Goal: Task Accomplishment & Management: Use online tool/utility

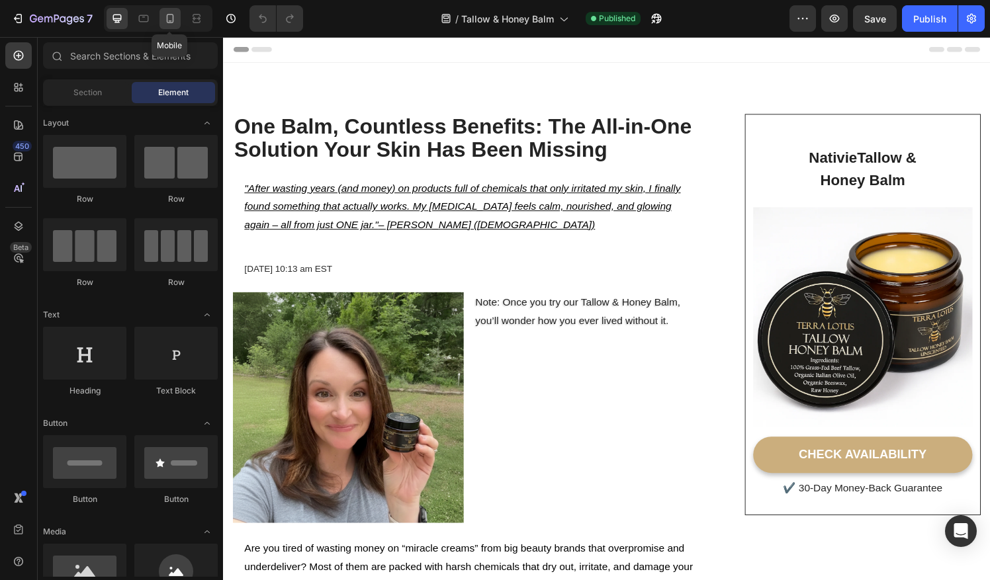
click at [171, 18] on icon at bounding box center [169, 18] width 13 height 13
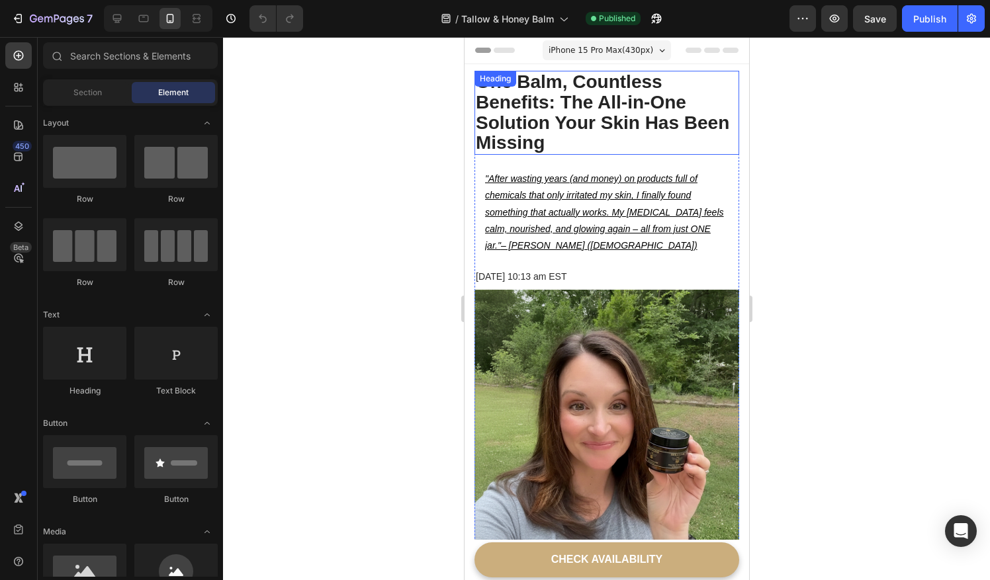
click at [504, 124] on h2 "One Balm, Countless Benefits: The All-in-One Solution Your Skin Has Been Missing" at bounding box center [606, 113] width 265 height 84
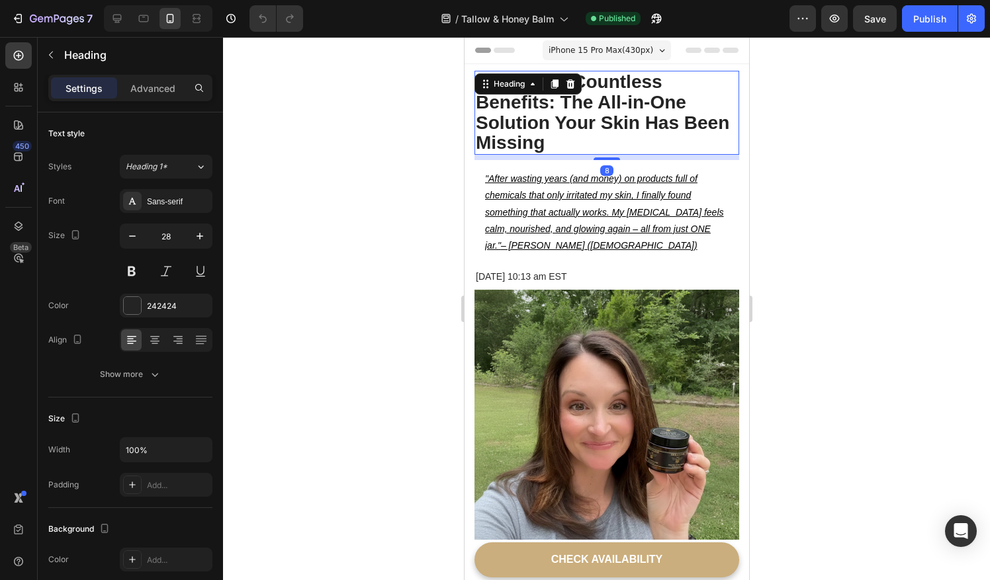
click at [504, 124] on h2 "One Balm, Countless Benefits: The All-in-One Solution Your Skin Has Been Missing" at bounding box center [606, 113] width 265 height 84
click at [504, 124] on p "One Balm, Countless Benefits: The All-in-One Solution Your Skin Has Been Missing" at bounding box center [606, 112] width 262 height 81
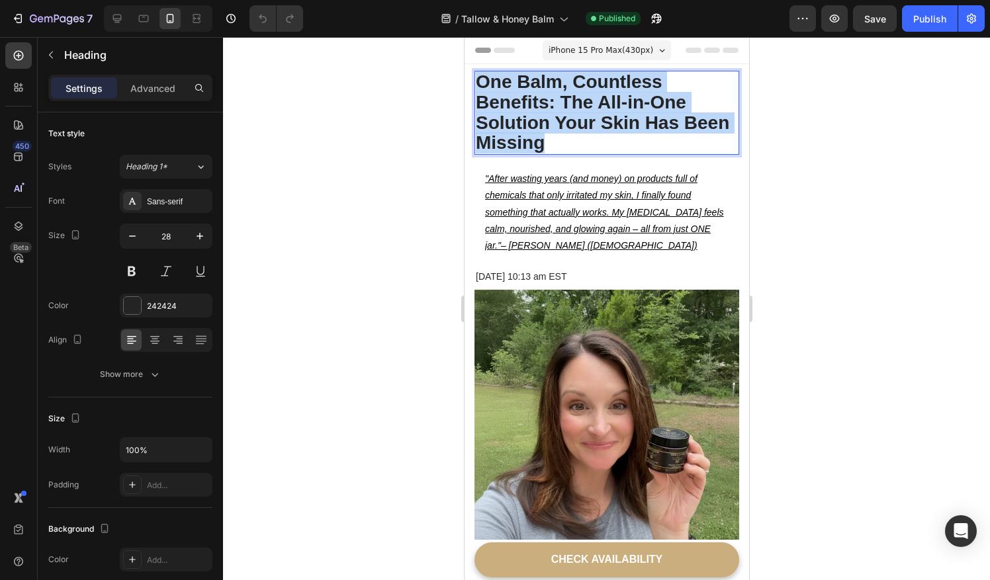
click at [504, 124] on p "One Balm, Countless Benefits: The All-in-One Solution Your Skin Has Been Missing" at bounding box center [606, 112] width 262 height 81
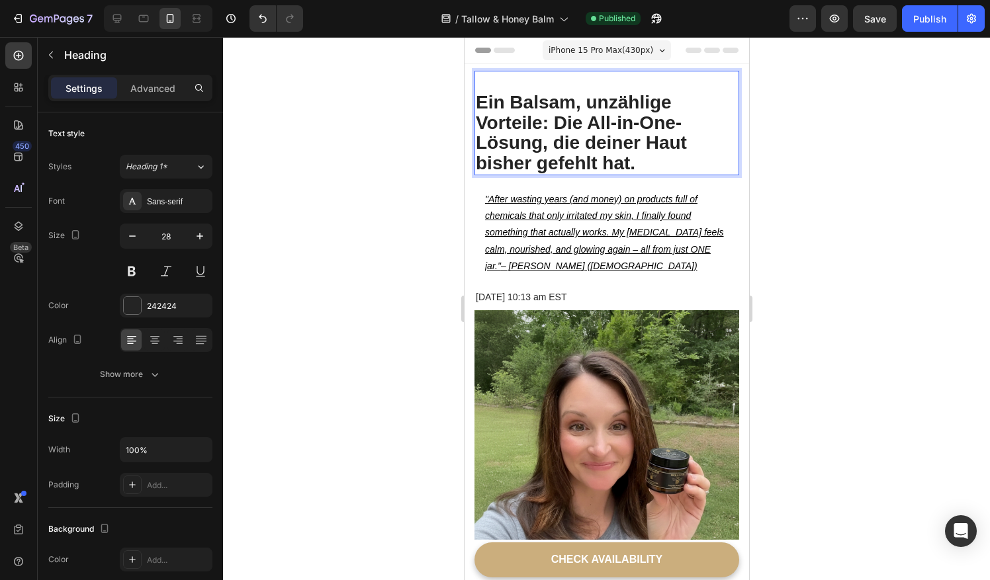
click at [478, 99] on p "Ein Balsam, unzählige Vorteile: Die All-in-One-Lösung, die deiner Haut bisher g…" at bounding box center [606, 123] width 262 height 102
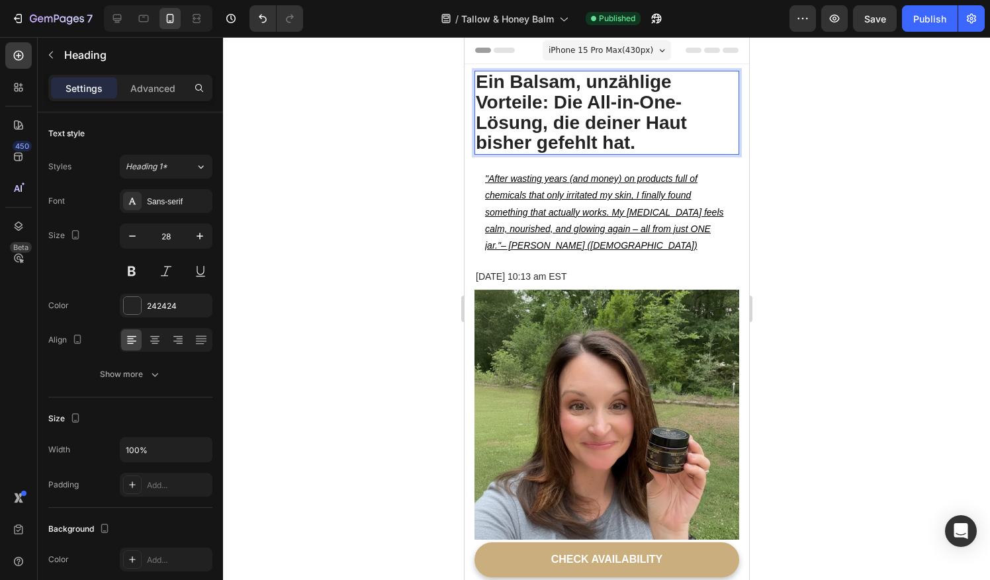
click at [560, 199] on icon ""After wasting years (and money) on products full of chemicals that only irrita…" at bounding box center [603, 211] width 239 height 77
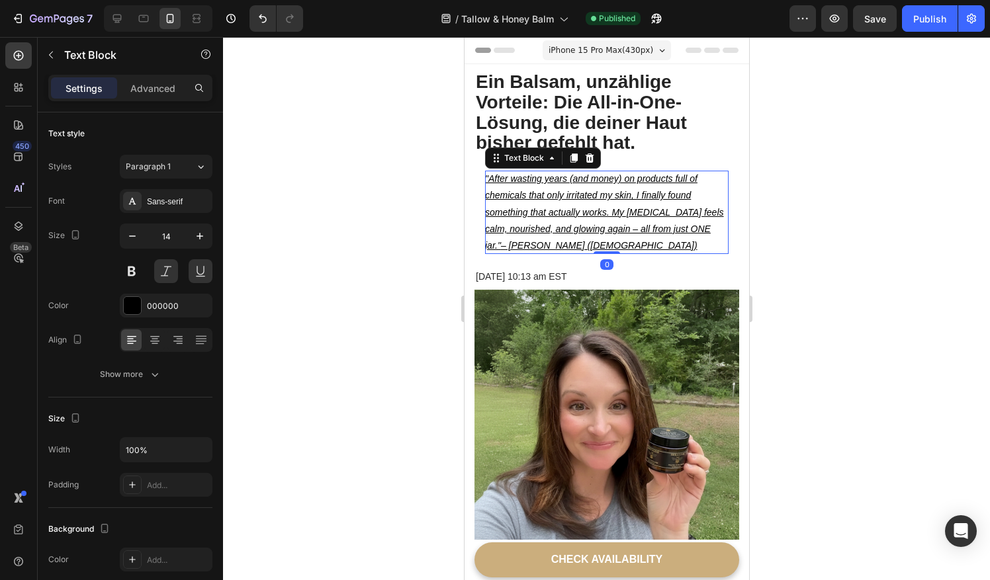
click at [560, 199] on icon ""After wasting years (and money) on products full of chemicals that only irrita…" at bounding box center [603, 211] width 239 height 77
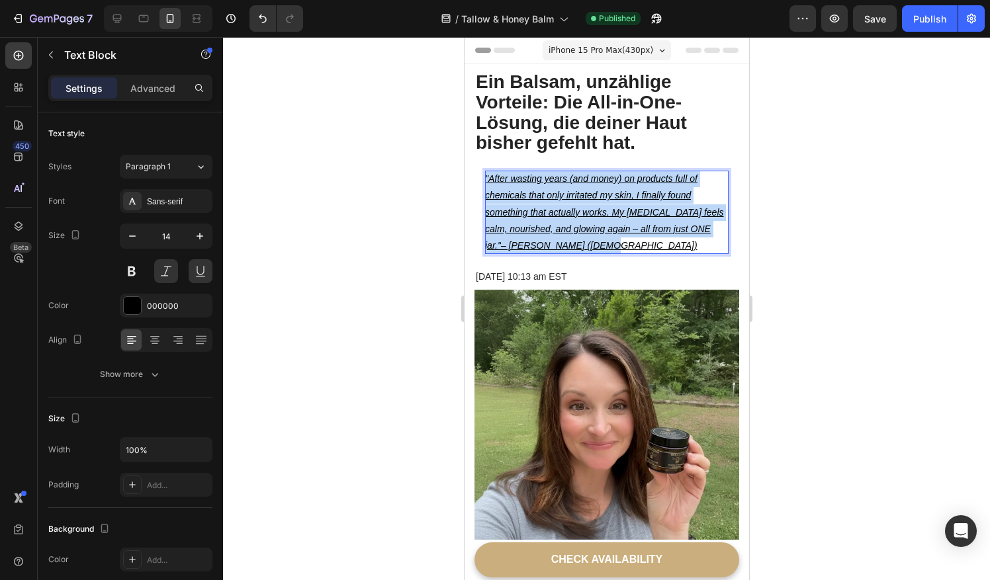
click at [560, 199] on icon ""After wasting years (and money) on products full of chemicals that only irrita…" at bounding box center [603, 211] width 239 height 77
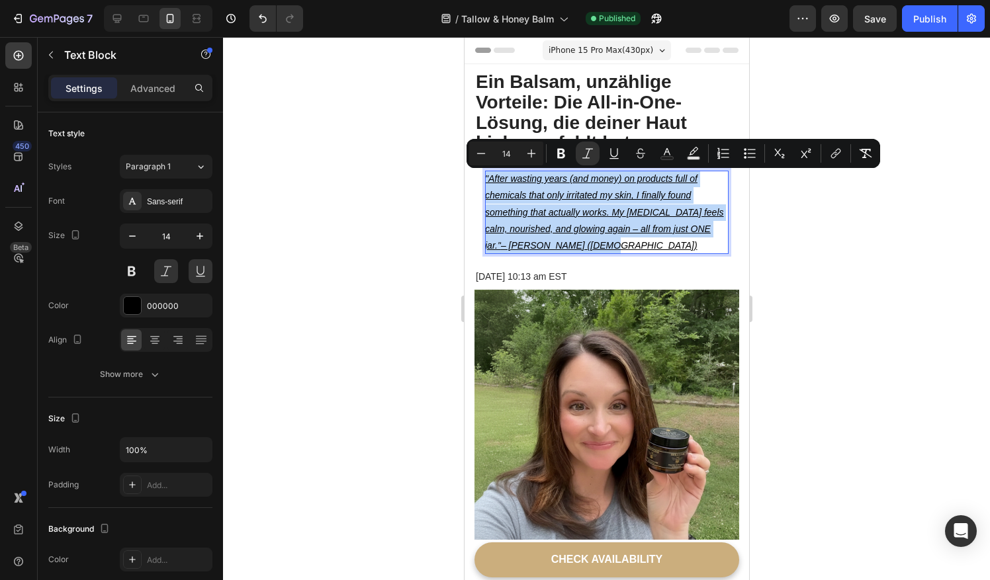
copy p ""After wasting years (and money) on products full of chemicals that only irrita…"
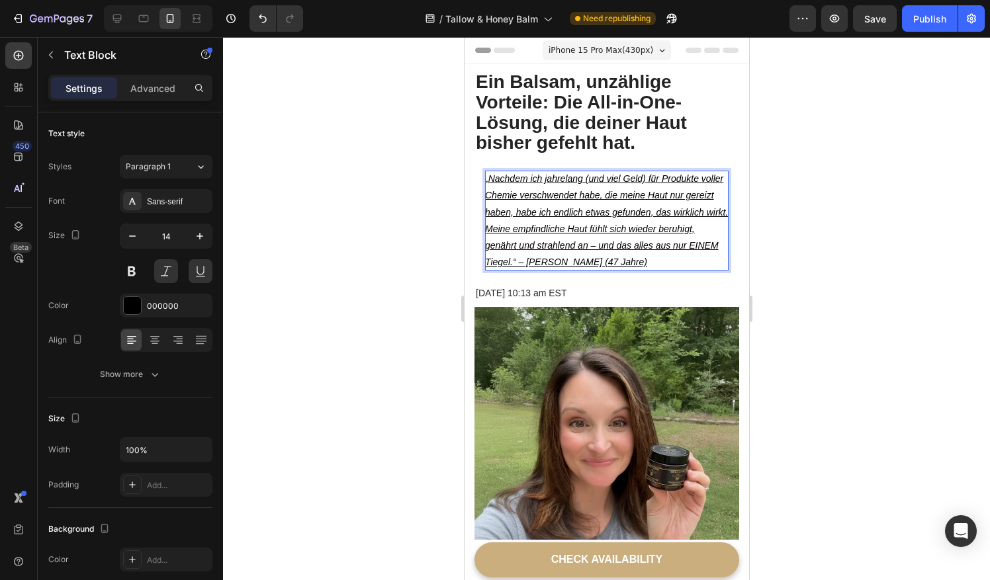
click at [637, 245] on p "„Nachdem ich jahrelang (und viel Geld) für Produkte voller Chemie verschwendet …" at bounding box center [606, 221] width 244 height 100
click at [646, 265] on p "„Nachdem ich jahrelang (und viel Geld) für Produkte voller Chemie verschwendet …" at bounding box center [606, 221] width 244 height 100
drag, startPoint x: 630, startPoint y: 245, endPoint x: 545, endPoint y: 261, distance: 86.2
click at [545, 261] on p "„Nachdem ich jahrelang (und viel Geld) für Produkte voller Chemie verschwendet …" at bounding box center [606, 221] width 244 height 100
click at [502, 260] on strong "eines Balms" at bounding box center [595, 253] width 222 height 27
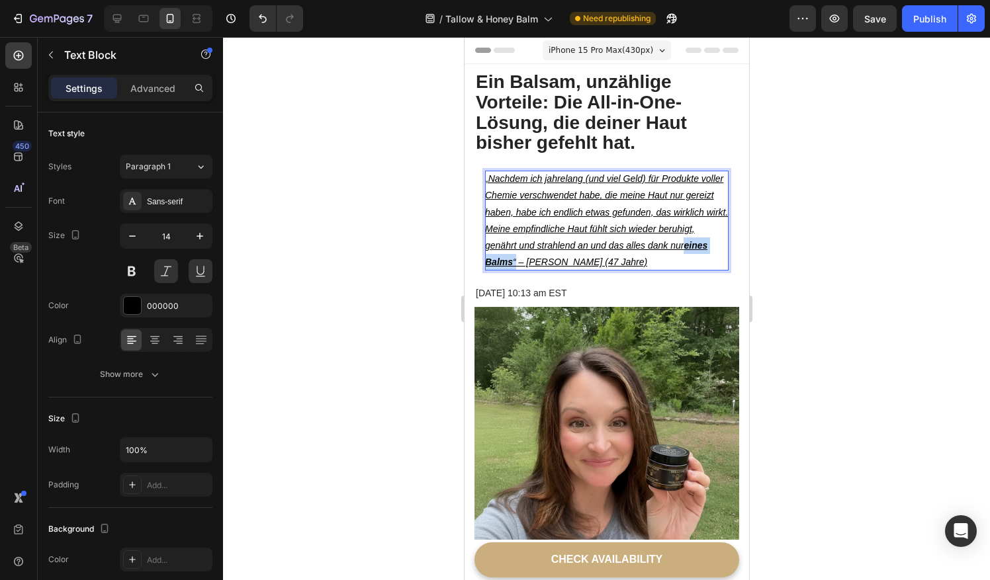
drag, startPoint x: 502, startPoint y: 260, endPoint x: 555, endPoint y: 261, distance: 52.3
click at [555, 261] on p "„Nachdem ich jahrelang (und viel Geld) für Produkte voller Chemie verschwendet …" at bounding box center [606, 221] width 244 height 100
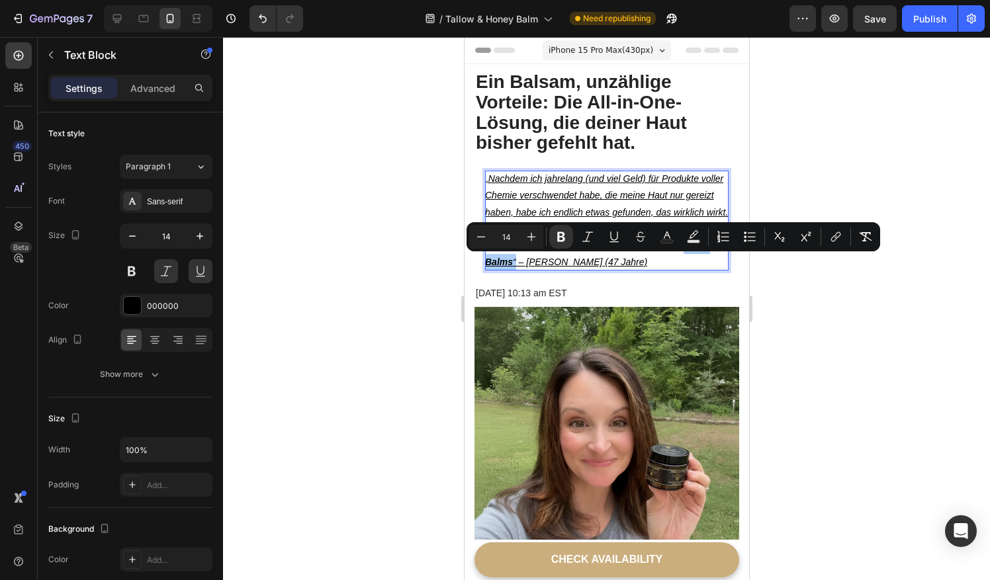
click at [378, 298] on div at bounding box center [606, 308] width 767 height 543
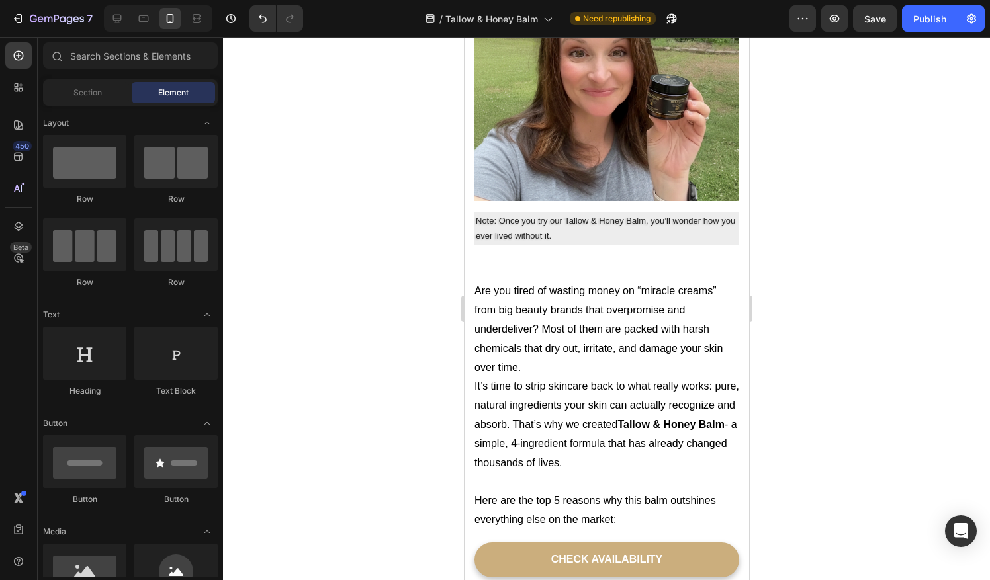
scroll to position [290, 0]
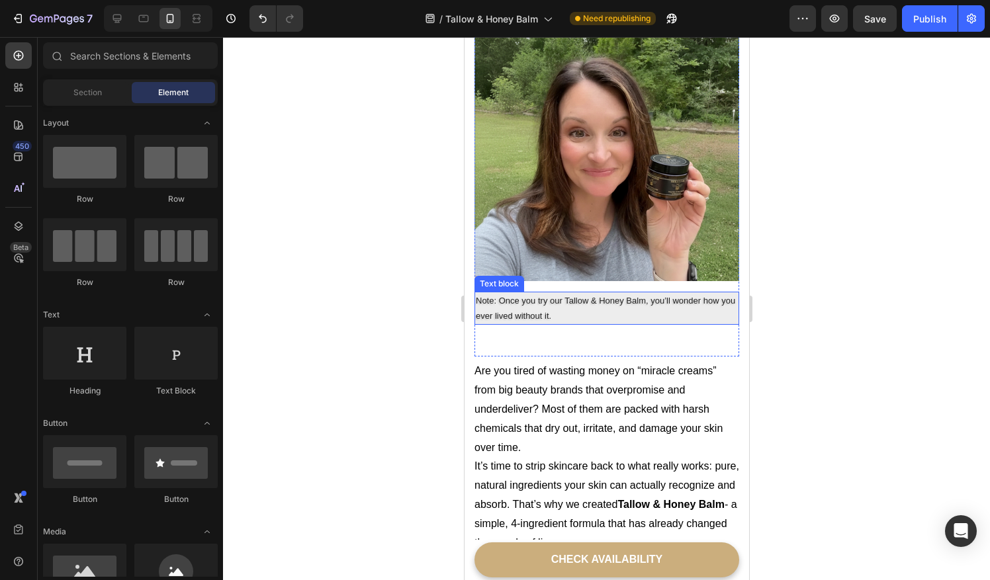
click at [592, 305] on p "Note: Once you try our Tallow & Honey Balm, you’ll wonder how you ever lived wi…" at bounding box center [606, 308] width 262 height 31
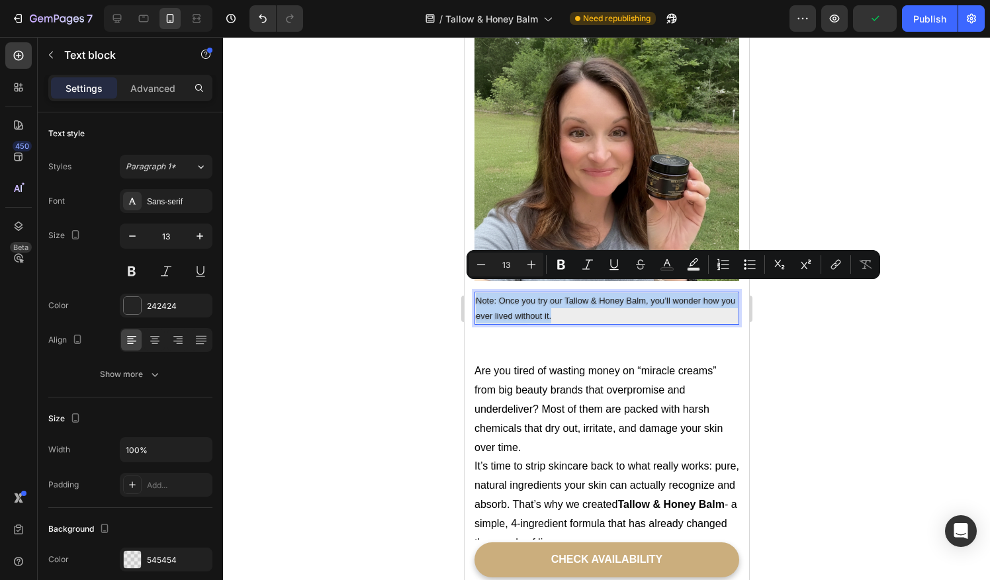
copy p "Note: Once you try our Tallow & Honey Balm, you’ll wonder how you ever lived wi…"
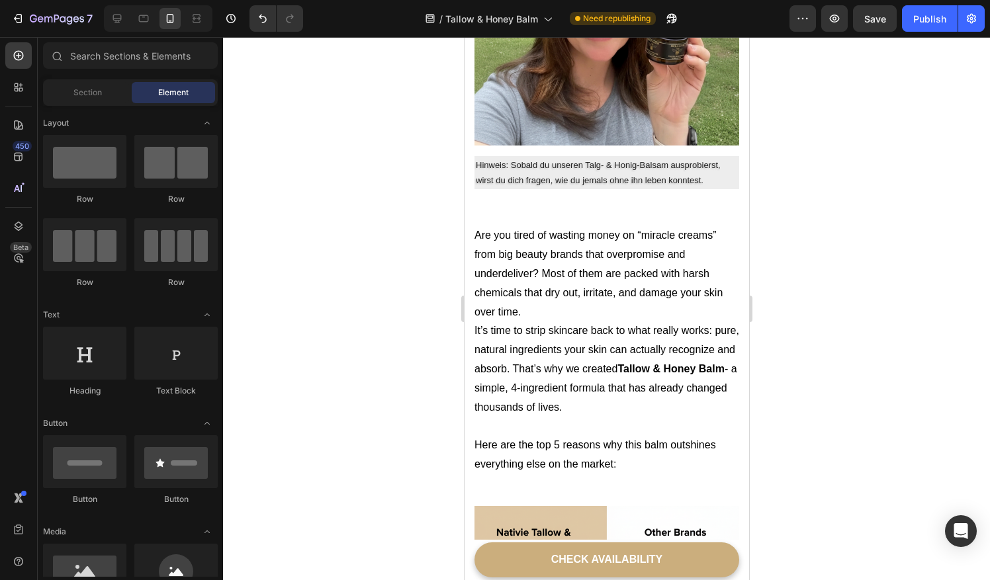
scroll to position [434, 0]
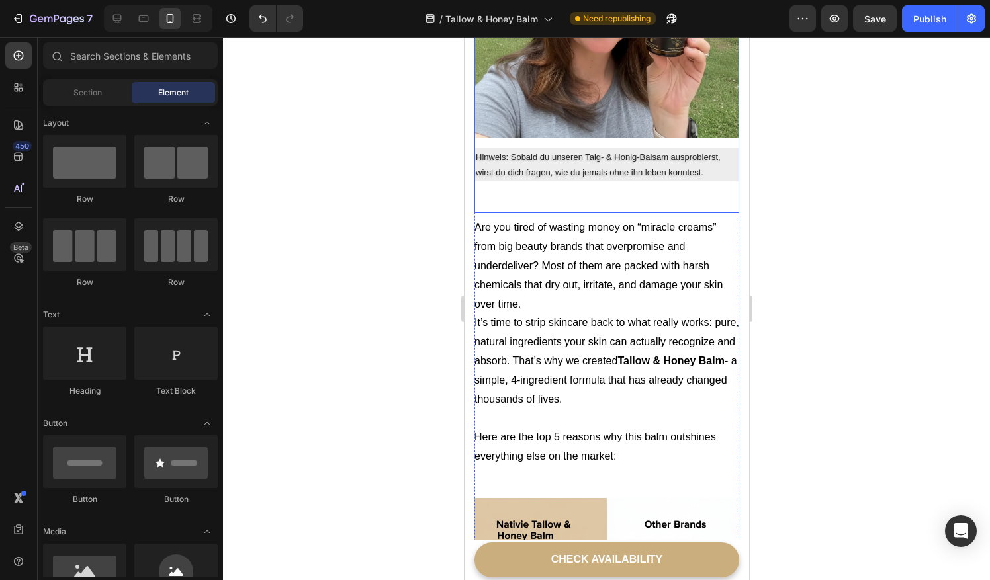
click at [545, 190] on div "Hinweis: Sobald du unseren Talg- & Honig-Balsam ausprobierst, wirst du dich fra…" at bounding box center [606, 181] width 265 height 66
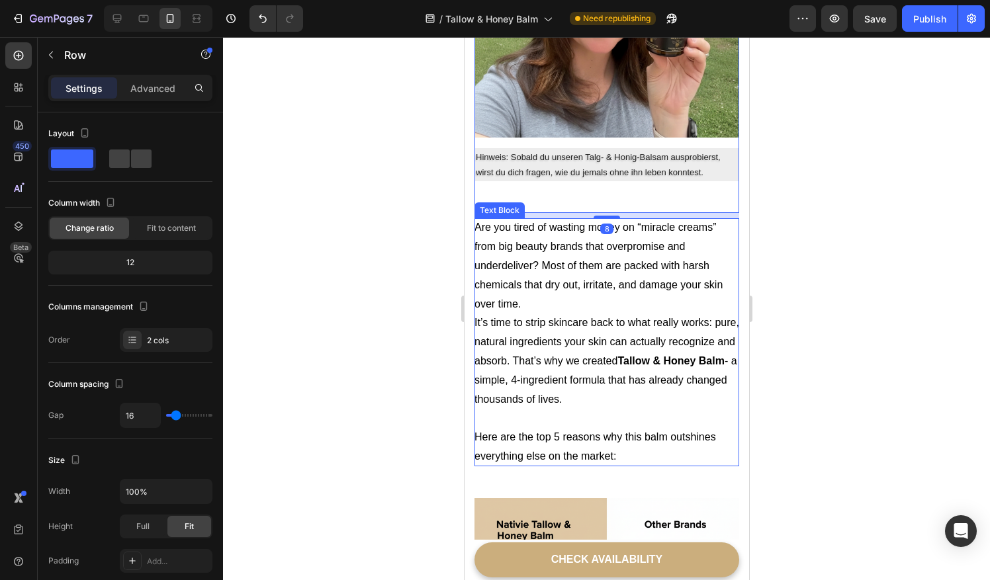
click at [519, 226] on p "Are you tired of wasting money on “miracle creams” from big beauty brands that …" at bounding box center [606, 265] width 265 height 95
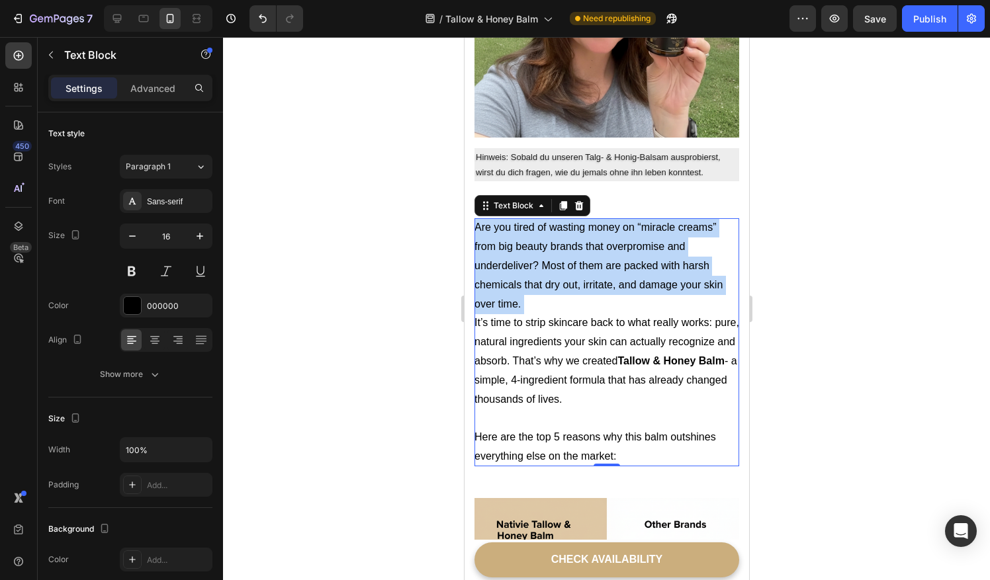
click at [519, 226] on p "Are you tired of wasting money on “miracle creams” from big beauty brands that …" at bounding box center [606, 265] width 265 height 95
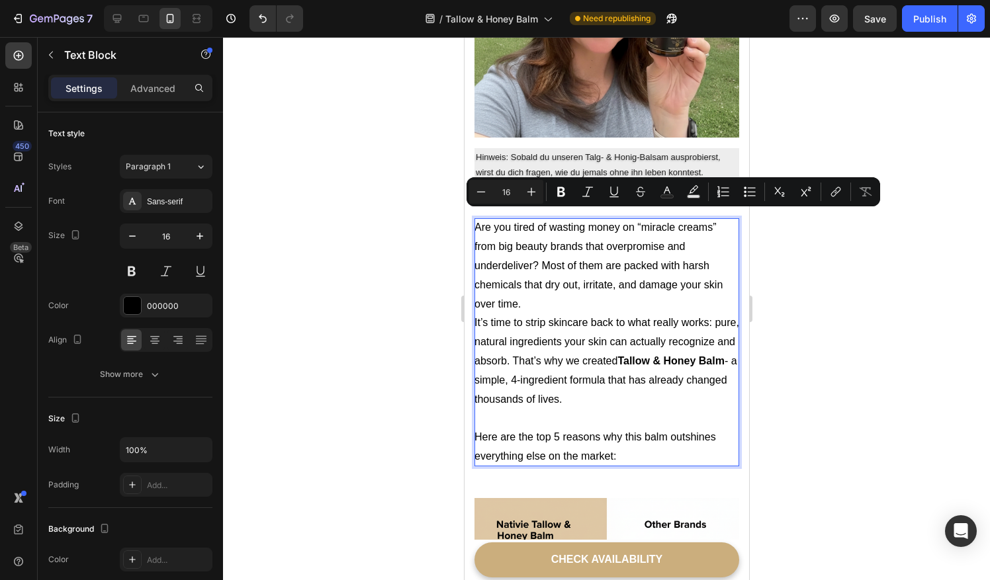
click at [548, 354] on p "It’s time to strip skincare back to what really works: pure, natural ingredient…" at bounding box center [606, 390] width 265 height 152
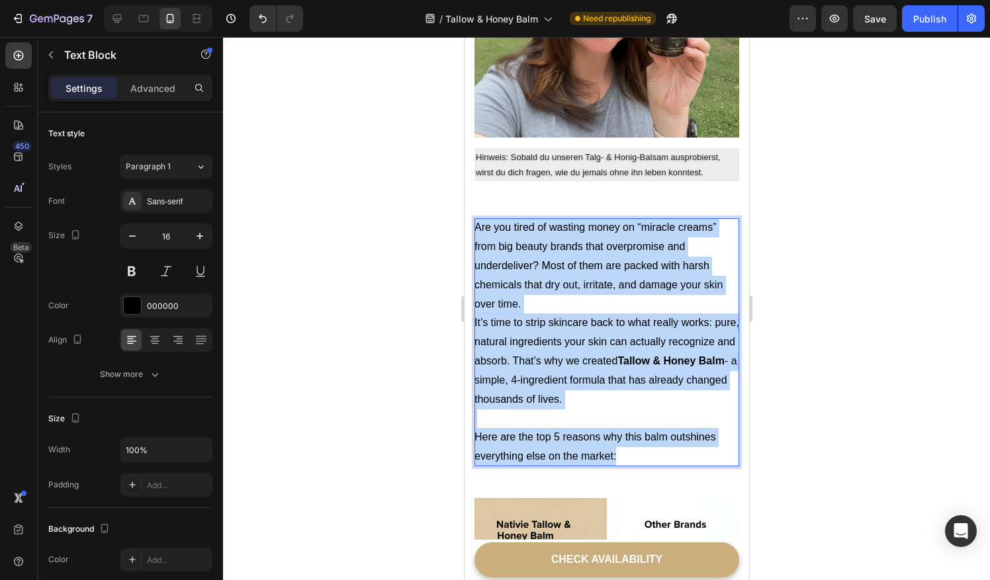
drag, startPoint x: 621, startPoint y: 447, endPoint x: 476, endPoint y: 222, distance: 267.6
click at [476, 222] on div "Are you tired of wasting money on “miracle creams” from big beauty brands that …" at bounding box center [606, 341] width 265 height 247
click at [476, 222] on p "Are you tired of wasting money on “miracle creams” from big beauty brands that …" at bounding box center [606, 265] width 265 height 95
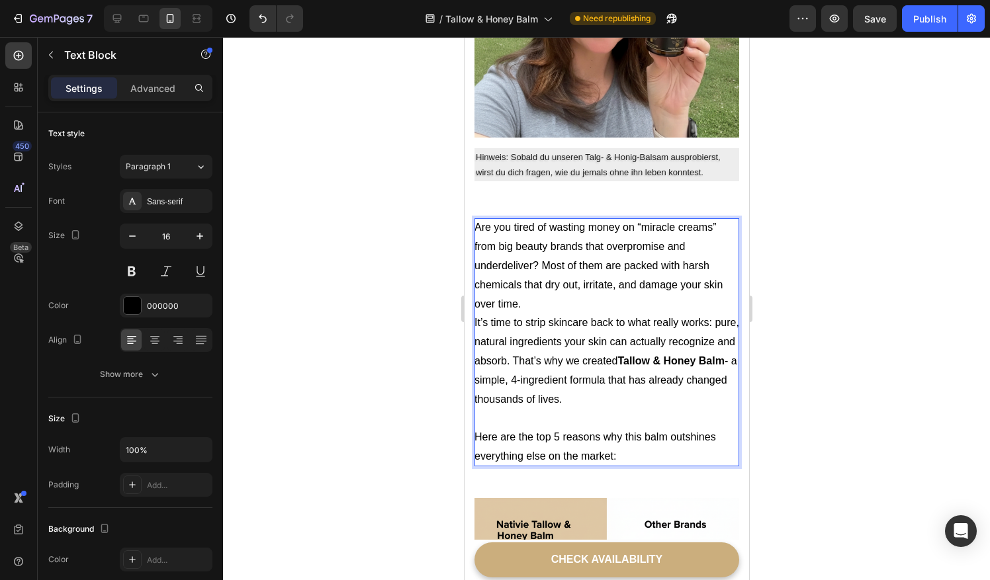
click at [539, 353] on p "It’s time to strip skincare back to what really works: pure, natural ingredient…" at bounding box center [606, 390] width 265 height 152
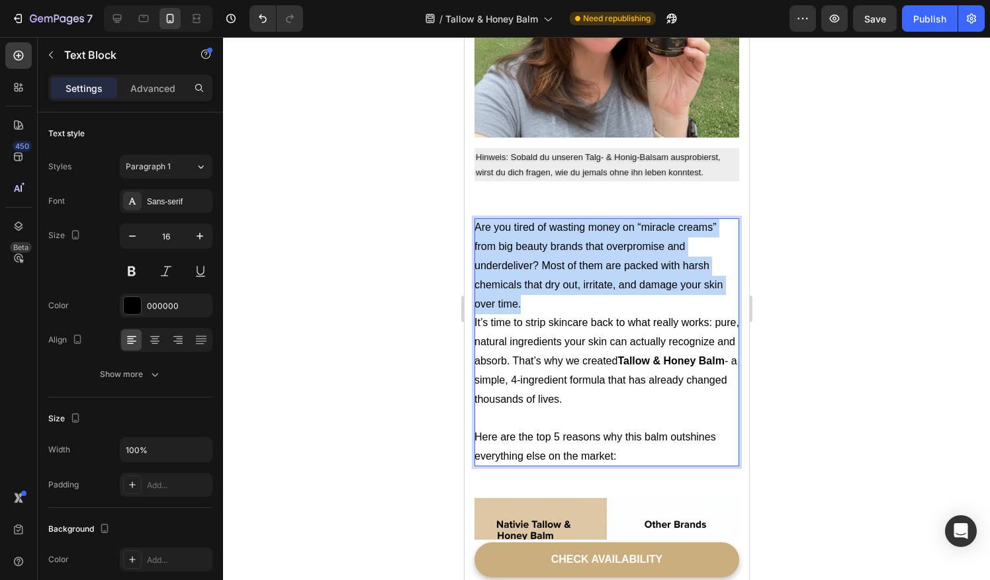
drag, startPoint x: 526, startPoint y: 294, endPoint x: 473, endPoint y: 218, distance: 93.2
click at [474, 218] on p "Are you tired of wasting money on “miracle creams” from big beauty brands that …" at bounding box center [606, 265] width 265 height 95
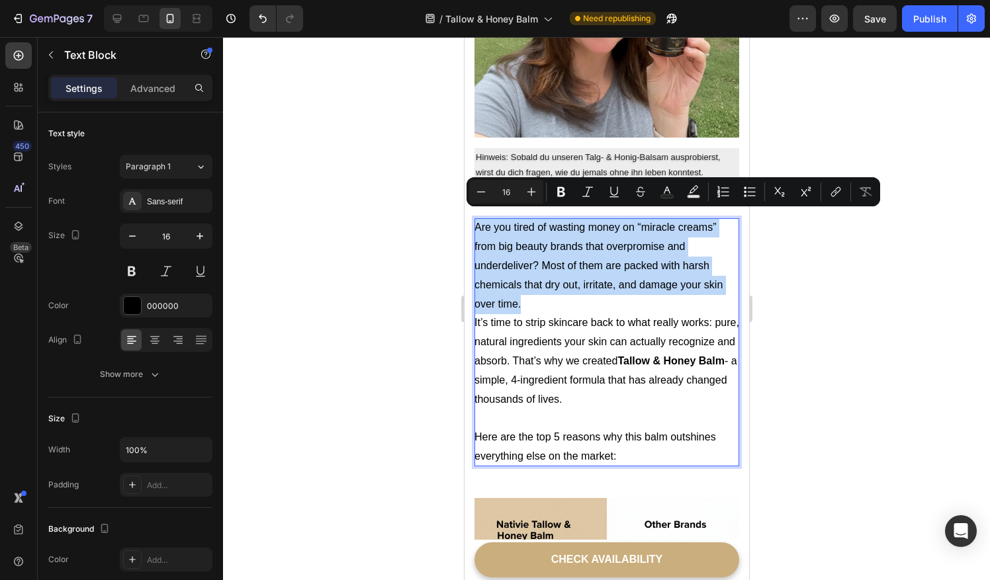
copy p "Are you tired of wasting money on “miracle creams” from big beauty brands that …"
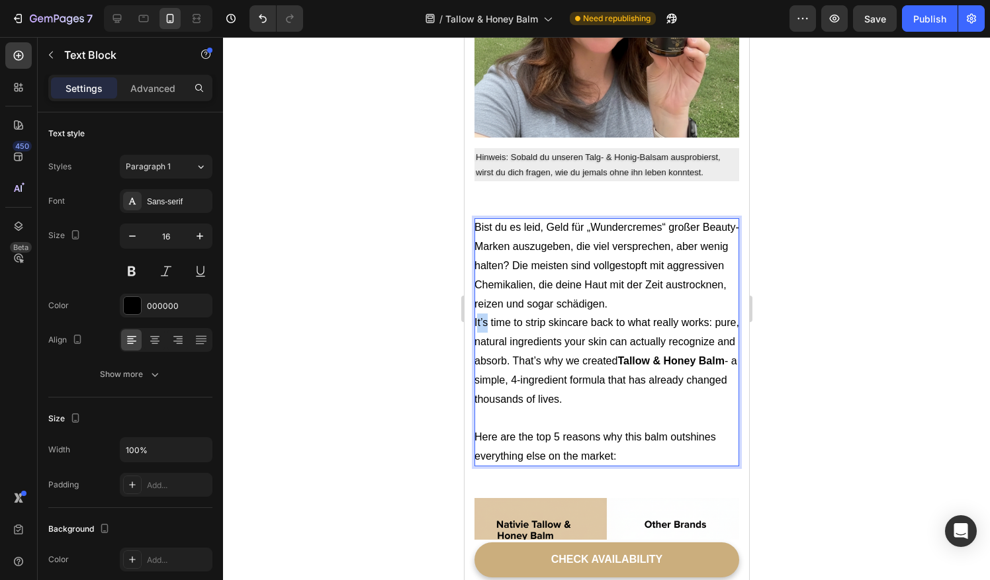
drag, startPoint x: 476, startPoint y: 310, endPoint x: 486, endPoint y: 314, distance: 10.1
click at [486, 314] on p "It’s time to strip skincare back to what really works: pure, natural ingredient…" at bounding box center [606, 390] width 265 height 152
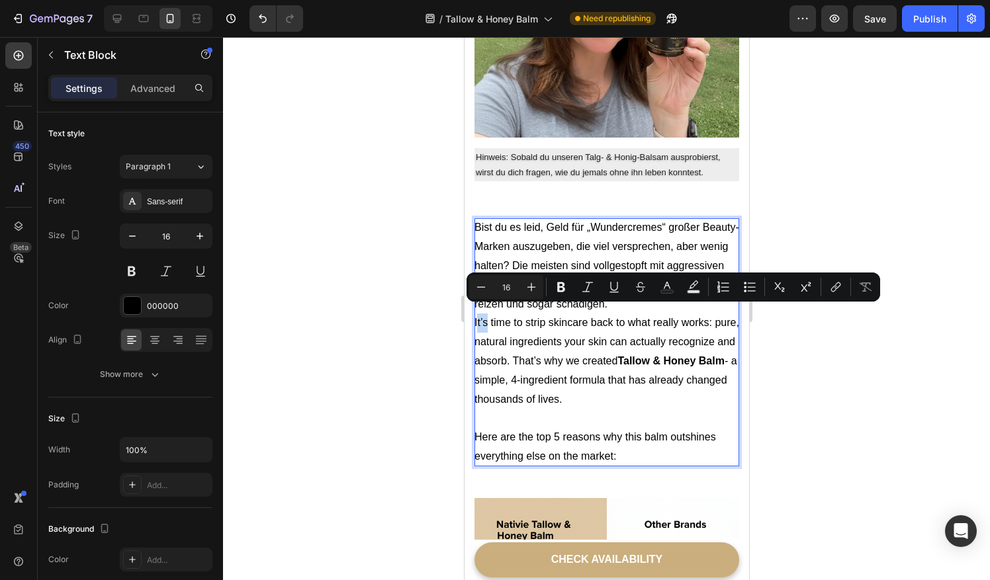
click at [486, 314] on p "It’s time to strip skincare back to what really works: pure, natural ingredient…" at bounding box center [606, 390] width 265 height 152
drag, startPoint x: 668, startPoint y: 384, endPoint x: 474, endPoint y: 310, distance: 207.3
click at [474, 314] on p "It’s time to strip skincare back to what really works: pure, natural ingredient…" at bounding box center [606, 390] width 265 height 152
copy p "It’s time to strip skincare back to what really works: pure, natural ingredient…"
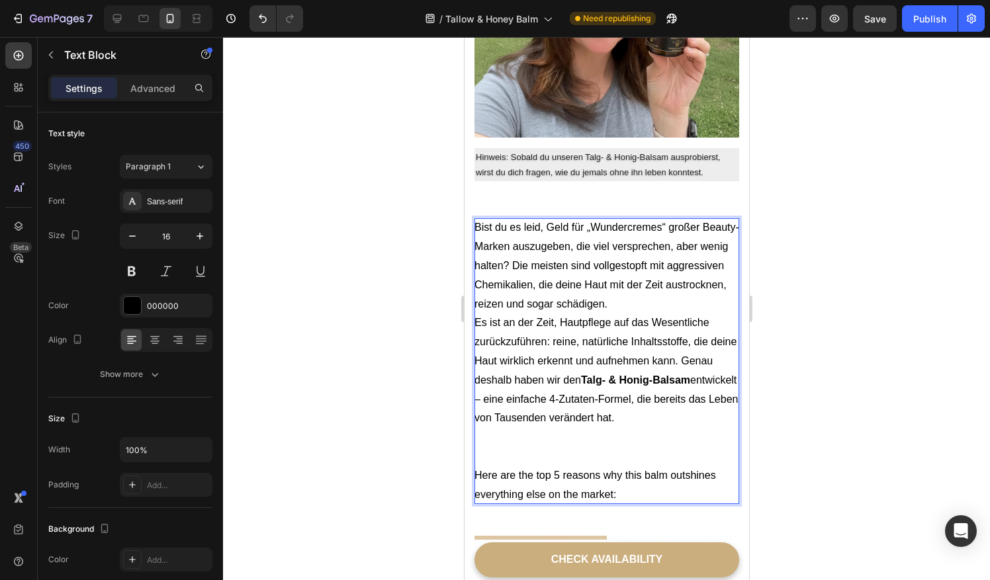
click at [683, 289] on p "Bist du es leid, Geld für „Wundercremes“ großer Beauty-Marken auszugeben, die v…" at bounding box center [606, 265] width 265 height 95
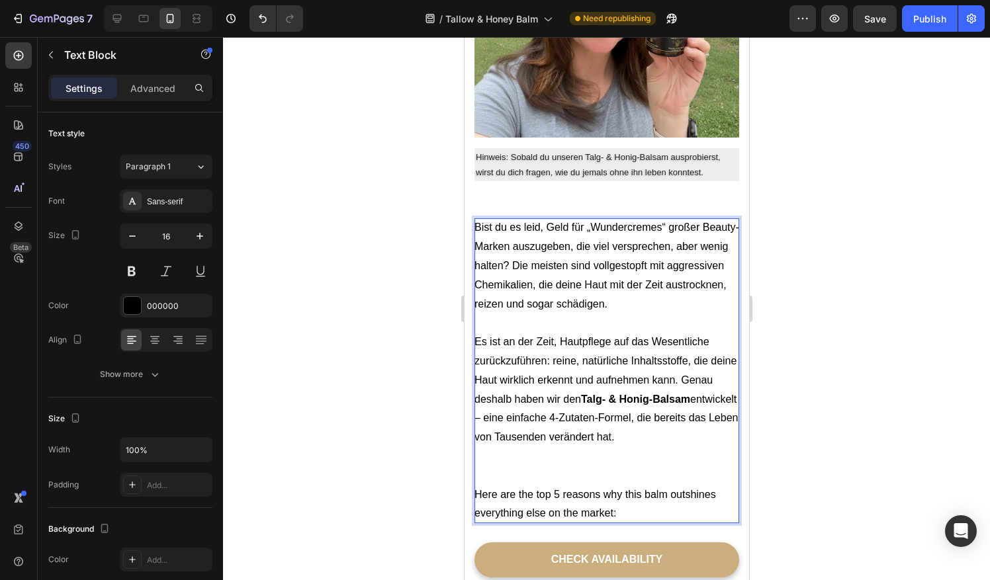
click at [531, 407] on p "Es ist an der Zeit, Hautpflege auf das Wesentliche zurückzuführen: reine, natür…" at bounding box center [606, 390] width 265 height 114
drag, startPoint x: 593, startPoint y: 388, endPoint x: 725, endPoint y: 388, distance: 132.3
click at [725, 388] on p "Es ist an der Zeit, Hautpflege auf das Wesentliche zurückzuführen: reine, natür…" at bounding box center [606, 390] width 265 height 114
click at [593, 389] on p "Es ist an der Zeit, Hautpflege auf das Wesentliche zurückzuführen: reine, natür…" at bounding box center [606, 390] width 265 height 114
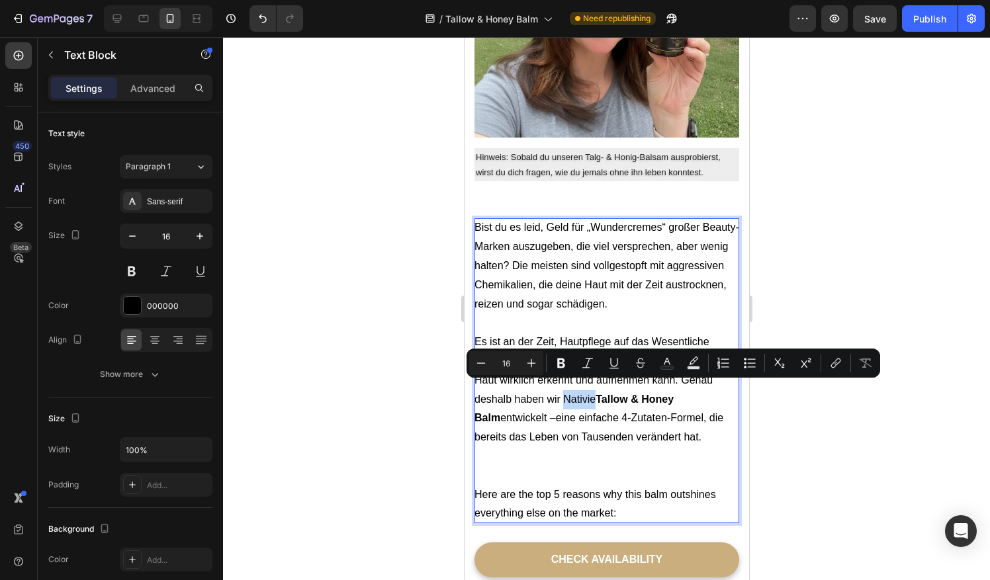
drag, startPoint x: 598, startPoint y: 388, endPoint x: 629, endPoint y: 392, distance: 30.8
click at [629, 392] on p "Es ist an der Zeit, Hautpflege auf das Wesentliche zurückzuführen: reine, natür…" at bounding box center [606, 390] width 265 height 114
click at [131, 270] on button at bounding box center [132, 271] width 24 height 24
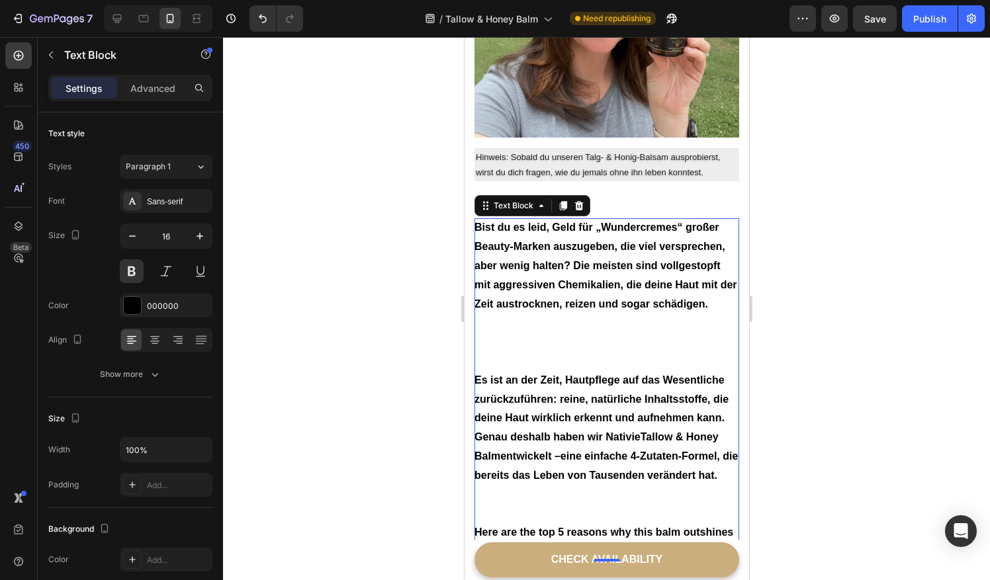
click at [386, 434] on div at bounding box center [606, 308] width 767 height 543
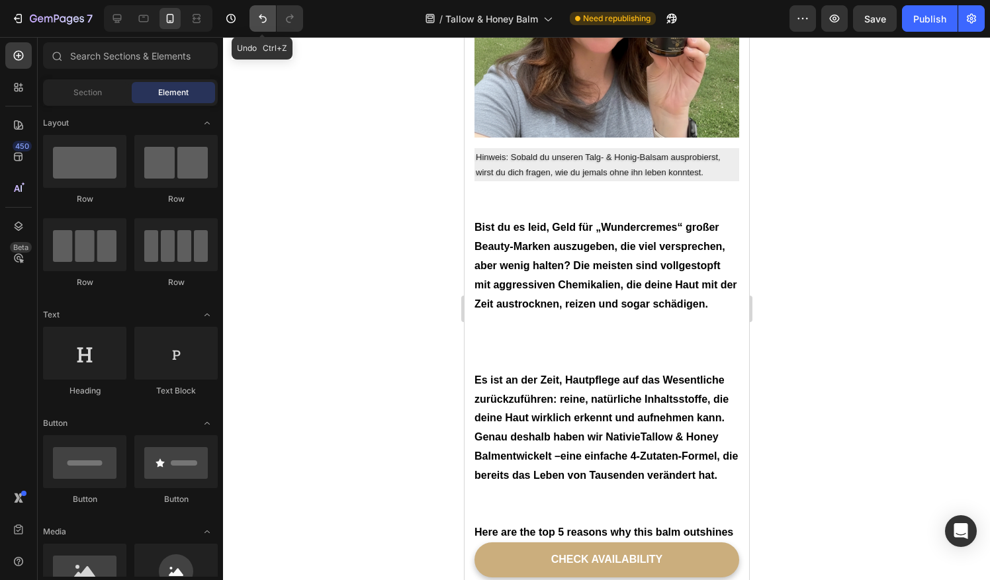
click at [262, 22] on icon "Undo/Redo" at bounding box center [263, 19] width 8 height 9
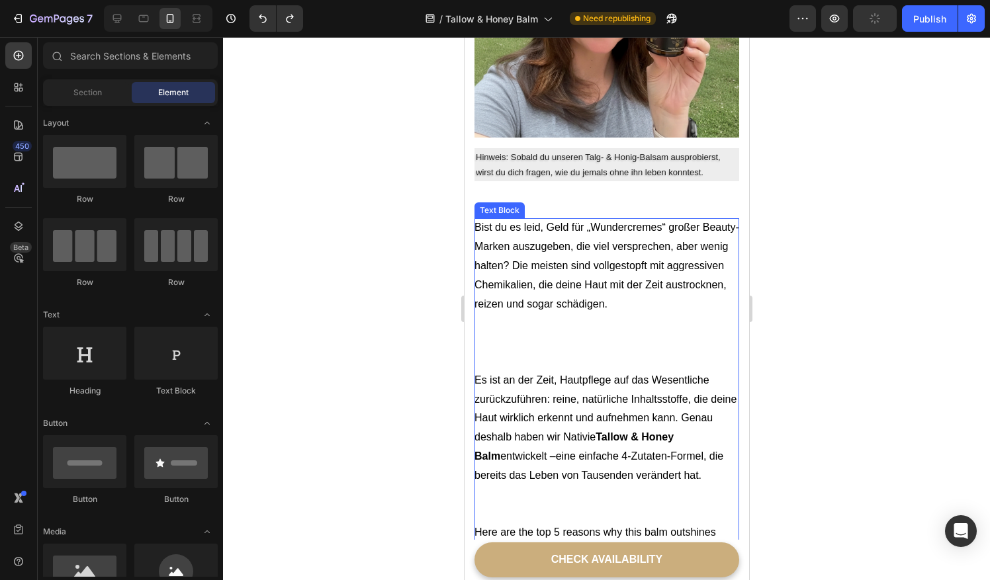
click at [621, 431] on p "Es ist an der Zeit, Hautpflege auf das Wesentliche zurückzuführen: reine, natür…" at bounding box center [606, 428] width 265 height 114
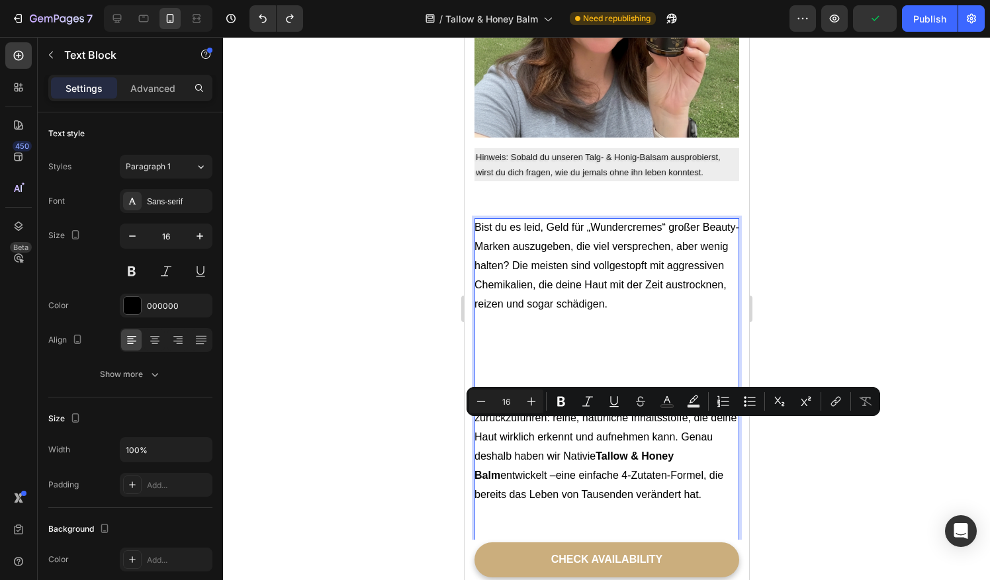
click at [615, 442] on p "Es ist an der Zeit, Hautpflege auf das Wesentliche zurückzuführen: reine, natür…" at bounding box center [606, 447] width 265 height 114
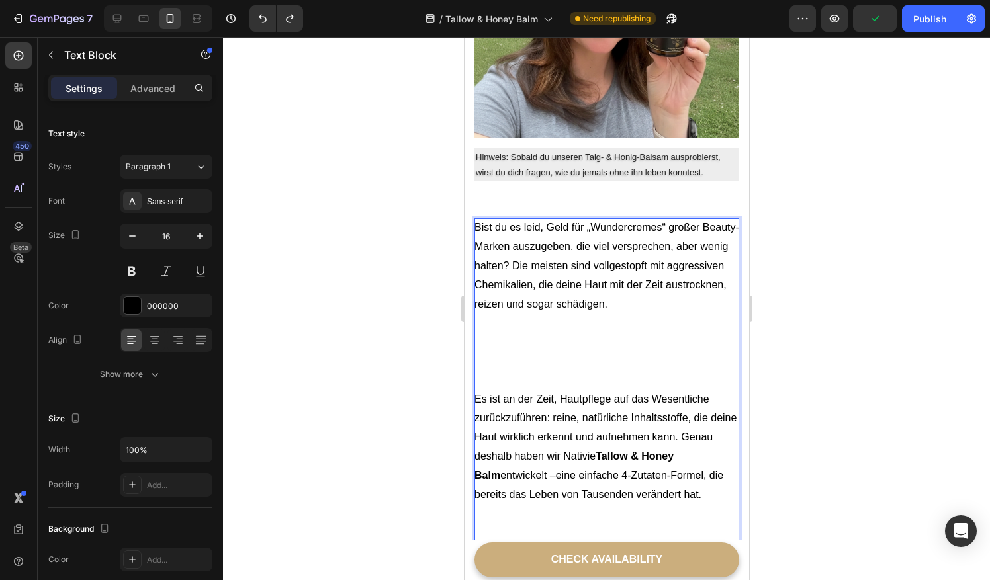
click at [615, 442] on p "Es ist an der Zeit, Hautpflege auf das Wesentliche zurückzuführen: reine, natür…" at bounding box center [606, 447] width 265 height 114
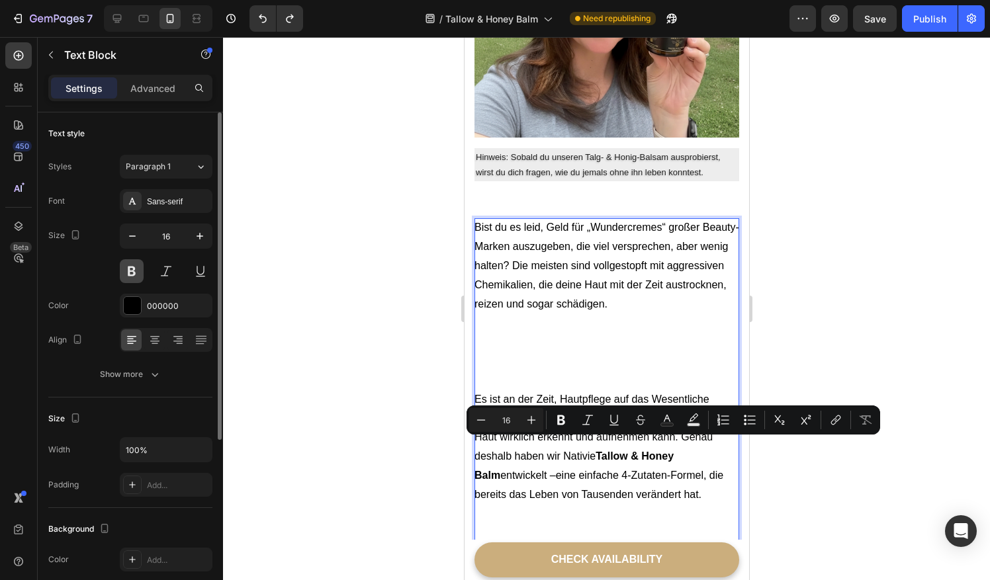
click at [138, 273] on button at bounding box center [132, 271] width 24 height 24
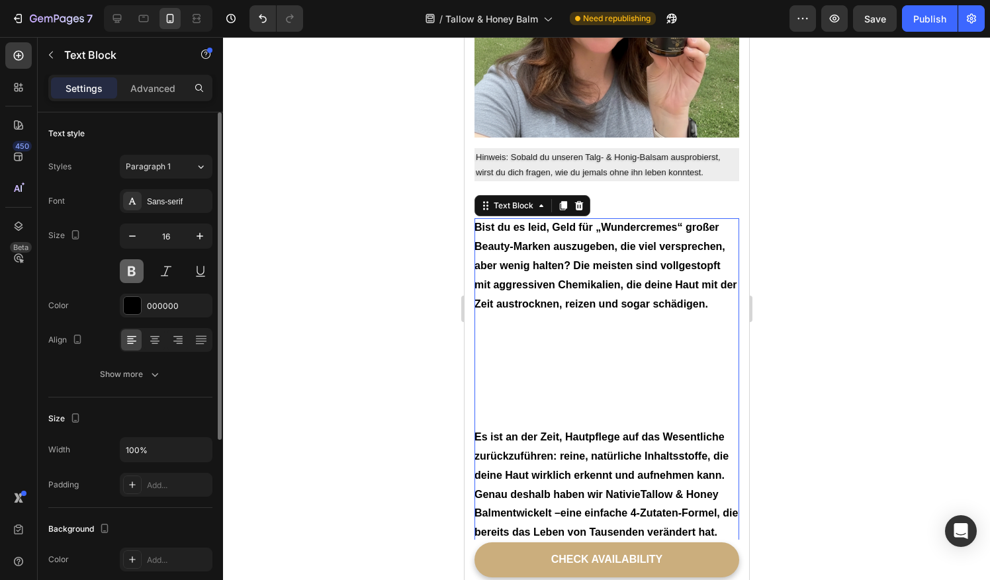
click at [138, 273] on button at bounding box center [132, 271] width 24 height 24
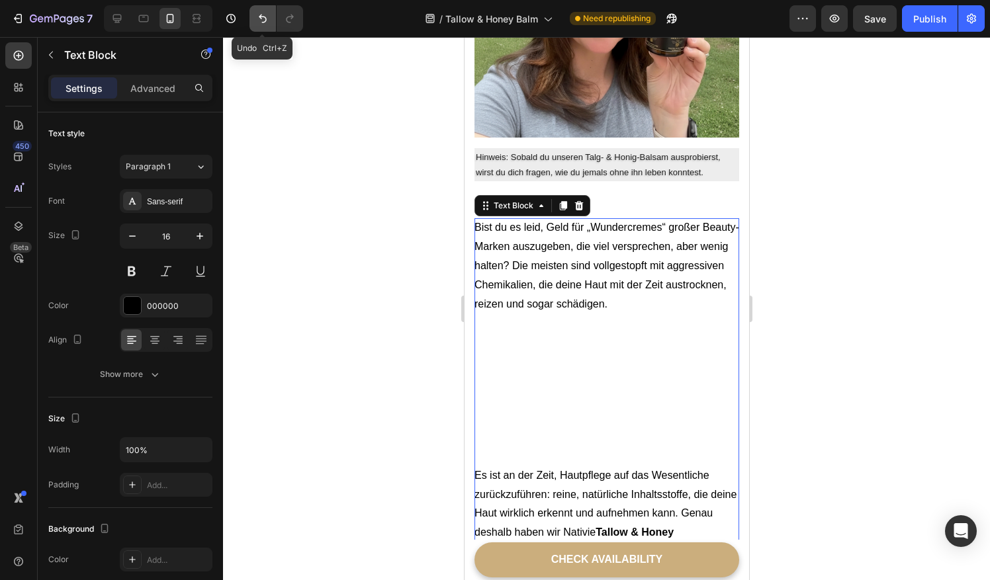
click at [261, 16] on icon "Undo/Redo" at bounding box center [263, 19] width 8 height 9
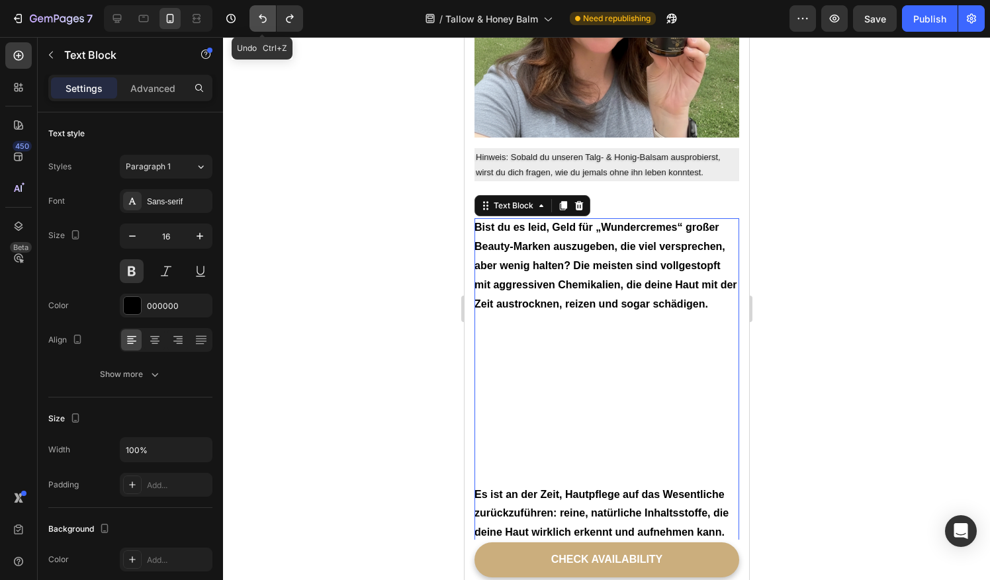
click at [260, 18] on icon "Undo/Redo" at bounding box center [263, 19] width 8 height 9
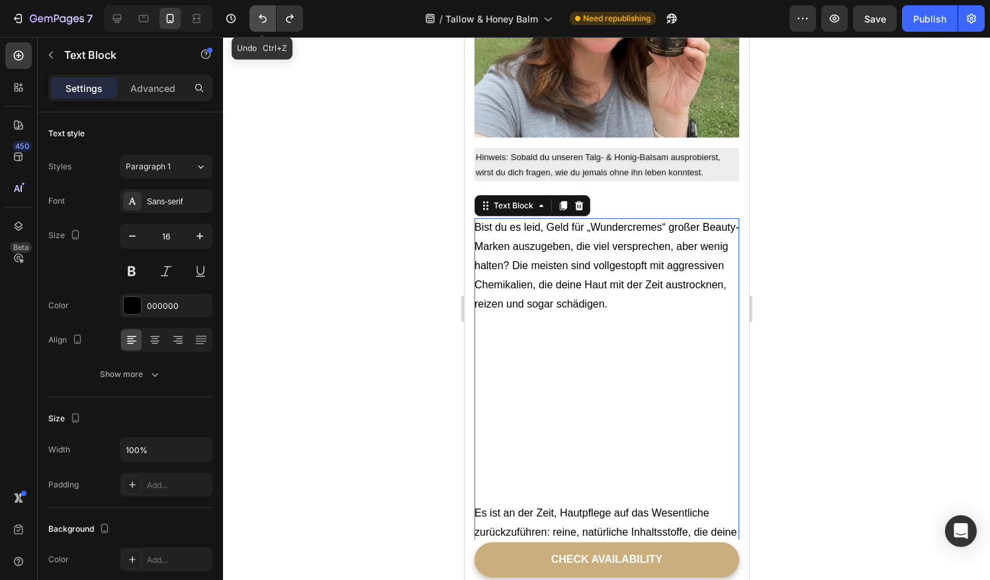
click at [260, 18] on icon "Undo/Redo" at bounding box center [263, 19] width 8 height 9
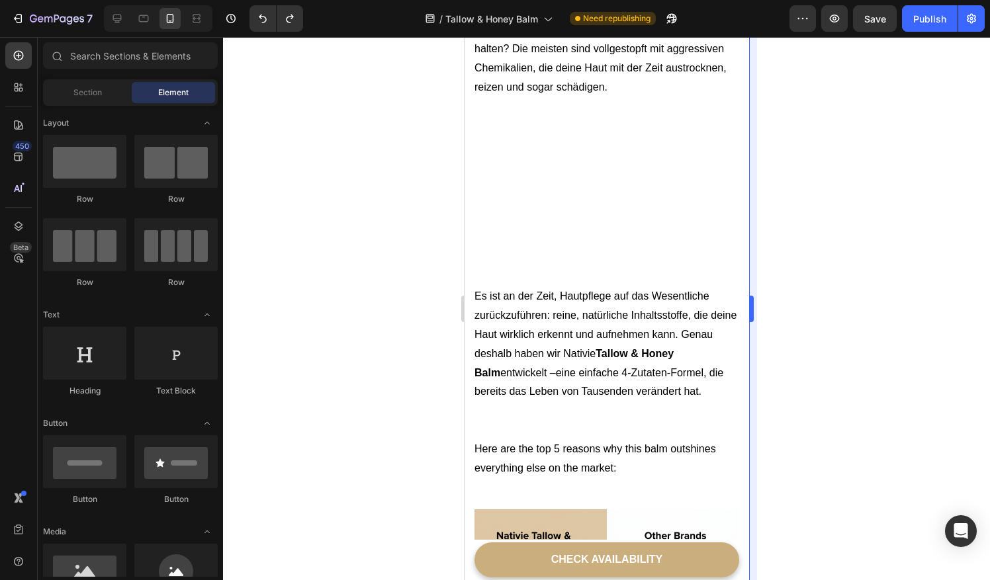
scroll to position [676, 0]
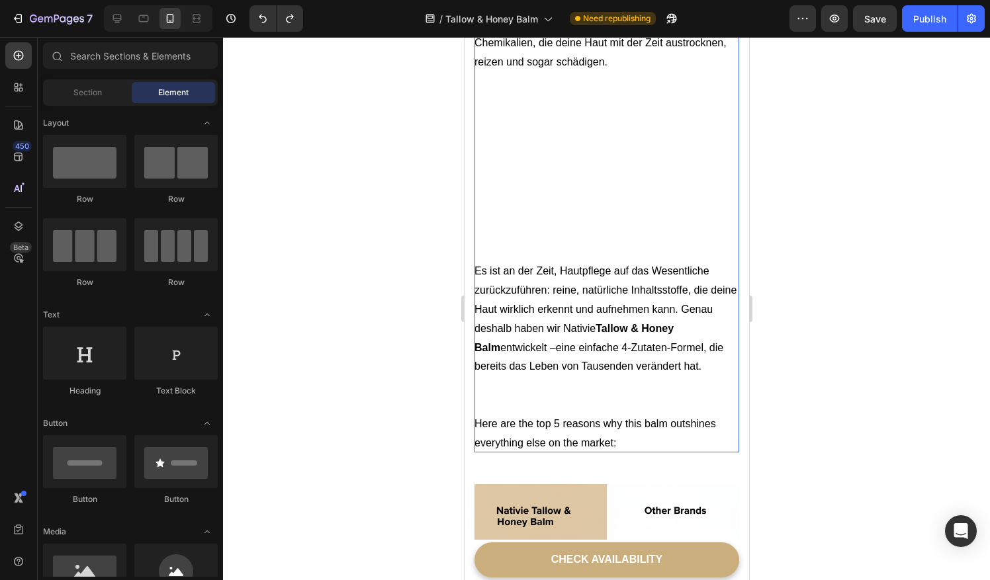
click at [531, 208] on p "Bist du es leid, Geld für „Wundercremes“ großer Beauty-Marken auszugeben, die v…" at bounding box center [606, 119] width 265 height 286
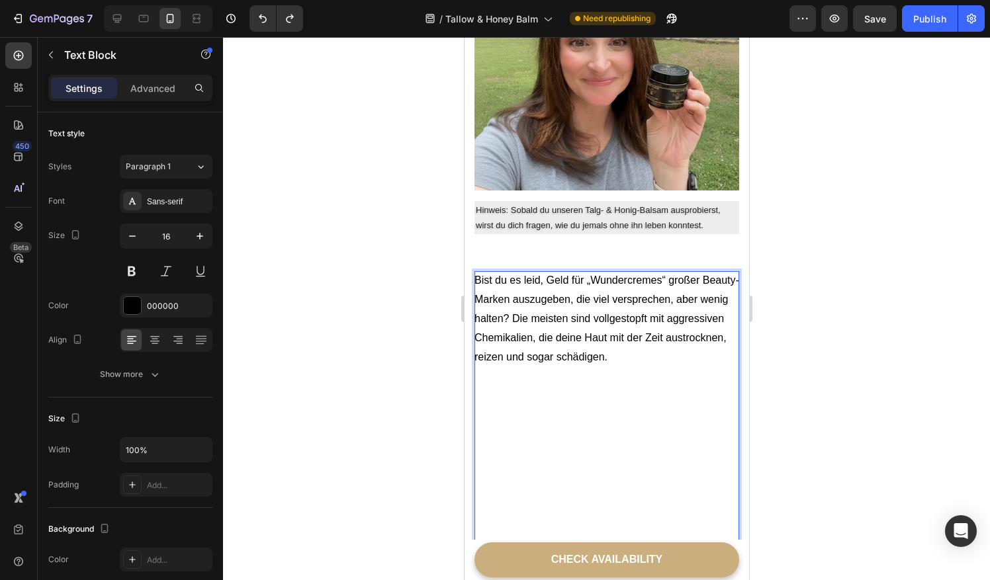
scroll to position [343, 0]
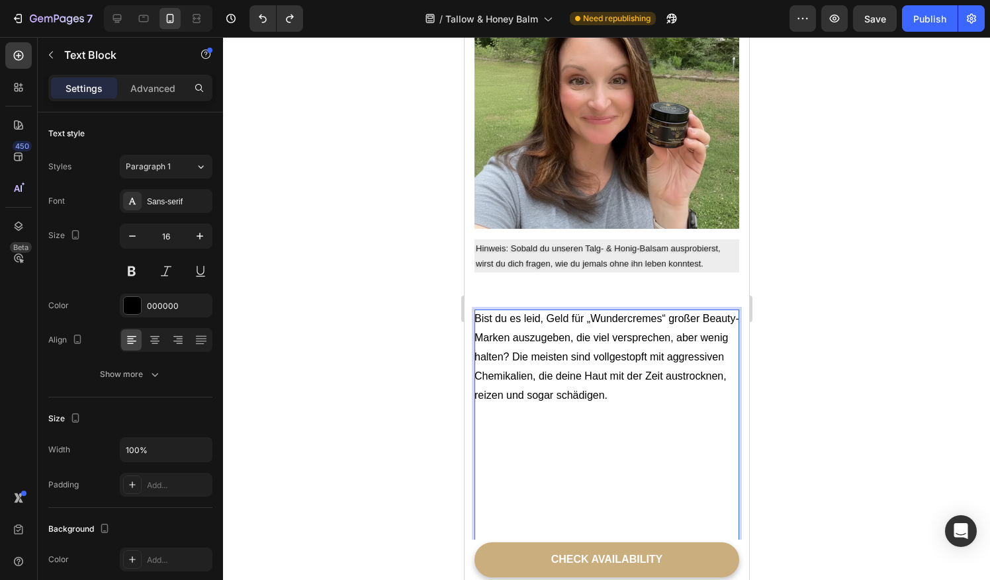
click at [655, 439] on p "Bist du es leid, Geld für „Wundercremes“ großer Beauty-Marken auszugeben, die v…" at bounding box center [606, 462] width 265 height 305
click at [263, 27] on button "Undo/Redo" at bounding box center [262, 18] width 26 height 26
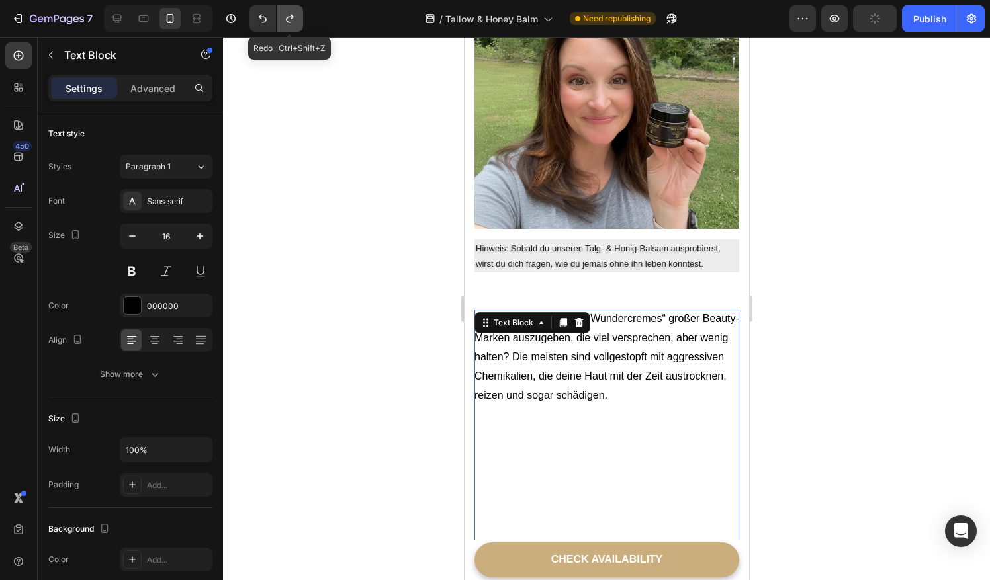
click at [287, 26] on button "Undo/Redo" at bounding box center [290, 18] width 26 height 26
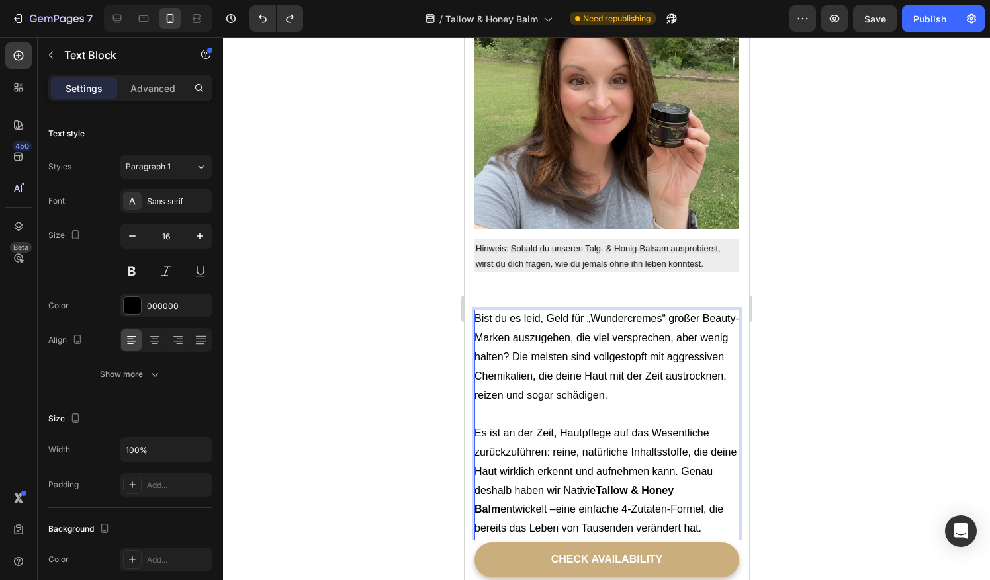
click at [629, 480] on p "Es ist an der Zeit, Hautpflege auf das Wesentliche zurückzuführen: reine, natür…" at bounding box center [606, 481] width 265 height 114
drag, startPoint x: 628, startPoint y: 480, endPoint x: 599, endPoint y: 482, distance: 29.1
click at [599, 482] on p "Es ist an der Zeit, Hautpflege auf das Wesentliche zurückzuführen: reine, natür…" at bounding box center [606, 481] width 265 height 114
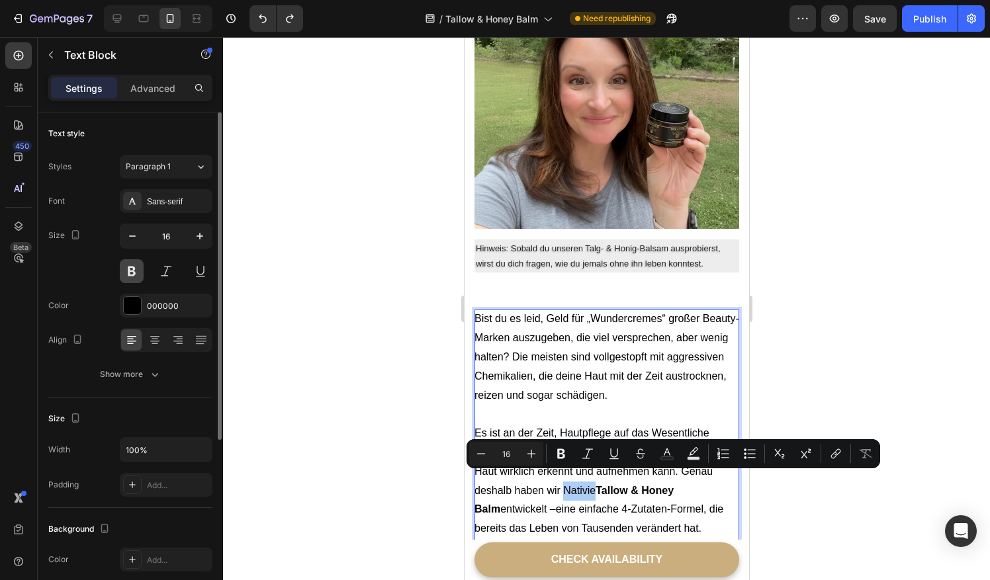
click at [136, 273] on button at bounding box center [132, 271] width 24 height 24
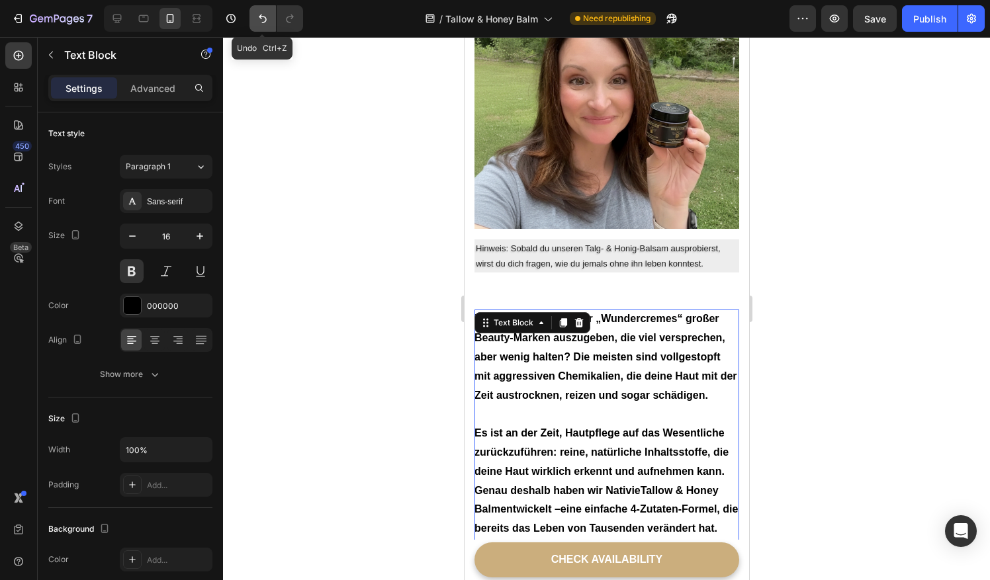
click at [258, 22] on icon "Undo/Redo" at bounding box center [262, 18] width 13 height 13
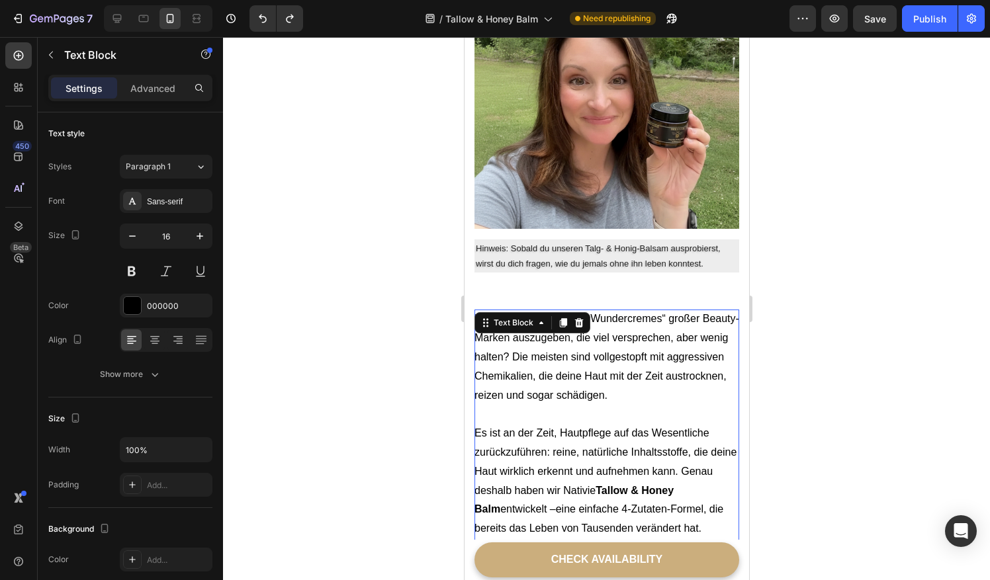
click at [649, 457] on p "Es ist an der Zeit, Hautpflege auf das Wesentliche zurückzuführen: reine, natür…" at bounding box center [606, 481] width 265 height 114
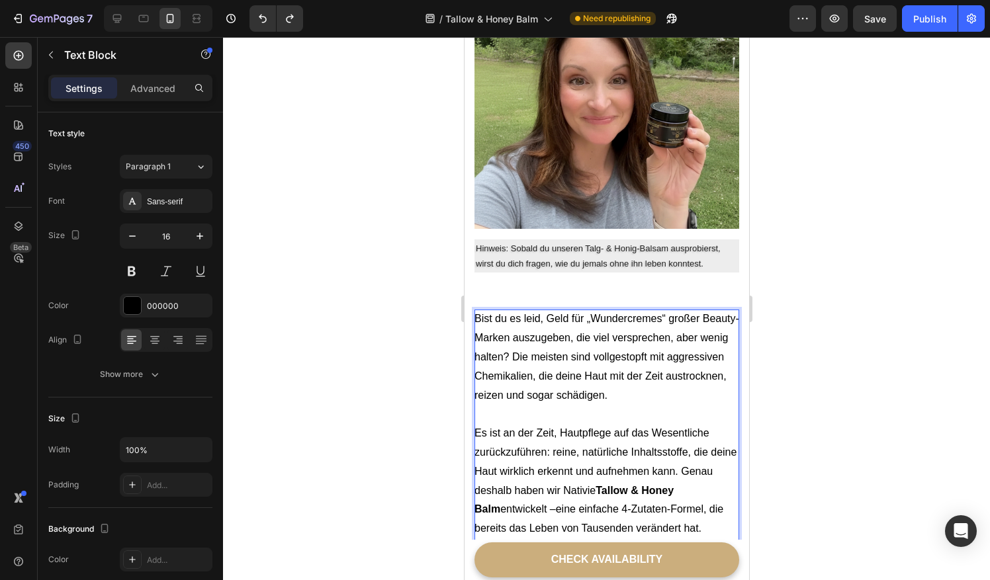
click at [631, 485] on strong "Tallow & Honey Balm" at bounding box center [573, 500] width 199 height 30
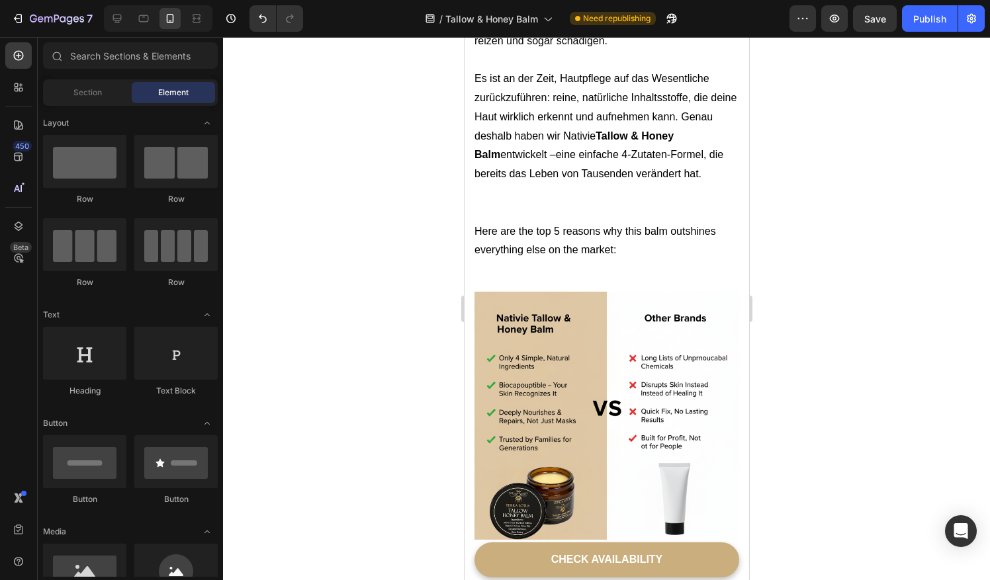
scroll to position [693, 0]
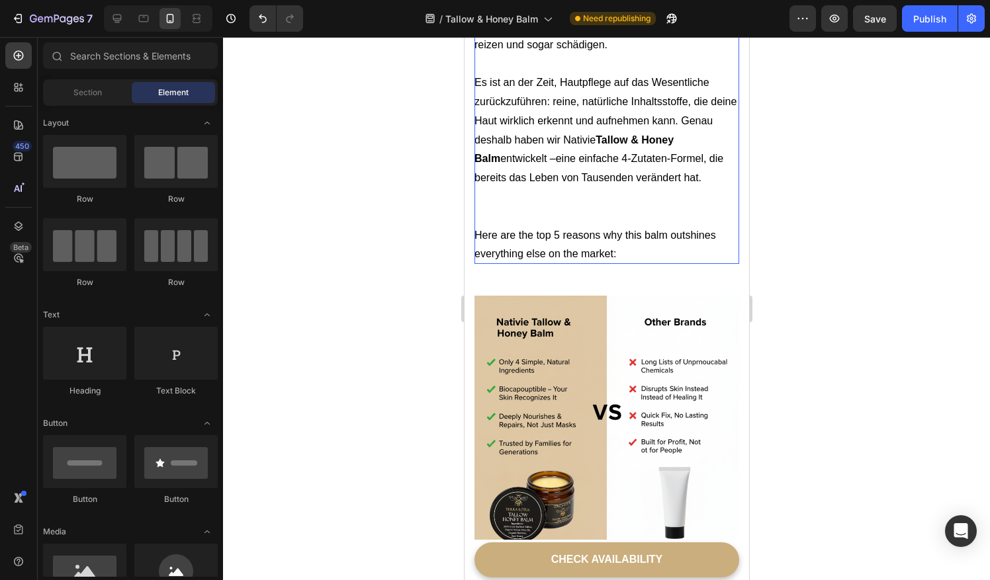
click at [558, 151] on p "Es ist an der Zeit, Hautpflege auf das Wesentliche zurückzuführen: reine, natür…" at bounding box center [606, 130] width 265 height 114
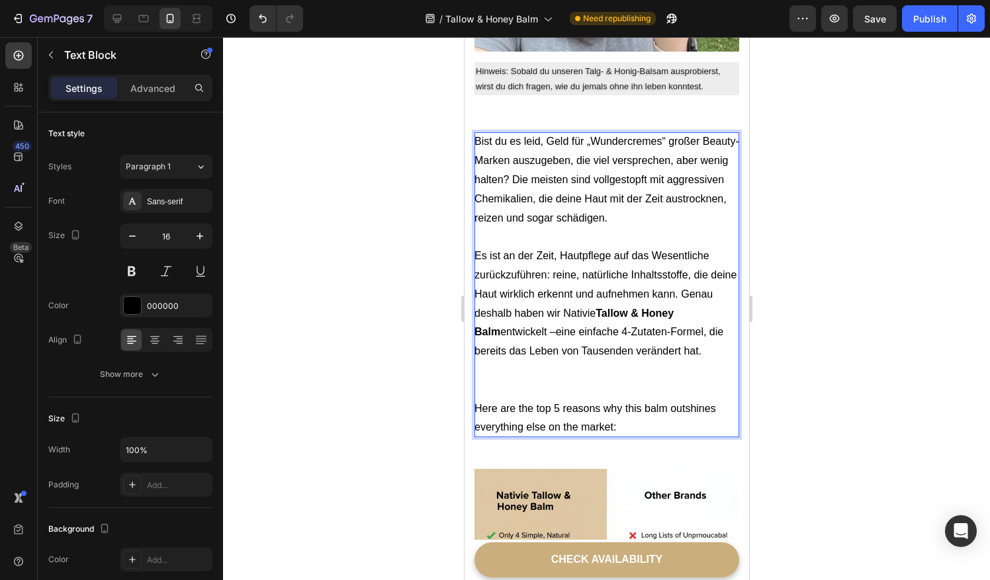
scroll to position [343, 0]
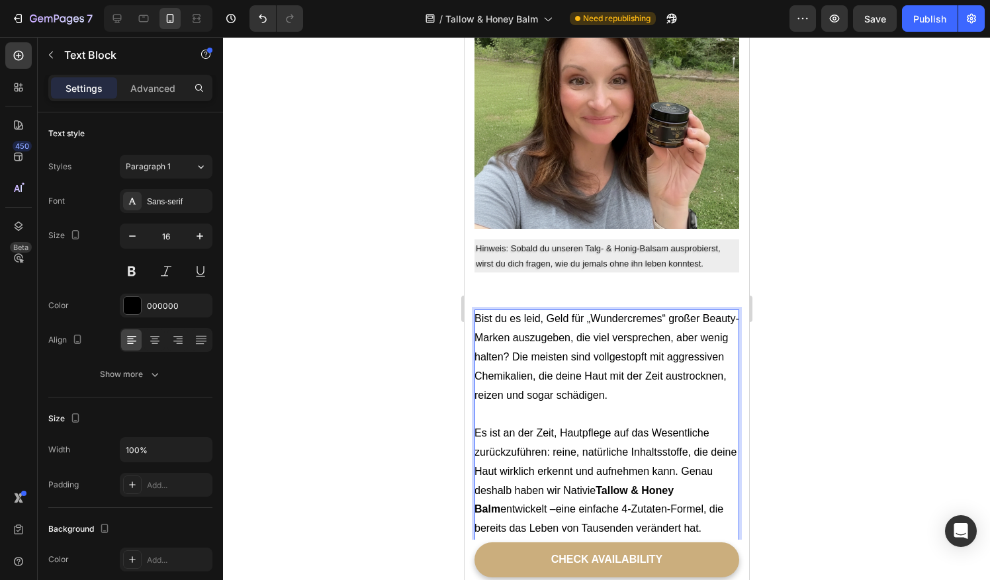
click at [556, 501] on p "Es ist an der Zeit, Hautpflege auf das Wesentliche zurückzuführen: reine, natür…" at bounding box center [606, 481] width 265 height 114
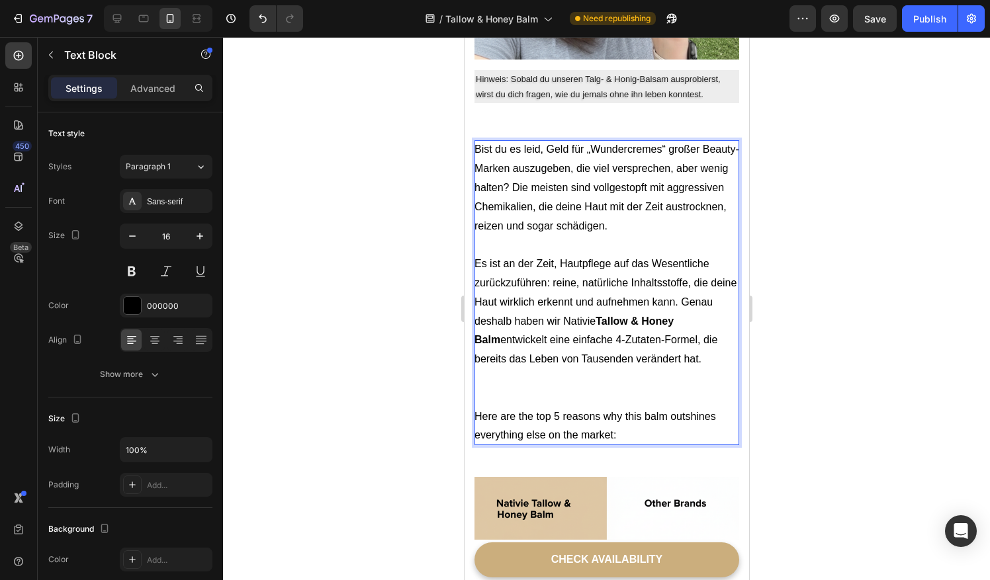
scroll to position [514, 0]
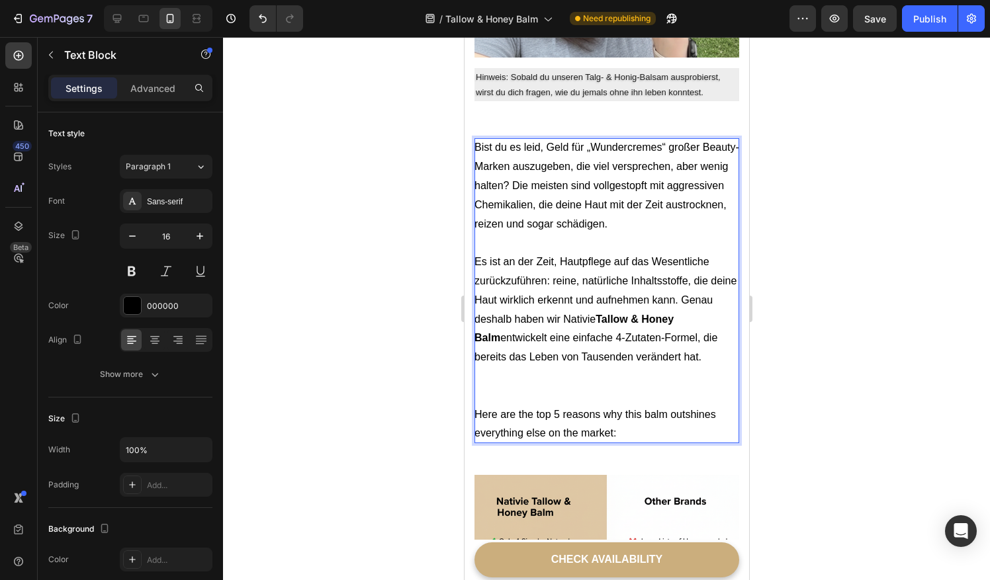
click at [498, 384] on p "Here are the top 5 reasons why this balm outshines everything else on the marke…" at bounding box center [606, 405] width 265 height 76
click at [498, 384] on p "⁠⁠⁠⁠⁠⁠⁠ Here are the top 5 reasons why this balm outshines everything else on t…" at bounding box center [606, 405] width 265 height 76
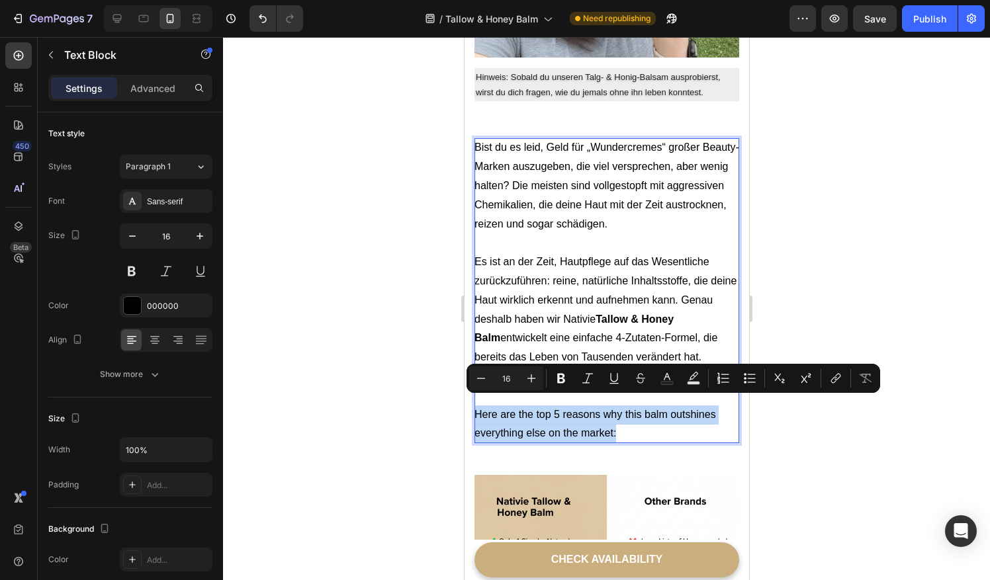
drag, startPoint x: 621, startPoint y: 420, endPoint x: 470, endPoint y: 404, distance: 151.6
copy p "Here are the top 5 reasons why this balm outshines everything else on the marke…"
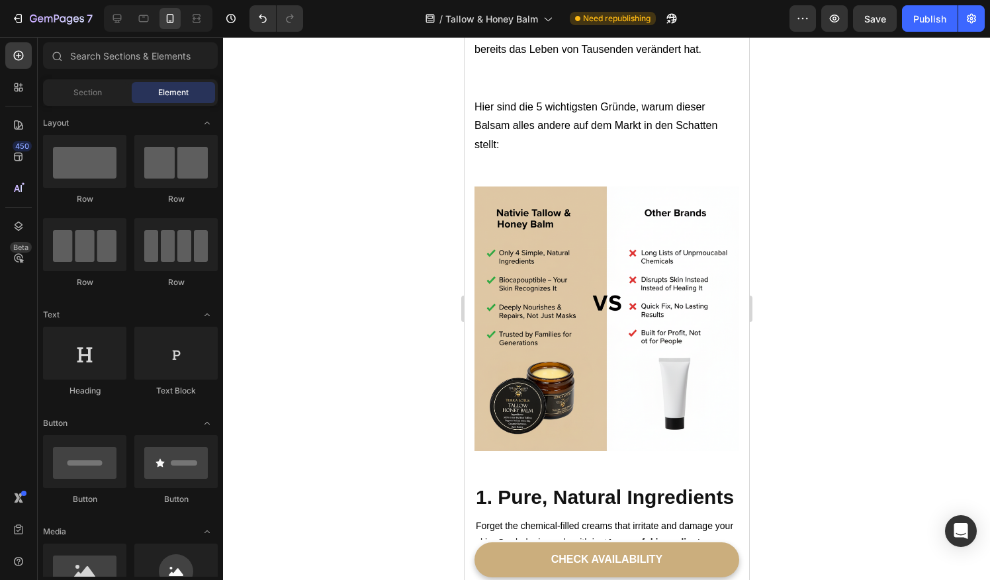
scroll to position [854, 0]
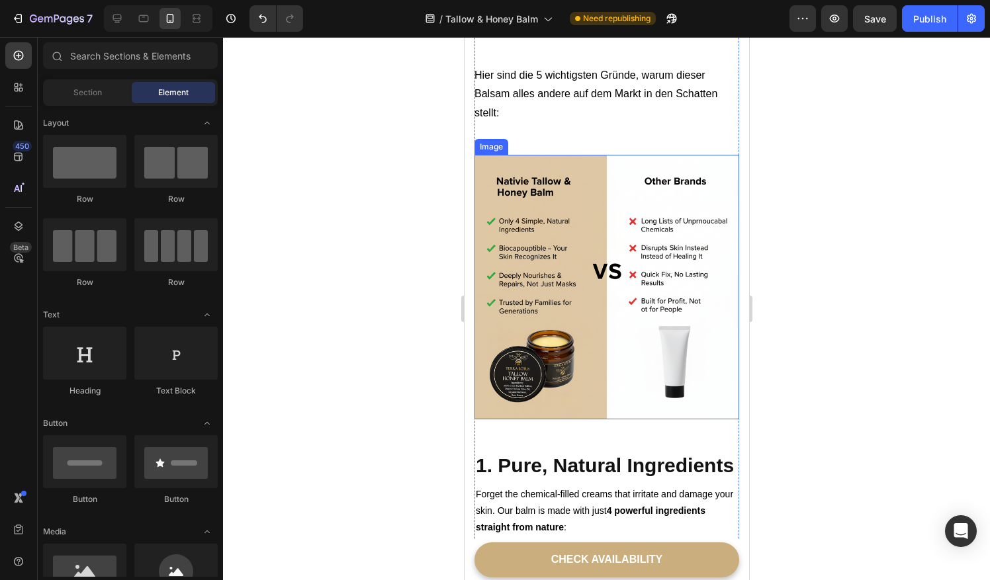
click at [619, 253] on img at bounding box center [606, 287] width 265 height 265
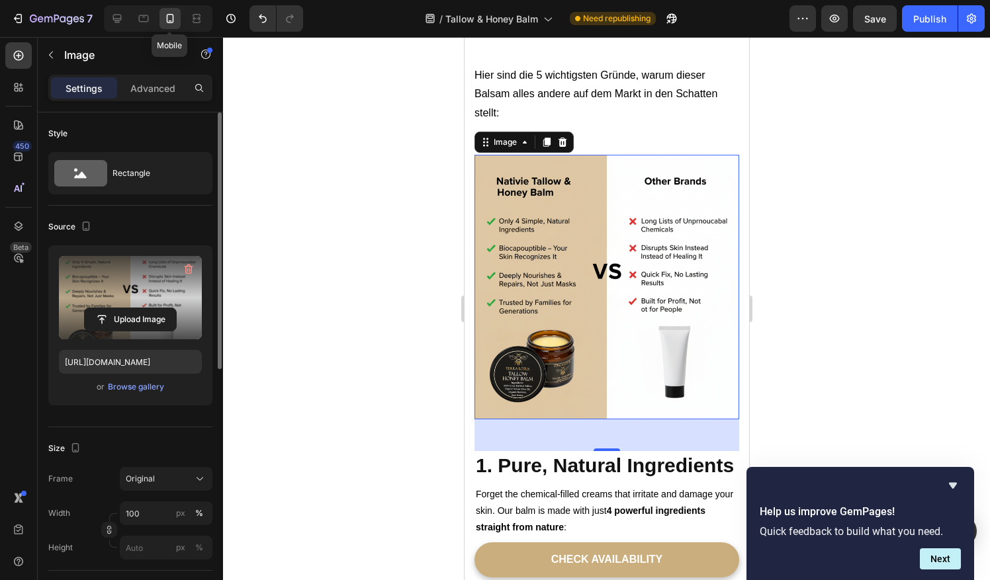
click at [103, 306] on label at bounding box center [130, 297] width 143 height 83
click at [103, 308] on input "file" at bounding box center [130, 319] width 91 height 22
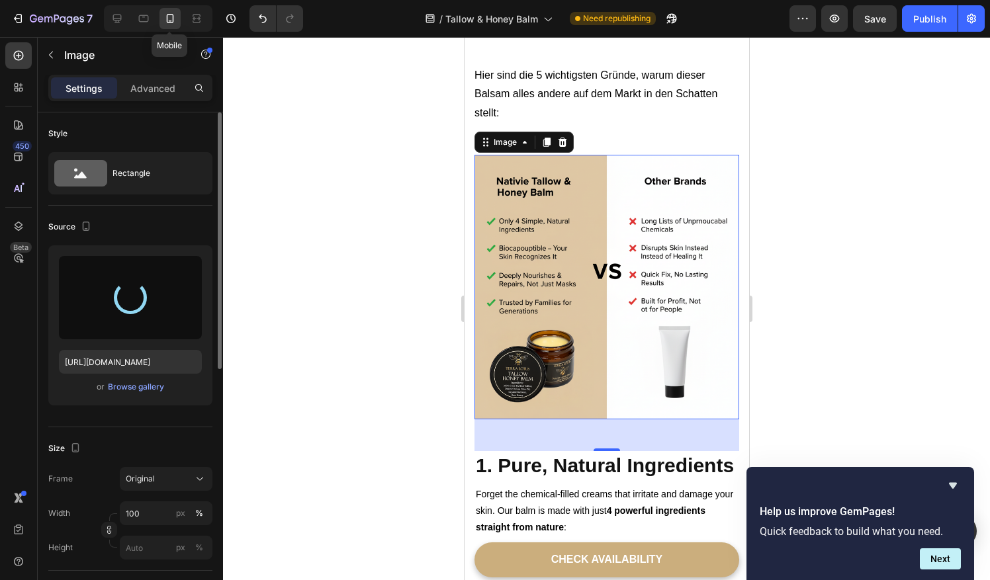
type input "[URL][DOMAIN_NAME]"
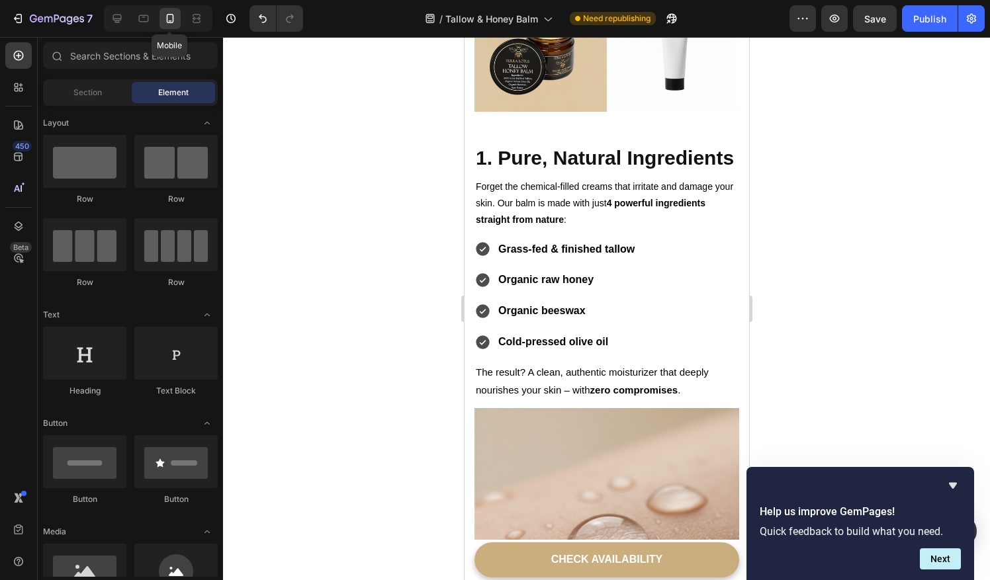
scroll to position [1178, 0]
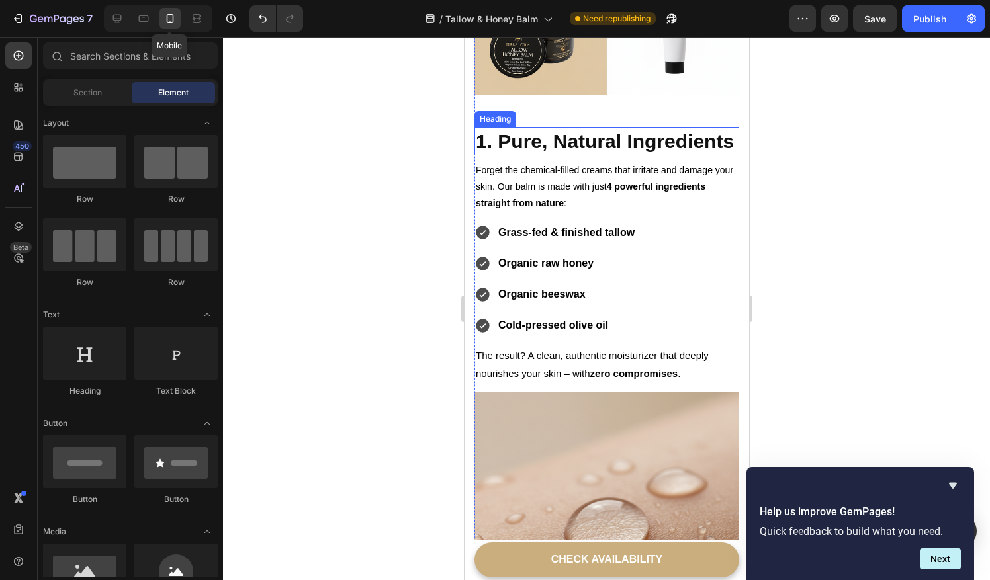
click at [530, 145] on h2 "1. Pure, Natural Ingredients" at bounding box center [606, 141] width 265 height 28
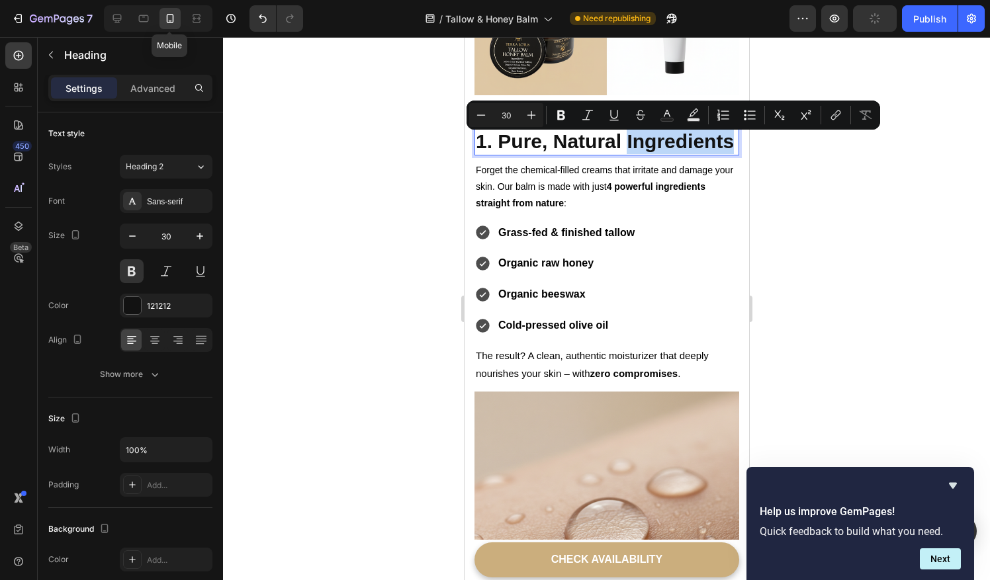
click at [530, 145] on p "1. Pure, Natural Ingredients" at bounding box center [606, 141] width 262 height 26
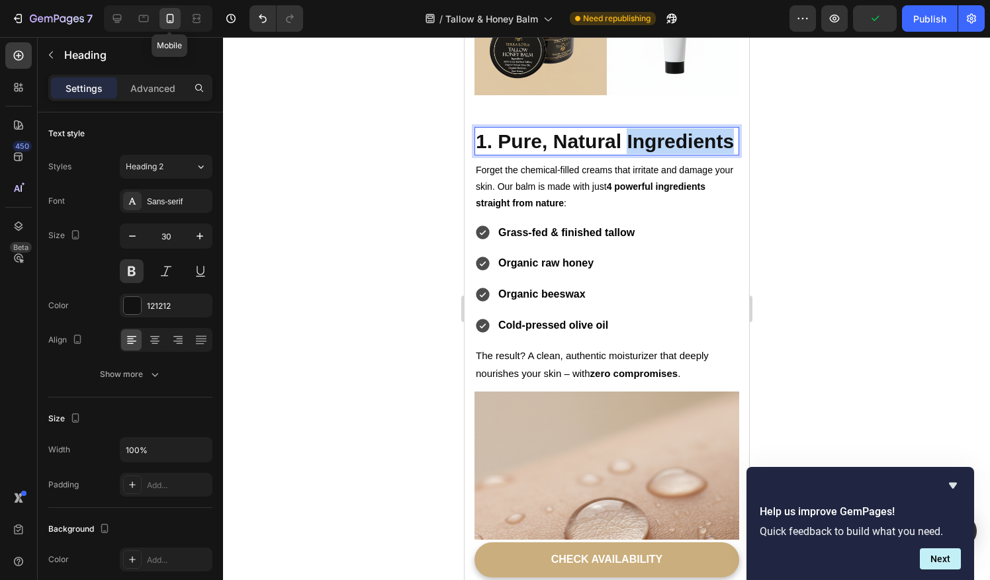
click at [530, 145] on p "1. Pure, Natural Ingredients" at bounding box center [606, 141] width 262 height 26
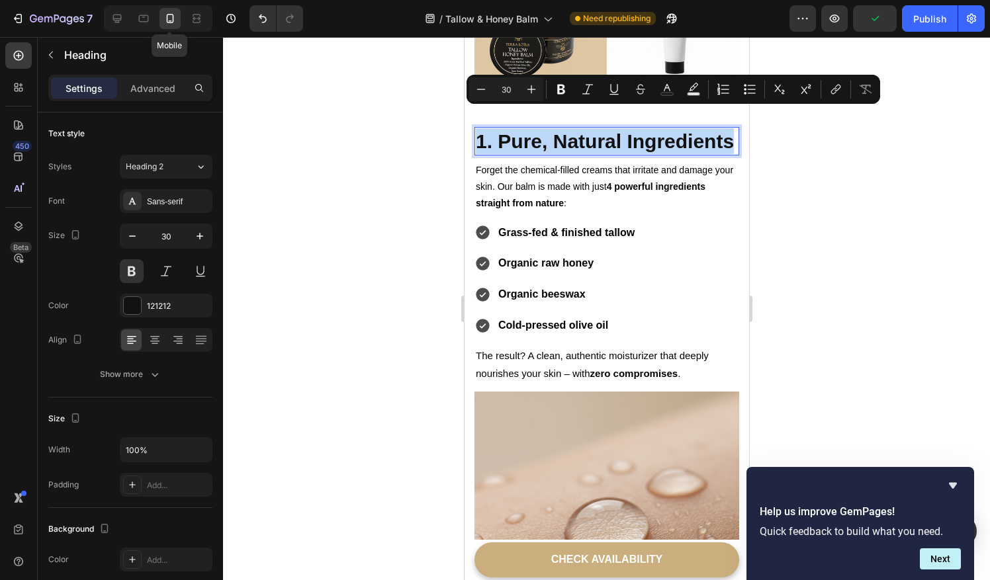
copy p "1. Pure, Natural Ingredients"
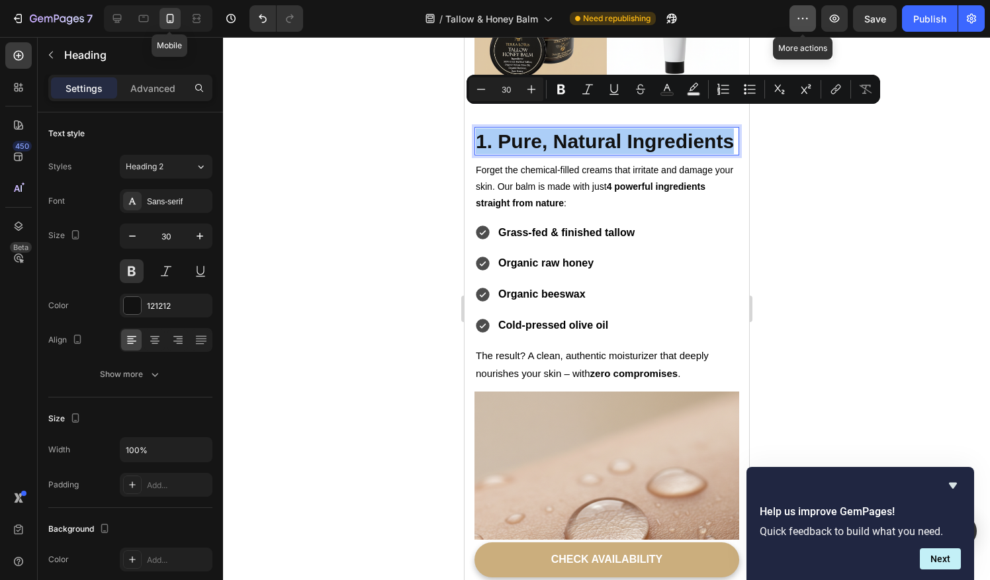
click at [795, 17] on button "button" at bounding box center [802, 18] width 26 height 26
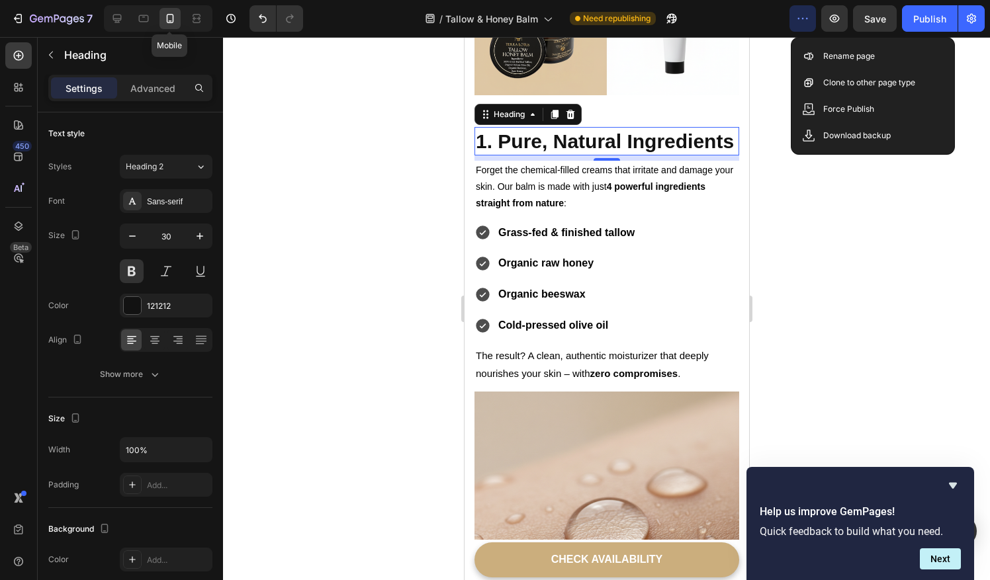
click at [795, 17] on button "button" at bounding box center [802, 18] width 26 height 26
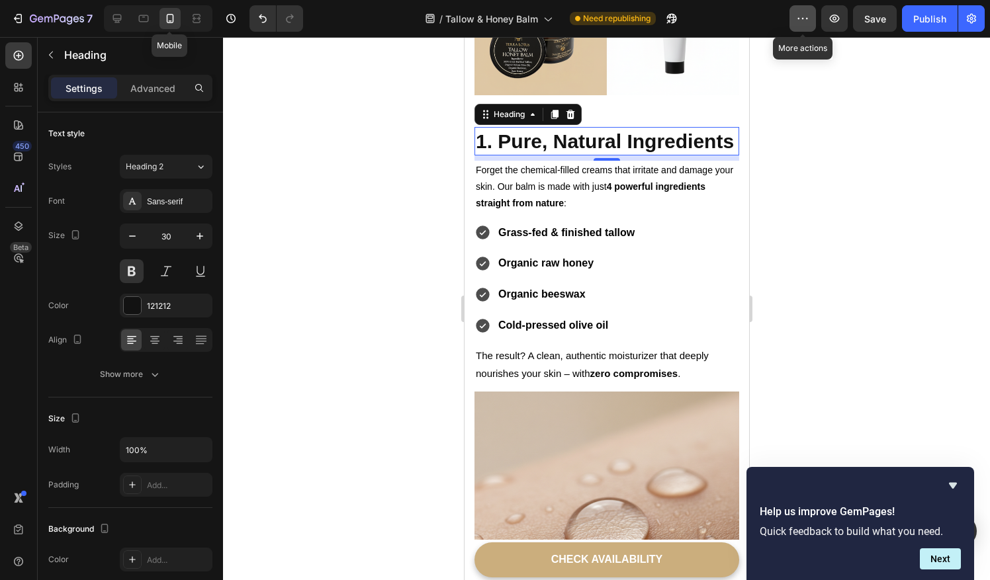
click at [798, 17] on icon "button" at bounding box center [802, 18] width 13 height 13
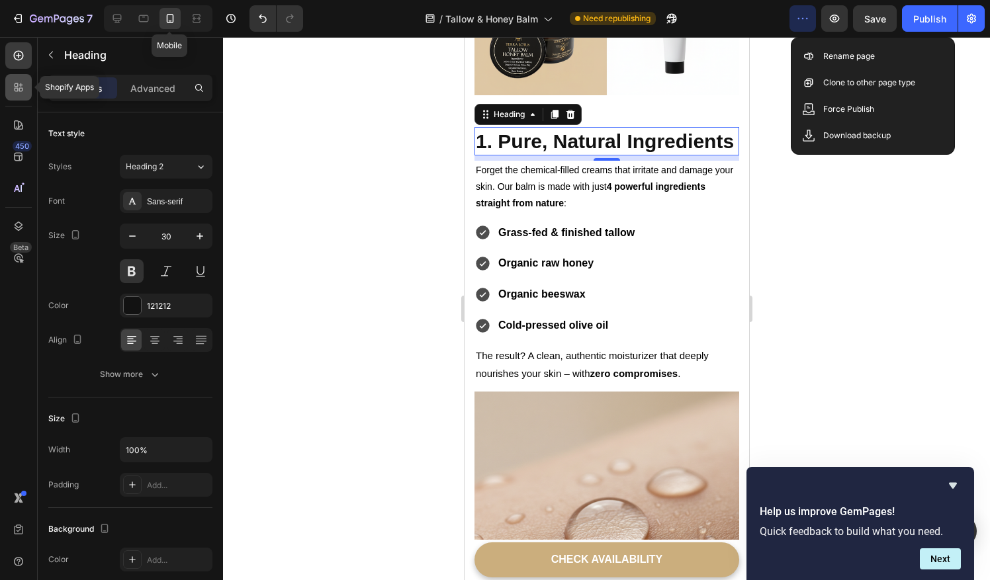
click at [15, 95] on div at bounding box center [18, 87] width 26 height 26
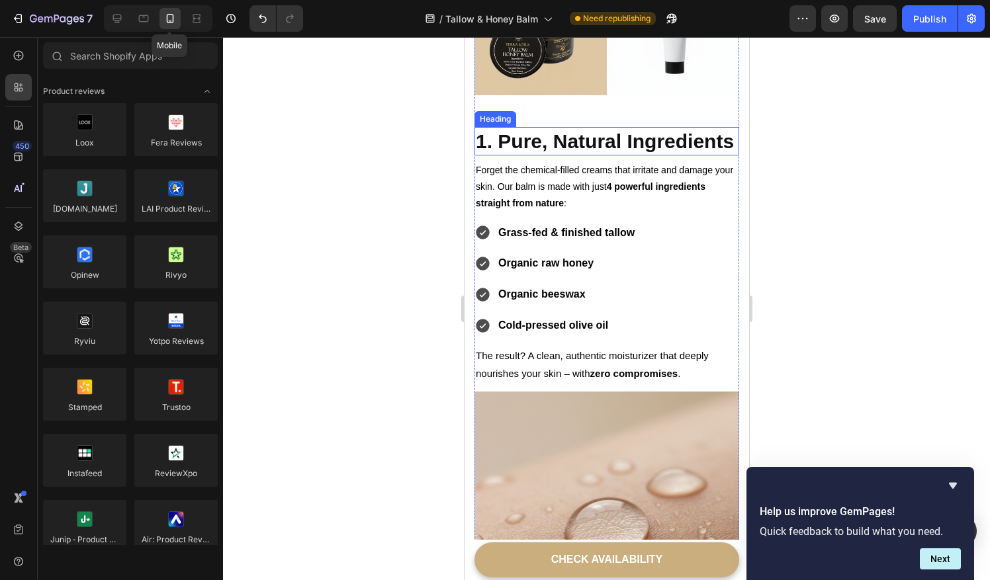
click at [540, 138] on p "1. Pure, Natural Ingredients" at bounding box center [606, 141] width 262 height 26
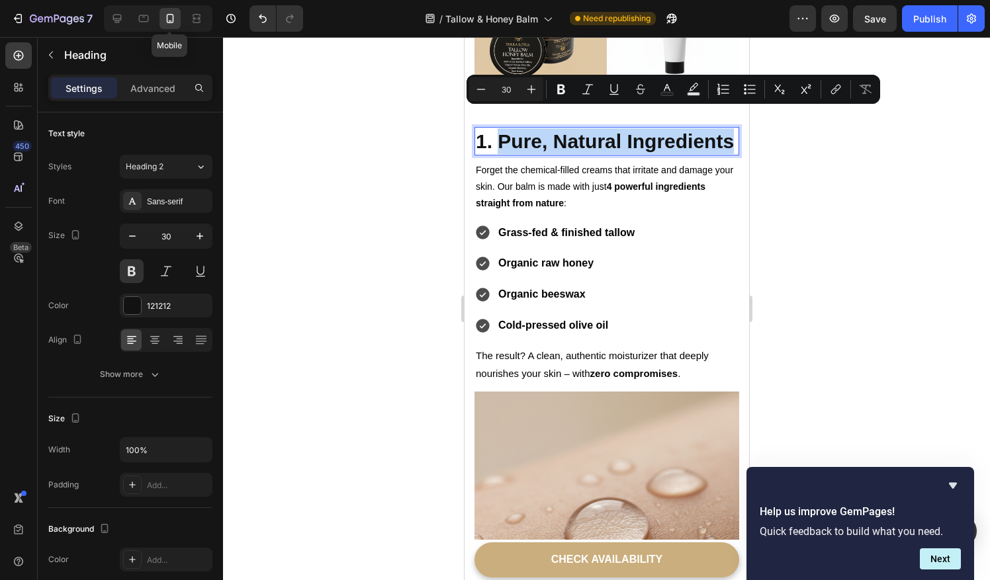
drag, startPoint x: 588, startPoint y: 147, endPoint x: 500, endPoint y: 115, distance: 93.6
click at [500, 128] on p "1. Pure, Natural Ingredients" at bounding box center [606, 141] width 262 height 26
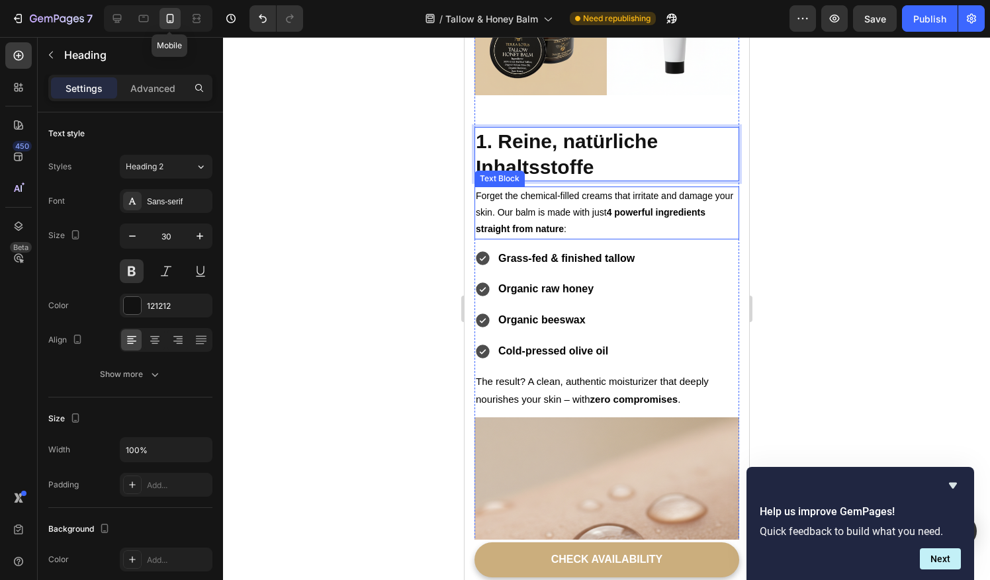
click at [579, 193] on p "Forget the chemical-filled creams that irritate and damage your skin. Our balm …" at bounding box center [606, 213] width 262 height 50
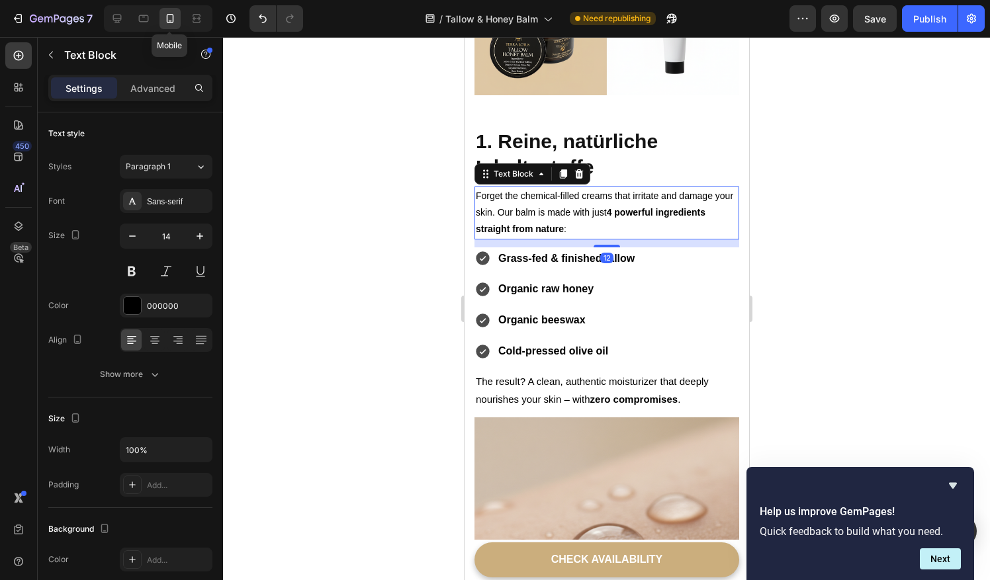
click at [576, 196] on p "Forget the chemical-filled creams that irritate and damage your skin. Our balm …" at bounding box center [606, 213] width 262 height 50
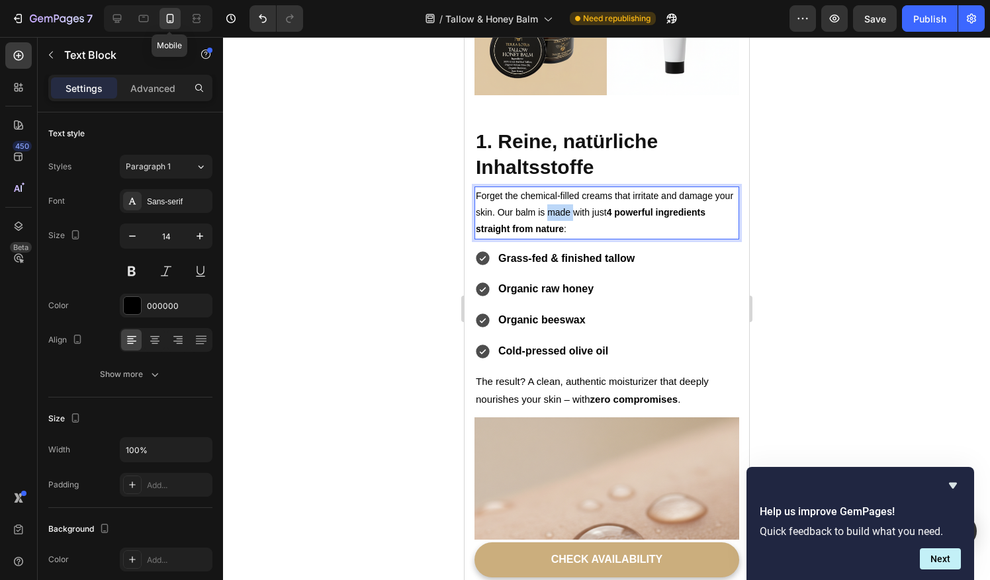
click at [576, 196] on p "Forget the chemical-filled creams that irritate and damage your skin. Our balm …" at bounding box center [606, 213] width 262 height 50
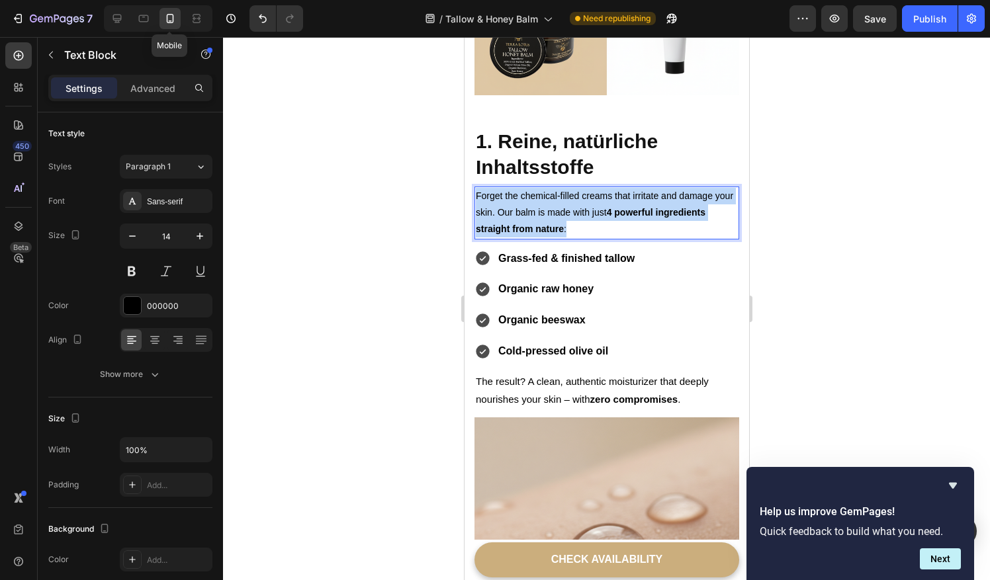
click at [576, 196] on p "Forget the chemical-filled creams that irritate and damage your skin. Our balm …" at bounding box center [606, 213] width 262 height 50
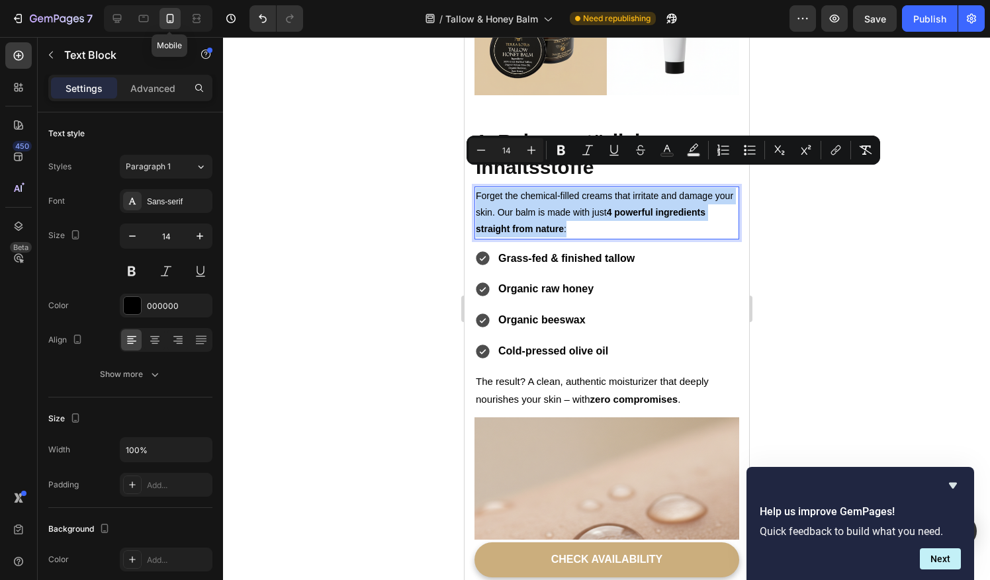
copy p "Forget the chemical-filled creams that irritate and damage your skin. Our balm …"
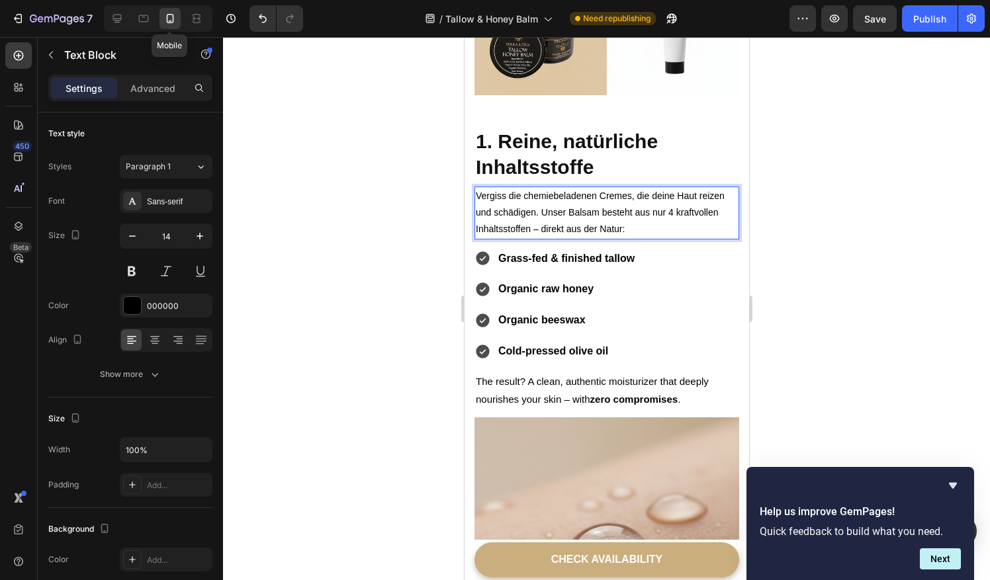
click at [539, 204] on p "Vergiss die chemiebeladenen Cremes, die deine Haut reizen und schädigen. Unser …" at bounding box center [606, 213] width 262 height 50
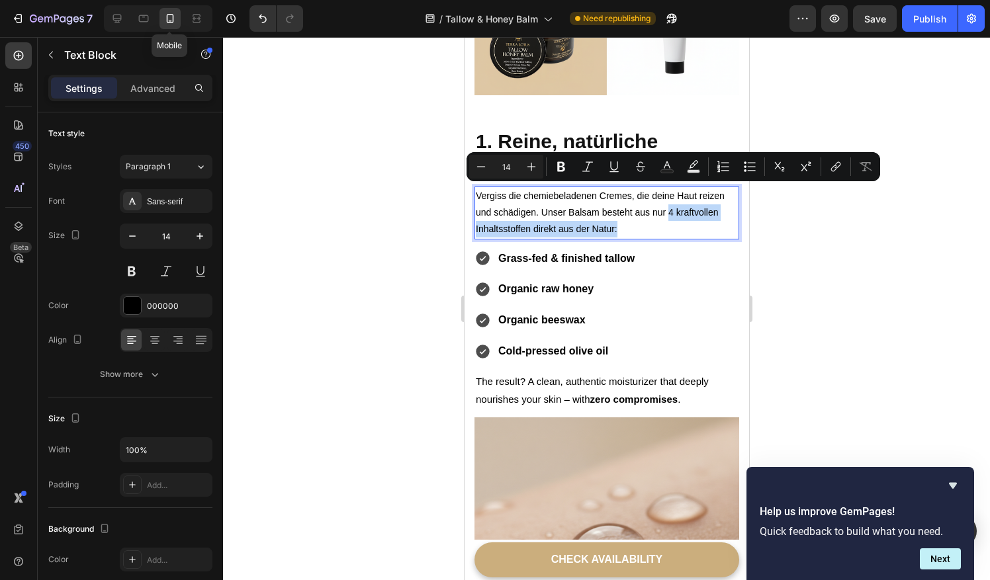
drag, startPoint x: 669, startPoint y: 189, endPoint x: 616, endPoint y: 206, distance: 55.7
click at [616, 206] on p "Vergiss die chemiebeladenen Cremes, die deine Haut reizen und schädigen. Unser …" at bounding box center [606, 213] width 262 height 50
click at [563, 164] on icon "Editor contextual toolbar" at bounding box center [561, 167] width 8 height 10
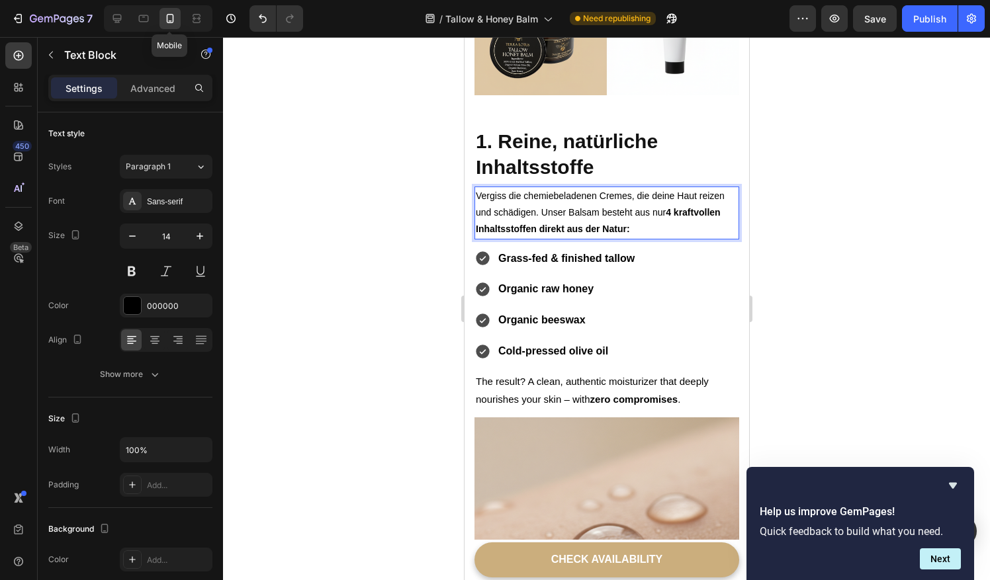
click at [410, 212] on div at bounding box center [606, 308] width 767 height 543
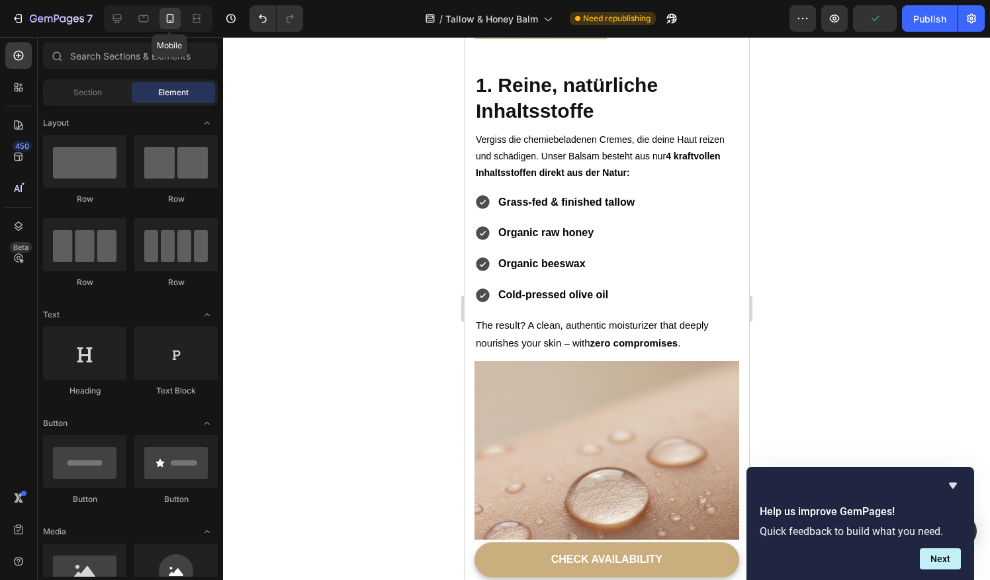
scroll to position [1259, 0]
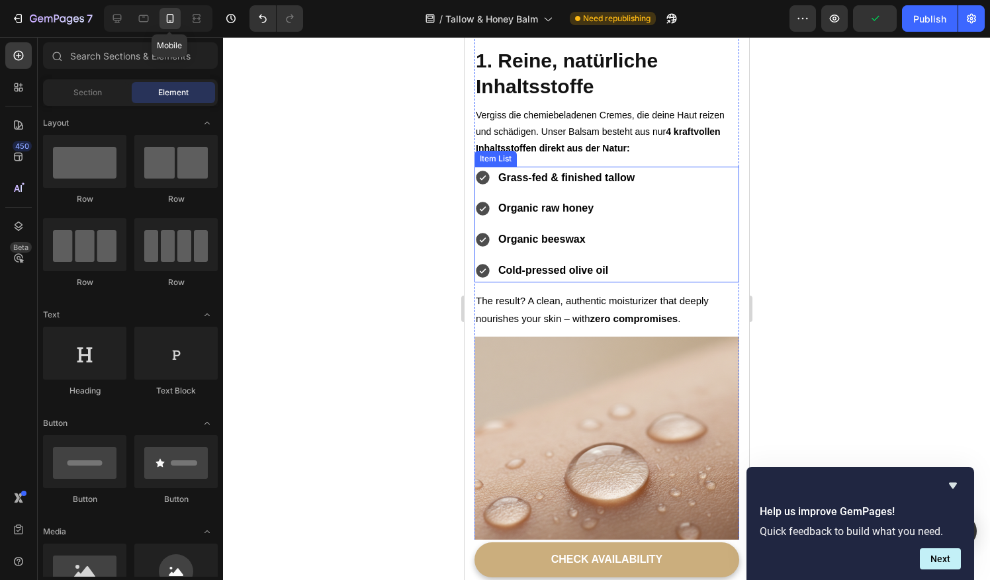
click at [594, 169] on p "Grass-fed & finished tallow" at bounding box center [566, 178] width 136 height 19
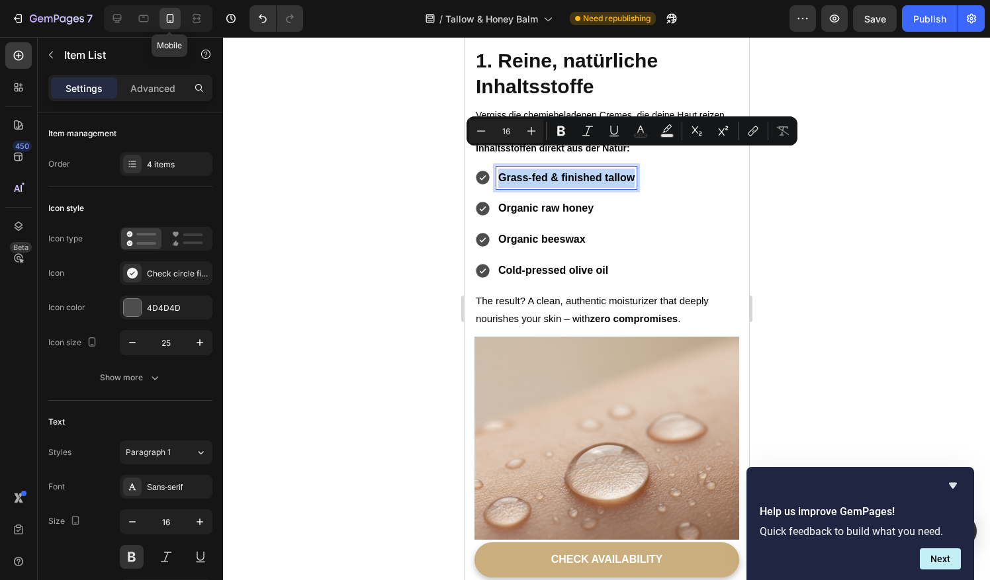
click at [594, 169] on p "Grass-fed & finished tallow" at bounding box center [566, 178] width 136 height 19
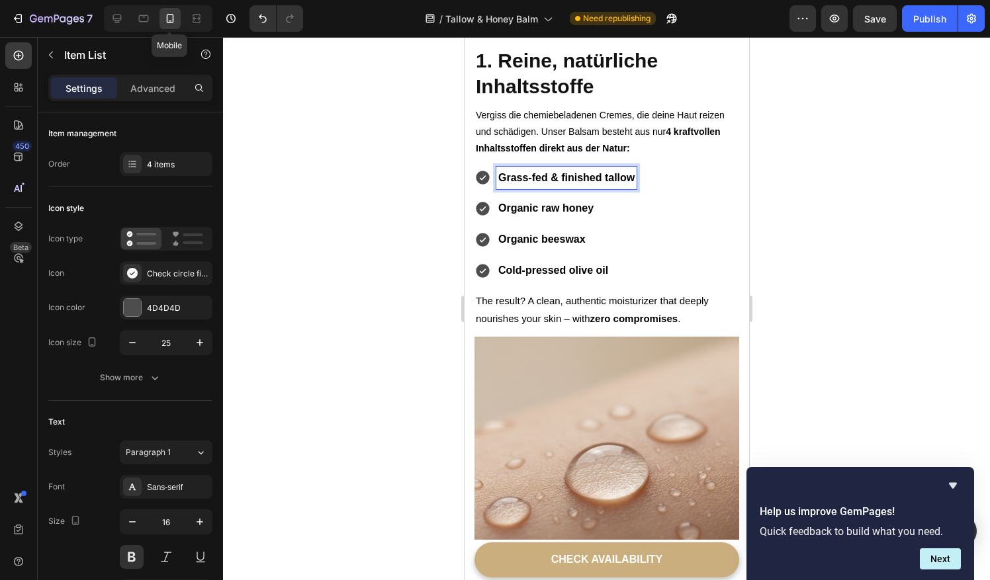
click at [519, 169] on p "Grass-fed & finished tallow" at bounding box center [566, 178] width 136 height 19
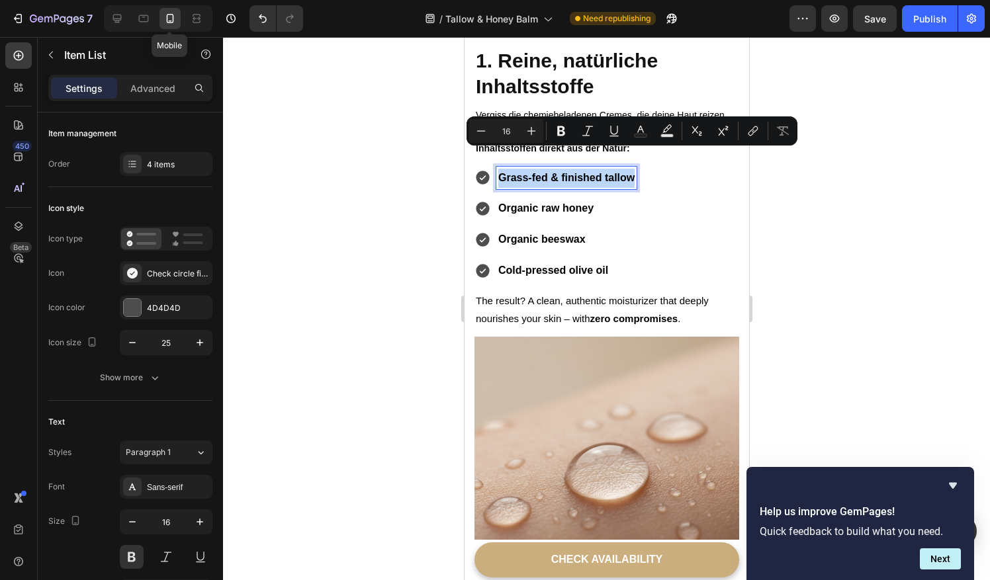
copy p "Grass-fed & finished tallow"
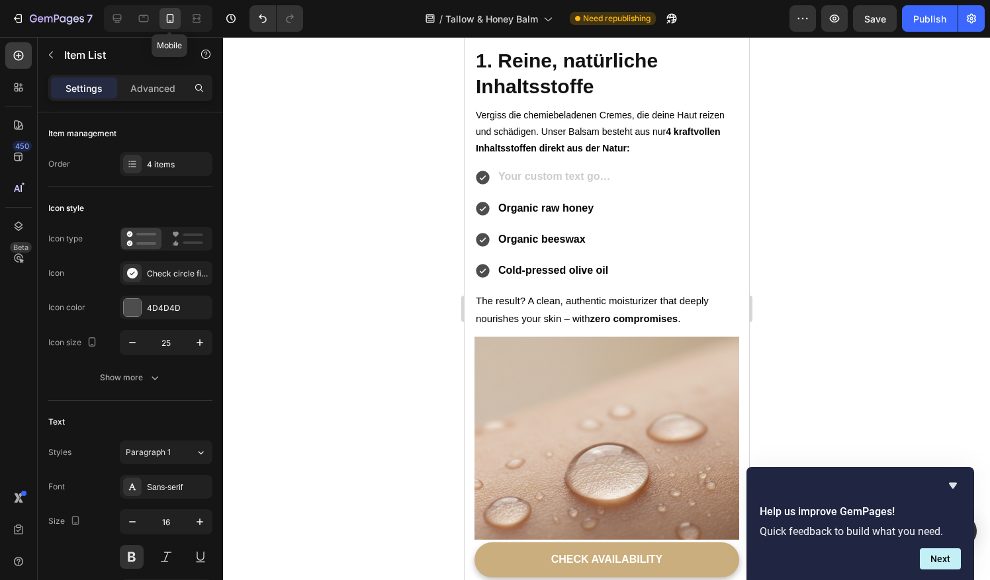
scroll to position [1252, 0]
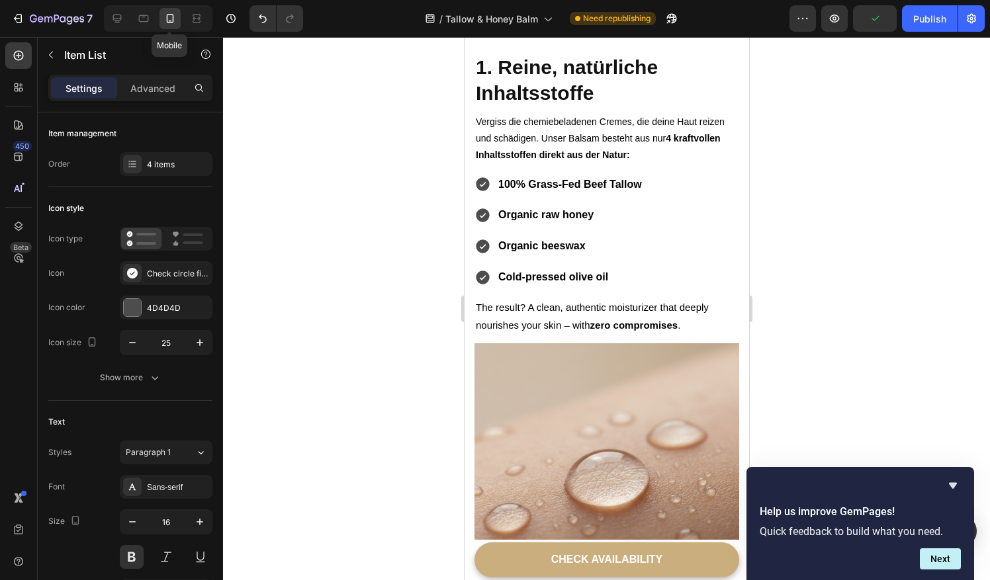
click at [543, 206] on p "Organic raw honey" at bounding box center [570, 215] width 144 height 19
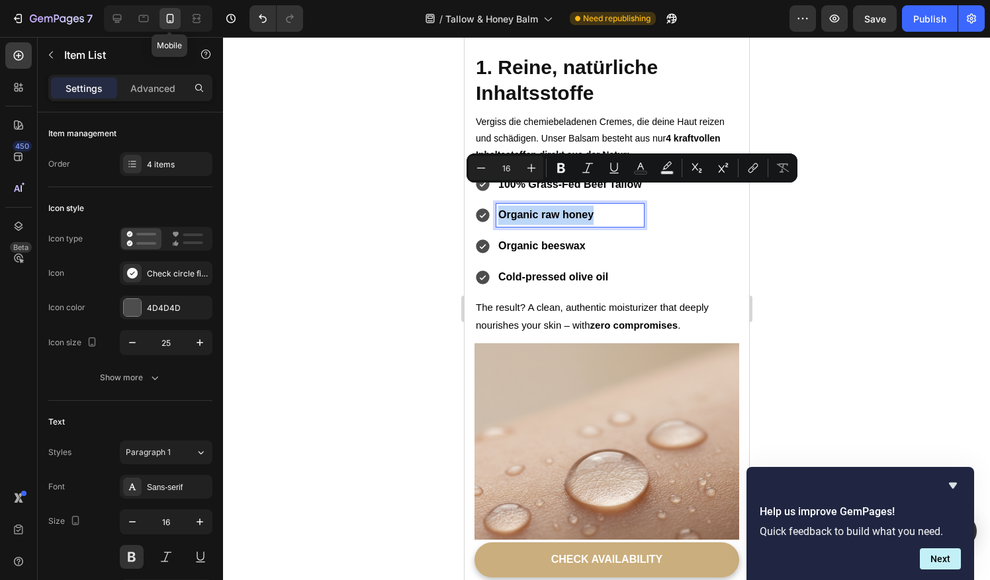
copy p "Organic raw honey"
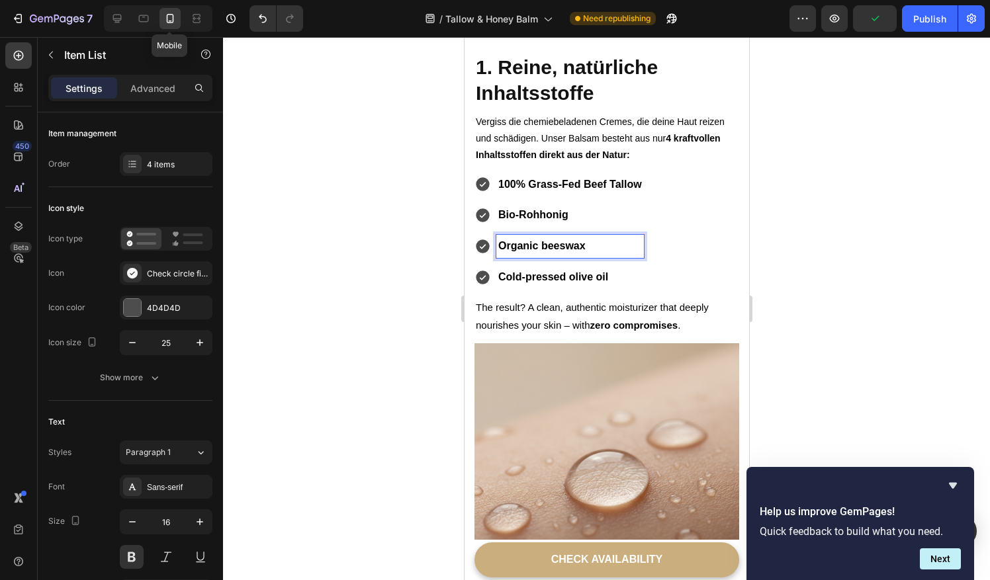
click at [541, 237] on p "Organic beeswax" at bounding box center [570, 246] width 144 height 19
copy p "Organic beeswax"
click at [574, 268] on p "Cold-pressed olive oil" at bounding box center [570, 277] width 144 height 19
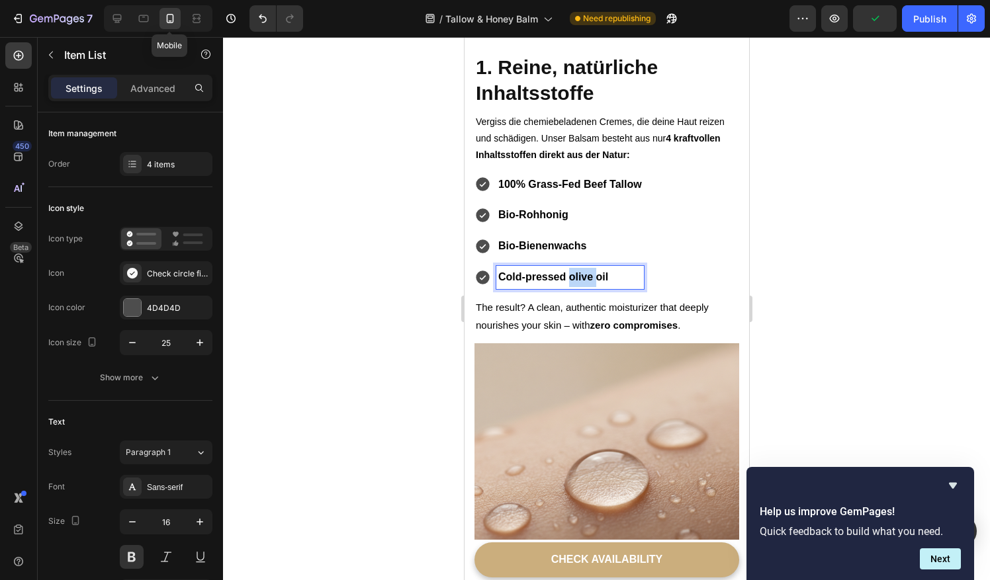
click at [574, 268] on p "Cold-pressed olive oil" at bounding box center [570, 277] width 144 height 19
click at [579, 298] on p "The result? A clean, authentic moisturizer that deeply nourishes your skin – wi…" at bounding box center [606, 316] width 262 height 36
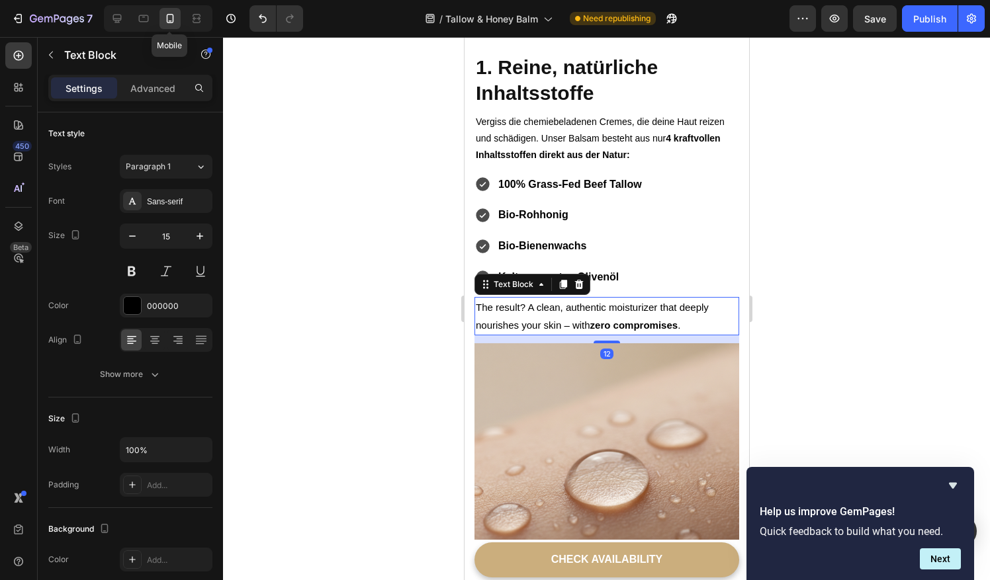
click at [579, 298] on p "The result? A clean, authentic moisturizer that deeply nourishes your skin – wi…" at bounding box center [606, 316] width 262 height 36
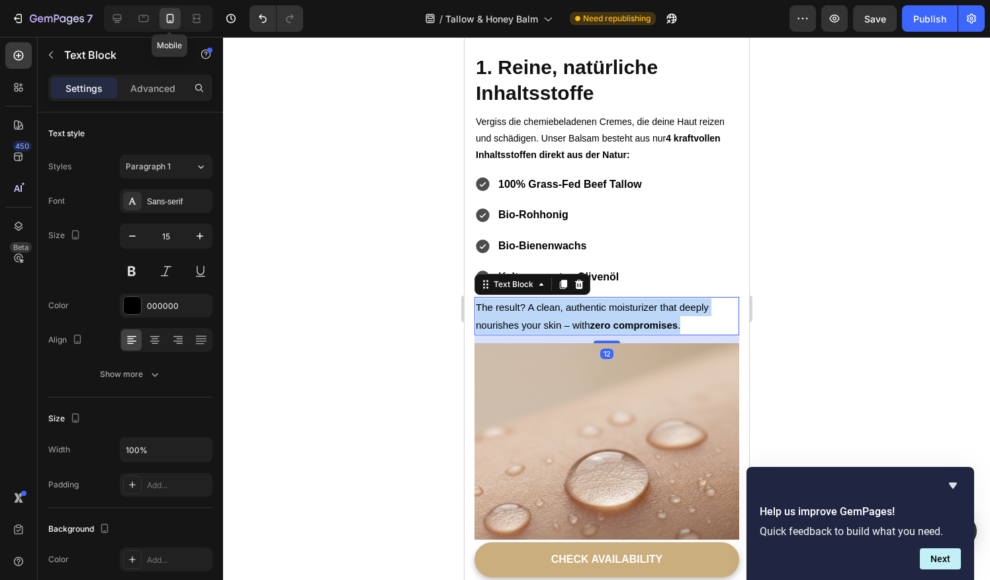
click at [579, 298] on p "The result? A clean, authentic moisturizer that deeply nourishes your skin – wi…" at bounding box center [606, 316] width 262 height 36
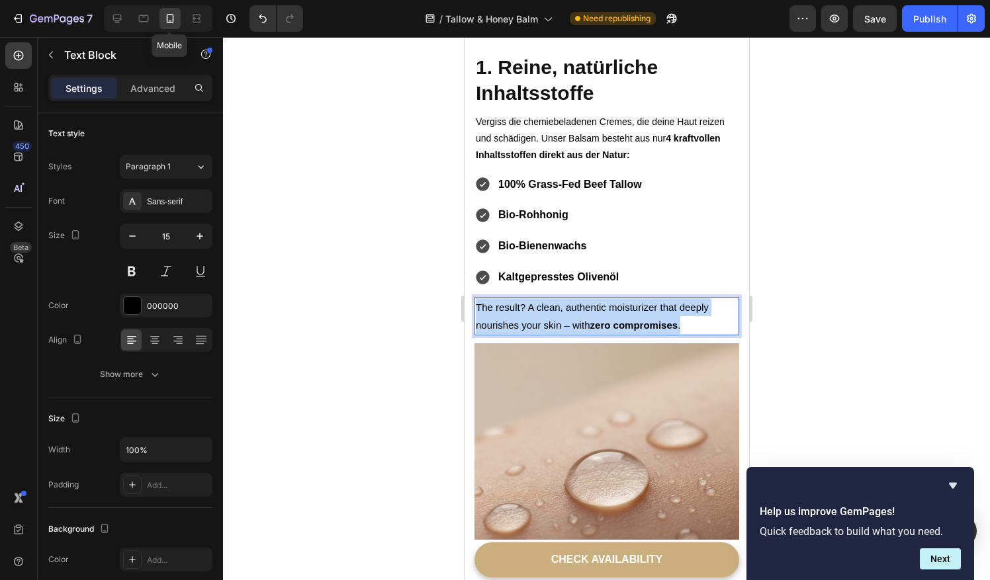
click at [579, 298] on p "The result? A clean, authentic moisturizer that deeply nourishes your skin – wi…" at bounding box center [606, 316] width 262 height 36
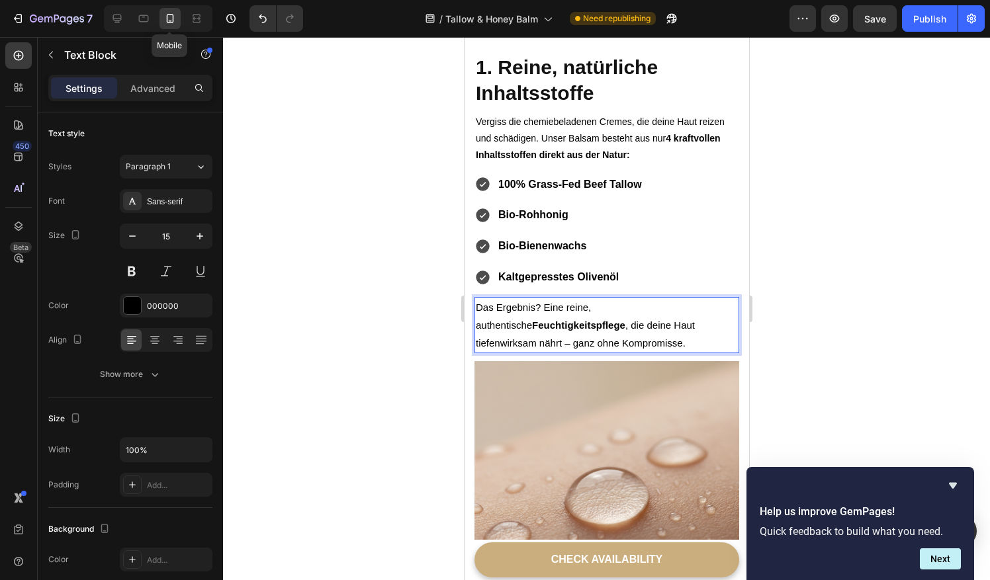
click at [484, 315] on p "Das Ergebnis? Eine reine, authentische Feuchtigkeitspflege , die deine Haut tie…" at bounding box center [606, 325] width 262 height 54
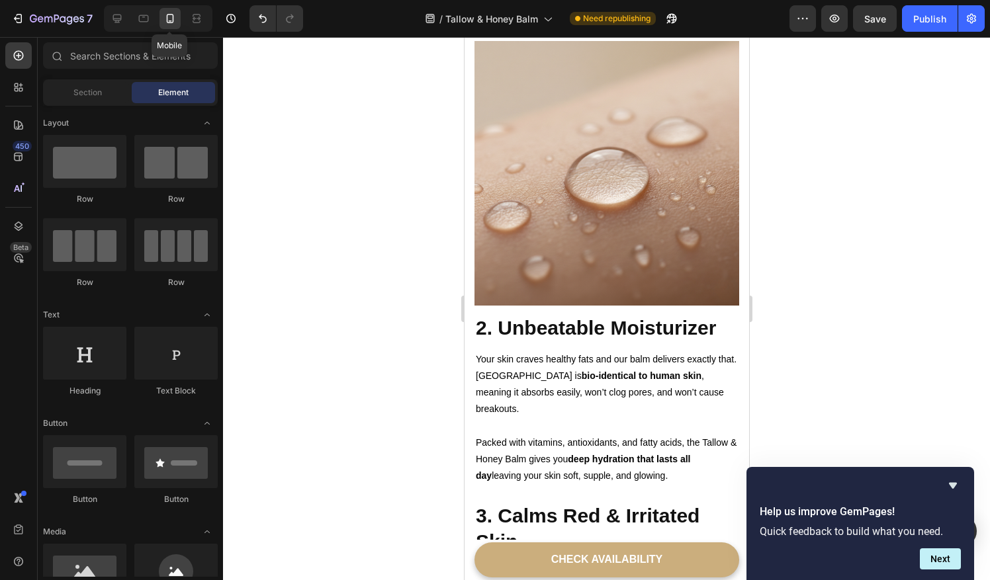
scroll to position [1625, 0]
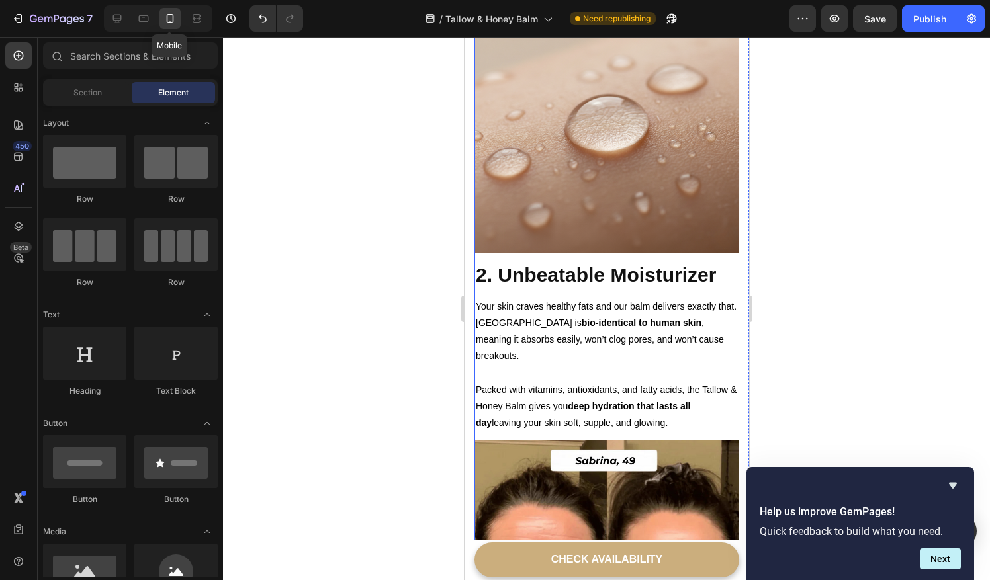
click at [626, 261] on h2 "2. Unbeatable Moisturizer" at bounding box center [606, 275] width 265 height 28
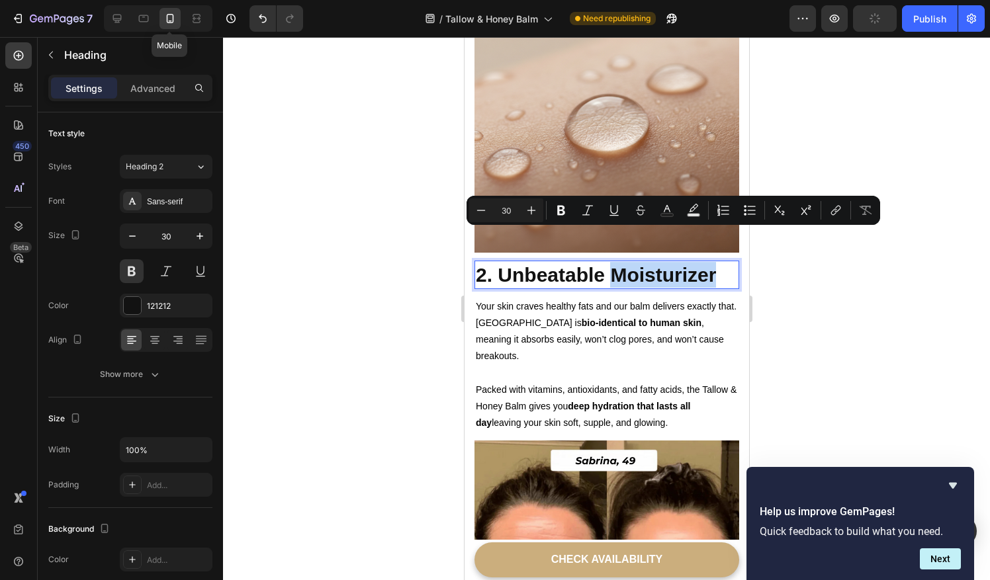
click at [626, 262] on p "2. Unbeatable Moisturizer" at bounding box center [606, 275] width 262 height 26
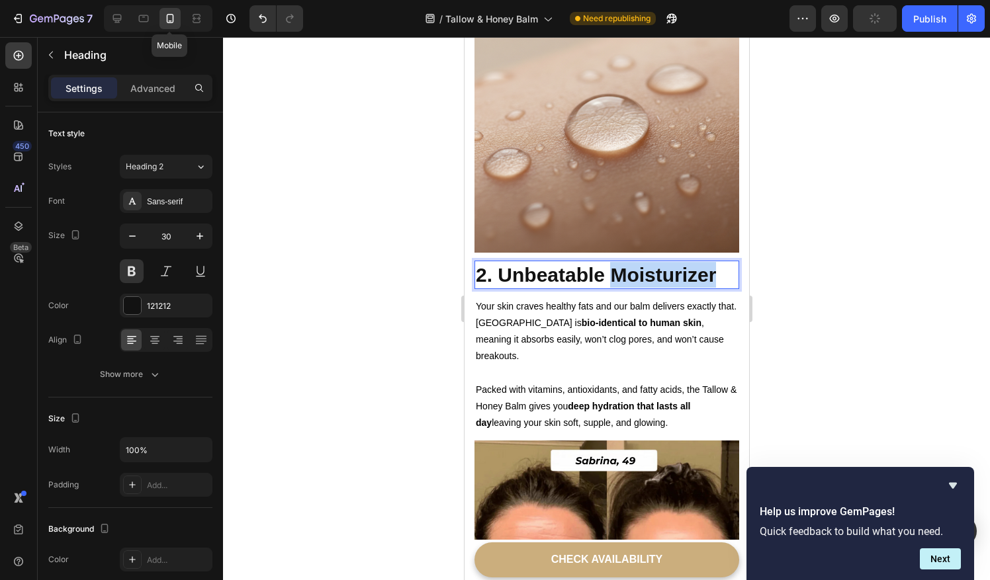
click at [626, 262] on p "2. Unbeatable Moisturizer" at bounding box center [606, 275] width 262 height 26
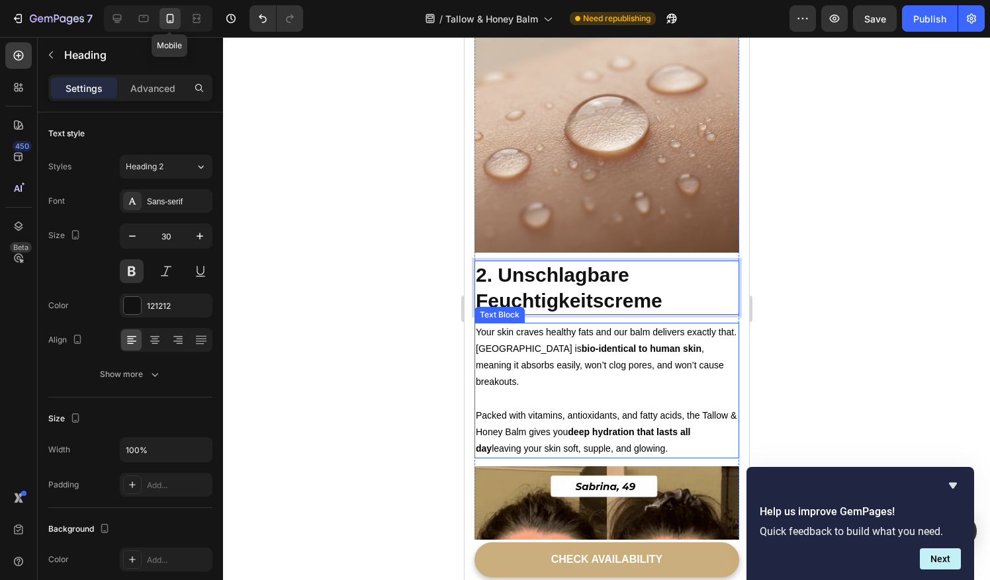
click at [549, 324] on p "Your skin craves healthy fats and our balm delivers exactly that. Tallow is bio…" at bounding box center [606, 365] width 262 height 83
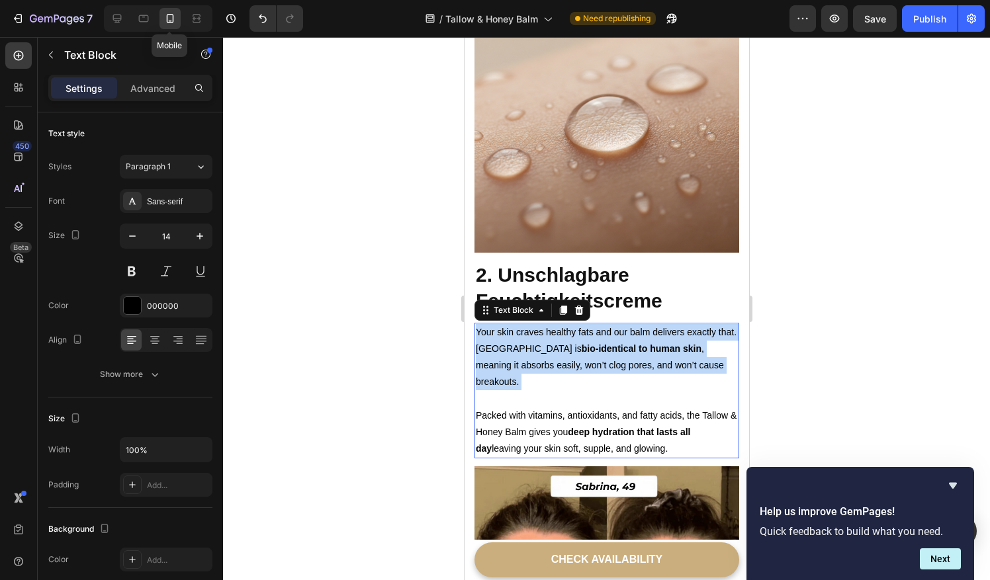
click at [549, 324] on p "Your skin craves healthy fats and our balm delivers exactly that. Tallow is bio…" at bounding box center [606, 365] width 262 height 83
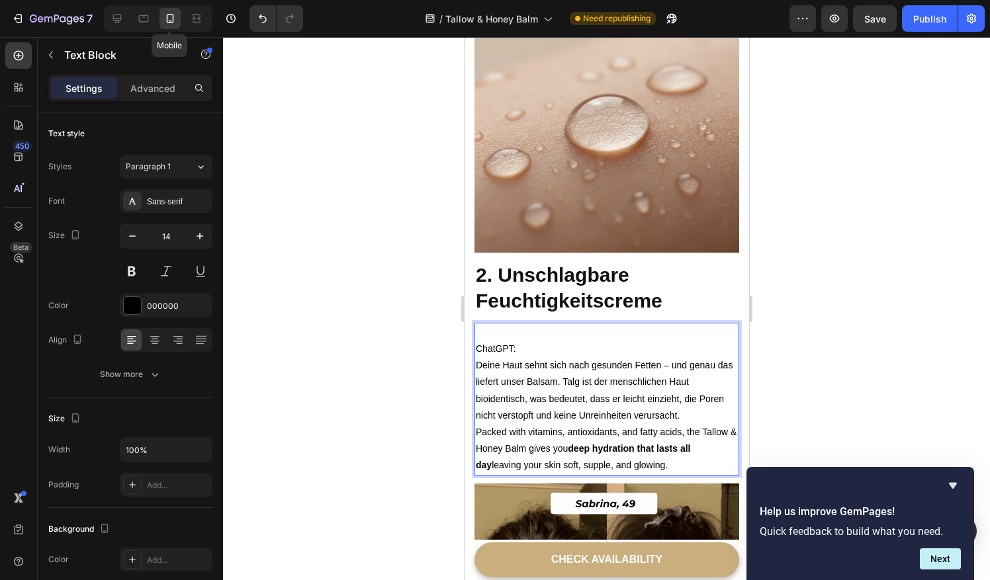
drag, startPoint x: 683, startPoint y: 382, endPoint x: 487, endPoint y: 311, distance: 208.5
click at [487, 323] on div "ChatGPT: Deine Haut sehnt sich nach gesunden Fetten – und genau das liefert uns…" at bounding box center [606, 399] width 265 height 153
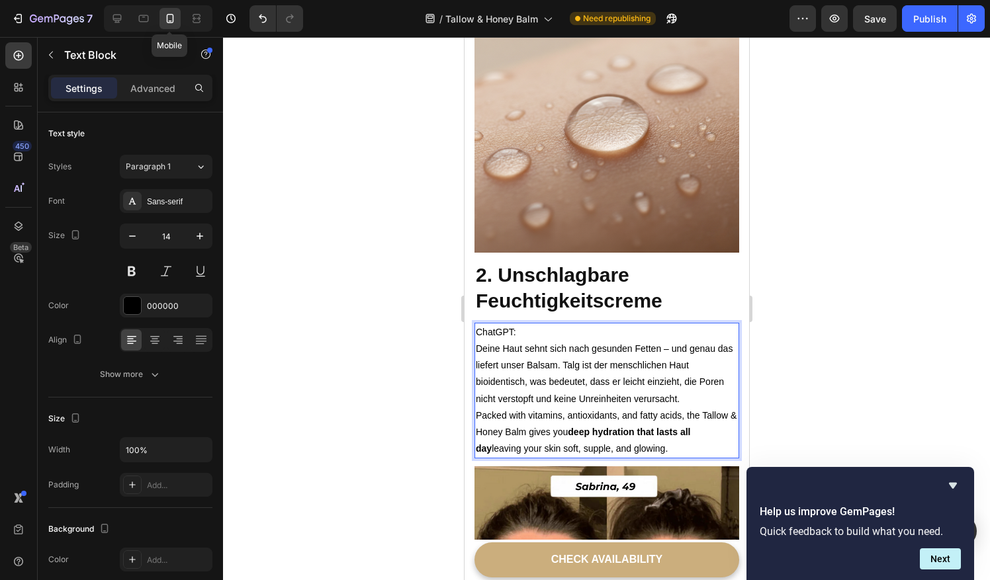
click at [517, 324] on p "ChatGPT:" at bounding box center [606, 332] width 262 height 17
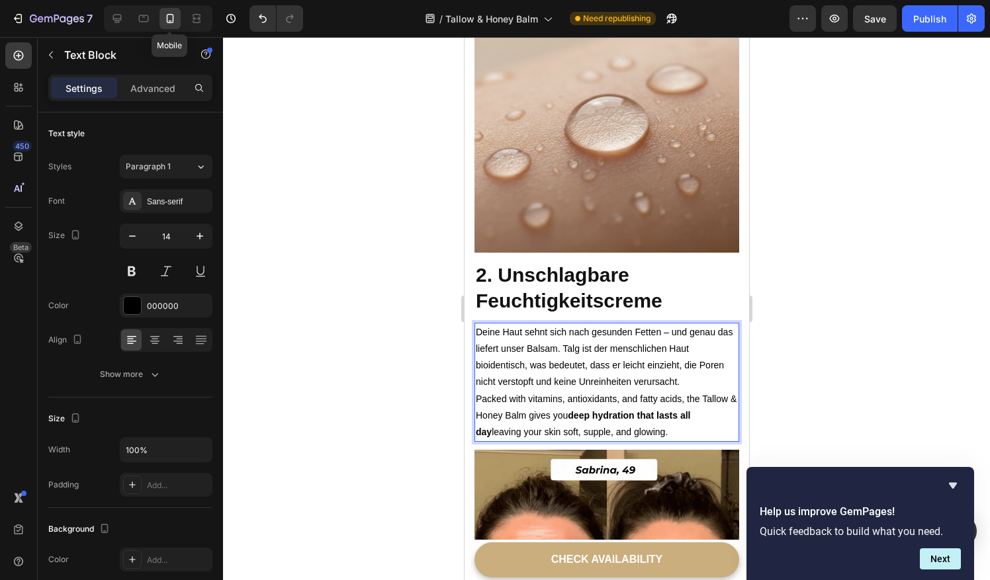
click at [701, 351] on p "Deine Haut sehnt sich nach gesunden Fetten – und genau das liefert unser Balsam…" at bounding box center [606, 357] width 262 height 67
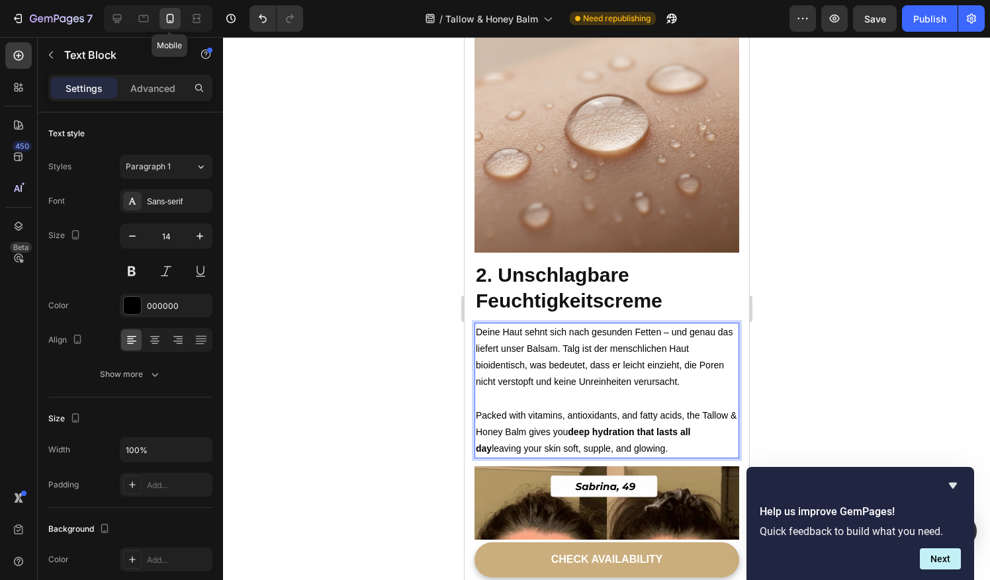
click at [669, 324] on p "Deine Haut sehnt sich nach gesunden Fetten – und genau das liefert unser Balsam…" at bounding box center [606, 365] width 262 height 83
click at [680, 412] on p "Packed with vitamins, antioxidants, and fatty acids, the Tallow & Honey Balm gi…" at bounding box center [606, 433] width 262 height 50
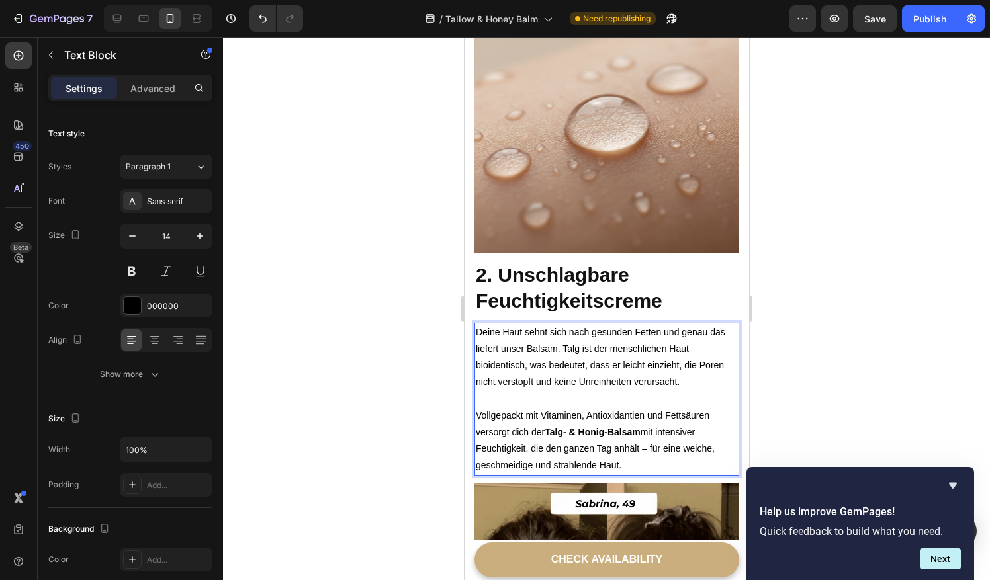
click at [648, 414] on p "Vollgepackt mit Vitaminen, Antioxidantien und Fettsäuren versorgt dich der Talg…" at bounding box center [606, 441] width 262 height 67
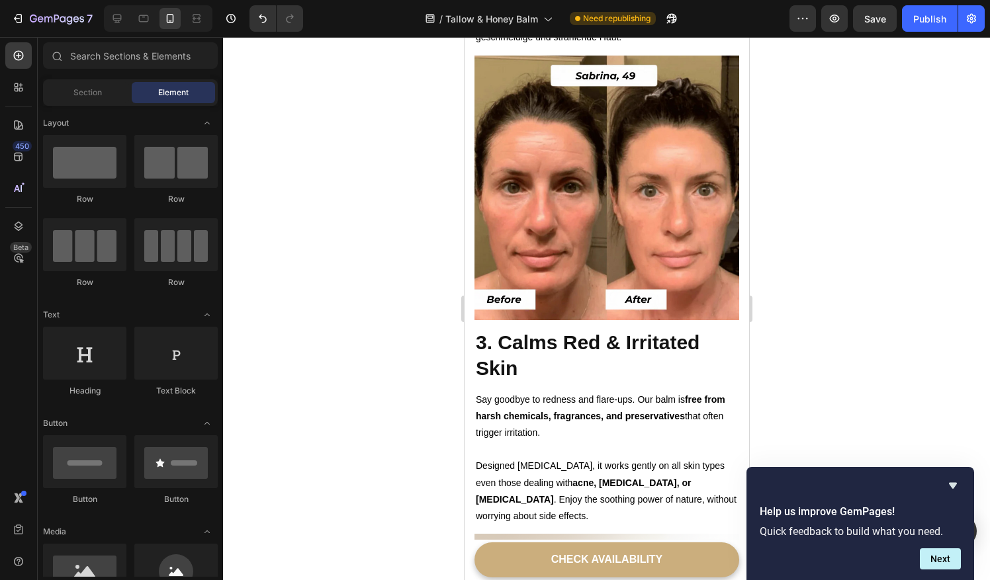
scroll to position [2061, 0]
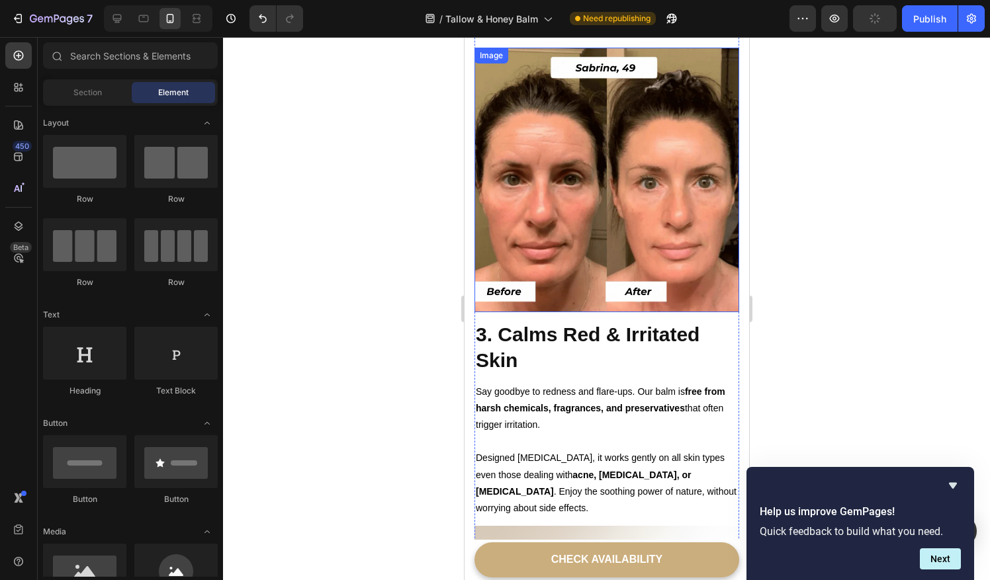
click at [625, 182] on img at bounding box center [606, 180] width 265 height 265
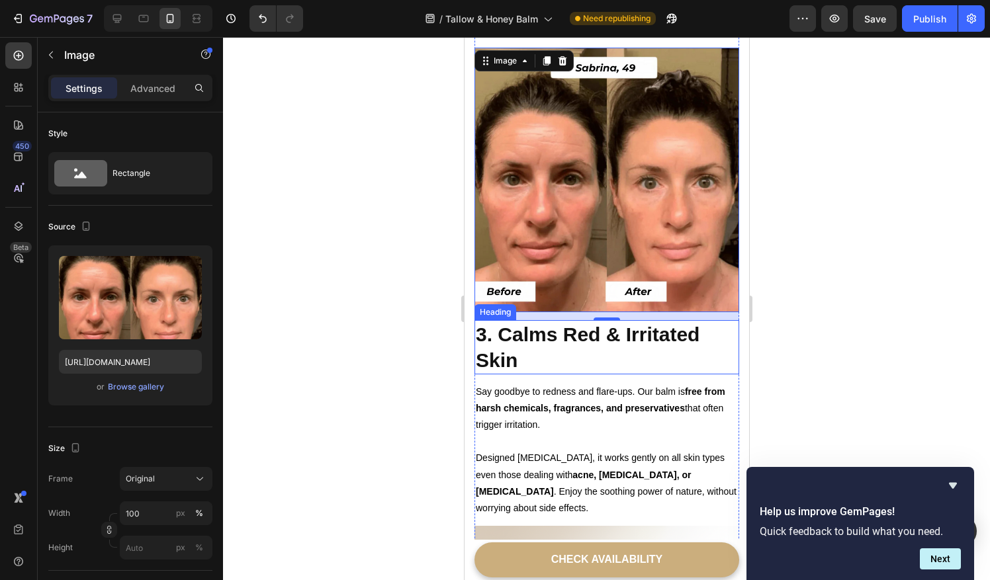
click at [508, 320] on h2 "3. Calms Red & Irritated Skin" at bounding box center [606, 347] width 265 height 54
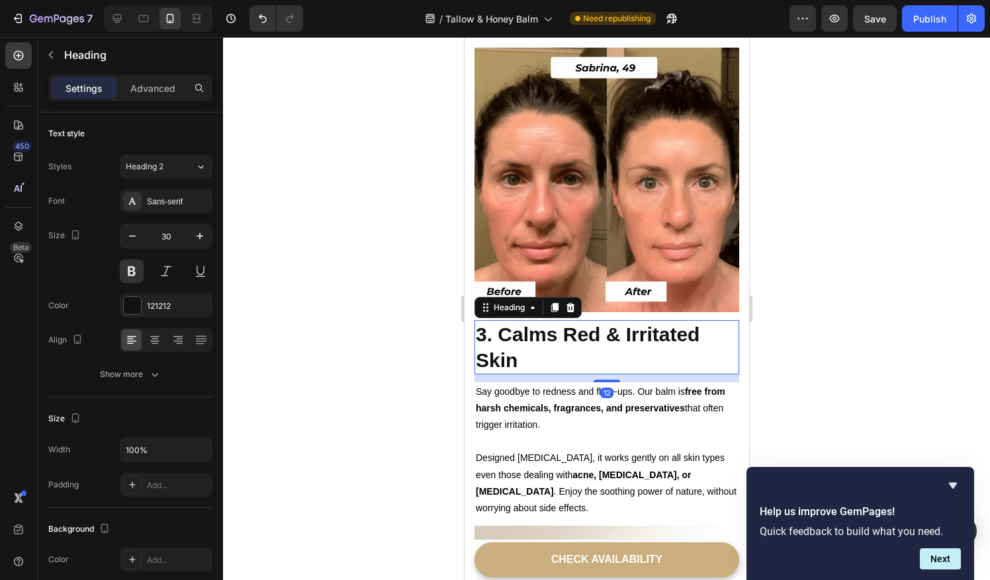
click at [508, 320] on h2 "3. Calms Red & Irritated Skin" at bounding box center [606, 347] width 265 height 54
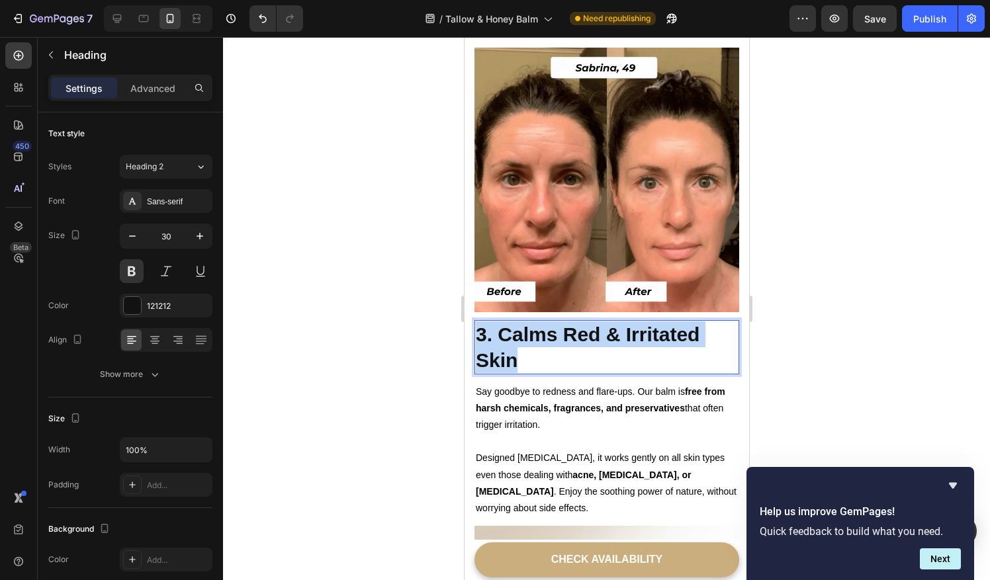
click at [508, 322] on p "3. Calms Red & Irritated Skin" at bounding box center [606, 348] width 262 height 52
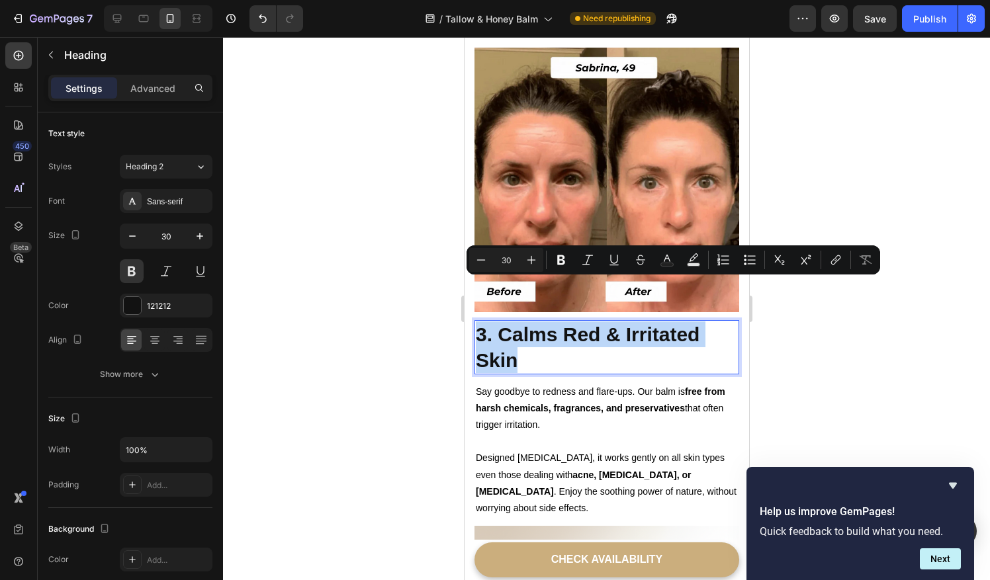
click at [512, 322] on p "3. Calms Red & Irritated Skin" at bounding box center [606, 348] width 262 height 52
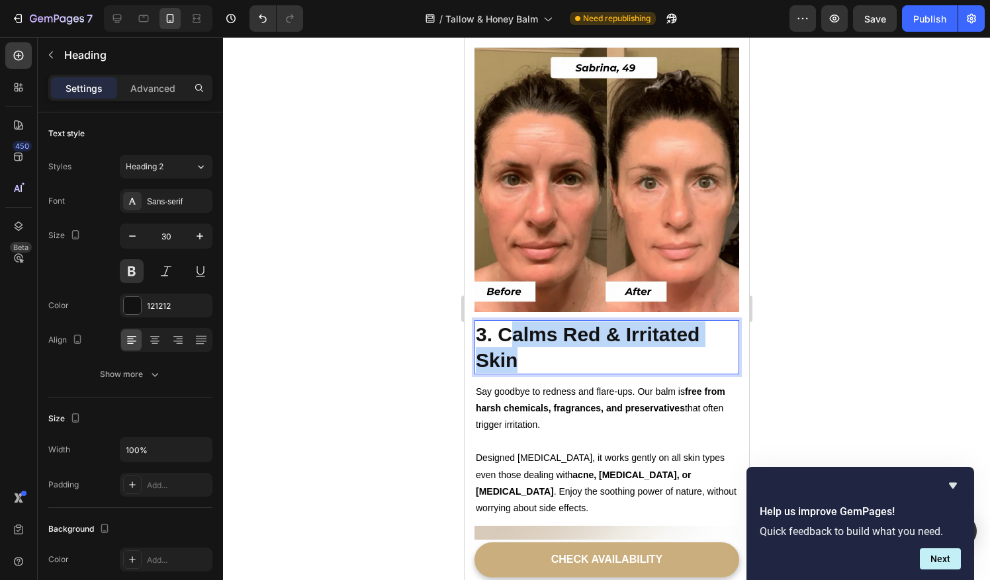
drag, startPoint x: 534, startPoint y: 322, endPoint x: 503, endPoint y: 285, distance: 48.9
click at [503, 322] on p "3. Calms Red & Irritated Skin" at bounding box center [606, 348] width 262 height 52
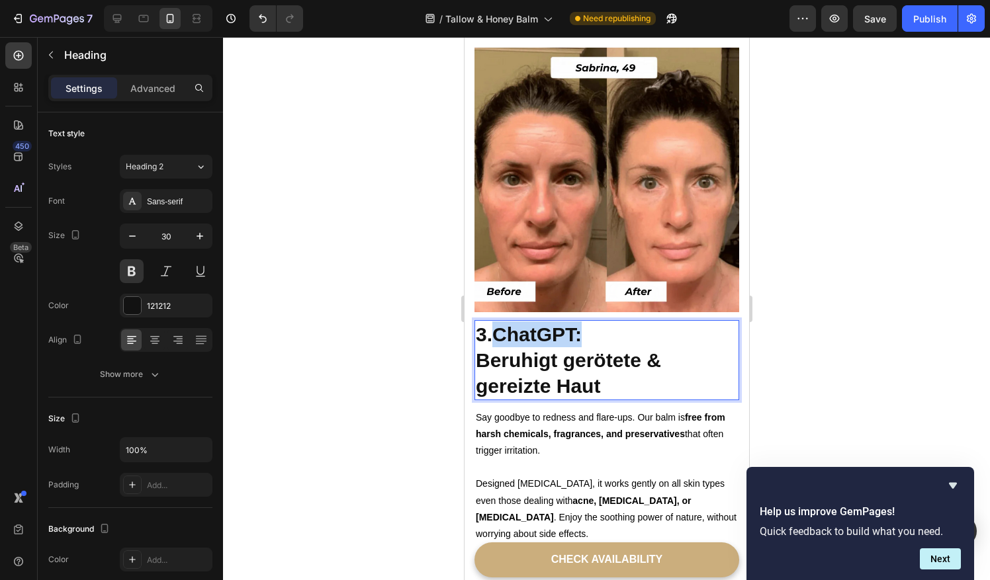
drag, startPoint x: 596, startPoint y: 285, endPoint x: 495, endPoint y: 289, distance: 100.7
click at [495, 322] on p "3.ChatGPT:" at bounding box center [606, 335] width 262 height 26
click at [482, 347] on p "Beruhigt gerötete & gereizte Haut" at bounding box center [606, 373] width 262 height 52
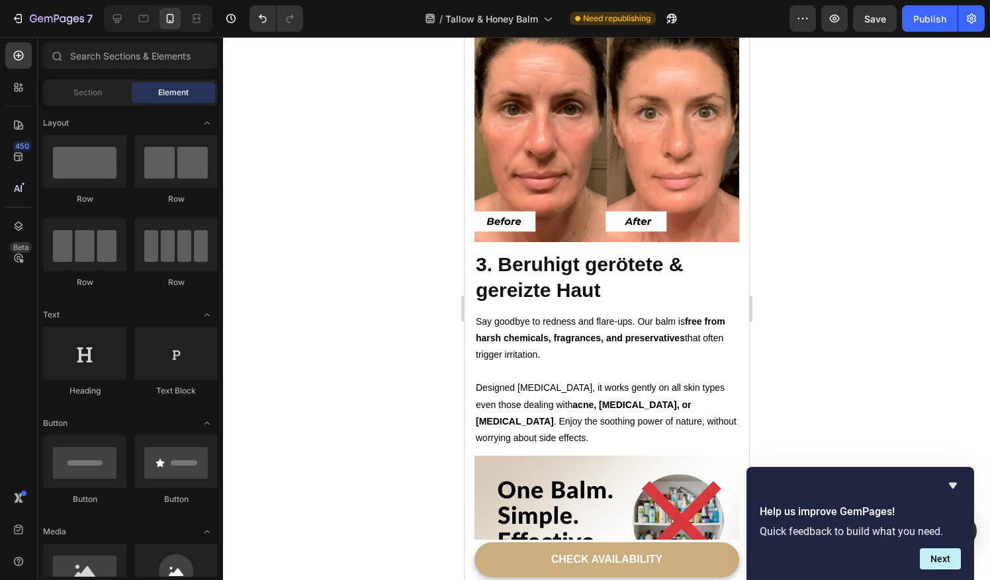
scroll to position [2189, 0]
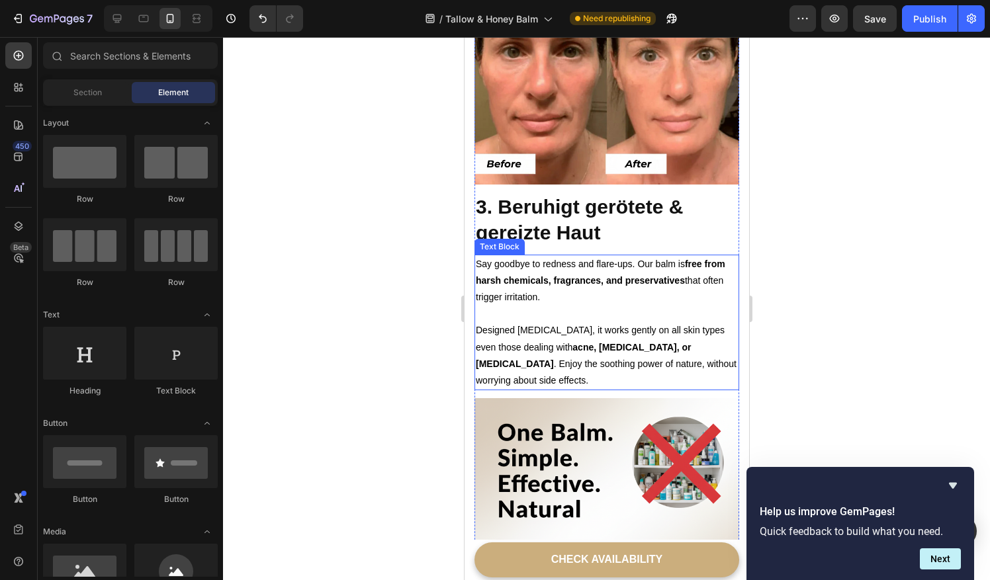
click at [534, 256] on p "Say goodbye to redness and flare-ups. Our balm is free from harsh chemicals, fr…" at bounding box center [606, 289] width 262 height 67
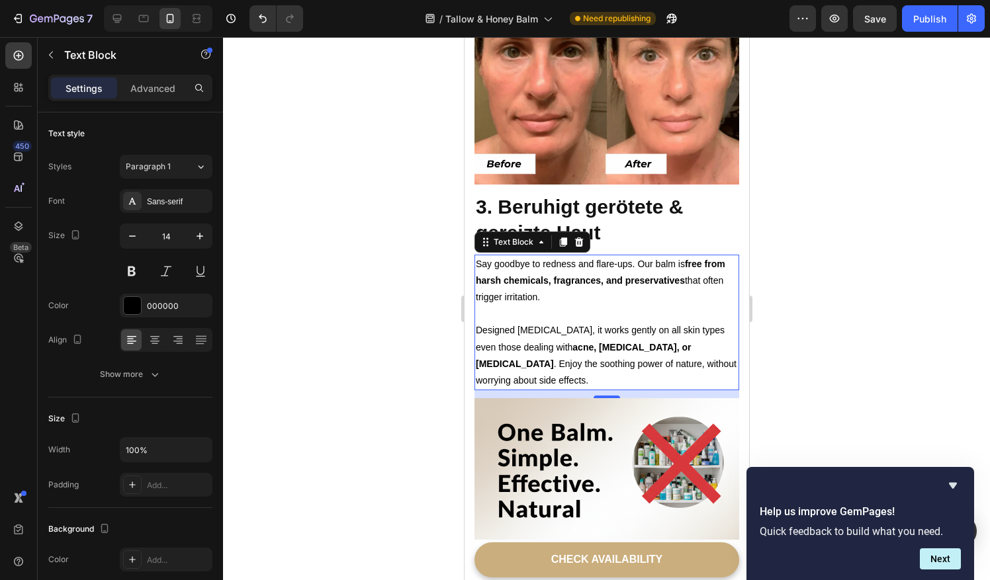
click at [534, 256] on p "Say goodbye to redness and flare-ups. Our balm is free from harsh chemicals, fr…" at bounding box center [606, 289] width 262 height 67
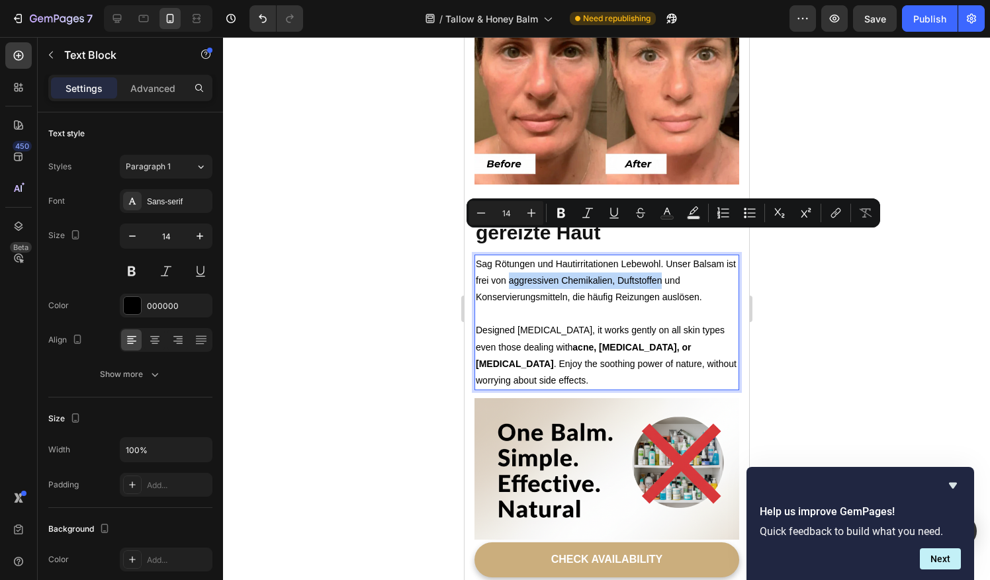
drag, startPoint x: 520, startPoint y: 237, endPoint x: 672, endPoint y: 241, distance: 152.2
click at [672, 256] on p "Sag Rötungen und Hautirritationen Lebewohl. Unser Balsam ist frei von aggressiv…" at bounding box center [606, 289] width 262 height 67
click at [134, 275] on button at bounding box center [132, 271] width 24 height 24
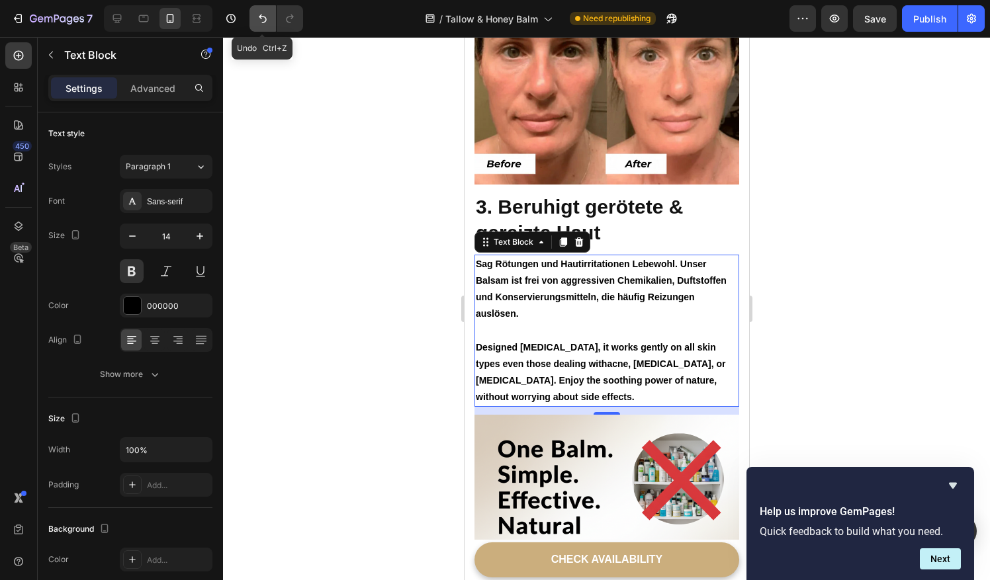
click at [261, 19] on icon "Undo/Redo" at bounding box center [262, 18] width 13 height 13
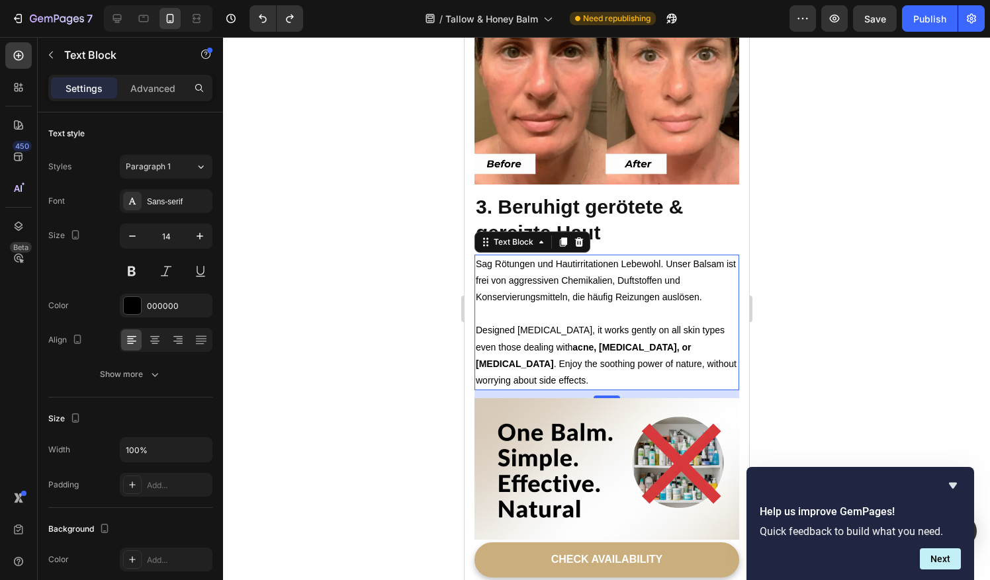
click at [560, 256] on p "Sag Rötungen und Hautirritationen Lebewohl. Unser Balsam ist frei von aggressiv…" at bounding box center [606, 289] width 262 height 67
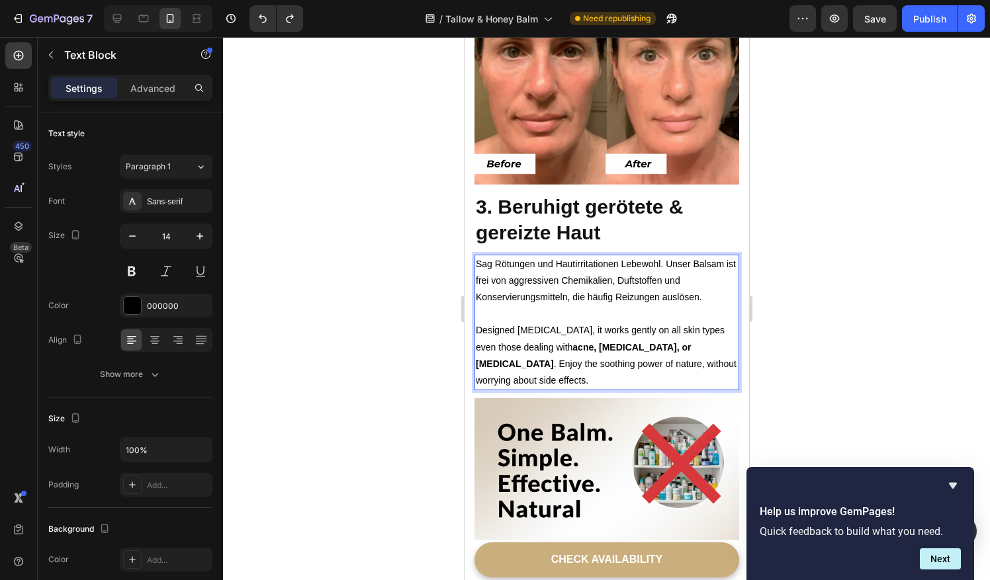
click at [588, 256] on p "Sag Rötungen und Hautirritationen Lebewohl. Unser Balsam ist frei von aggressiv…" at bounding box center [606, 289] width 262 height 67
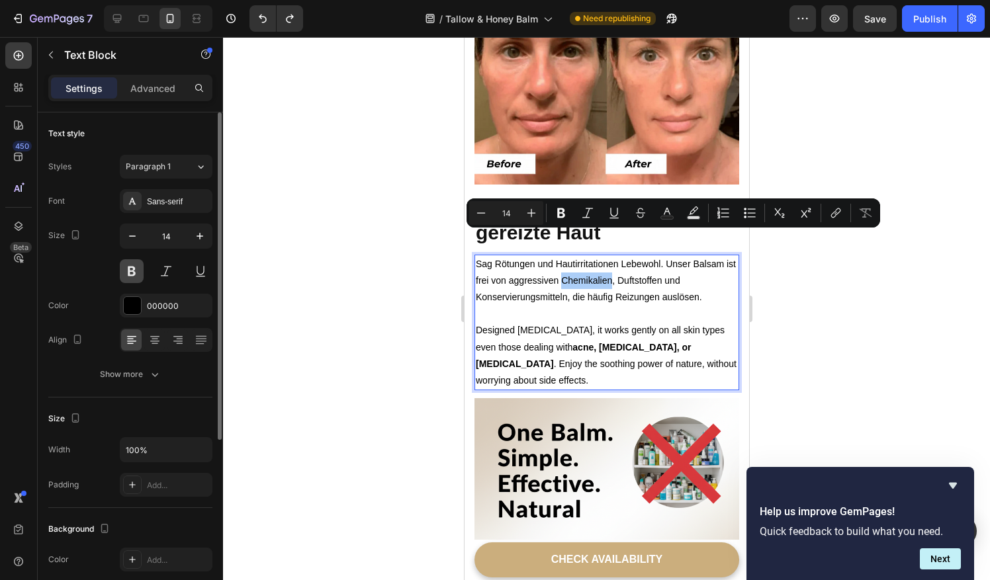
click at [128, 273] on button at bounding box center [132, 271] width 24 height 24
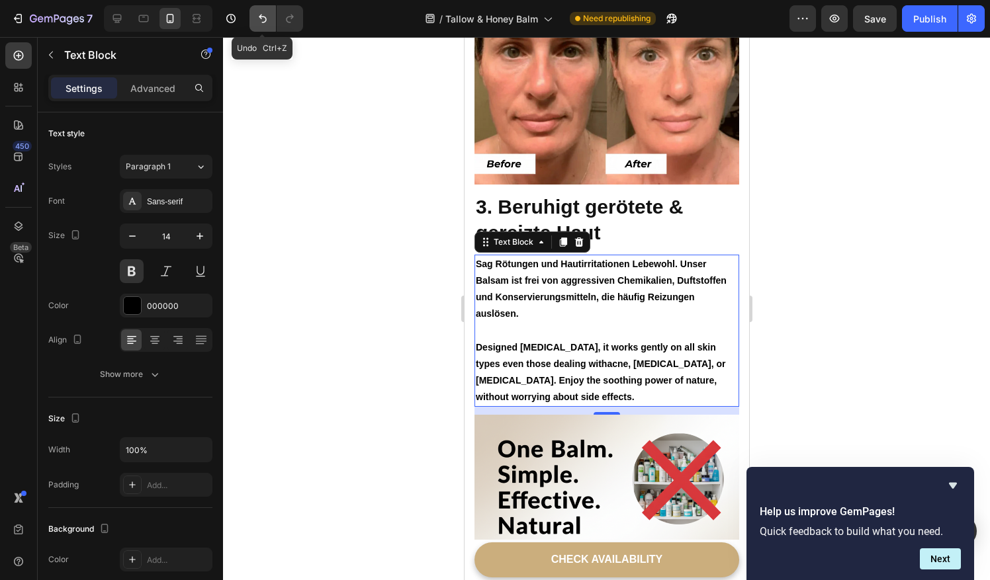
click at [259, 24] on icon "Undo/Redo" at bounding box center [262, 18] width 13 height 13
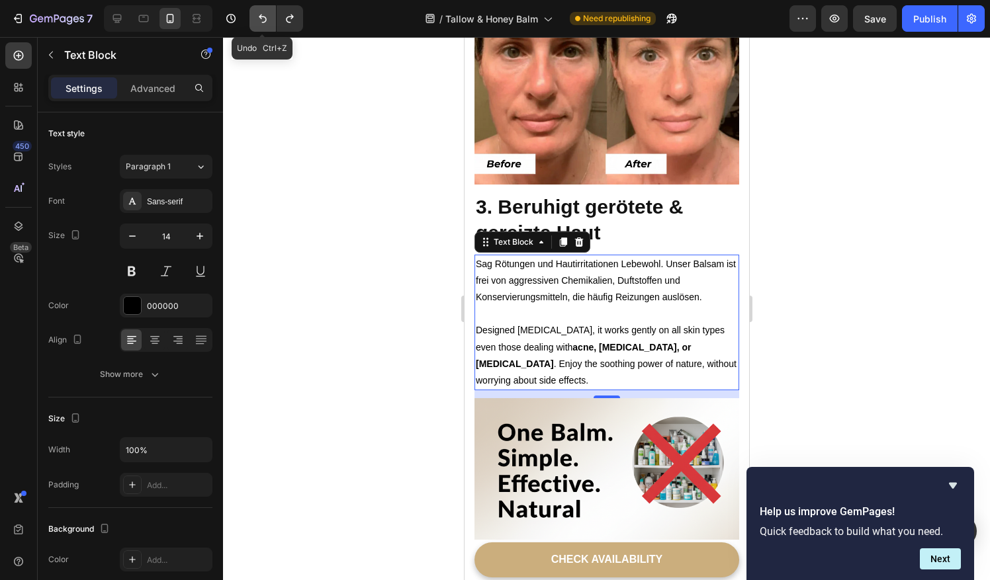
click at [259, 24] on icon "Undo/Redo" at bounding box center [262, 18] width 13 height 13
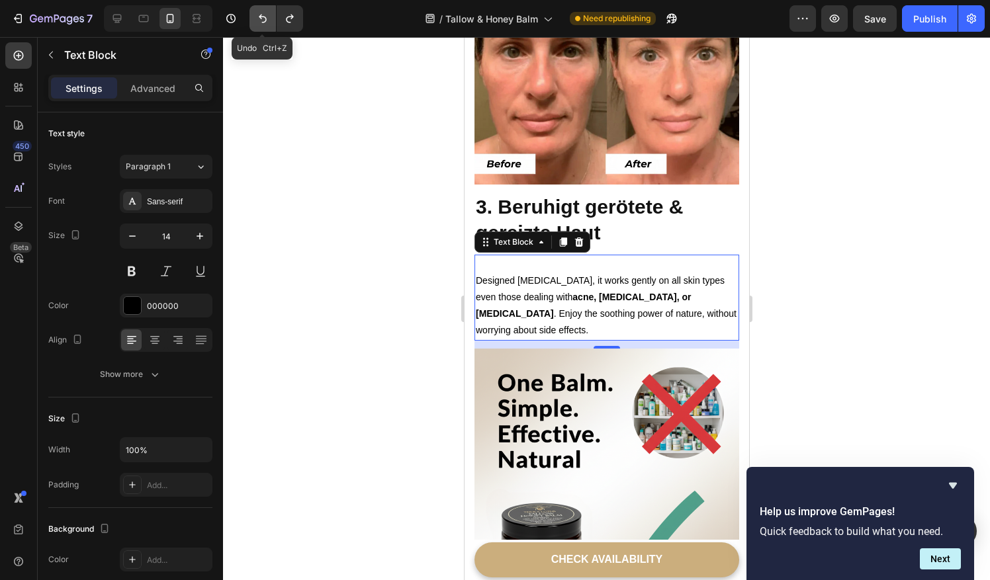
click at [261, 23] on icon "Undo/Redo" at bounding box center [262, 18] width 13 height 13
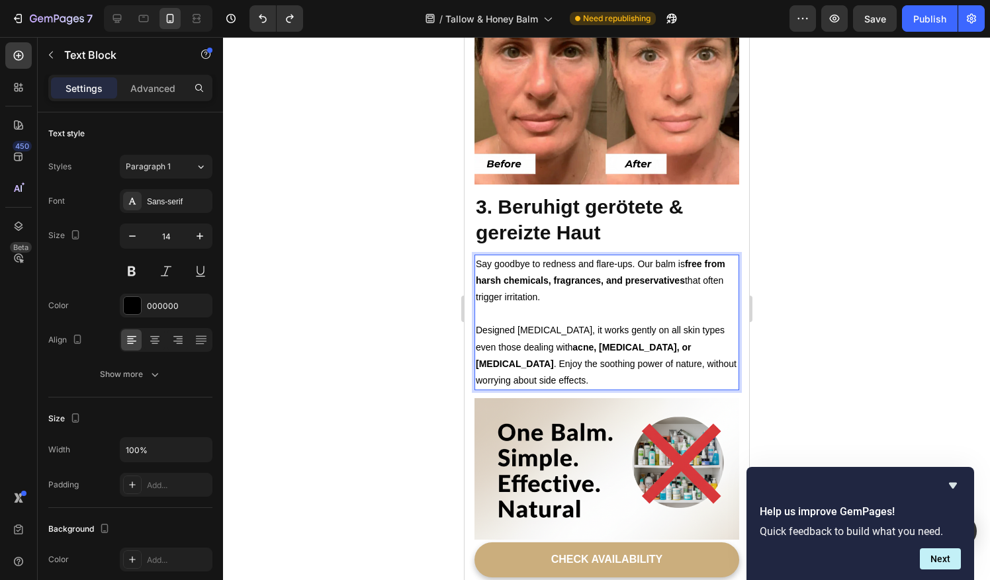
drag, startPoint x: 544, startPoint y: 250, endPoint x: 476, endPoint y: 218, distance: 75.2
click at [476, 256] on p "Say goodbye to redness and flare-ups. Our balm is free from harsh chemicals, fr…" at bounding box center [606, 289] width 262 height 67
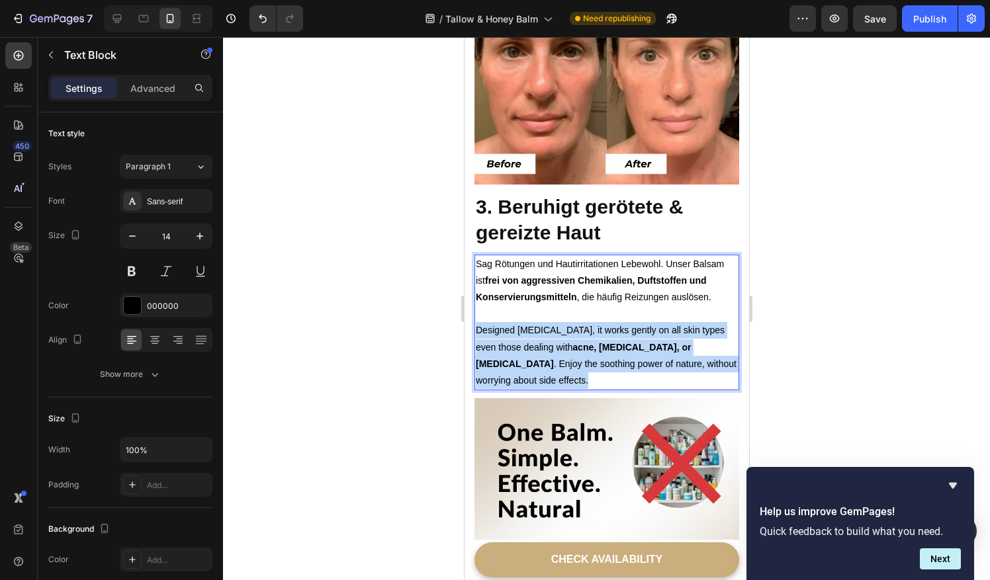
drag, startPoint x: 504, startPoint y: 341, endPoint x: 474, endPoint y: 294, distance: 56.2
click at [475, 322] on p "Designed for sensitive skin, it works gently on all skin types even those deali…" at bounding box center [606, 355] width 262 height 67
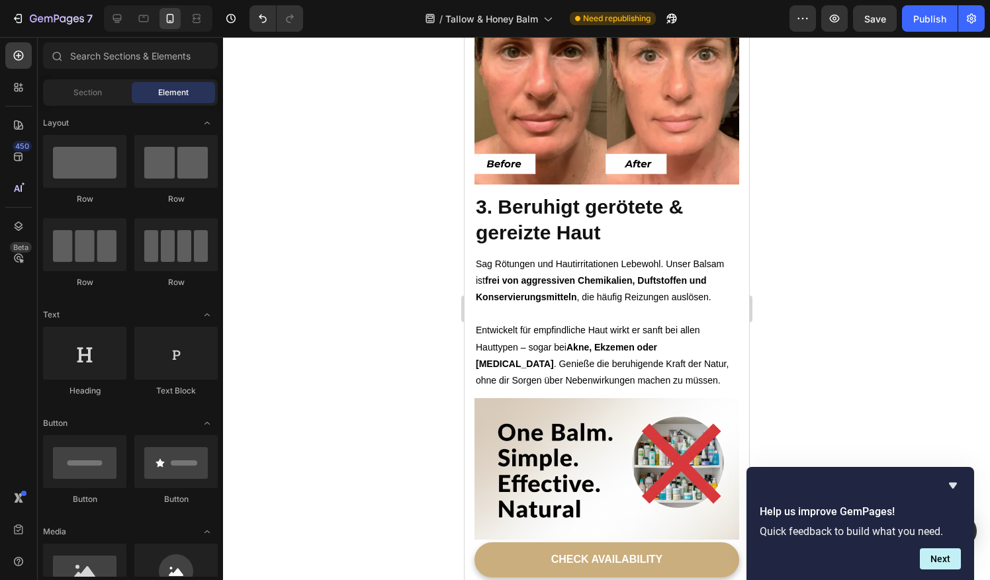
scroll to position [2415, 0]
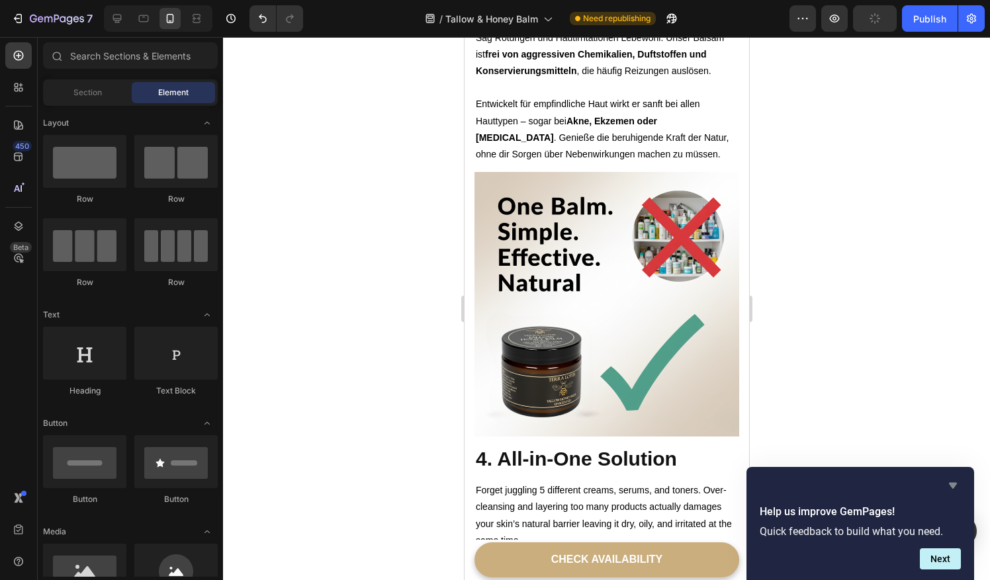
click at [952, 486] on icon "Hide survey" at bounding box center [953, 486] width 8 height 6
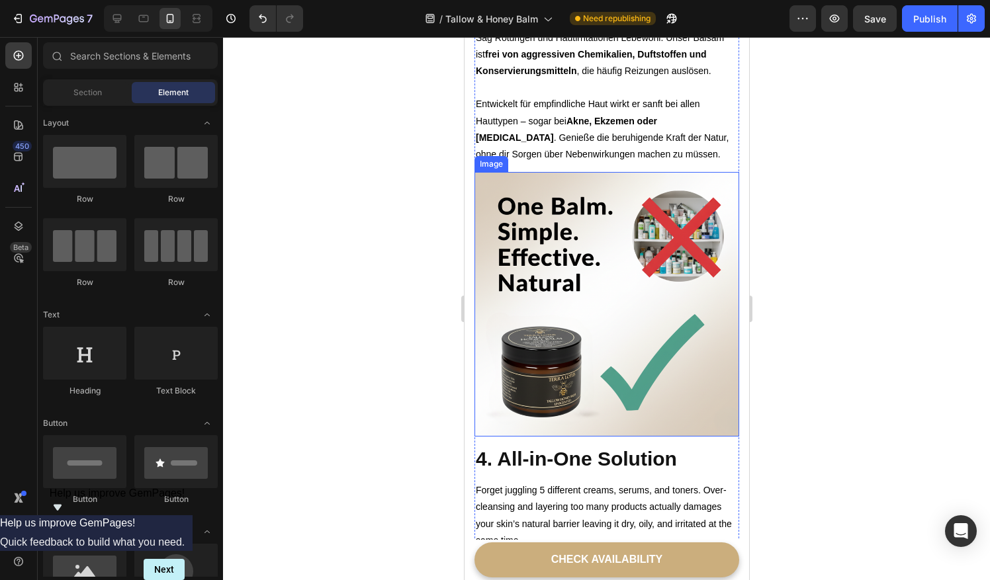
click at [600, 238] on img at bounding box center [606, 304] width 265 height 265
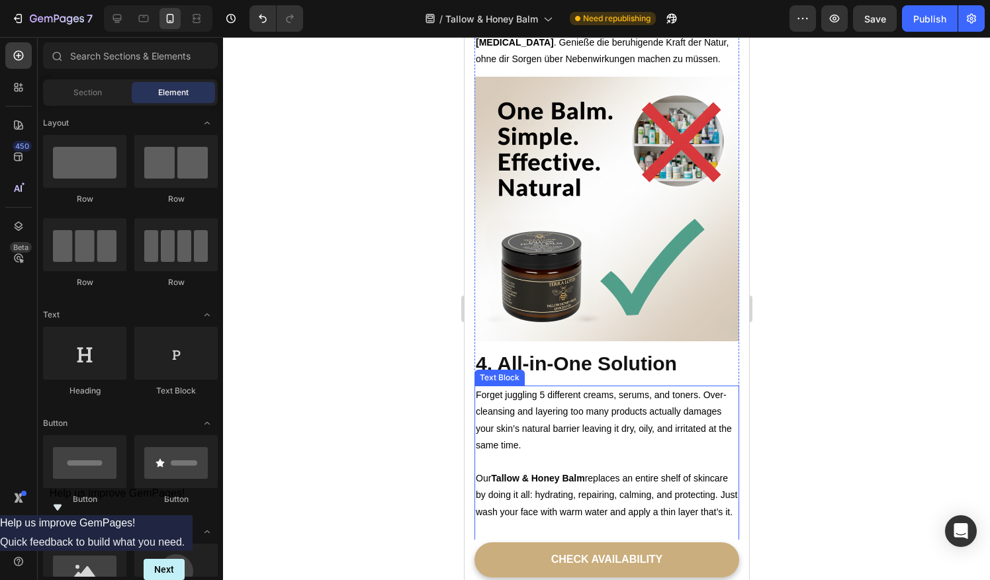
scroll to position [2518, 0]
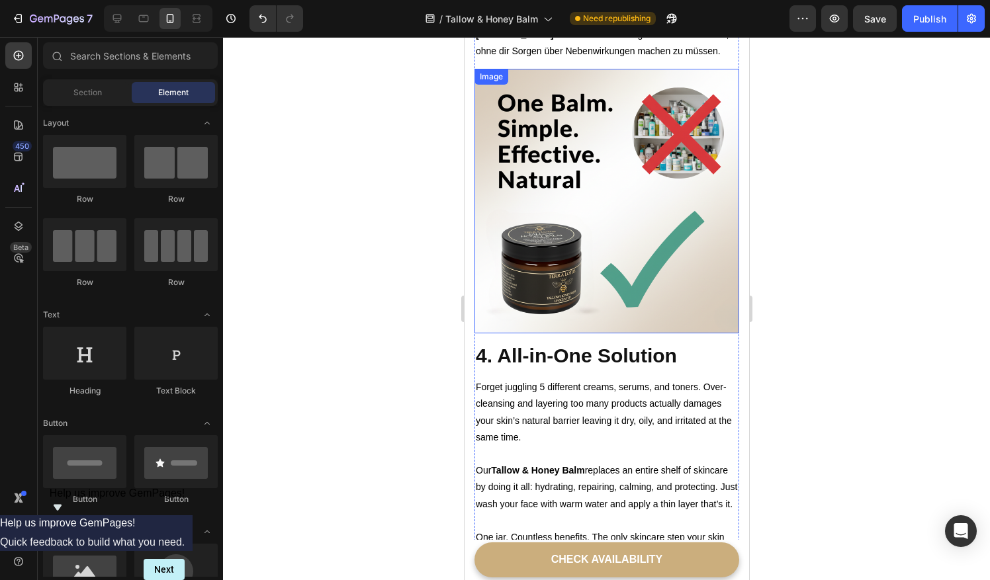
click at [584, 173] on img at bounding box center [606, 201] width 265 height 265
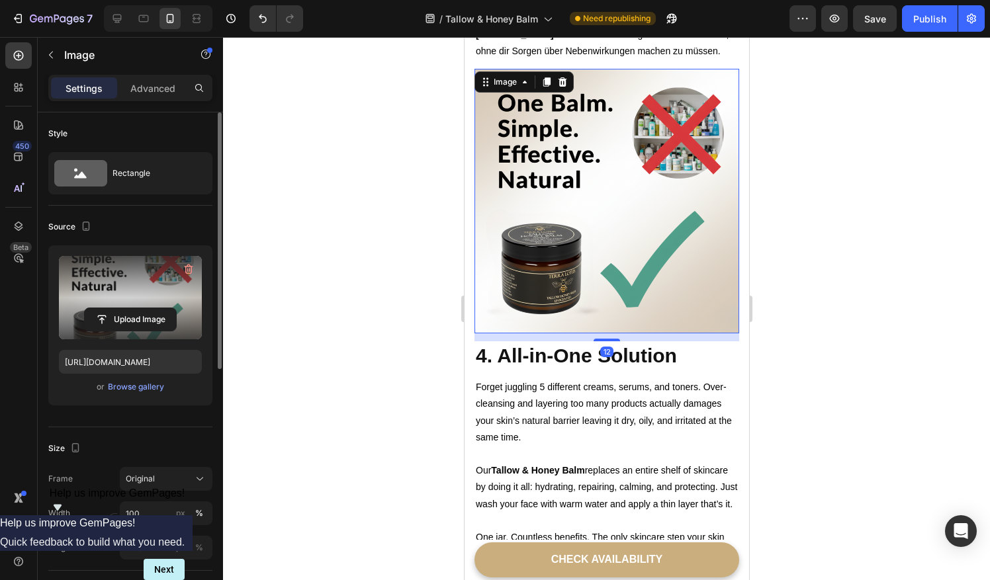
click at [116, 304] on label at bounding box center [130, 297] width 143 height 83
click at [116, 308] on input "file" at bounding box center [130, 319] width 91 height 22
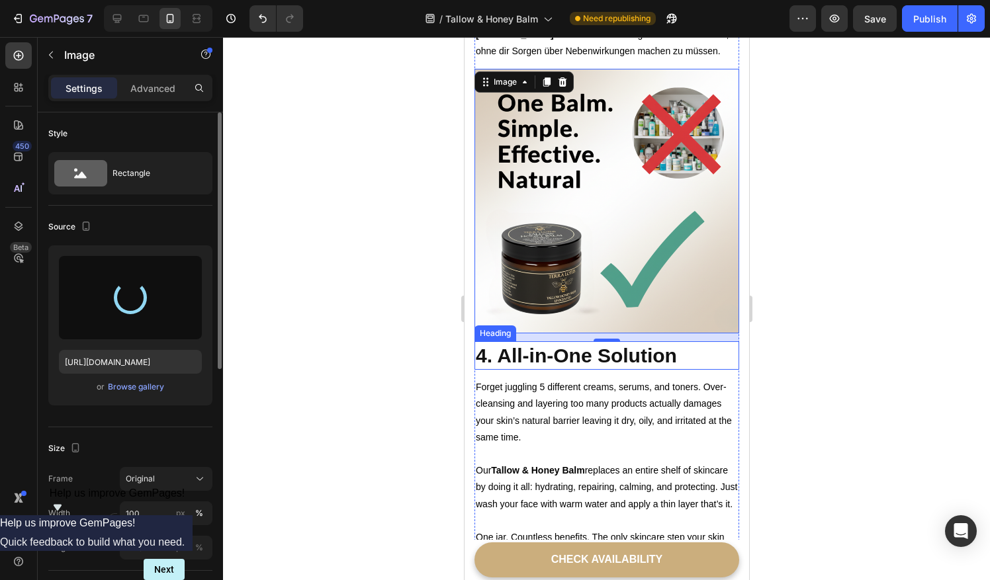
click at [676, 341] on h2 "4. All-in-One Solution" at bounding box center [606, 355] width 265 height 28
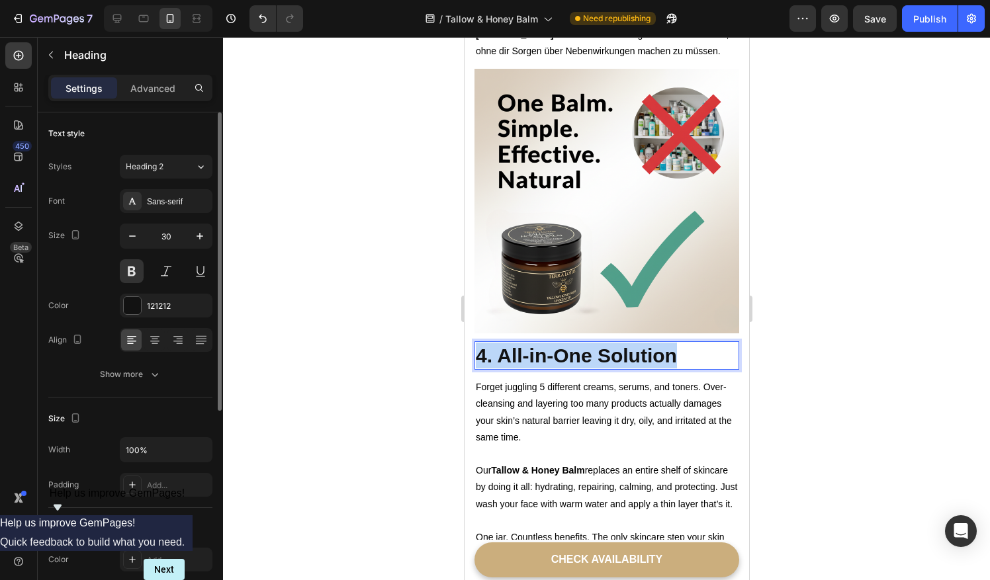
click at [676, 343] on p "4. All-in-One Solution" at bounding box center [606, 356] width 262 height 26
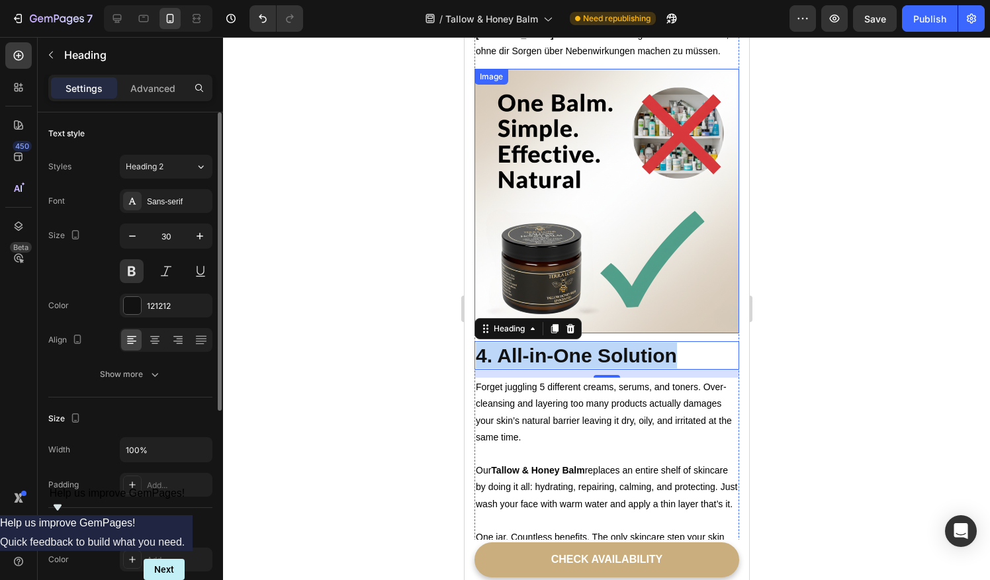
click at [703, 193] on img at bounding box center [606, 201] width 265 height 265
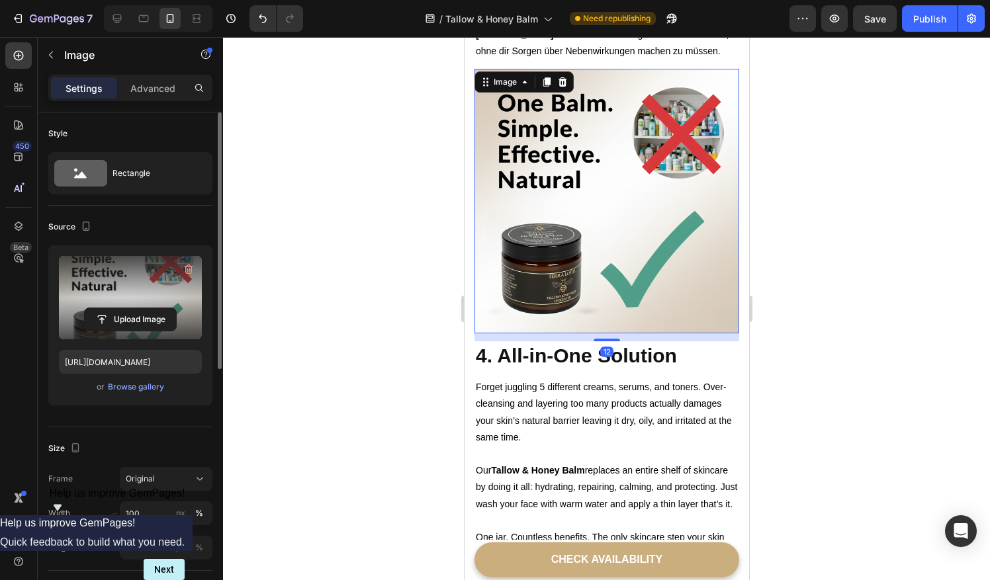
click at [135, 281] on label at bounding box center [130, 297] width 143 height 83
click at [135, 308] on input "file" at bounding box center [130, 319] width 91 height 22
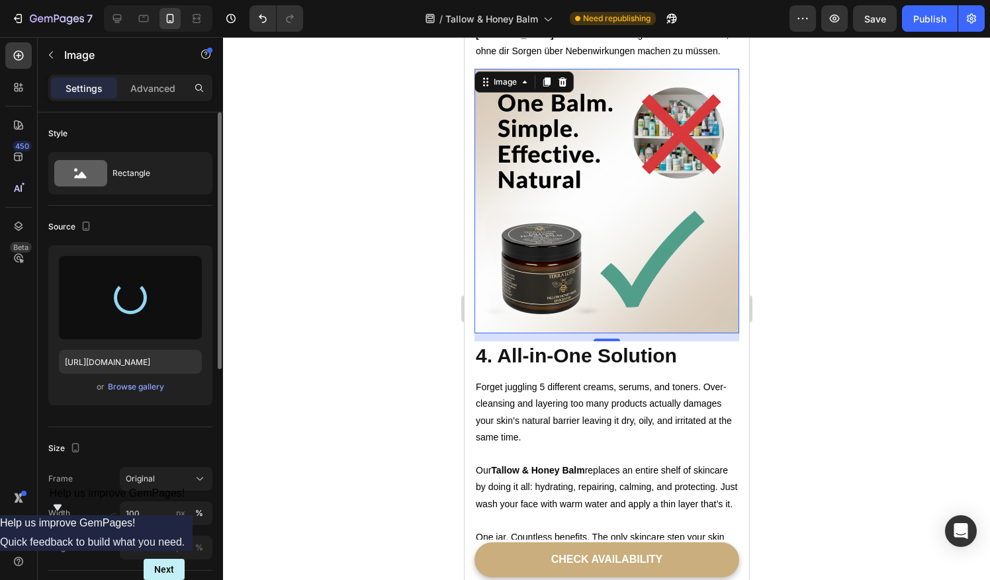
type input "[URL][DOMAIN_NAME]"
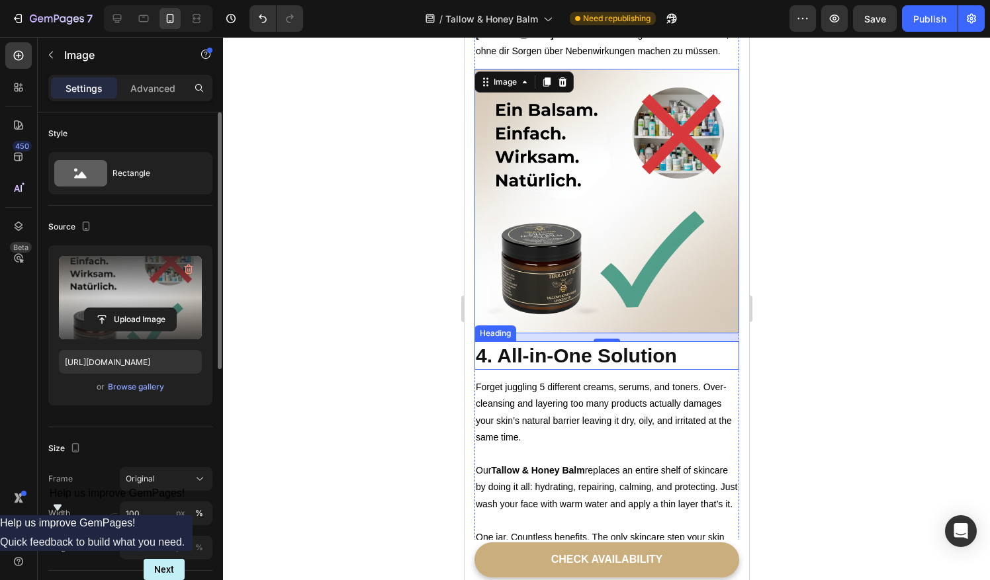
click at [609, 343] on p "4. All-in-One Solution" at bounding box center [606, 356] width 262 height 26
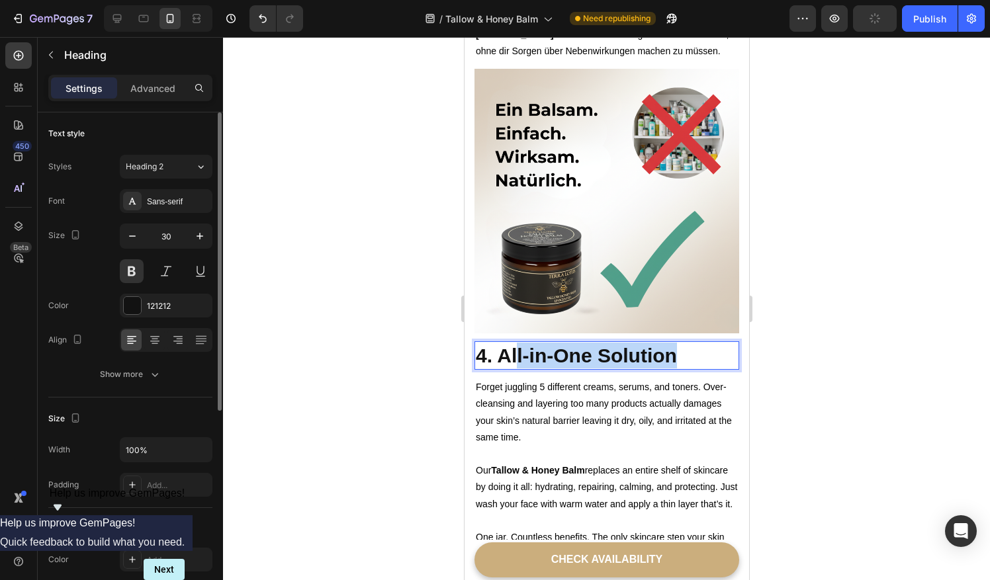
drag, startPoint x: 666, startPoint y: 298, endPoint x: 511, endPoint y: 299, distance: 155.5
click at [511, 343] on p "4. All-in-One Solution" at bounding box center [606, 356] width 262 height 26
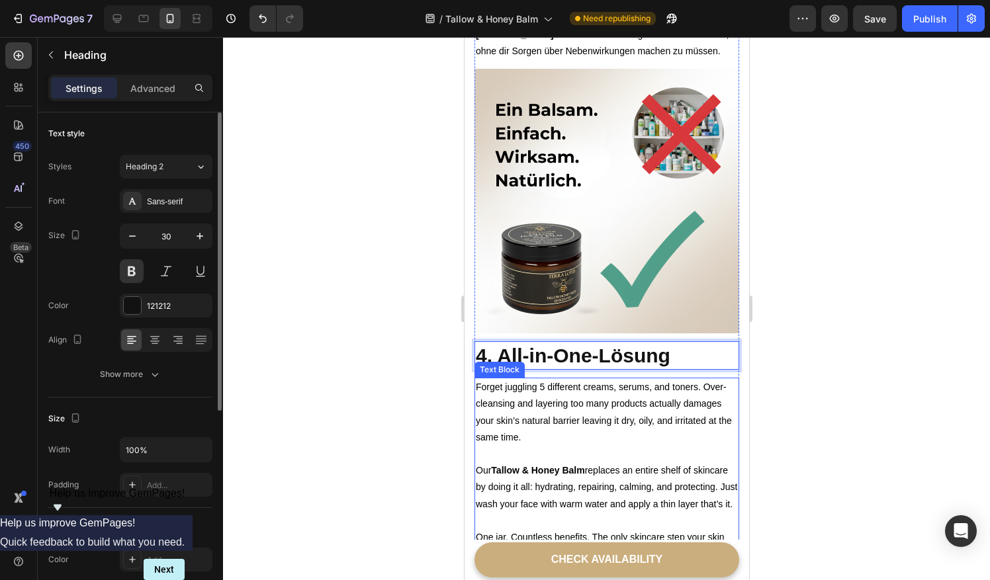
click at [514, 529] on p "One jar. Countless benefits. The only skincare step your skin truly needs." at bounding box center [606, 545] width 262 height 33
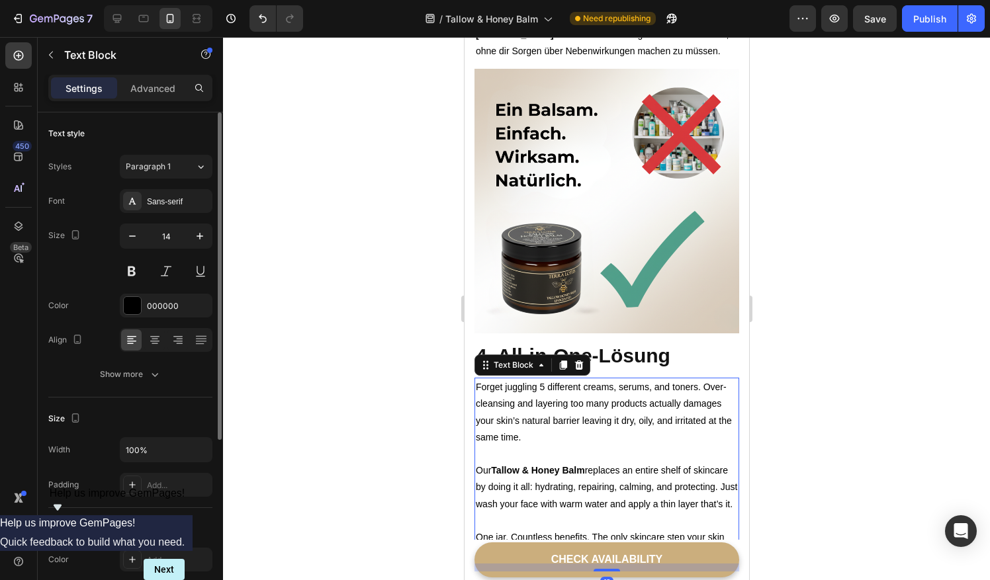
click at [528, 529] on p "One jar. Countless benefits. The only skincare step your skin truly needs." at bounding box center [606, 545] width 262 height 33
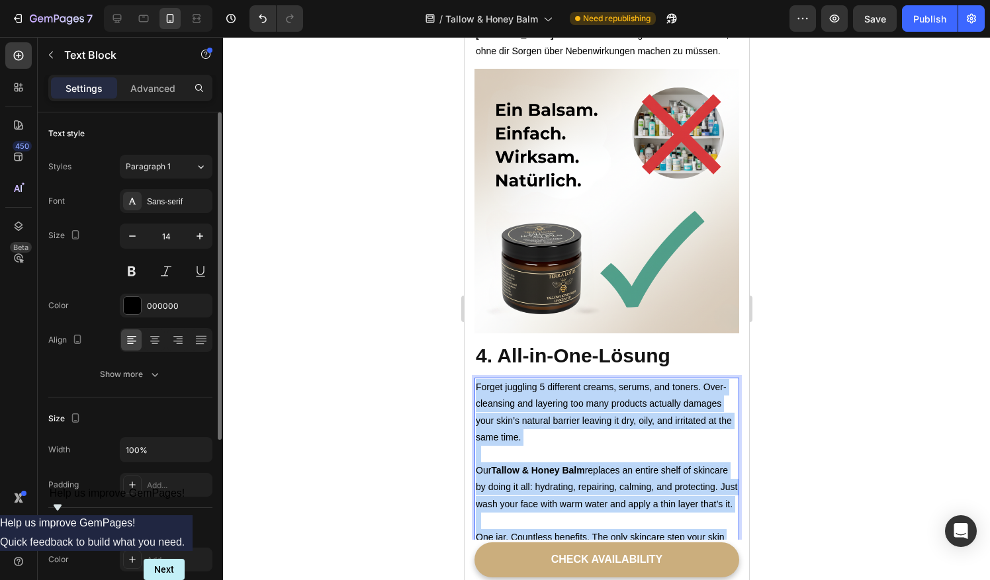
drag, startPoint x: 520, startPoint y: 519, endPoint x: 474, endPoint y: 335, distance: 189.7
click at [474, 378] on div "Forget juggling 5 different creams, serums, and toners. Over-cleansing and laye…" at bounding box center [606, 471] width 265 height 186
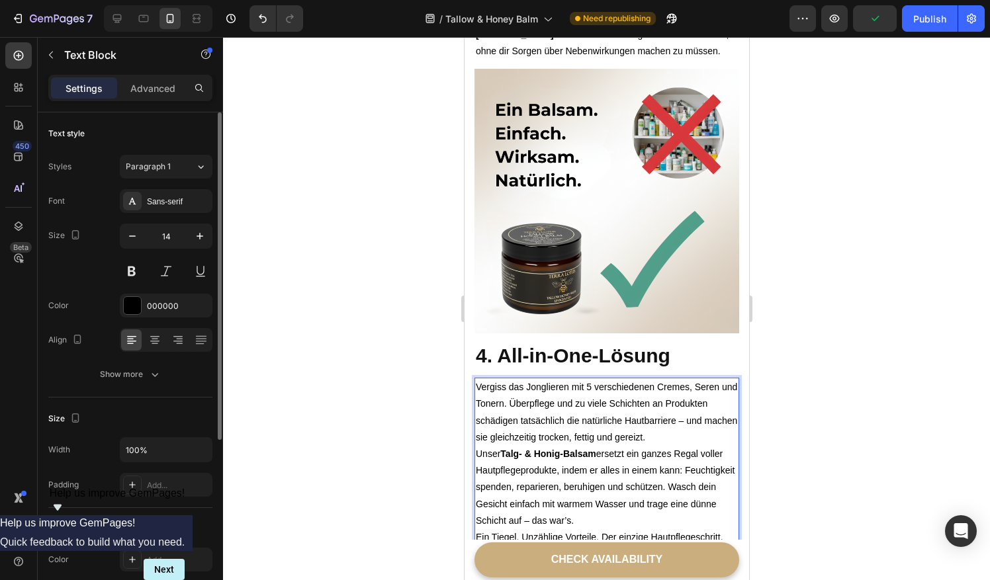
click at [686, 379] on p "Vergiss das Jonglieren mit 5 verschiedenen Cremes, Seren und Tonern. Überpflege…" at bounding box center [606, 412] width 262 height 67
click at [690, 382] on p "Vergiss das Jonglieren mit 5 verschiedenen Cremes, Seren und Tonern. Überpflege…" at bounding box center [606, 412] width 262 height 67
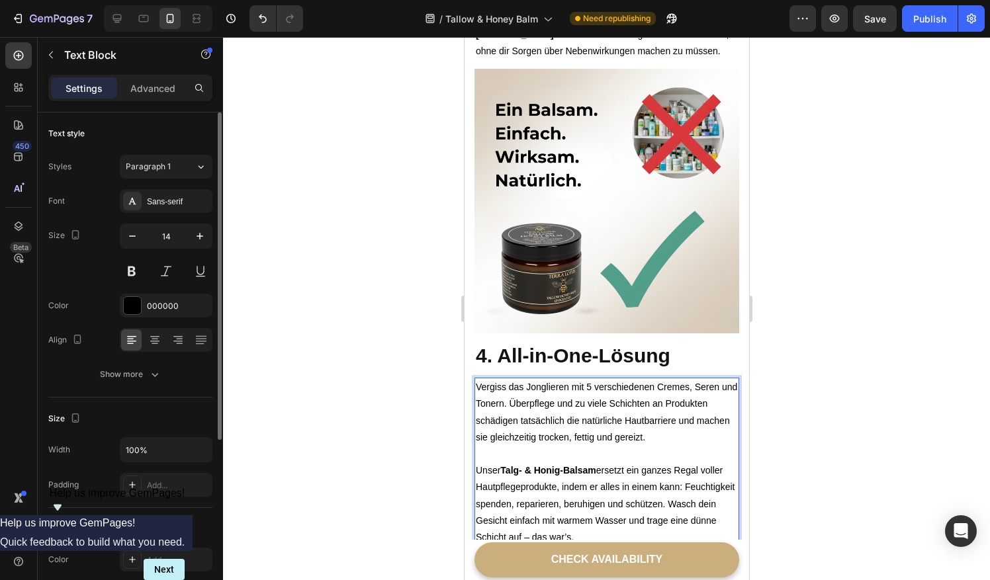
click at [719, 463] on p "Unser Talg- & Honig-Balsam ersetzt ein ganzes Regal voller Hautpflegeprodukte, …" at bounding box center [606, 504] width 262 height 83
click at [722, 463] on p "Unser Talg- & Honig-Balsam ersetzt ein ganzes Regal voller Hautpflegeprodukte, …" at bounding box center [606, 504] width 262 height 83
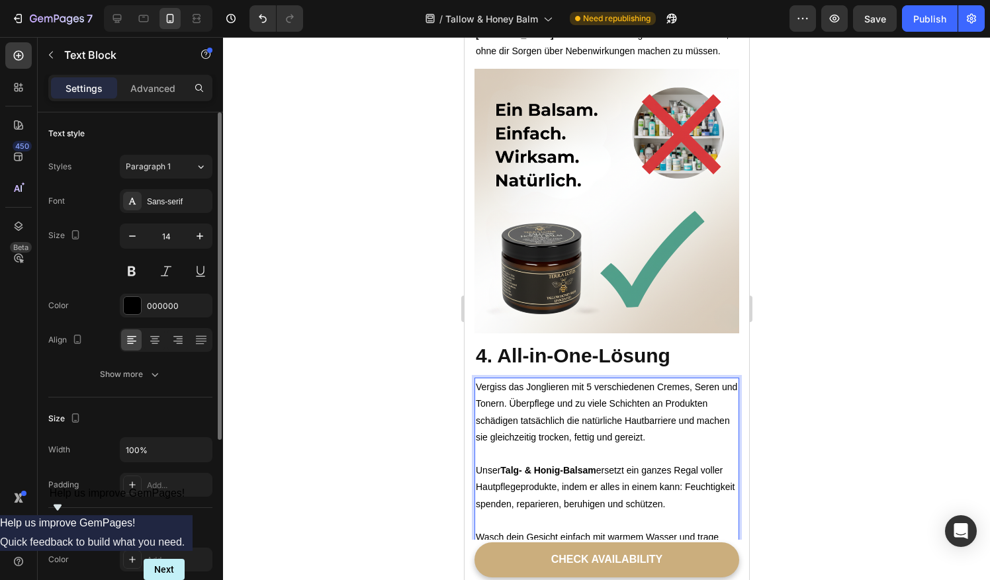
click at [580, 499] on p "Unser Talg- & Honig-Balsam ersetzt ein ganzes Regal voller Hautpflegeprodukte, …" at bounding box center [606, 513] width 262 height 100
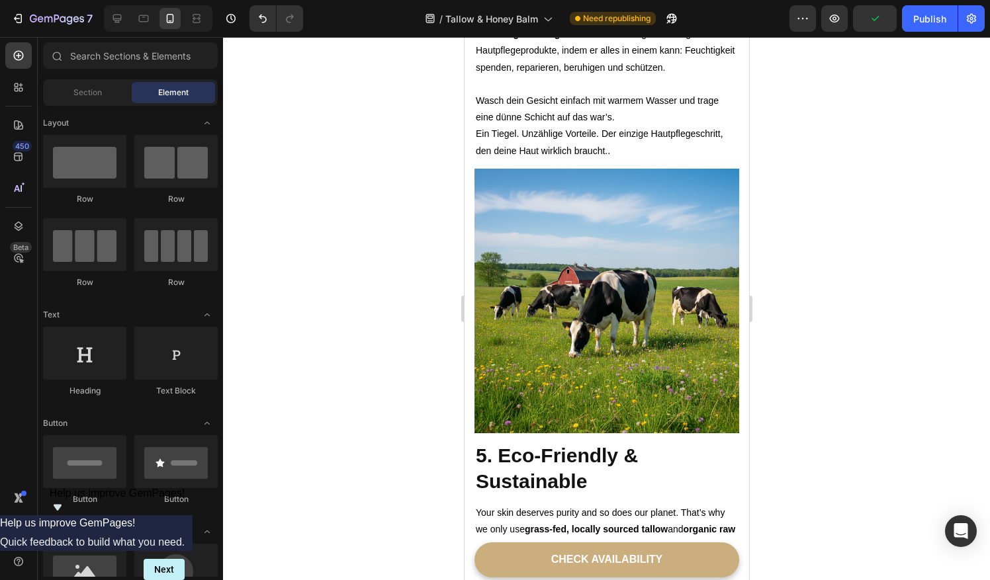
scroll to position [3075, 0]
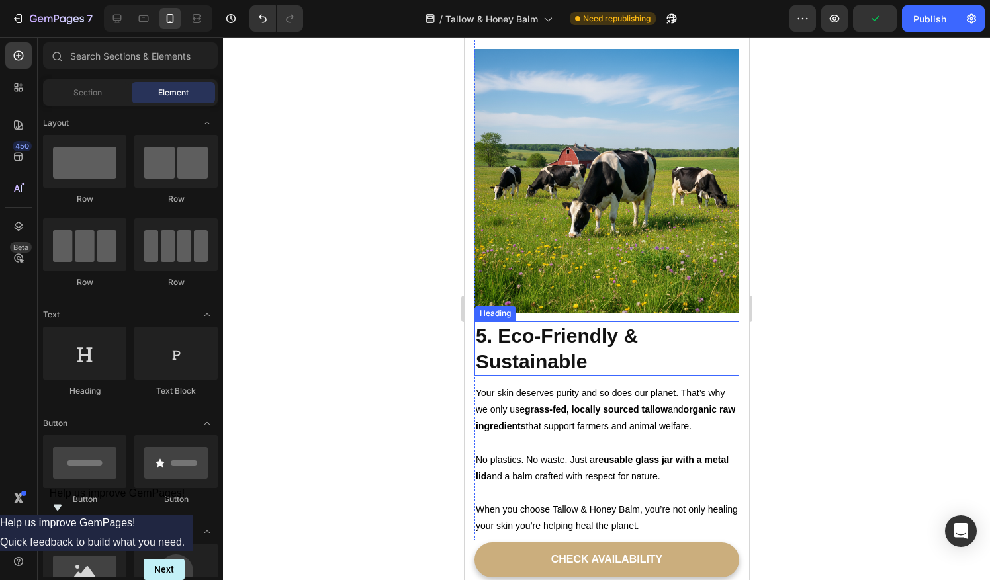
click at [580, 322] on h2 "5. Eco-Friendly & Sustainable" at bounding box center [606, 349] width 265 height 54
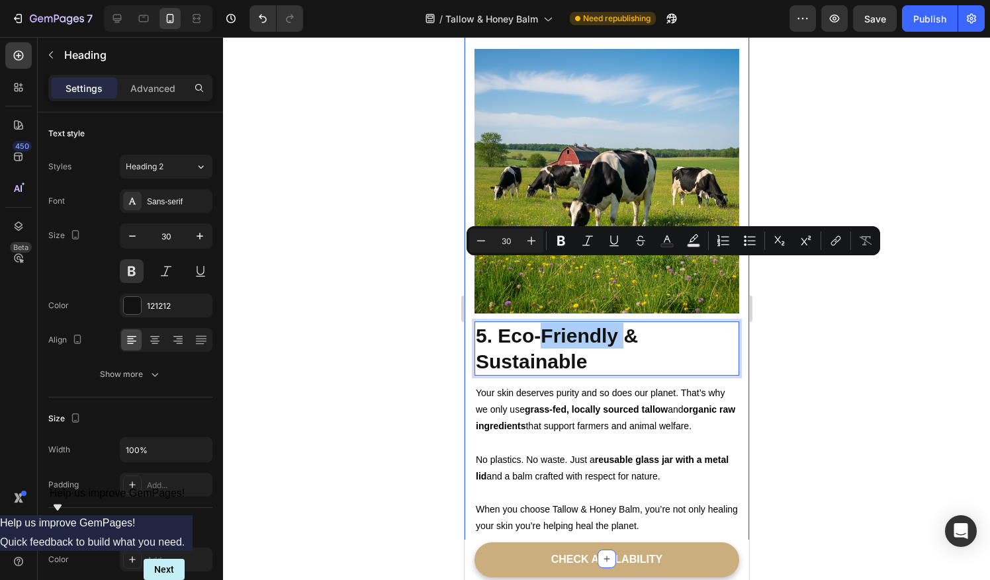
click at [395, 345] on div at bounding box center [606, 308] width 767 height 543
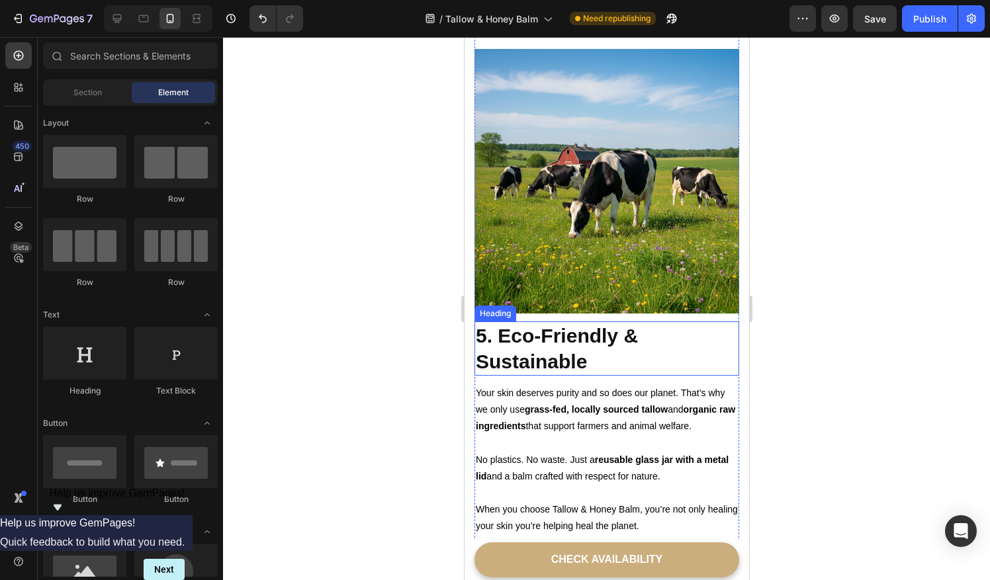
click at [528, 323] on p "5. Eco-Friendly & Sustainable" at bounding box center [606, 349] width 262 height 52
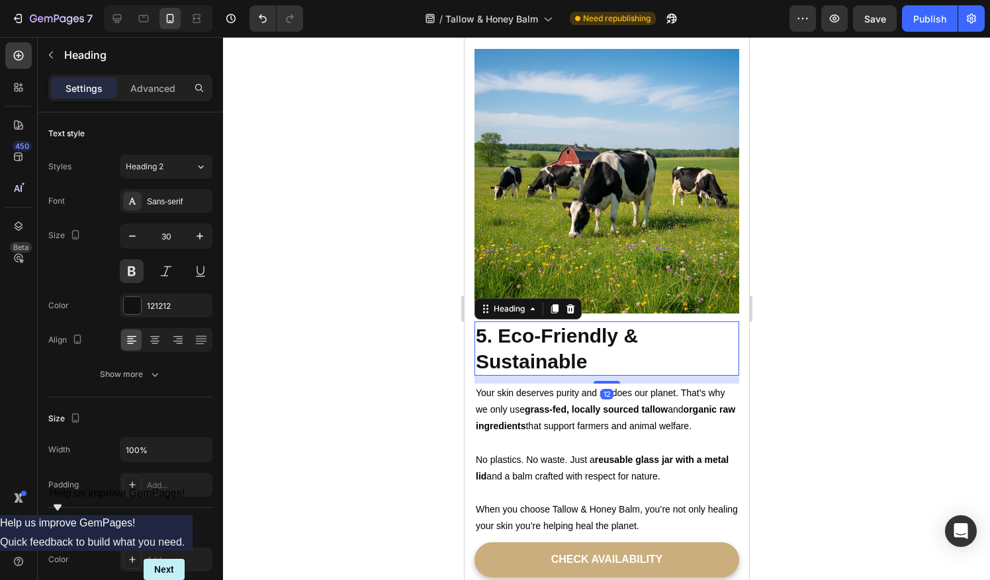
click at [528, 323] on p "5. Eco-Friendly & Sustainable" at bounding box center [606, 349] width 262 height 52
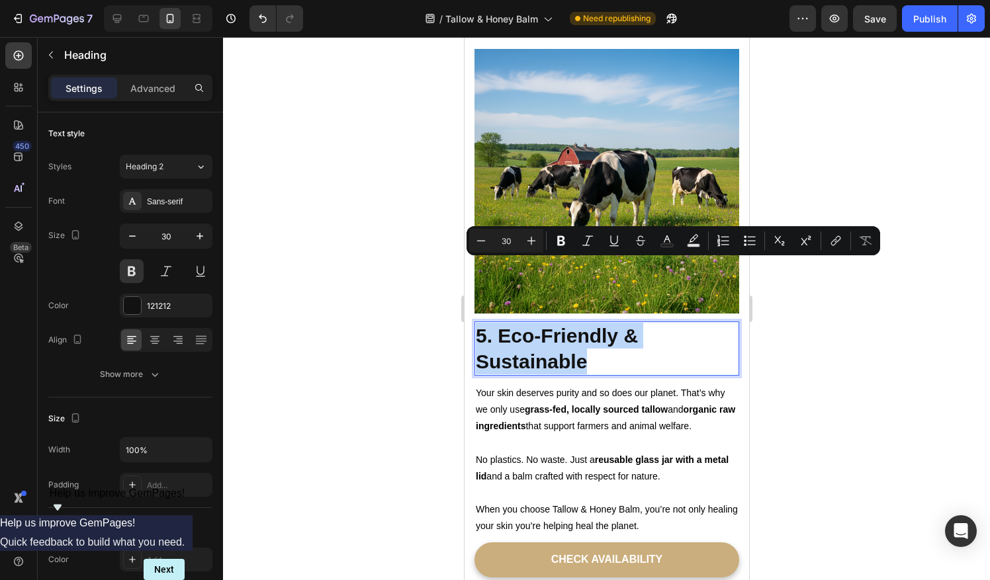
click at [569, 323] on p "5. Eco-Friendly & Sustainable" at bounding box center [606, 349] width 262 height 52
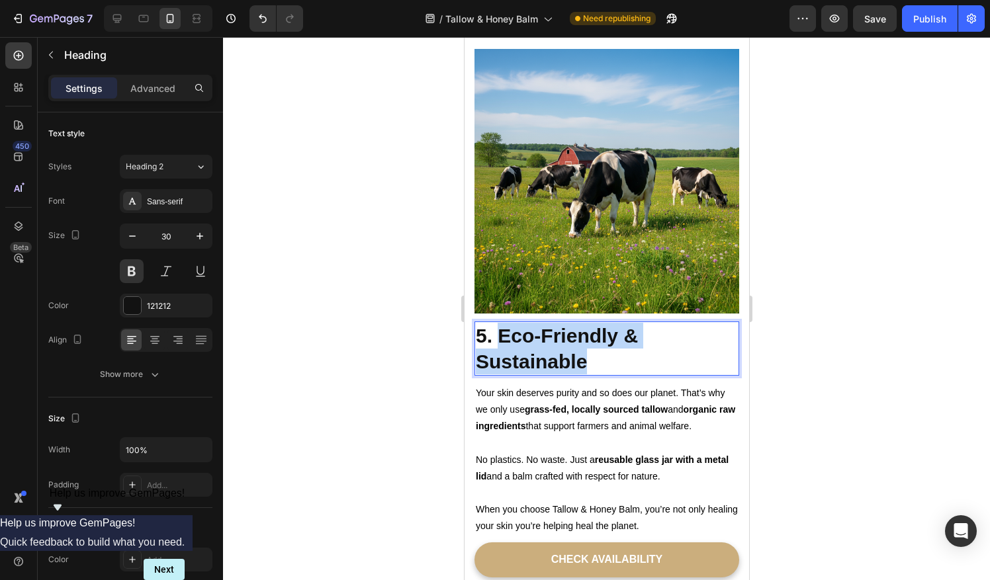
drag, startPoint x: 585, startPoint y: 290, endPoint x: 502, endPoint y: 269, distance: 85.5
click at [502, 323] on p "5. Eco-Friendly & Sustainable" at bounding box center [606, 349] width 262 height 52
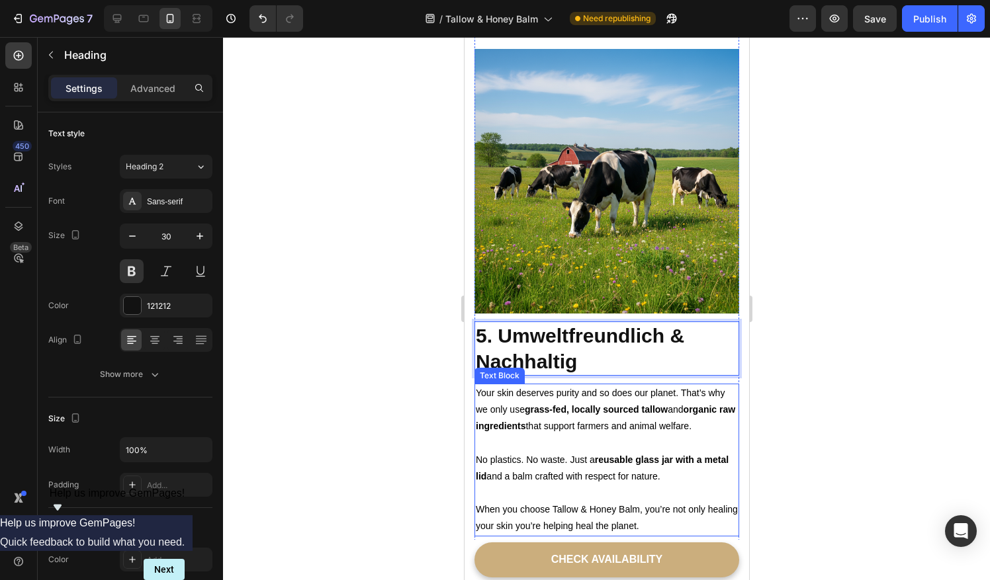
click at [544, 385] on p "Your skin deserves purity and so does our planet. That’s why we only use grass-…" at bounding box center [606, 418] width 262 height 67
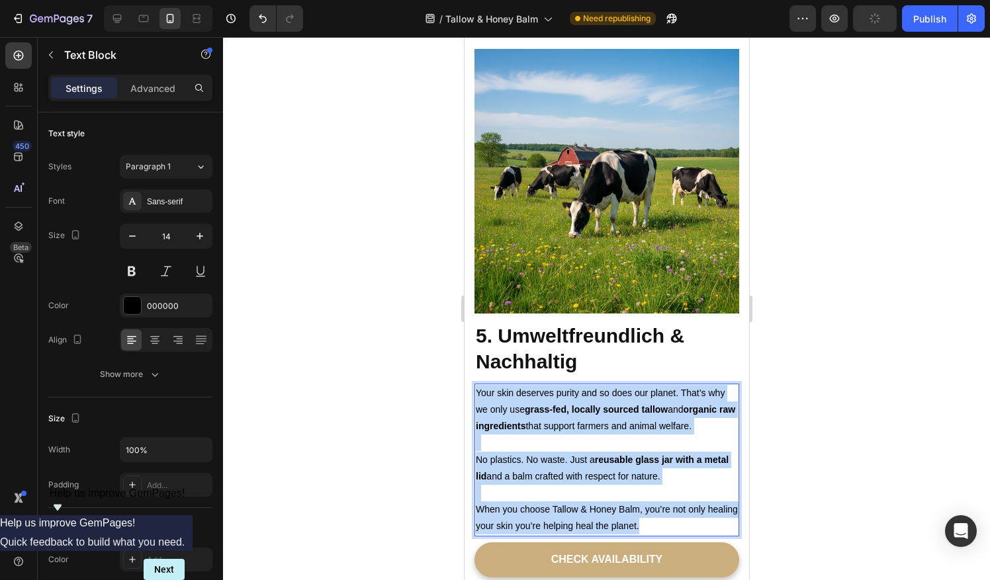
drag, startPoint x: 676, startPoint y: 462, endPoint x: 926, endPoint y: 362, distance: 268.7
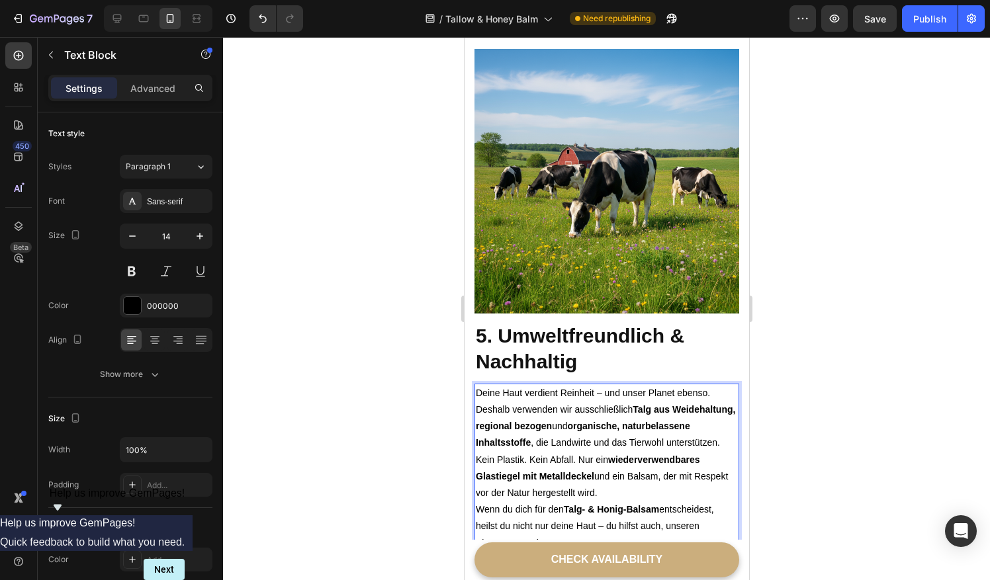
click at [584, 393] on p "Deine Haut verdient Reinheit – und unser Planet ebenso. Deshalb verwenden wir a…" at bounding box center [606, 418] width 262 height 67
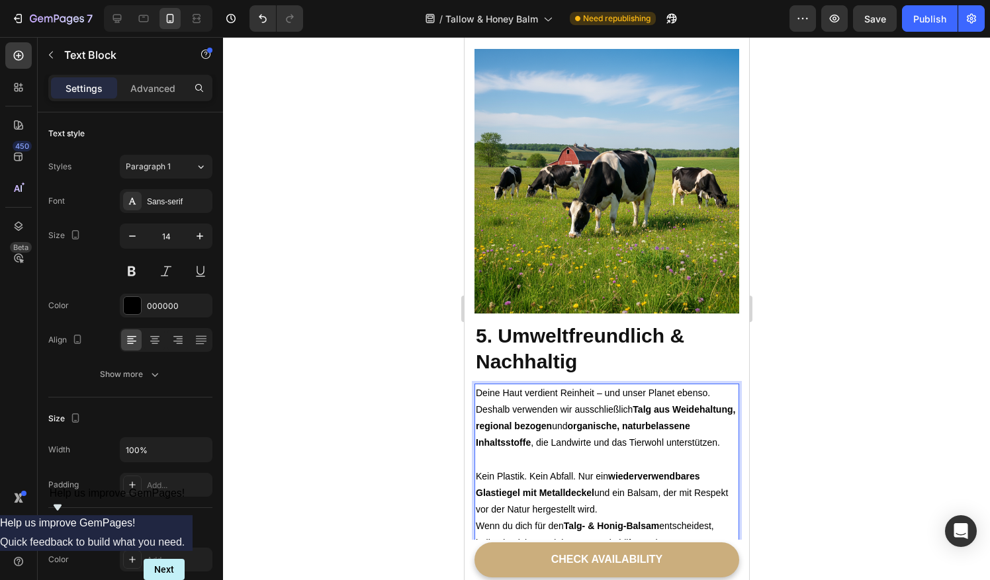
click at [647, 468] on p "Kein Plastik. Kein Abfall. Nur ein wiederverwendbares Glastiegel mit Metalldeck…" at bounding box center [606, 493] width 262 height 50
click at [605, 385] on p "Deine Haut verdient Reinheit – und unser Planet ebenso. Deshalb verwenden wir a…" at bounding box center [606, 426] width 262 height 83
click at [784, 368] on div at bounding box center [606, 308] width 767 height 543
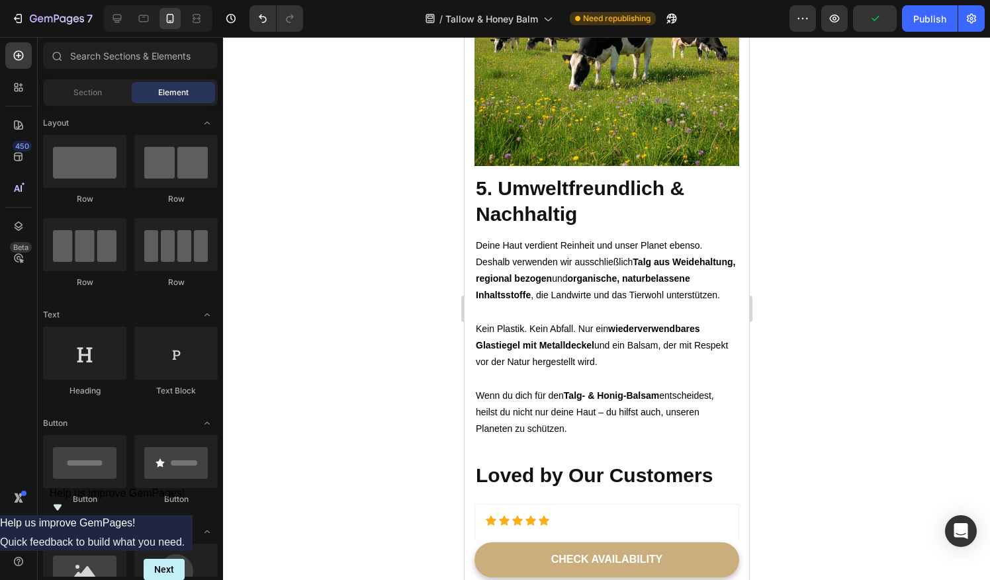
scroll to position [3274, 0]
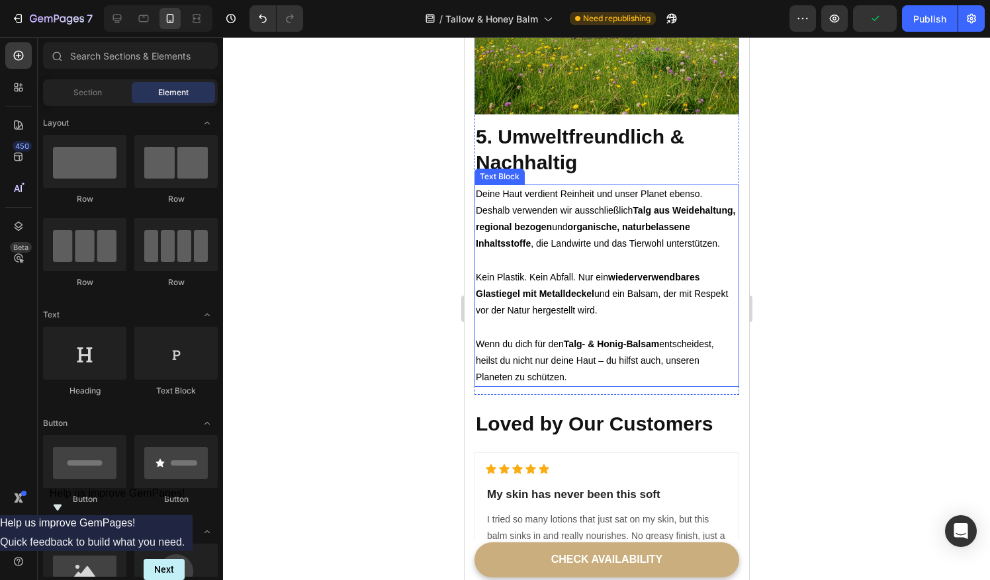
click at [602, 336] on p "Wenn du dich für den Talg- & Honig-Balsam entscheidest, heilst du nicht nur dei…" at bounding box center [606, 361] width 262 height 50
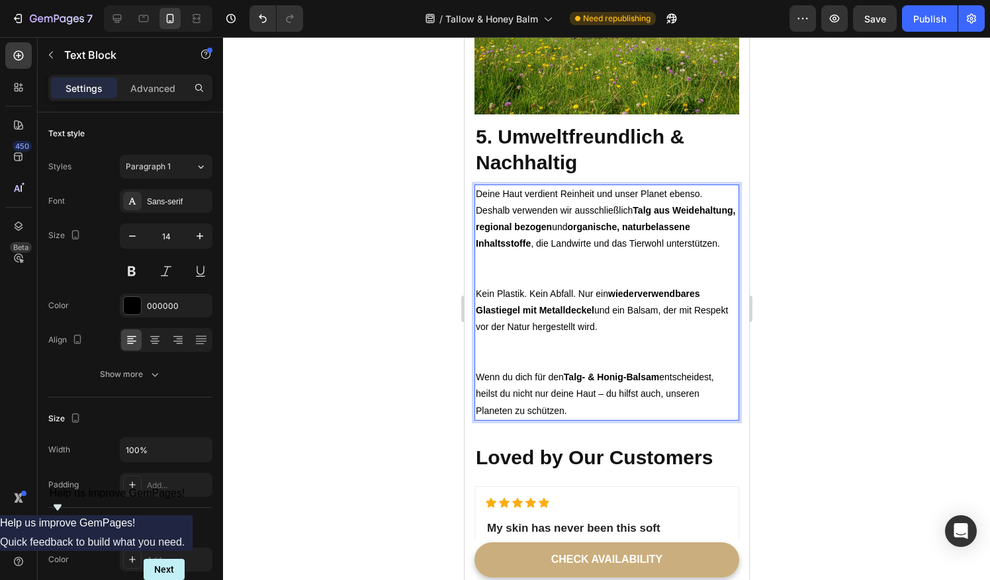
click at [528, 310] on p "Kein Plastik. Kein Abfall. Nur ein wiederverwendbares Glastiegel mit Metalldeck…" at bounding box center [606, 327] width 262 height 83
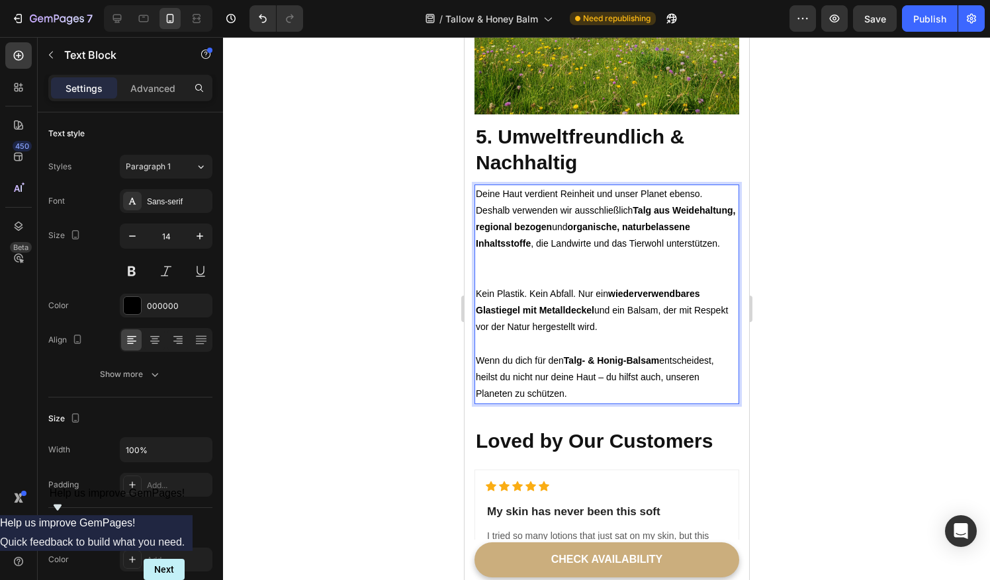
click at [500, 218] on p "Deine Haut verdient Reinheit und unser Planet ebenso. Deshalb verwenden wir aus…" at bounding box center [606, 236] width 262 height 100
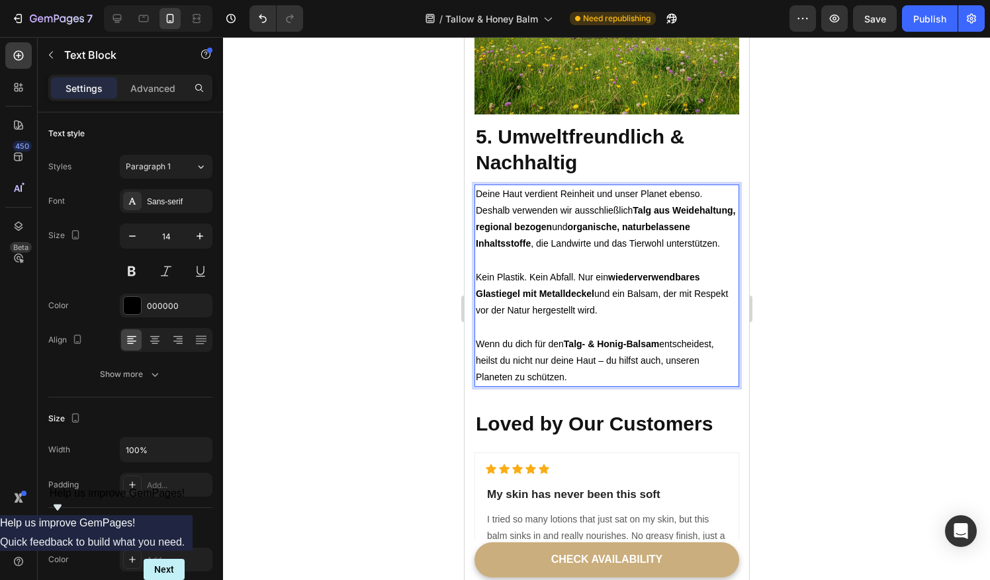
click at [603, 336] on p "Wenn du dich für den Talg- & Honig-Balsam entscheidest, heilst du nicht nur dei…" at bounding box center [606, 361] width 262 height 50
click at [686, 272] on strong "wiederverwendbares Glastiegel mit Metalldeckel" at bounding box center [587, 285] width 224 height 27
click at [641, 272] on strong "wieder verwendbares Glastiegel mit Metalldeckel" at bounding box center [588, 285] width 226 height 27
click at [680, 336] on p "Wenn du dich für den Talg- & Honig-Balsam entscheidest, heilst du nicht nur dei…" at bounding box center [606, 361] width 262 height 50
click at [659, 272] on strong "wiederverwendbares Glastiegel mit Metalldeckel" at bounding box center [587, 285] width 224 height 27
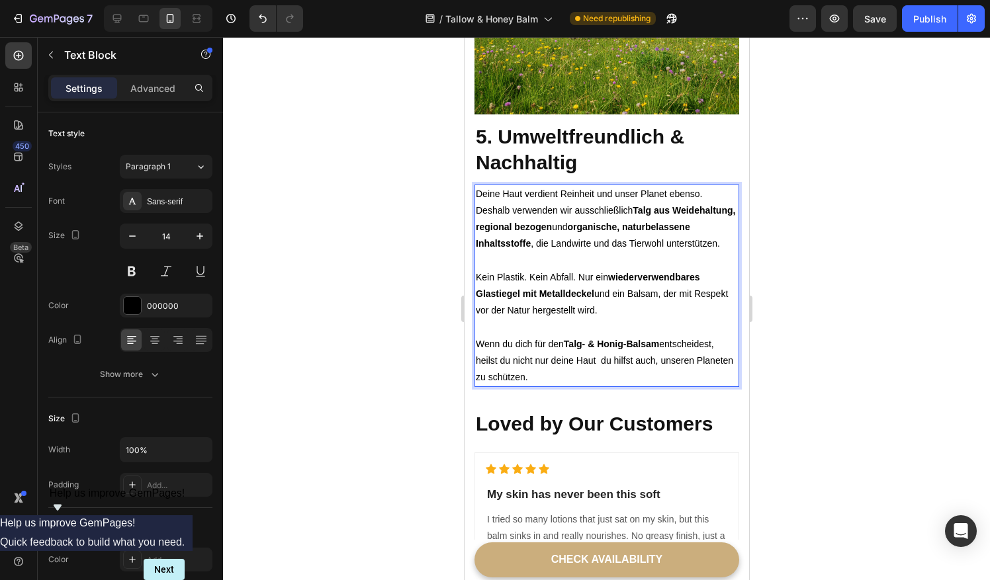
click at [662, 272] on strong "wiederverwendbares Glastiegel mit Metalldeckel" at bounding box center [587, 285] width 224 height 27
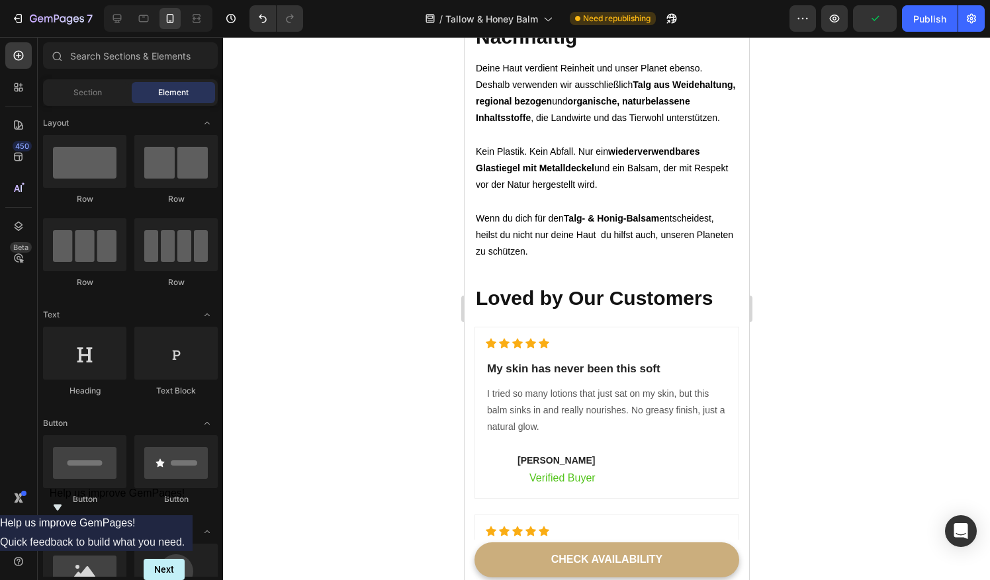
scroll to position [3408, 0]
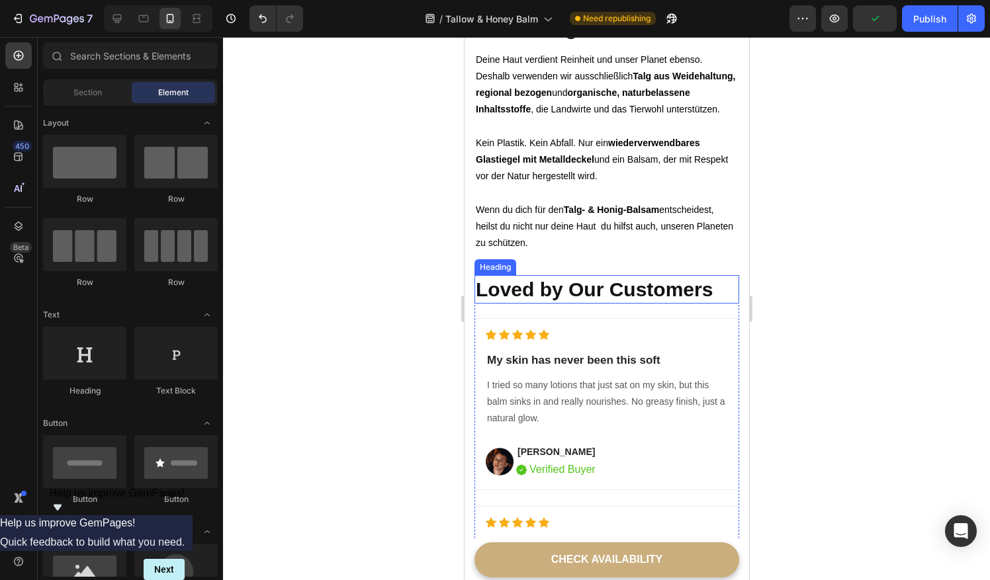
click at [590, 275] on h2 "Loved by Our Customers" at bounding box center [606, 289] width 265 height 28
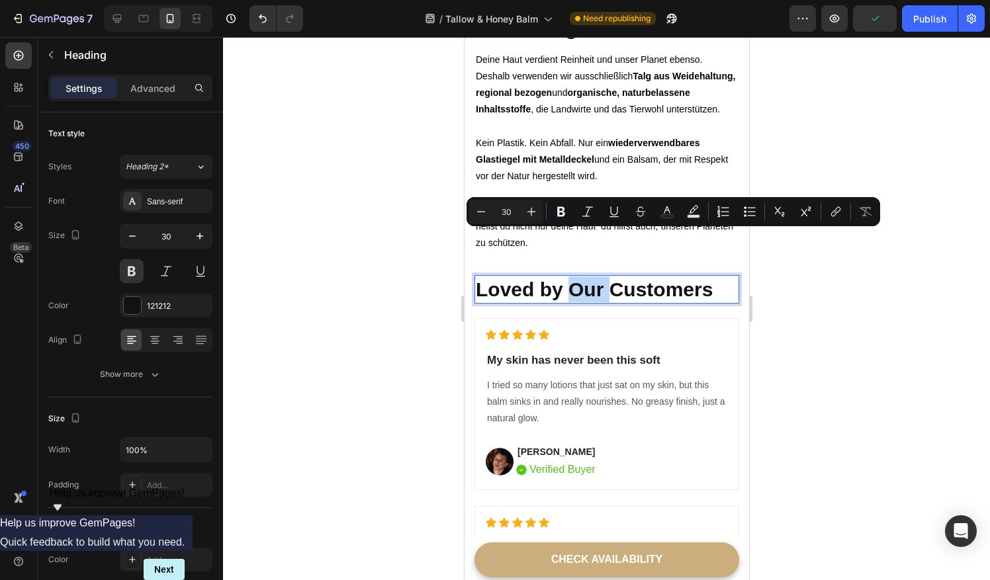
click at [590, 277] on p "Loved by Our Customers" at bounding box center [606, 290] width 262 height 26
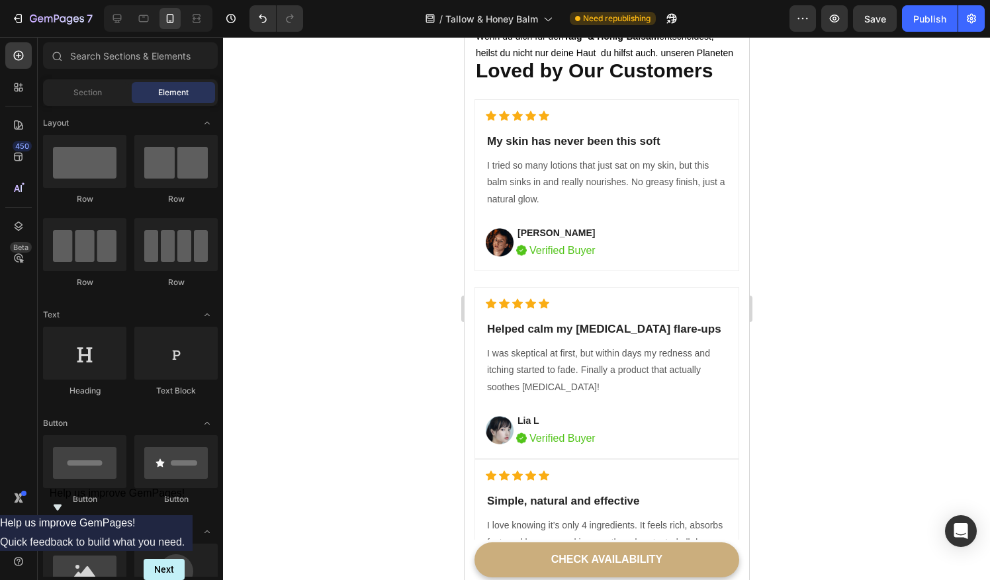
scroll to position [3595, 0]
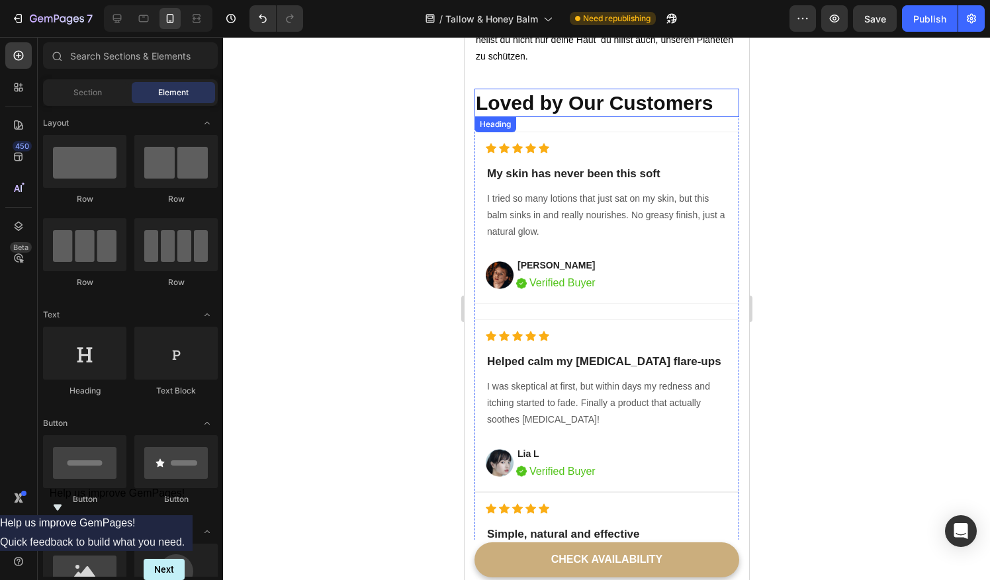
click at [557, 90] on p "Loved by Our Customers" at bounding box center [606, 103] width 262 height 26
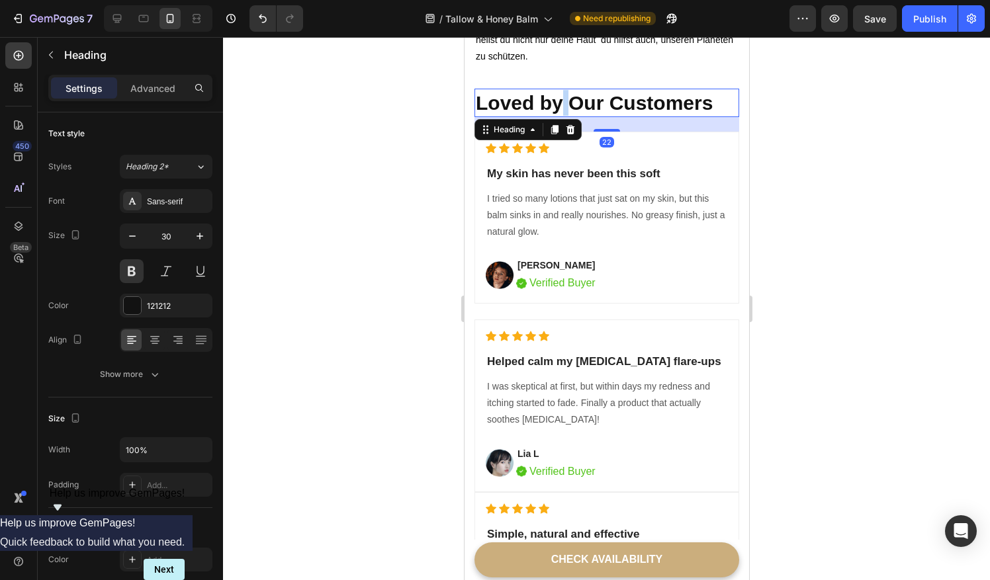
click at [558, 90] on p "Loved by Our Customers" at bounding box center [606, 103] width 262 height 26
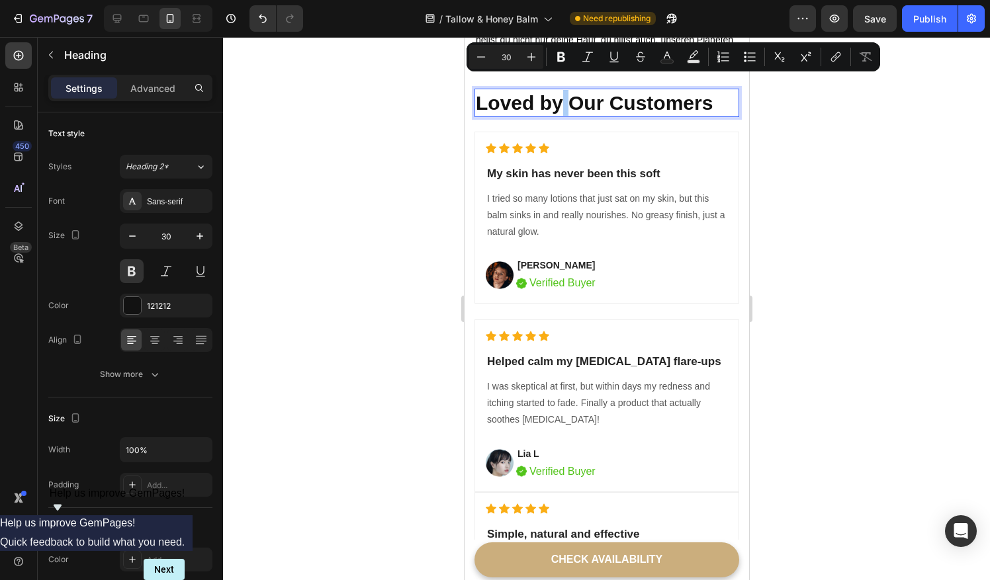
click at [767, 105] on div at bounding box center [606, 308] width 767 height 543
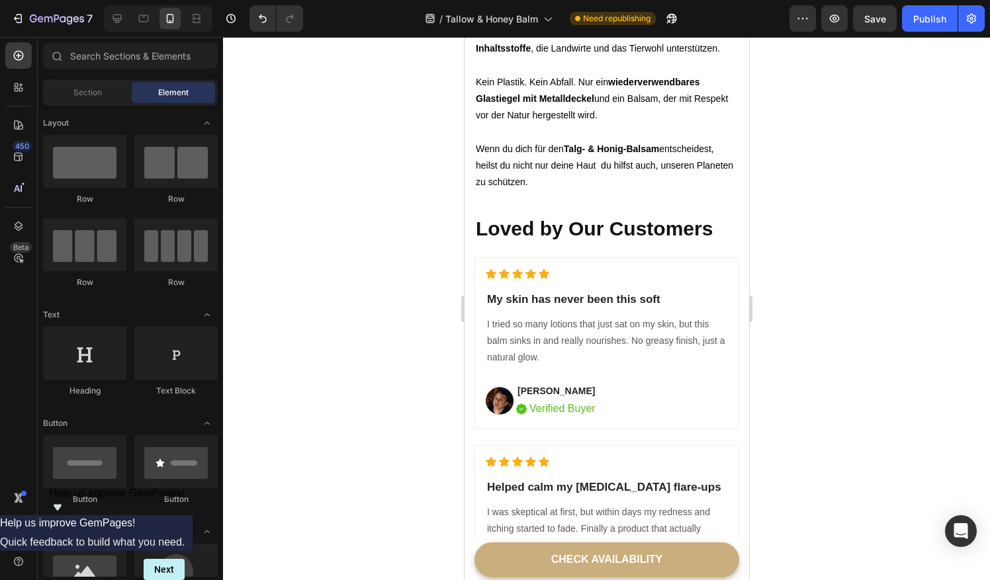
scroll to position [3444, 0]
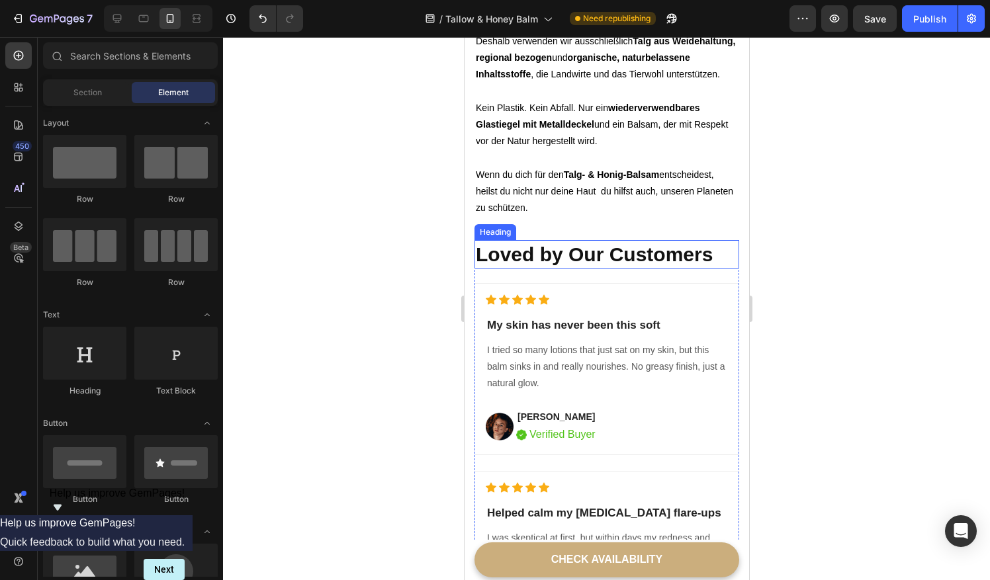
click at [624, 242] on p "Loved by Our Customers" at bounding box center [606, 255] width 262 height 26
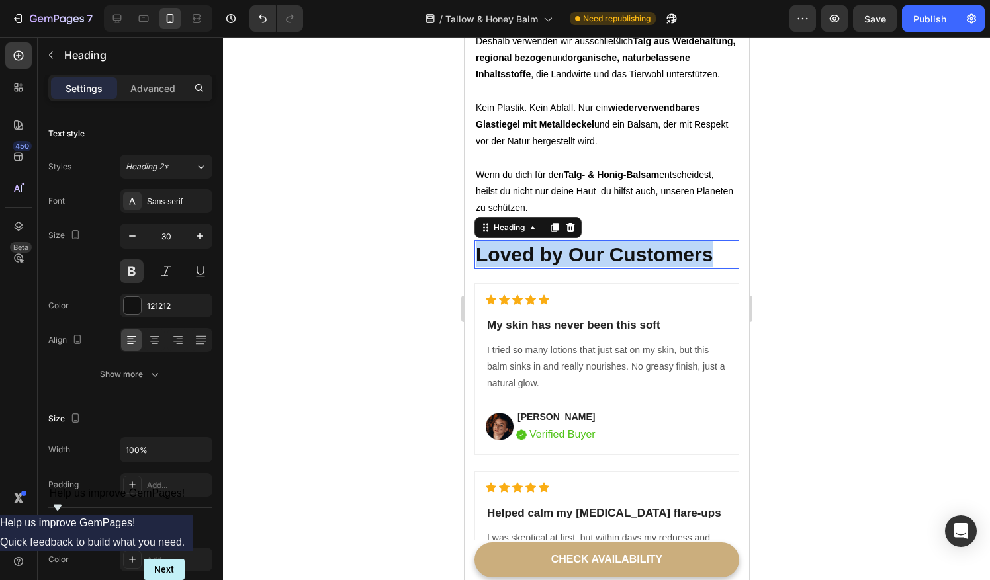
click at [624, 242] on p "Loved by Our Customers" at bounding box center [606, 255] width 262 height 26
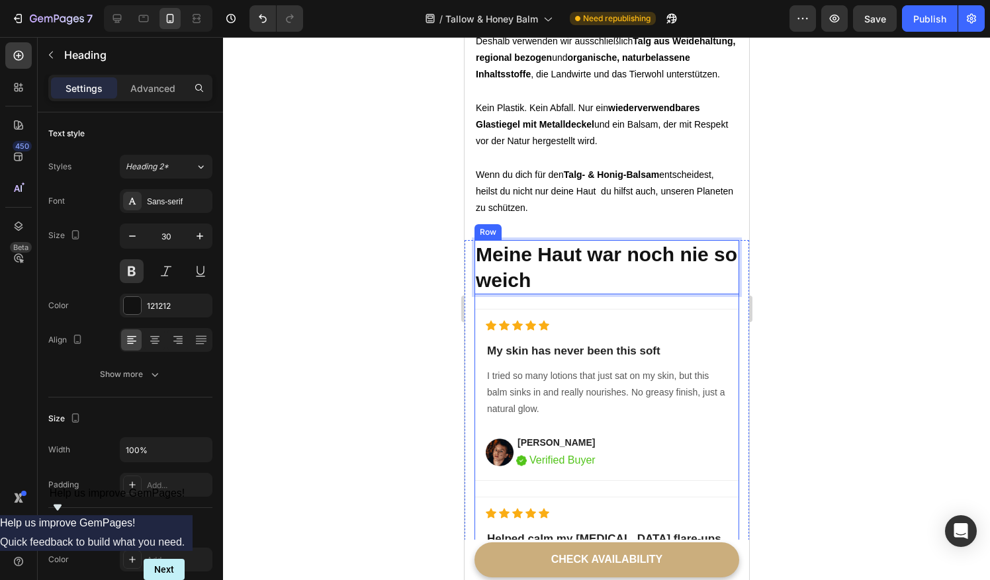
click at [531, 242] on p "Meine Haut war noch nie so weich" at bounding box center [606, 268] width 262 height 52
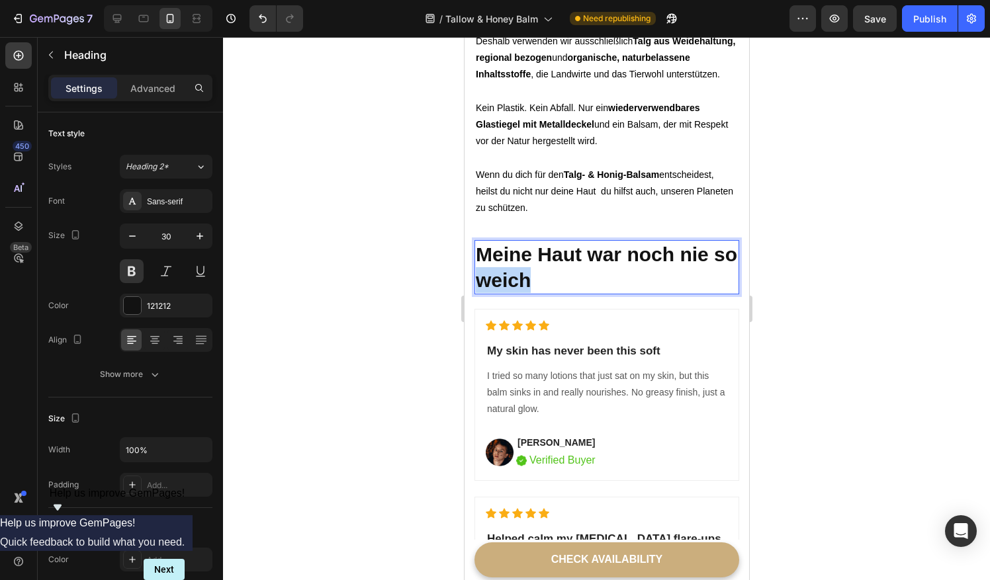
click at [531, 242] on p "Meine Haut war noch nie so weich" at bounding box center [606, 268] width 262 height 52
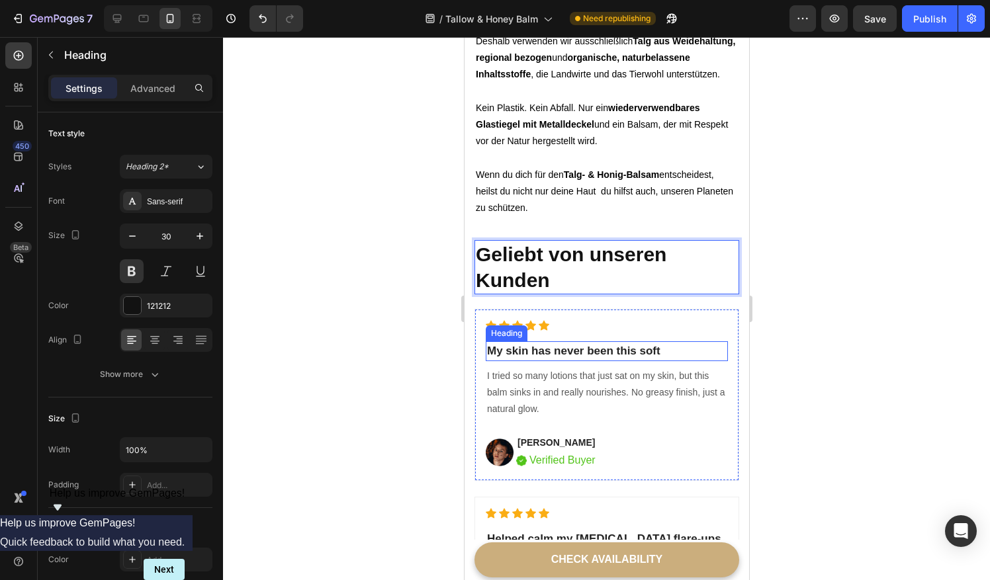
click at [539, 341] on h2 "My skin has never been this soft" at bounding box center [606, 351] width 242 height 20
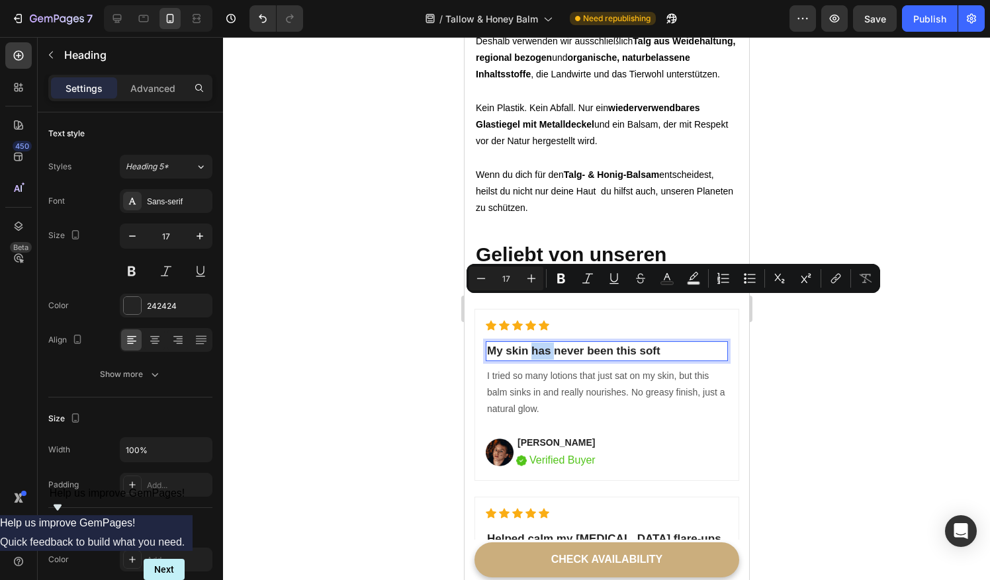
click at [539, 343] on p "My skin has never been this soft" at bounding box center [606, 351] width 240 height 17
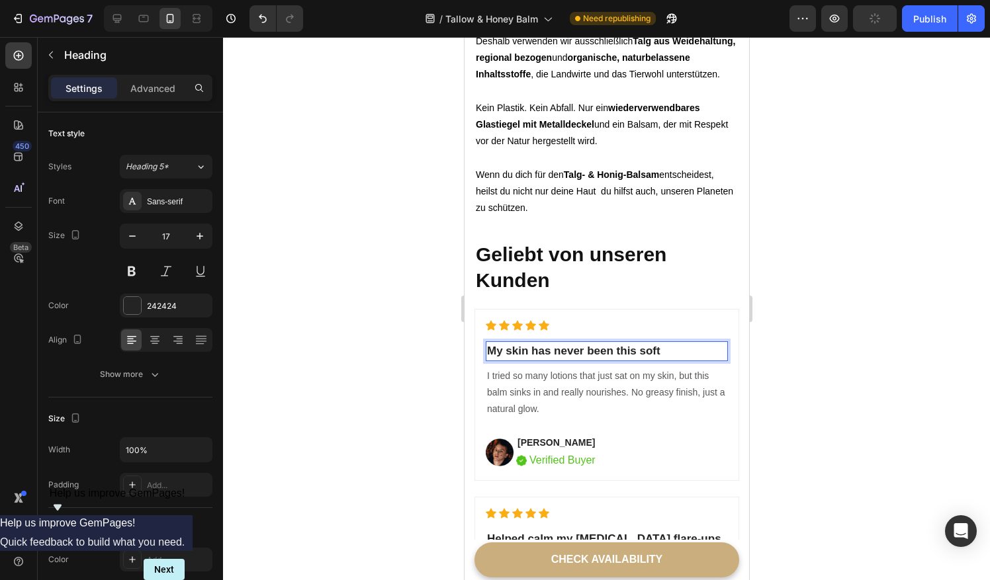
click at [506, 343] on p "My skin has never been this soft" at bounding box center [606, 351] width 240 height 17
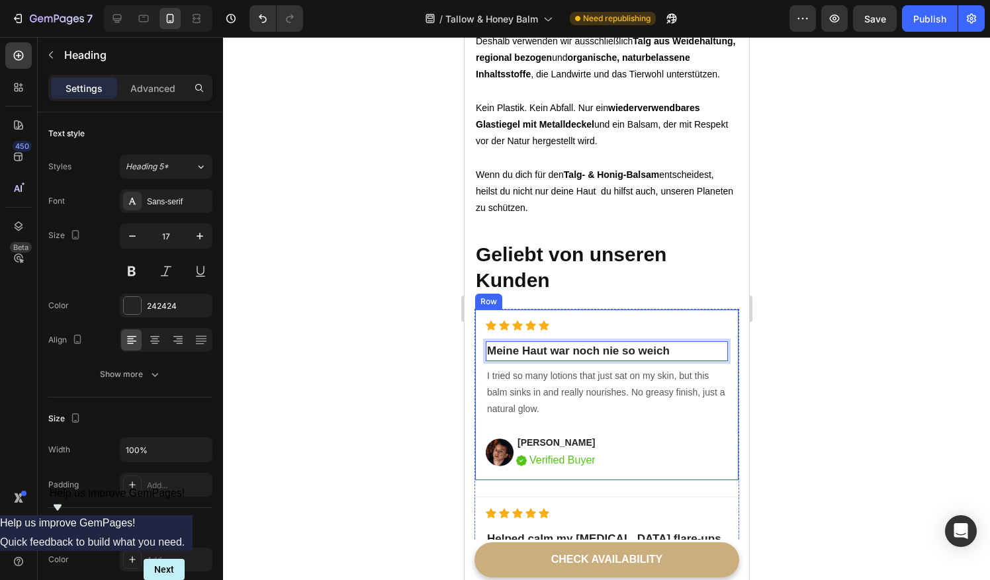
click at [539, 368] on p "I tried so many lotions that just sat on my skin, but this balm sinks in and re…" at bounding box center [606, 393] width 240 height 50
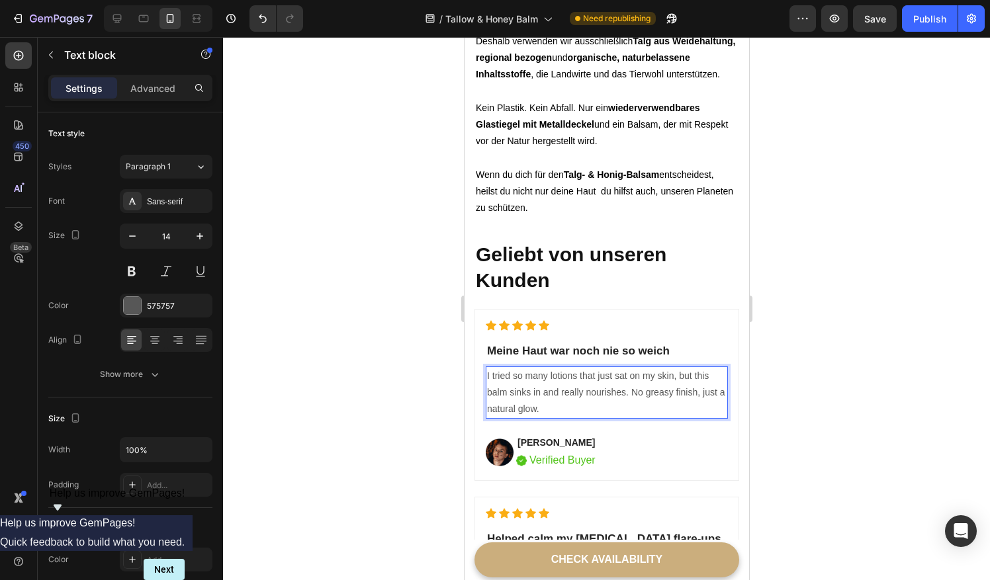
click at [539, 368] on p "I tried so many lotions that just sat on my skin, but this balm sinks in and re…" at bounding box center [606, 393] width 240 height 50
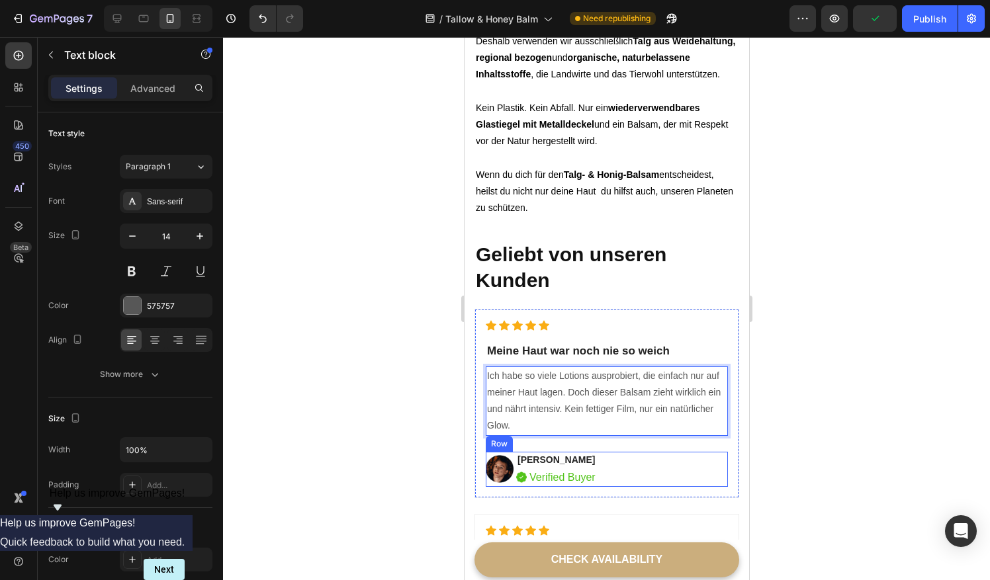
click at [578, 470] on p "Verified Buyer" at bounding box center [562, 478] width 66 height 16
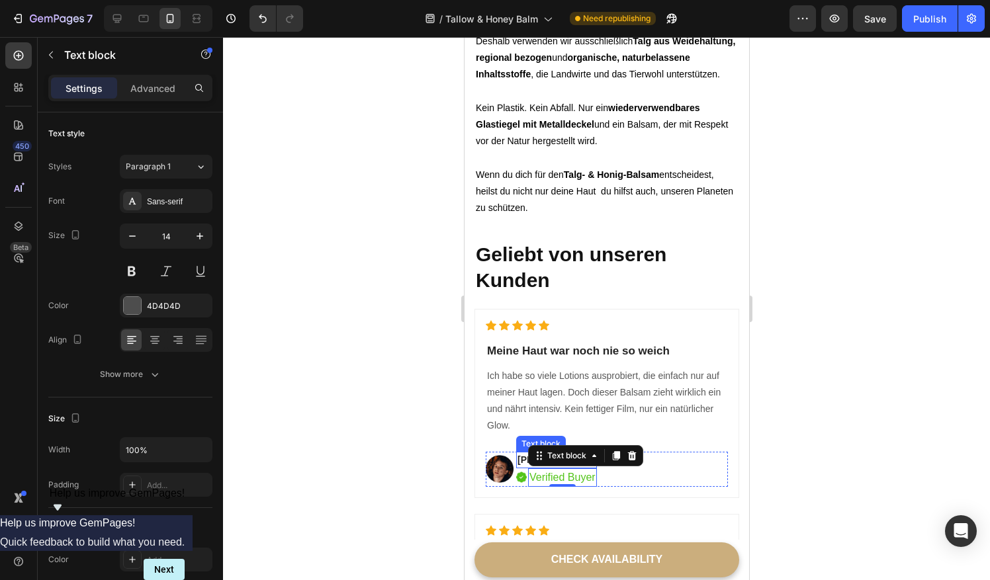
click at [537, 470] on p "Verified Buyer" at bounding box center [562, 478] width 66 height 16
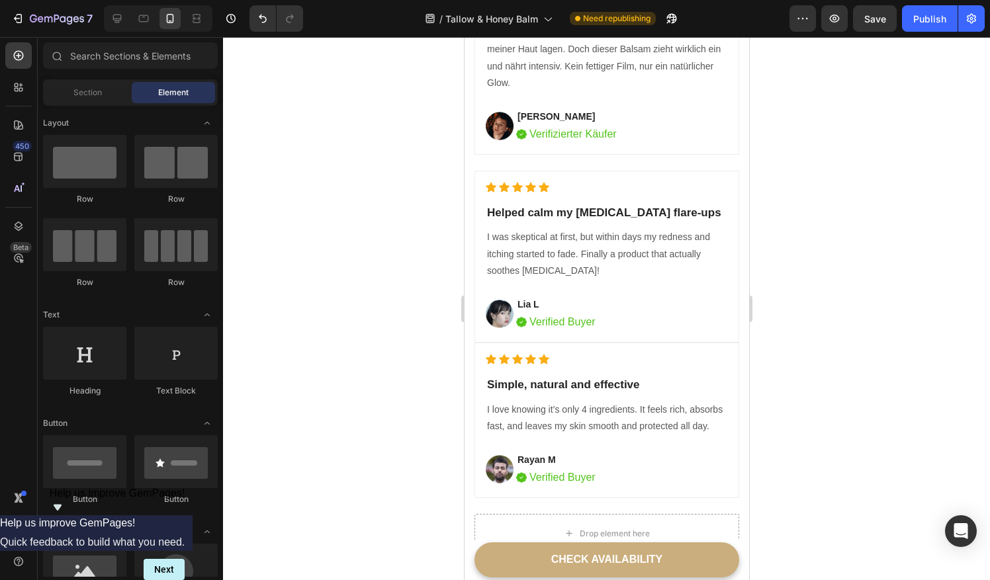
scroll to position [3736, 0]
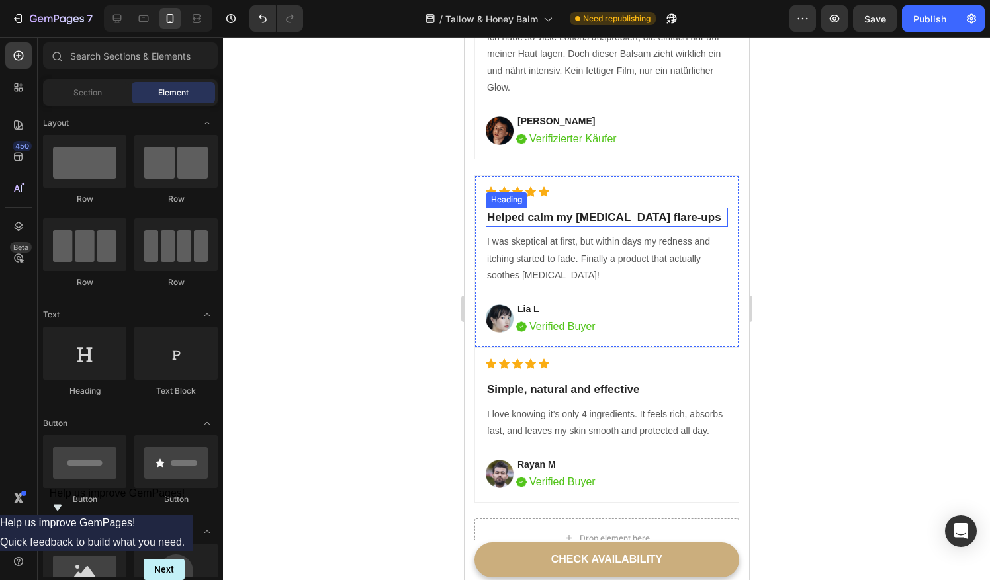
click at [533, 212] on h2 "Helped calm my eczema flare-ups" at bounding box center [606, 218] width 242 height 20
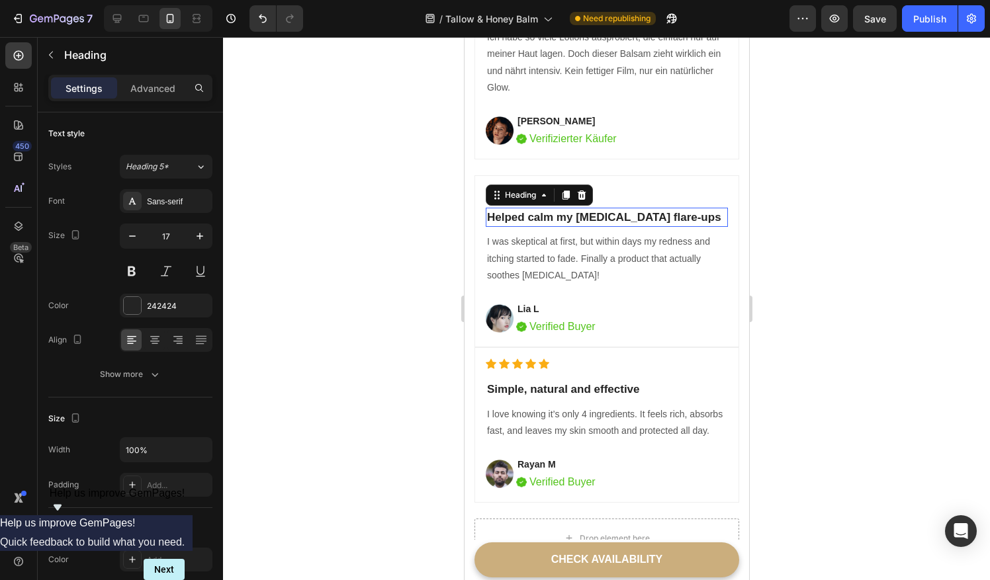
click at [533, 212] on p "Helped calm my eczema flare-ups" at bounding box center [606, 217] width 240 height 17
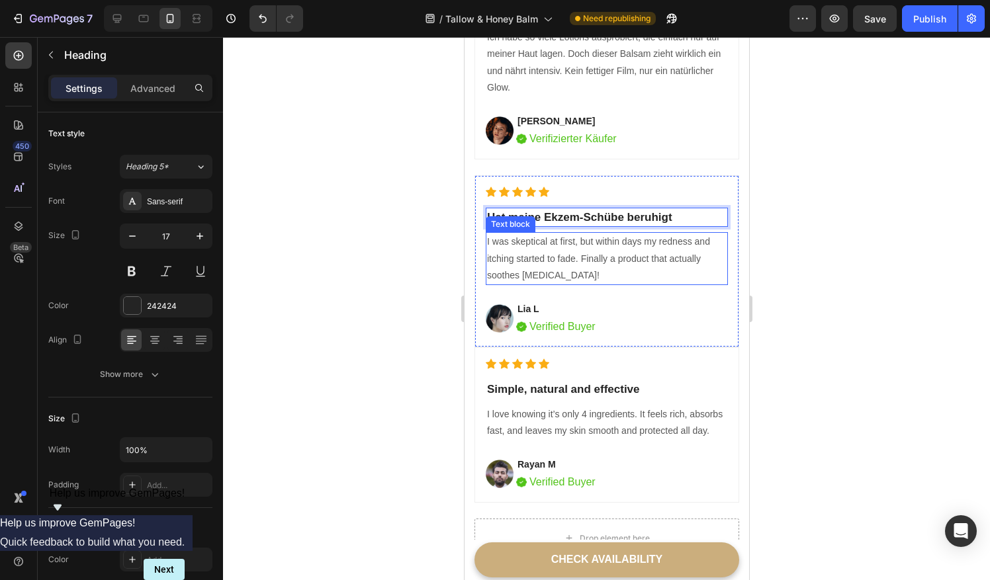
click at [498, 251] on p "I was skeptical at first, but within days my redness and itching started to fad…" at bounding box center [606, 259] width 240 height 50
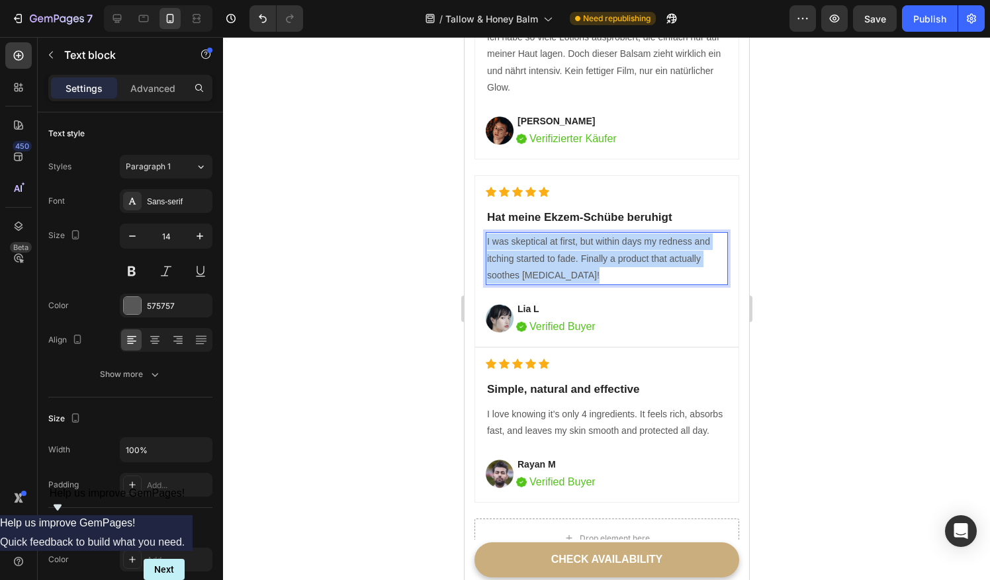
click at [498, 251] on p "I was skeptical at first, but within days my redness and itching started to fad…" at bounding box center [606, 259] width 240 height 50
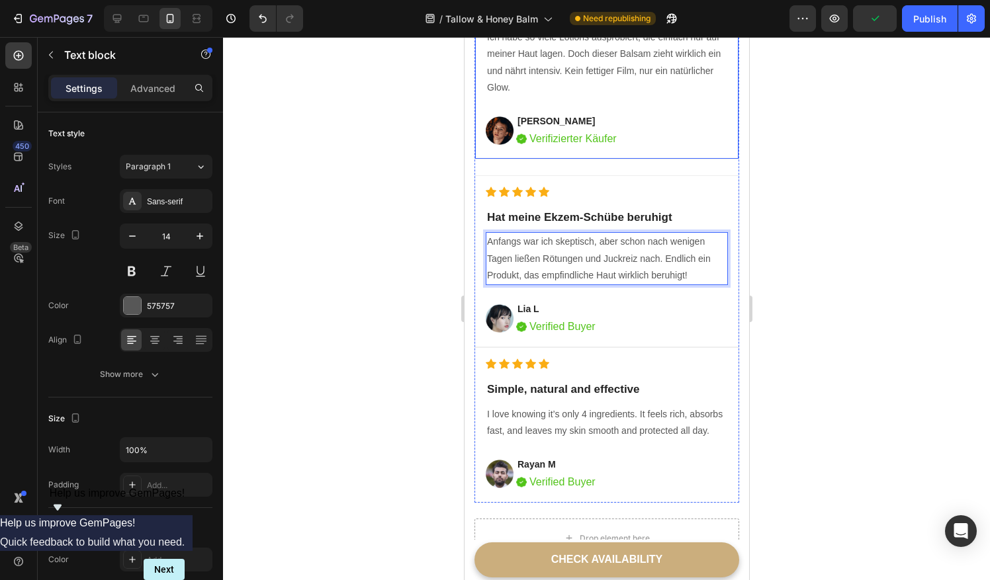
click at [563, 140] on p "Verifizierter Käufer" at bounding box center [572, 139] width 87 height 16
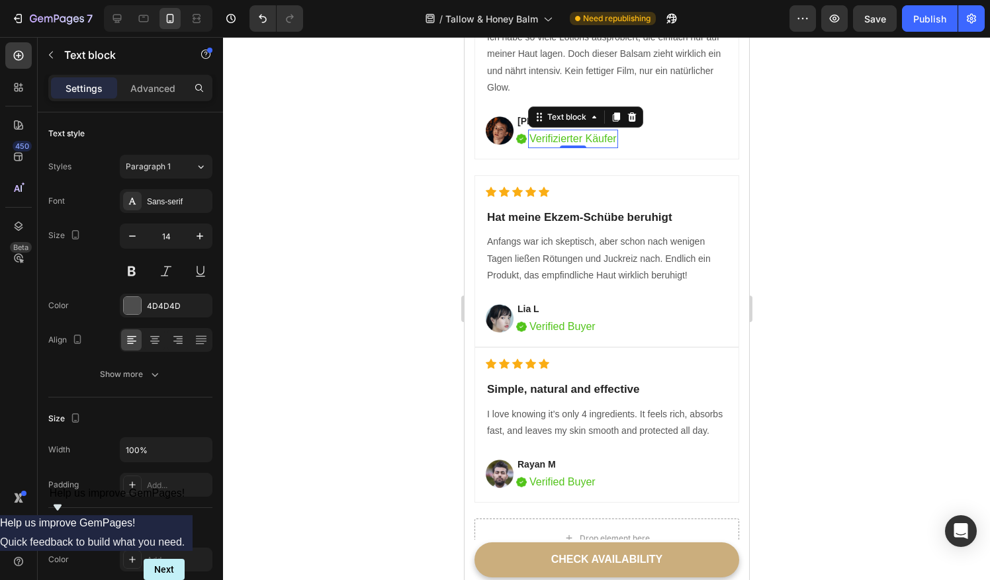
click at [563, 140] on p "Verifizierter Käufer" at bounding box center [572, 139] width 87 height 16
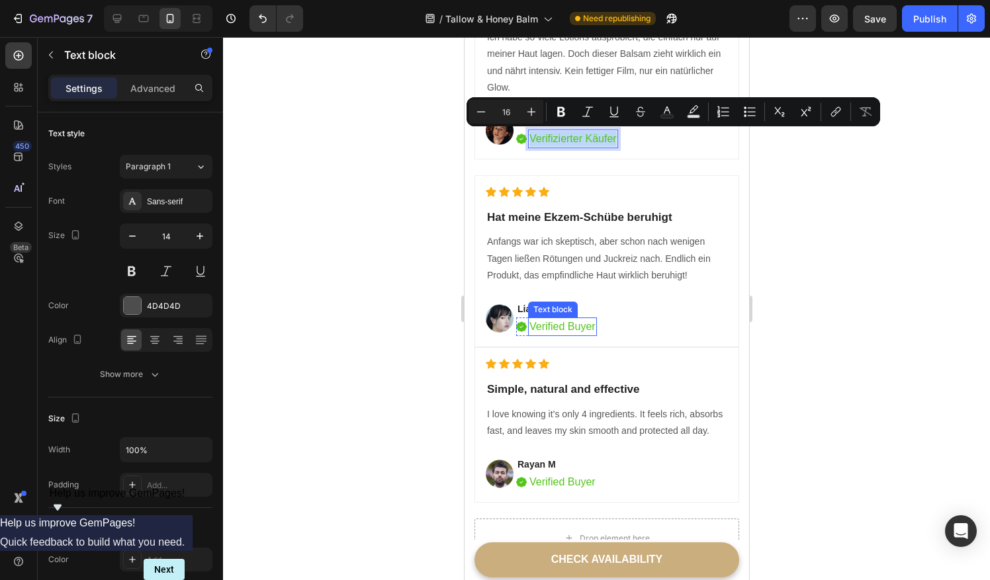
click at [541, 323] on p "Verified Buyer" at bounding box center [562, 327] width 66 height 16
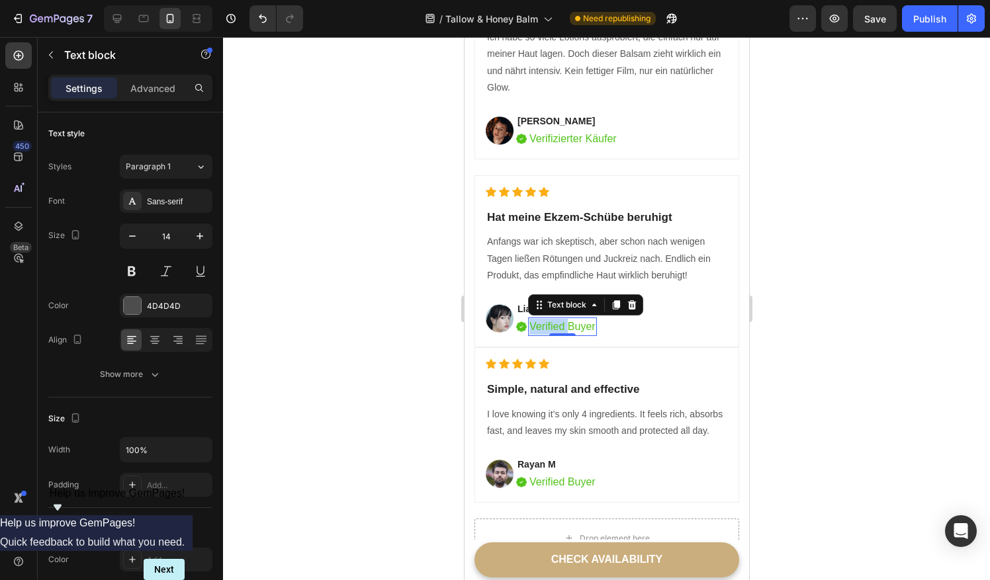
click at [541, 323] on p "Verified Buyer" at bounding box center [562, 327] width 66 height 16
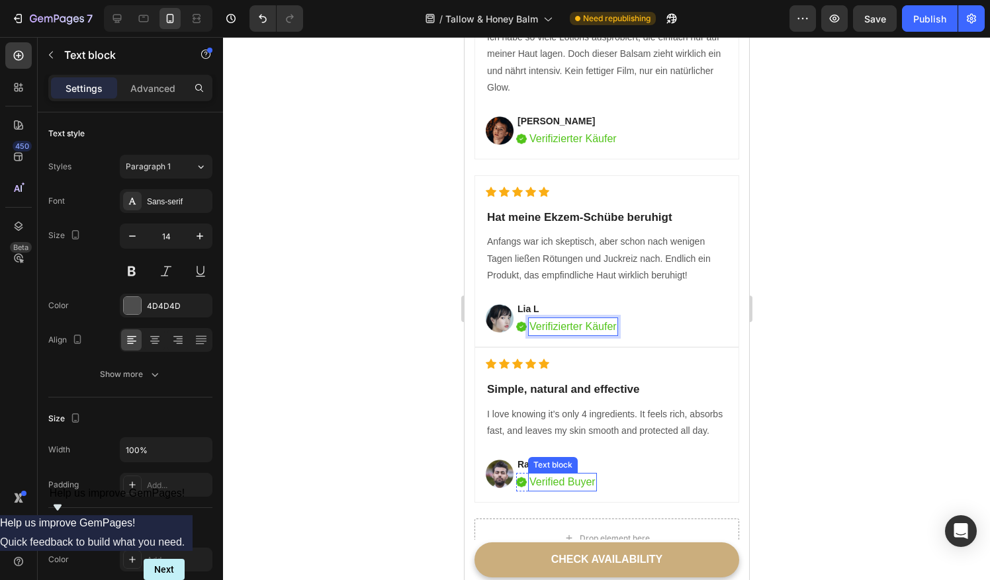
click at [561, 490] on p "Verified Buyer" at bounding box center [562, 482] width 66 height 16
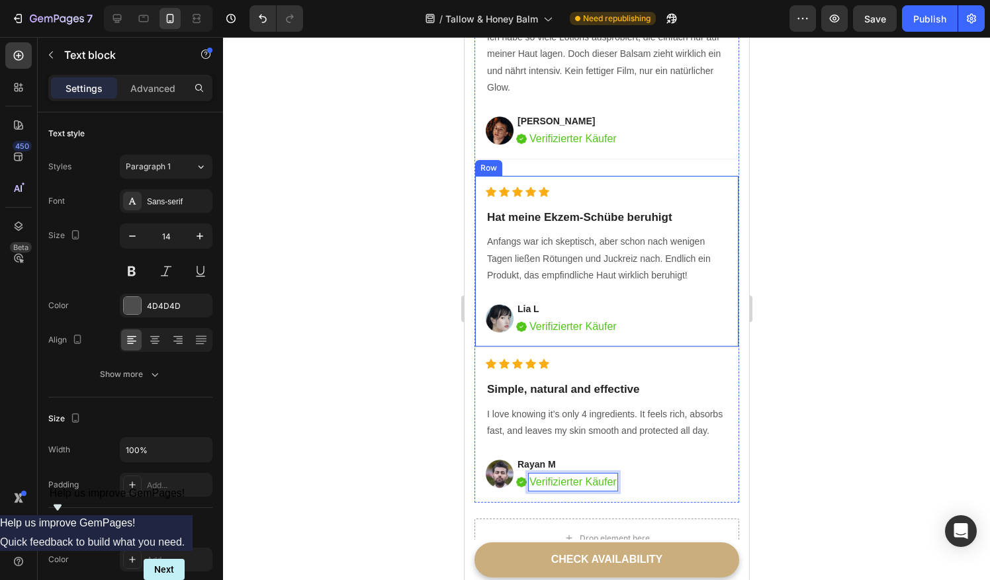
click at [586, 212] on p "Hat meine Ekzem-Schübe beruhigt" at bounding box center [606, 217] width 240 height 17
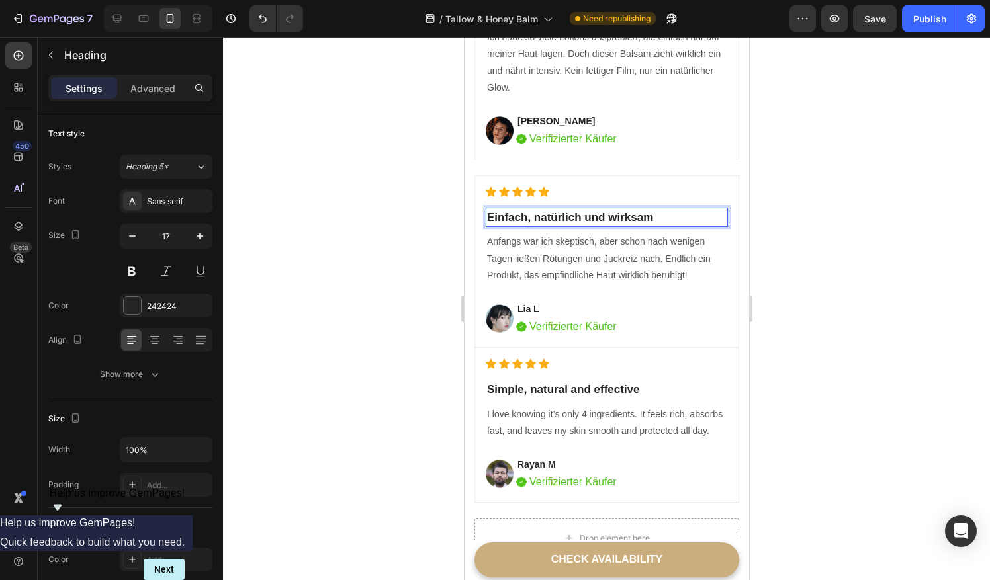
click at [503, 230] on div "Icon Icon Icon Icon Icon Icon List Hoz Einfach, natürlich und wirksam Heading 8…" at bounding box center [606, 262] width 242 height 150
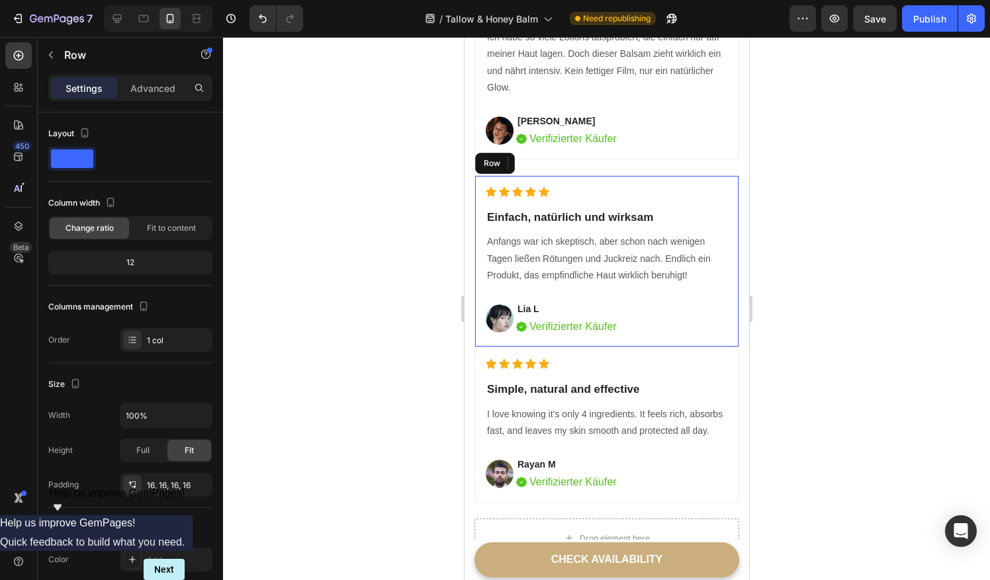
click at [503, 230] on div "Icon Icon Icon Icon Icon Icon List Hoz ⁠⁠⁠⁠⁠⁠⁠ Einfach, natürlich und wirksam H…" at bounding box center [606, 262] width 242 height 150
click at [508, 246] on p "Anfangs war ich skeptisch, aber schon nach wenigen Tagen ließen Rötungen und Ju…" at bounding box center [606, 259] width 240 height 50
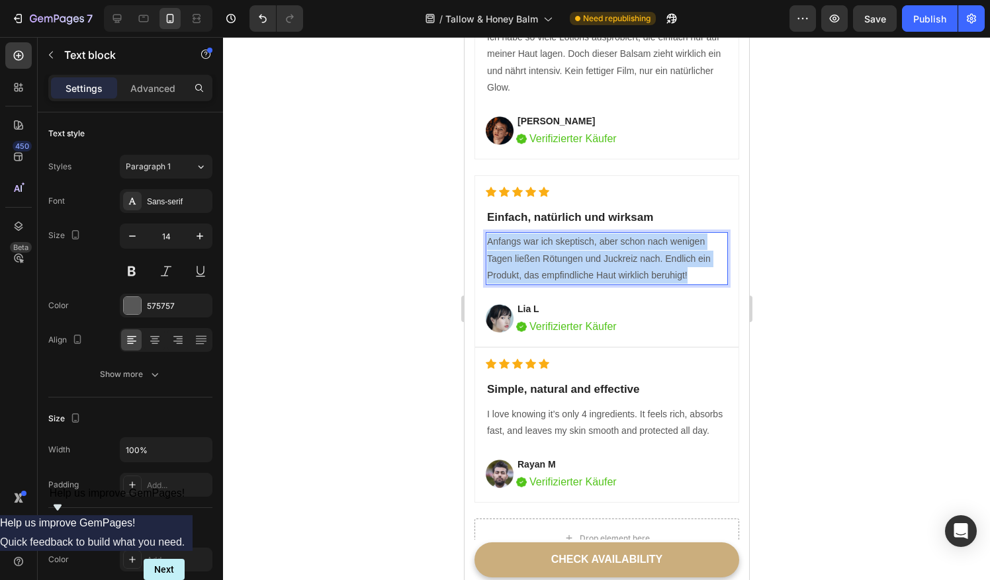
click at [508, 246] on p "Anfangs war ich skeptisch, aber schon nach wenigen Tagen ließen Rötungen und Ju…" at bounding box center [606, 259] width 240 height 50
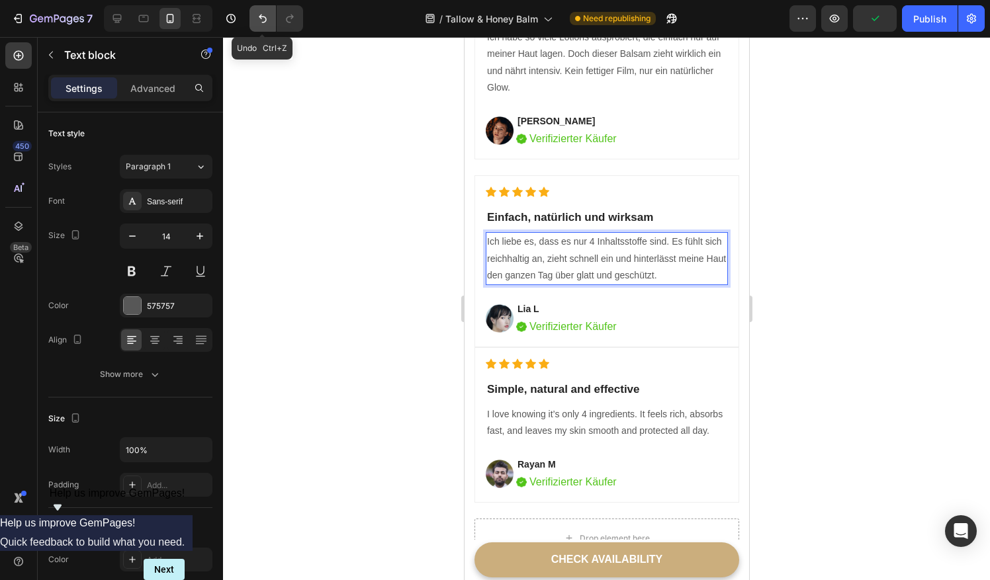
click at [258, 16] on icon "Undo/Redo" at bounding box center [262, 18] width 13 height 13
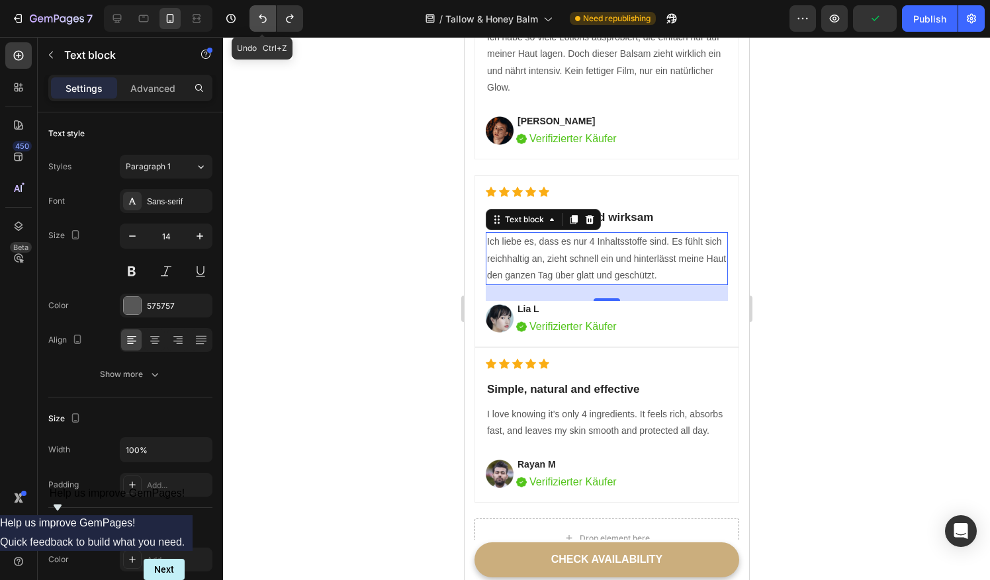
click at [258, 16] on icon "Undo/Redo" at bounding box center [262, 18] width 13 height 13
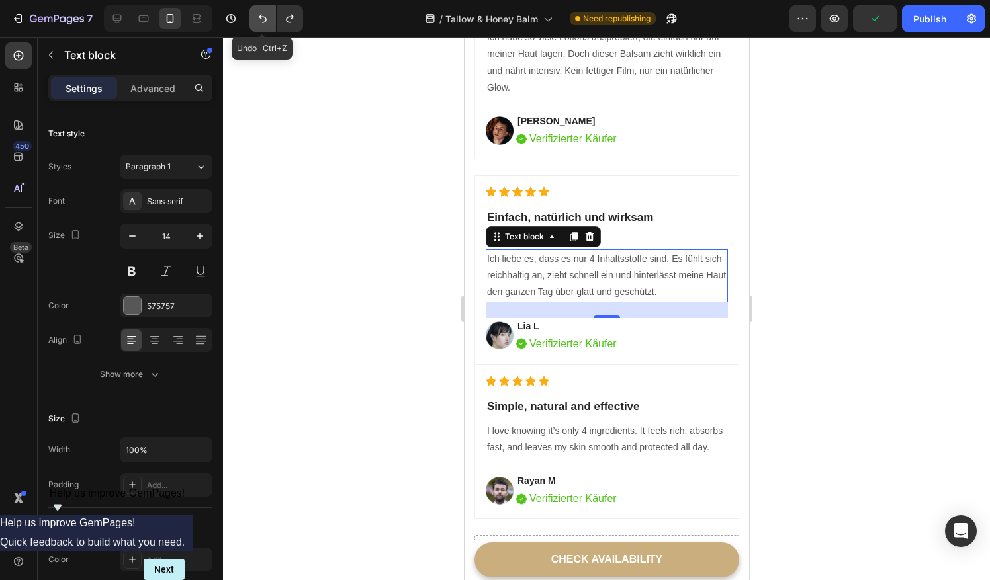
click at [260, 15] on icon "Undo/Redo" at bounding box center [263, 19] width 8 height 9
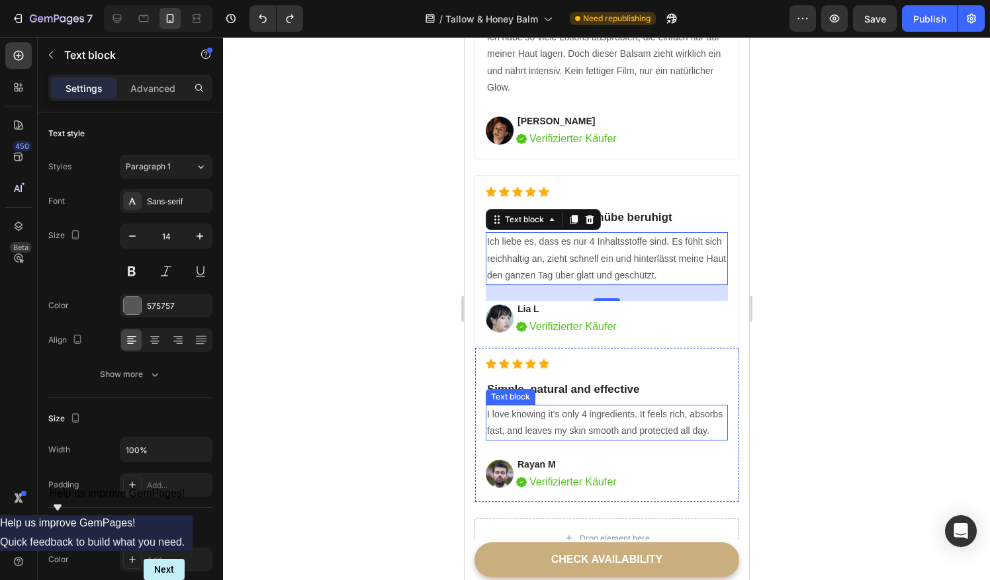
click at [516, 423] on p "I love knowing it’s only 4 ingredients. It feels rich, absorbs fast, and leaves…" at bounding box center [606, 422] width 240 height 33
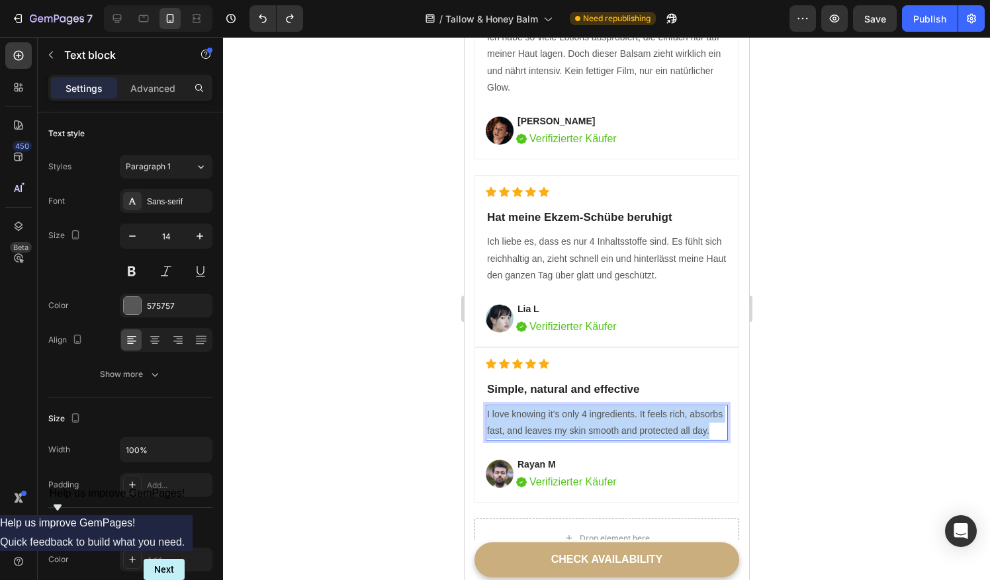
click at [516, 423] on p "I love knowing it’s only 4 ingredients. It feels rich, absorbs fast, and leaves…" at bounding box center [606, 422] width 240 height 33
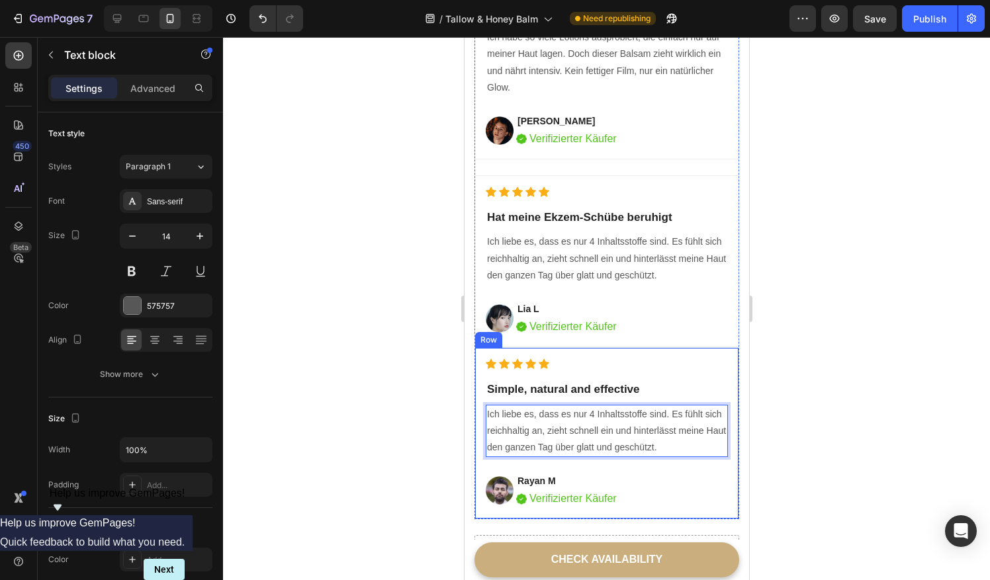
click at [596, 388] on h2 "Simple, natural and effective" at bounding box center [606, 390] width 242 height 20
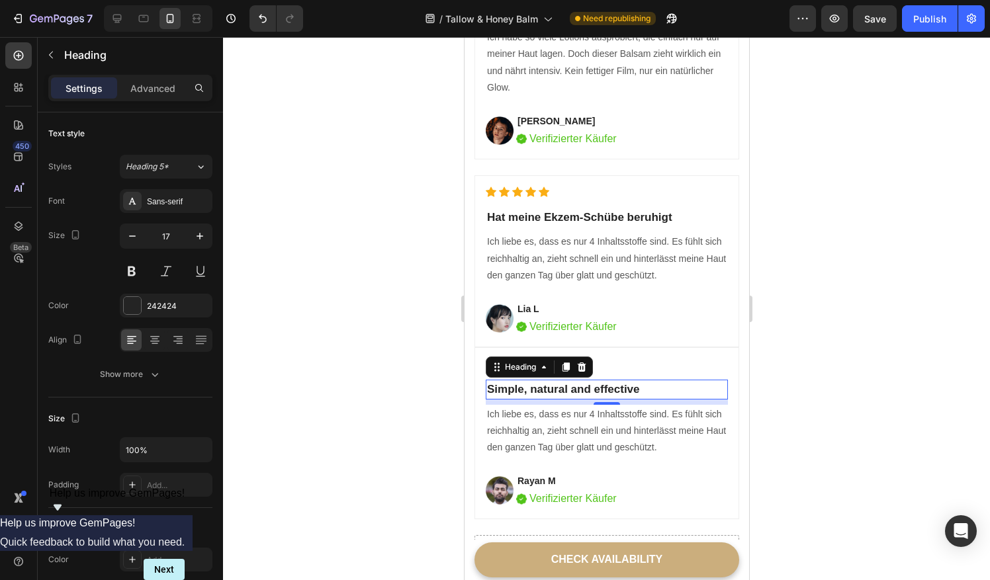
click at [596, 388] on p "Simple, natural and effective" at bounding box center [606, 389] width 240 height 17
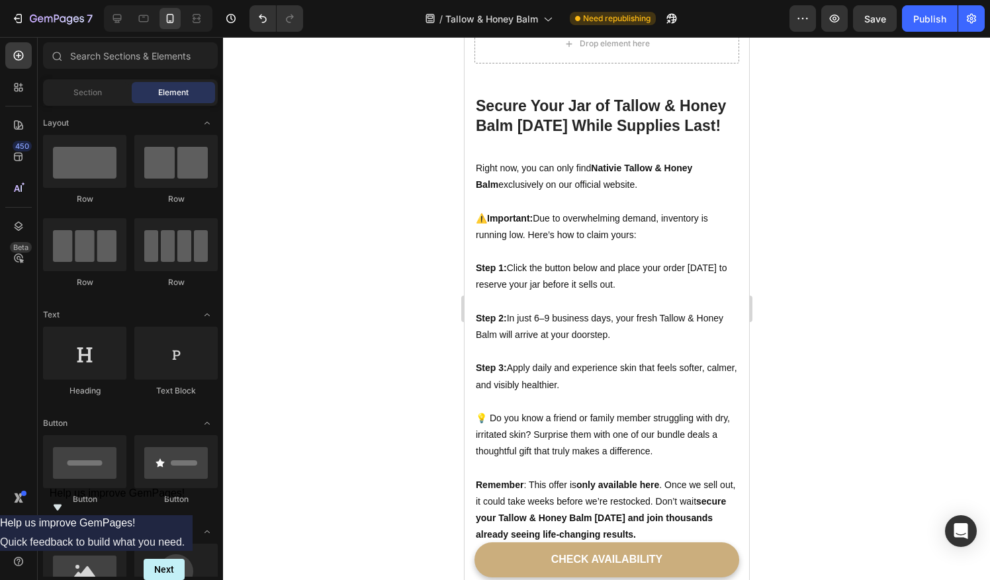
scroll to position [4256, 0]
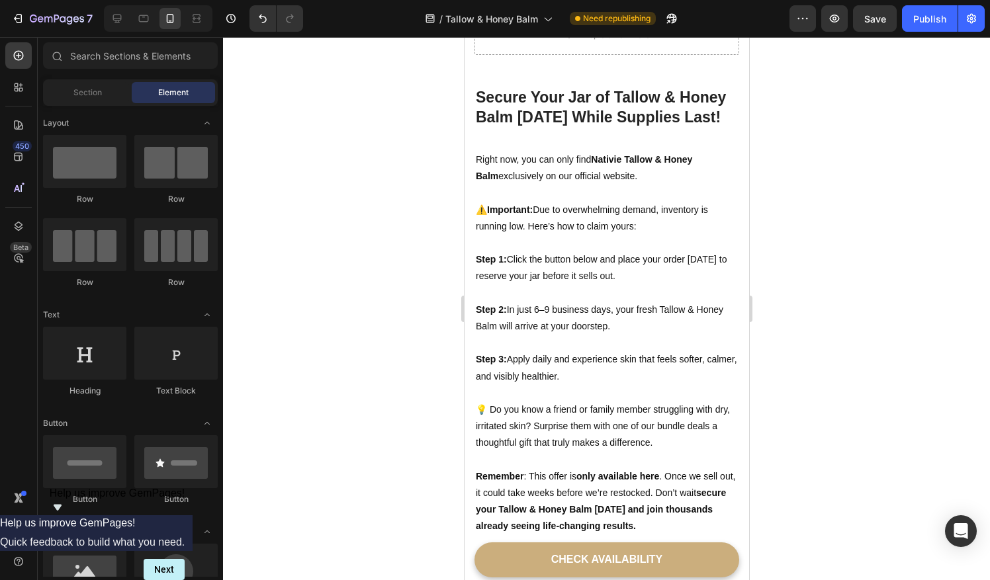
drag, startPoint x: 747, startPoint y: 445, endPoint x: 1214, endPoint y: 535, distance: 475.6
click at [590, 87] on h2 "Secure Your Jar of Tallow & Honey Balm Today While Supplies Last!" at bounding box center [606, 108] width 265 height 42
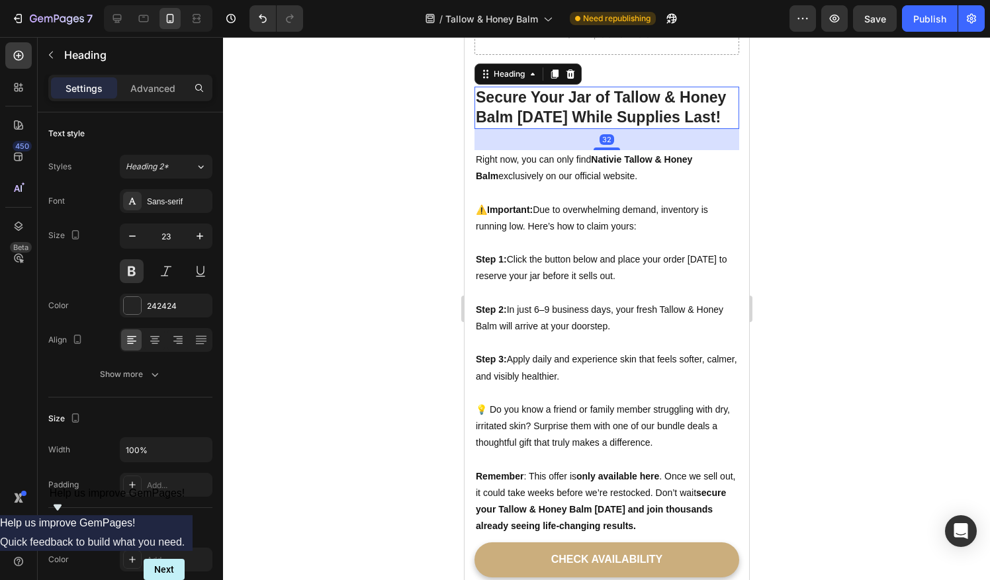
click at [581, 105] on h2 "Secure Your Jar of Tallow & Honey Balm Today While Supplies Last!" at bounding box center [606, 108] width 265 height 42
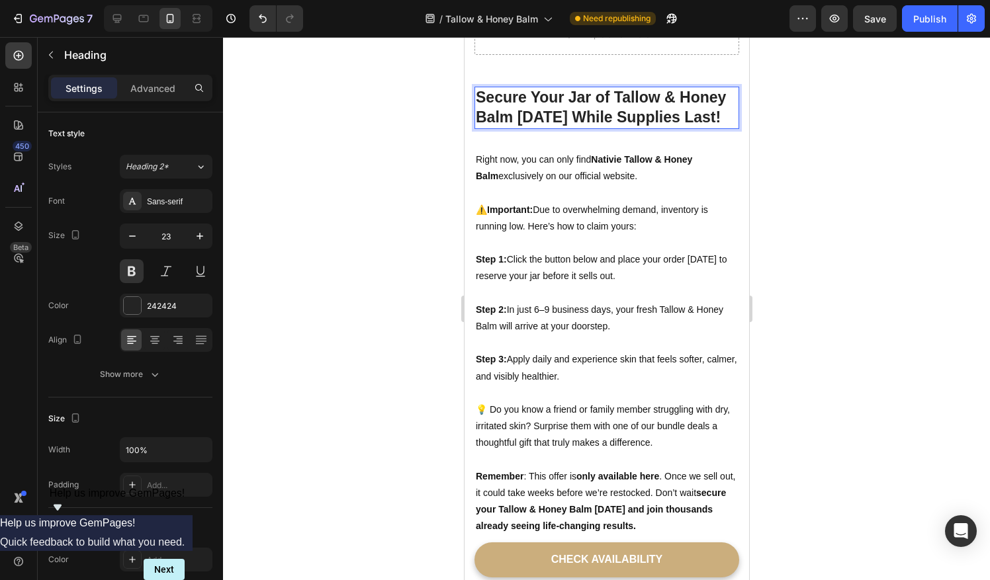
click at [581, 105] on p "Secure Your Jar of Tallow & Honey Balm Today While Supplies Last!" at bounding box center [606, 108] width 262 height 40
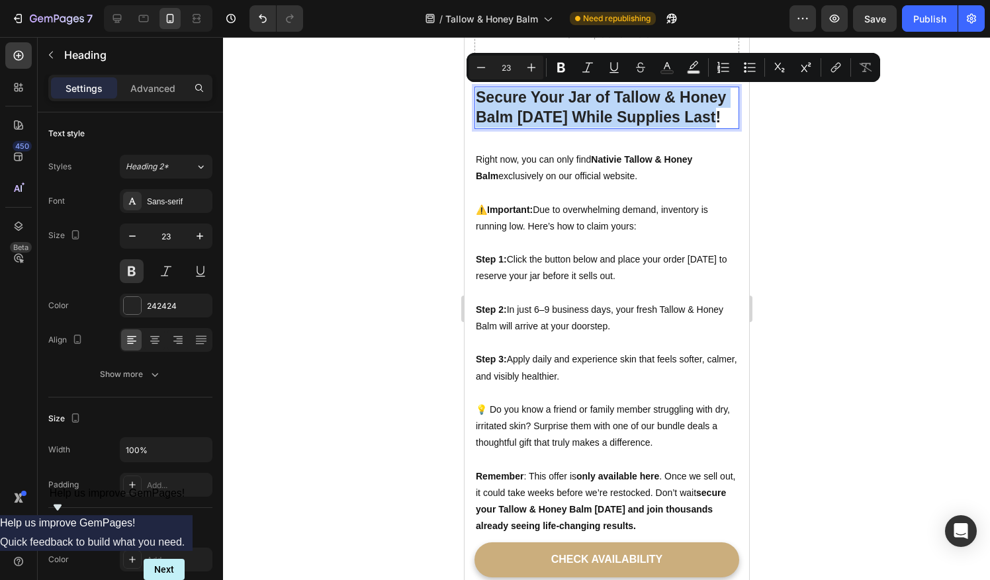
click at [636, 122] on p "Secure Your Jar of Tallow & Honey Balm Today While Supplies Last!" at bounding box center [606, 108] width 262 height 40
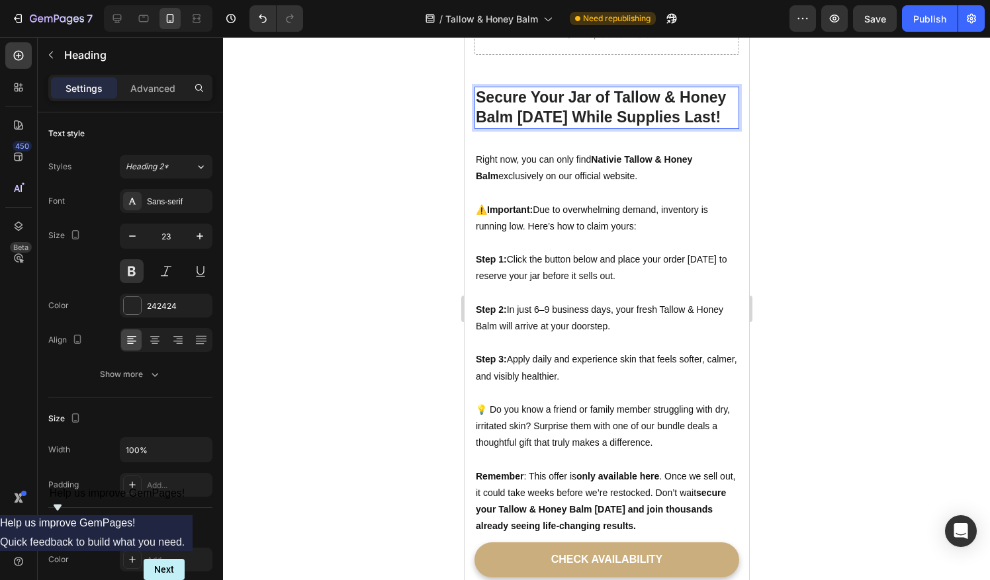
click at [711, 111] on p "Secure Your Jar of Tallow & Honey Balm Today While Supplies Last!" at bounding box center [606, 108] width 262 height 40
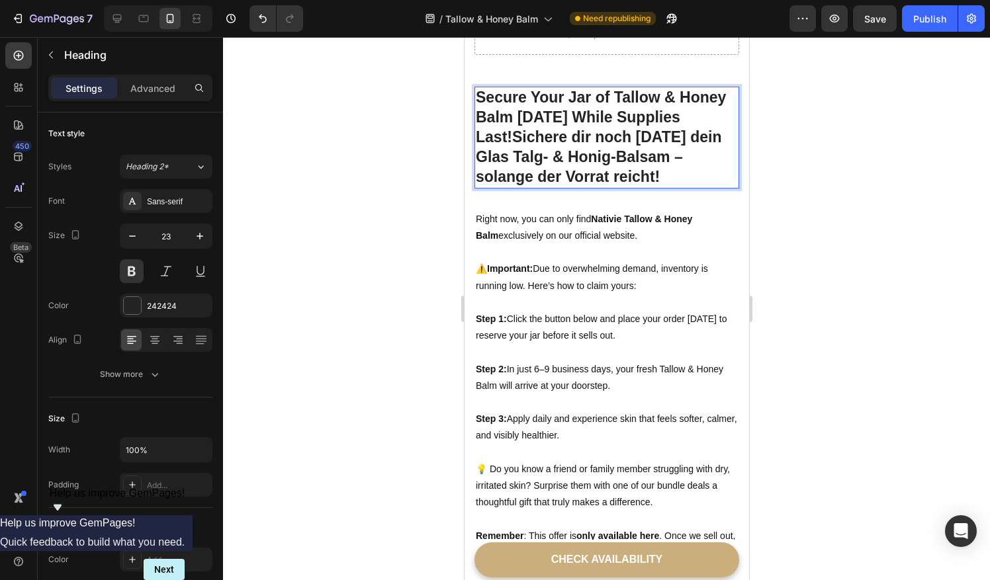
click at [513, 128] on p "Secure Your Jar of Tallow & Honey Balm Today While Supplies Last!Sichere dir no…" at bounding box center [606, 137] width 262 height 99
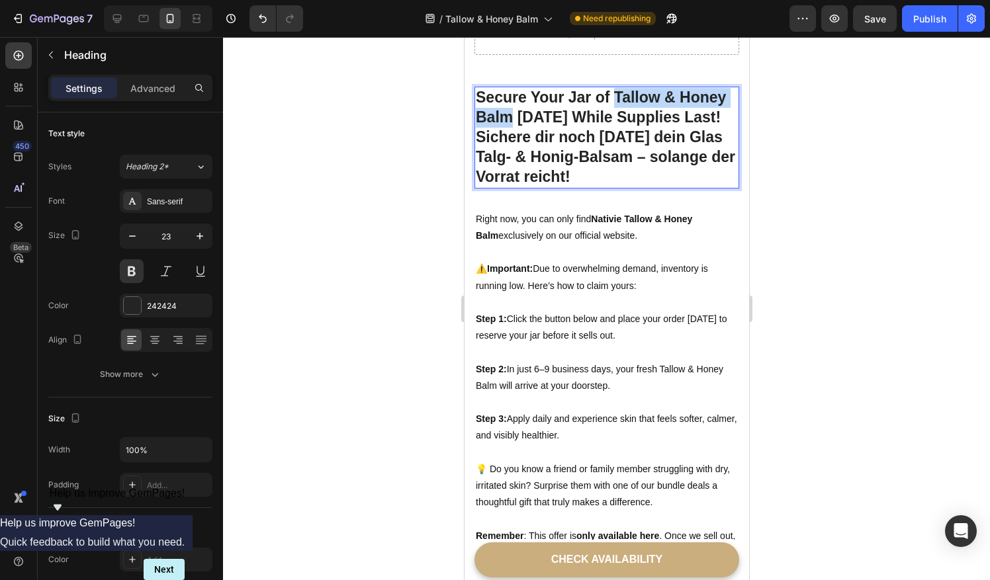
drag, startPoint x: 612, startPoint y: 93, endPoint x: 510, endPoint y: 116, distance: 105.3
click at [510, 116] on p "Secure Your Jar of Tallow & Honey Balm Today While Supplies Last! Sichere dir n…" at bounding box center [606, 137] width 262 height 99
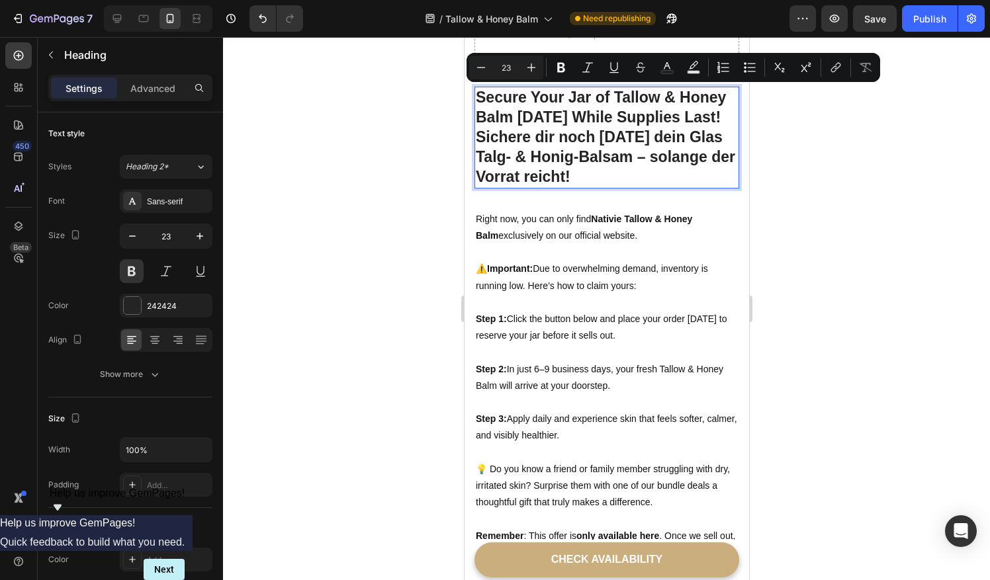
click at [660, 140] on p "Secure Your Jar of Tallow & Honey Balm Today While Supplies Last! Sichere dir n…" at bounding box center [606, 137] width 262 height 99
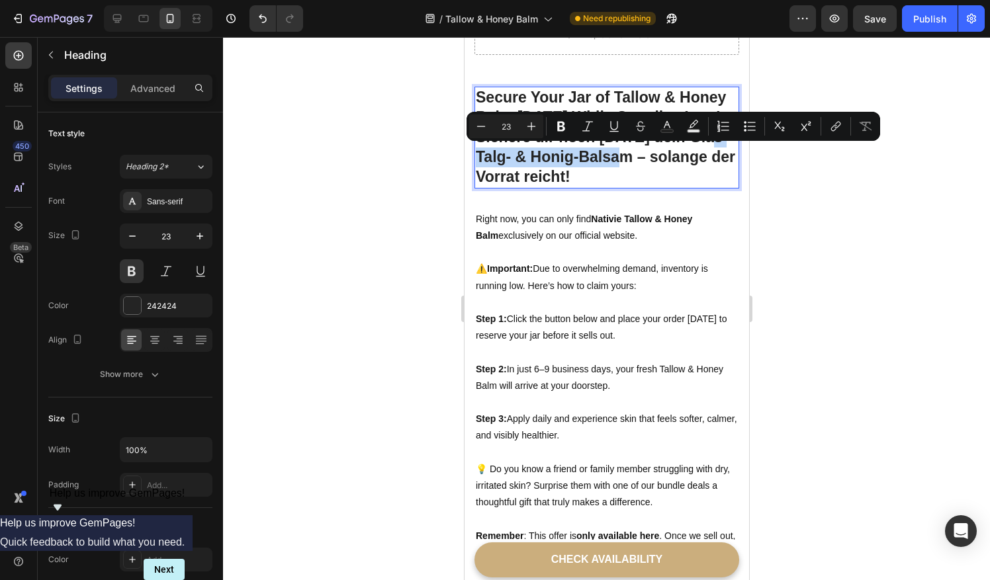
drag, startPoint x: 478, startPoint y: 151, endPoint x: 639, endPoint y: 159, distance: 161.7
click at [639, 159] on p "Secure Your Jar of Tallow & Honey Balm Today While Supplies Last! Sichere dir n…" at bounding box center [606, 137] width 262 height 99
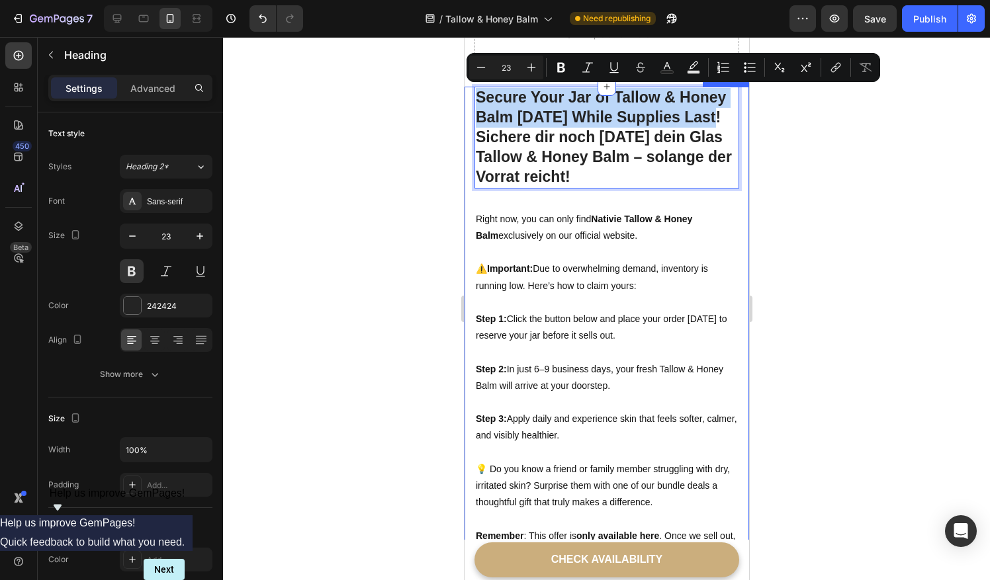
drag, startPoint x: 479, startPoint y: 93, endPoint x: 729, endPoint y: 117, distance: 250.6
click at [729, 117] on div "Secure Your Jar of Tallow & Honey Balm Today While Supplies Last! Sichere dir n…" at bounding box center [606, 539] width 285 height 905
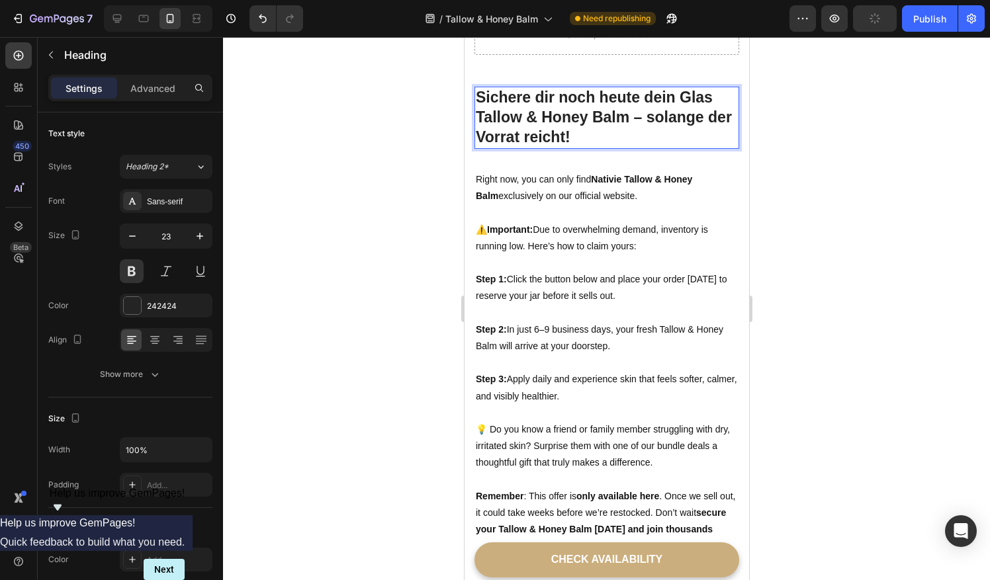
click at [641, 134] on p "Sichere dir noch heute dein Glas Tallow & Honey Balm – solange der Vorrat reich…" at bounding box center [606, 118] width 262 height 60
click at [644, 115] on p "Sichere dir noch heute dein Glas Tallow & Honey Balm – solange der Vorrat reich…" at bounding box center [606, 118] width 262 height 60
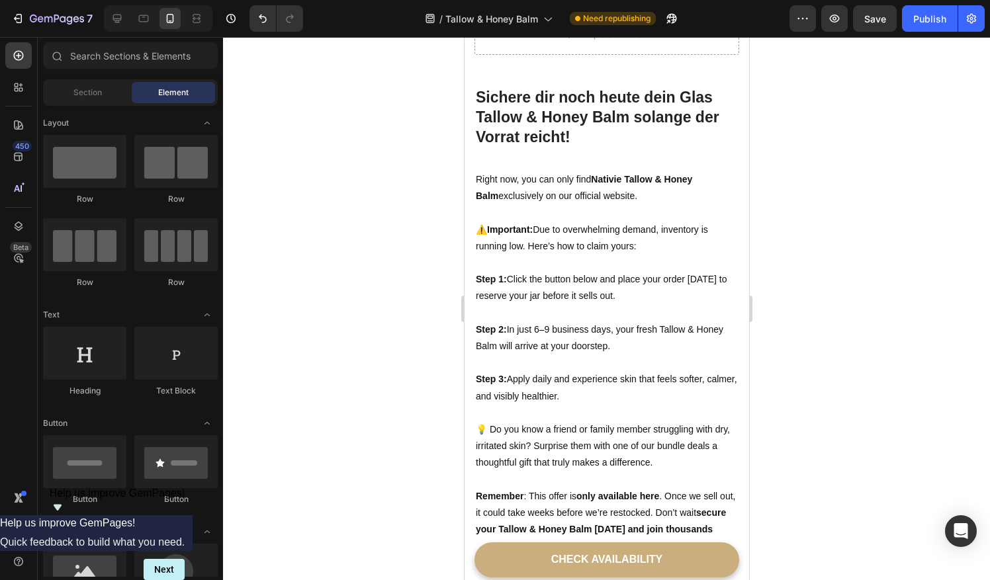
scroll to position [4330, 0]
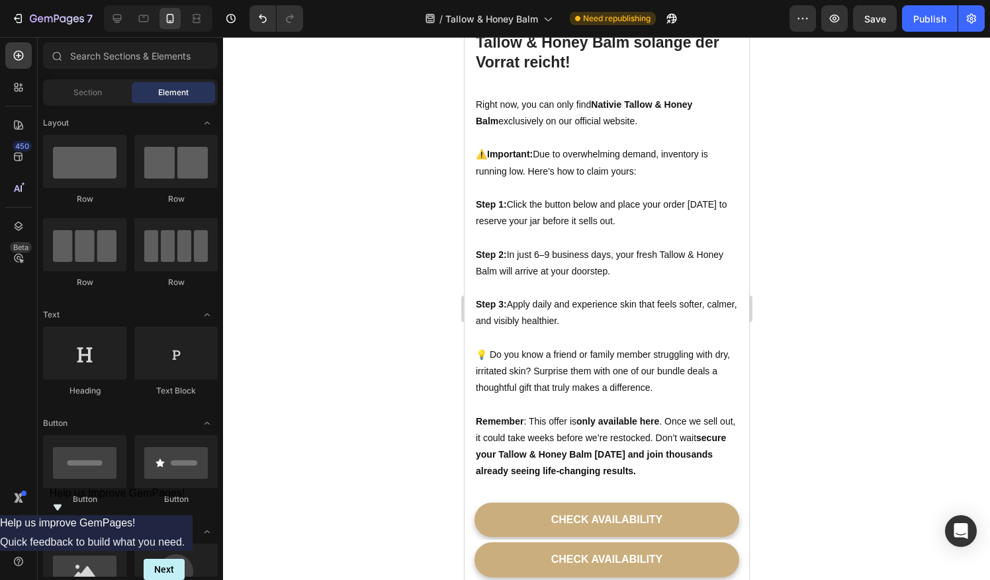
click at [664, 467] on strong "secure your Tallow & Honey Balm today and join thousands already seeing life-ch…" at bounding box center [600, 455] width 250 height 44
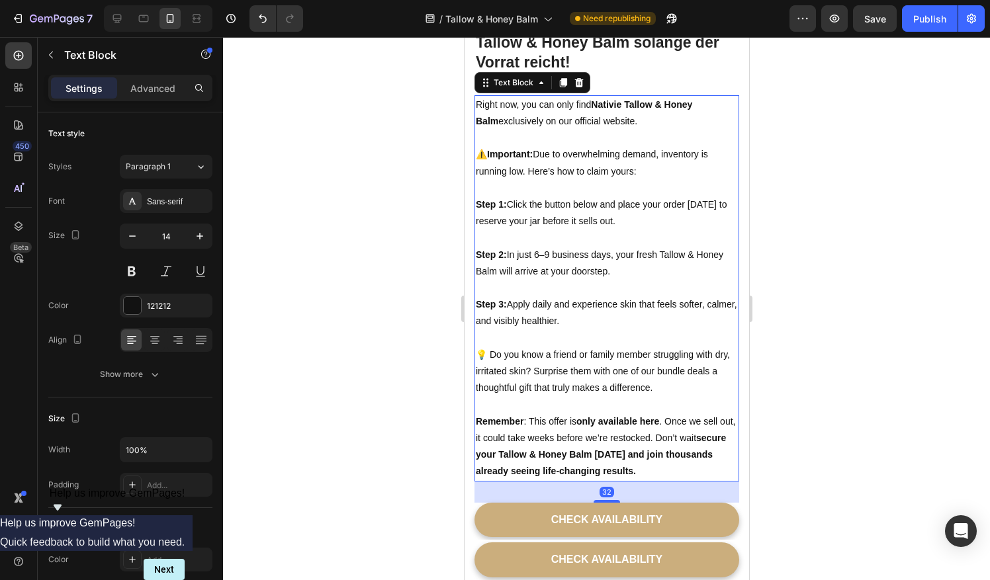
click at [683, 468] on strong "secure your Tallow & Honey Balm today and join thousands already seeing life-ch…" at bounding box center [600, 455] width 250 height 44
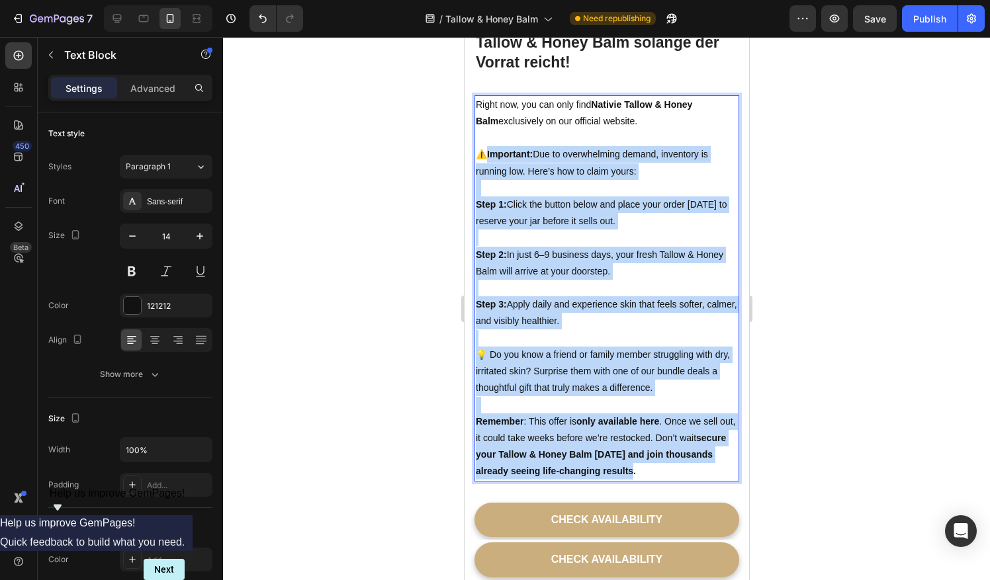
drag, startPoint x: 690, startPoint y: 470, endPoint x: 479, endPoint y: 130, distance: 400.3
click at [479, 130] on div "Right now, you can only find Nativie Tallow & Honey Balm exclusively on our off…" at bounding box center [606, 288] width 265 height 386
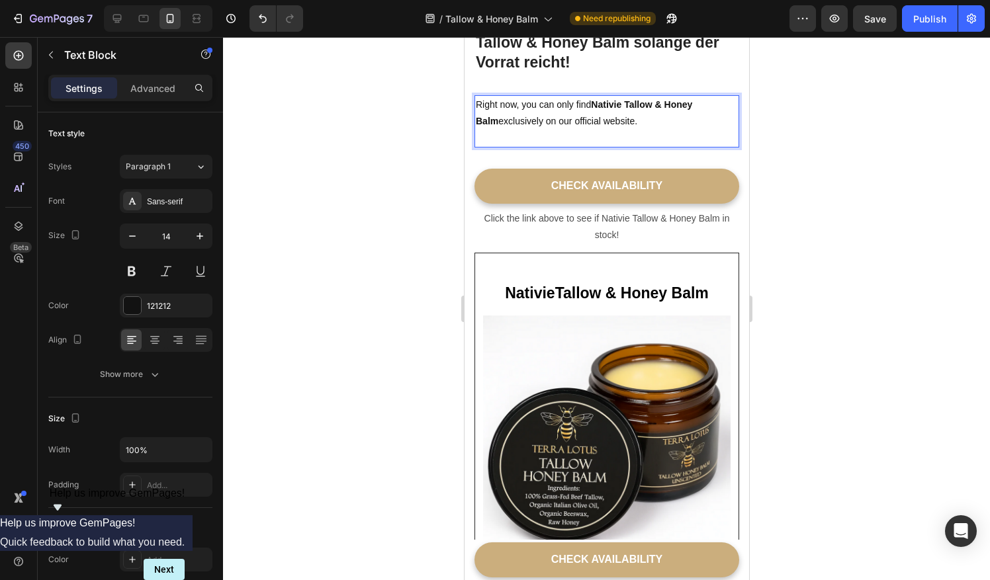
drag, startPoint x: 633, startPoint y: 126, endPoint x: 482, endPoint y: 101, distance: 152.2
click at [482, 101] on p "Right now, you can only find Nativie Tallow & Honey Balm exclusively on our off…" at bounding box center [606, 122] width 262 height 50
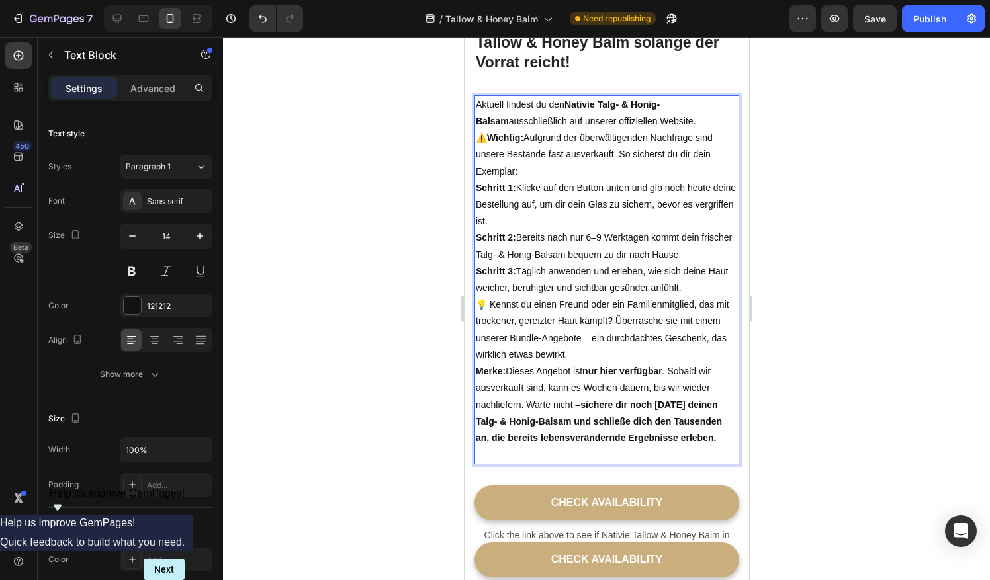
click at [671, 116] on p "Aktuell findest du den Nativie Talg- & Honig-Balsam ausschließlich auf unserer …" at bounding box center [606, 113] width 262 height 33
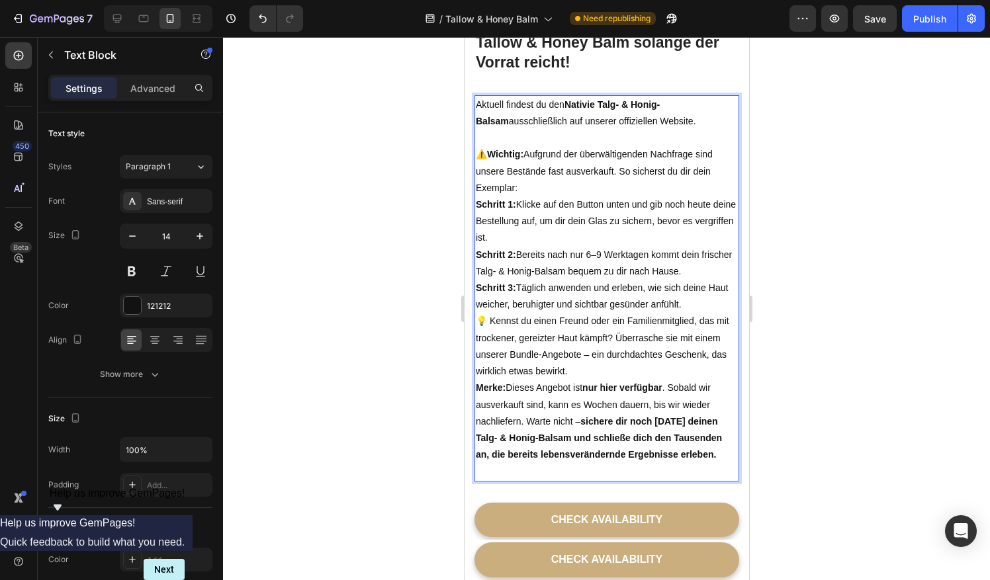
click at [521, 184] on p "⚠️ Wichtig: Aufgrund der überwältigenden Nachfrage sind unsere Bestände fast au…" at bounding box center [606, 171] width 262 height 50
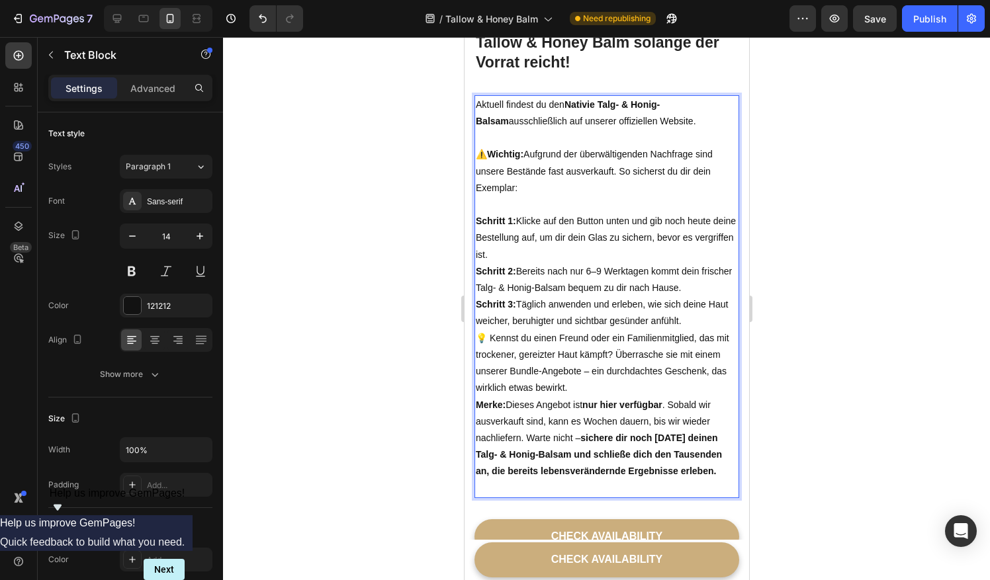
click at [548, 252] on p "Schritt 1: Klicke auf den Button unten und gib noch heute deine Bestellung auf,…" at bounding box center [606, 238] width 262 height 50
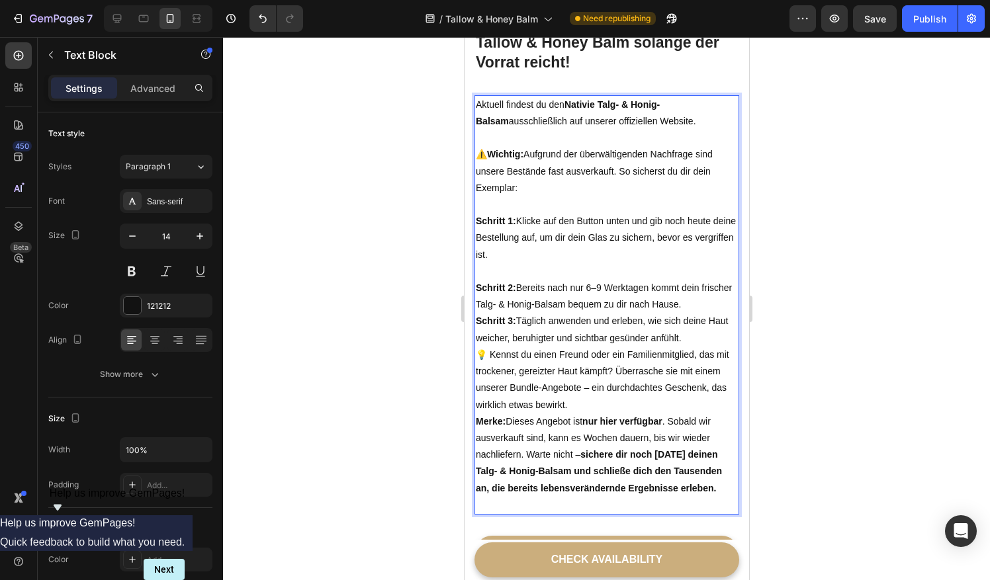
click at [715, 302] on p "Schritt 2: Bereits nach nur 6–9 Werktagen kommt dein frischer Talg- & Honig-Bal…" at bounding box center [606, 296] width 262 height 33
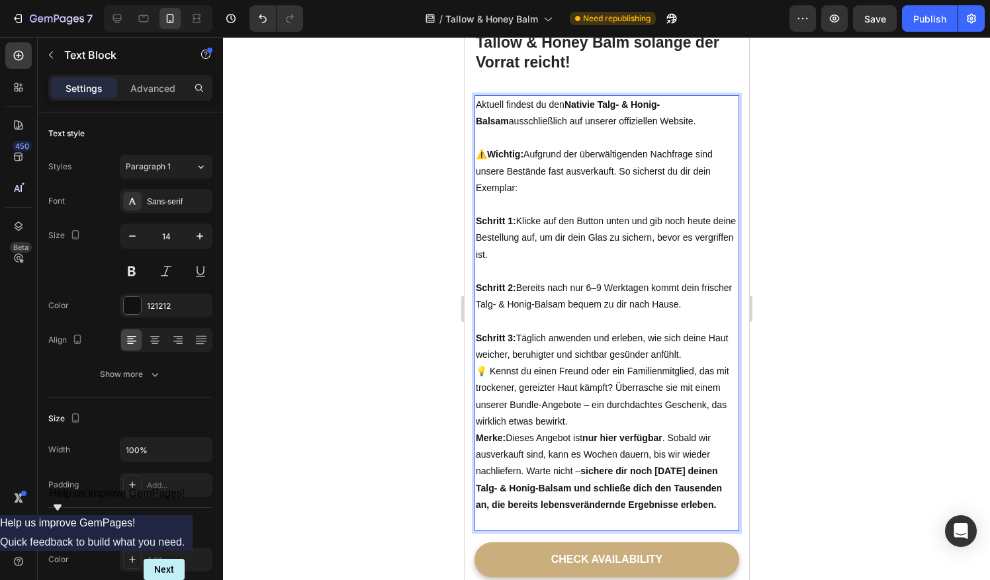
click at [592, 284] on p "Schritt 2: Bereits nach nur 6–9 Werktagen kommt dein frischer Talg- & Honig-Bal…" at bounding box center [606, 305] width 262 height 50
click at [619, 382] on p "💡 Kennst du einen Freund oder ein Familienmitglied, das mit trockener, gereizte…" at bounding box center [606, 396] width 262 height 67
click at [705, 355] on p "Schritt 3: Täglich anwenden und erleben, wie sich deine Haut weicher, beruhigte…" at bounding box center [606, 346] width 262 height 33
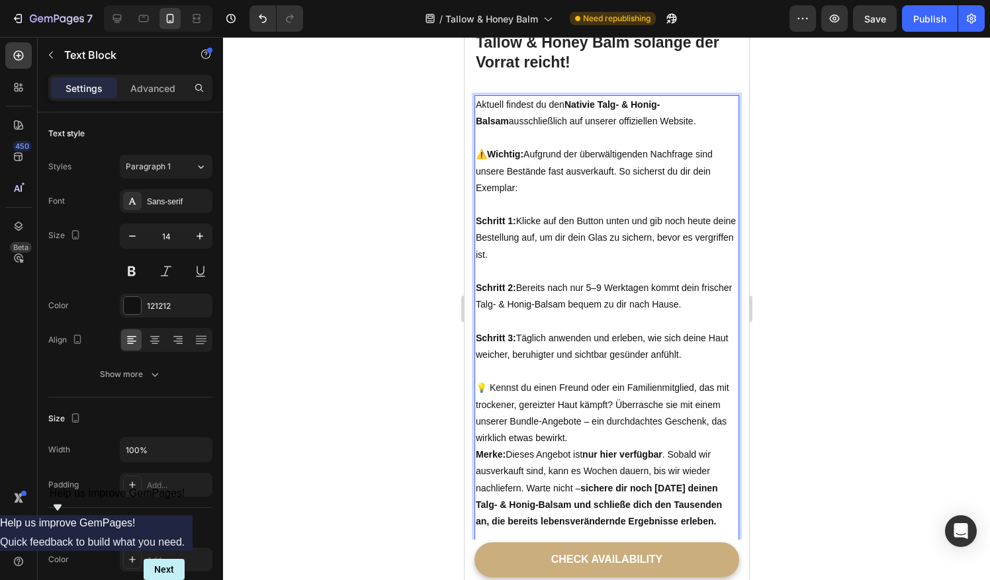
click at [643, 442] on p "💡 Kennst du einen Freund oder ein Familienmitglied, das mit trockener, gereizte…" at bounding box center [606, 413] width 262 height 67
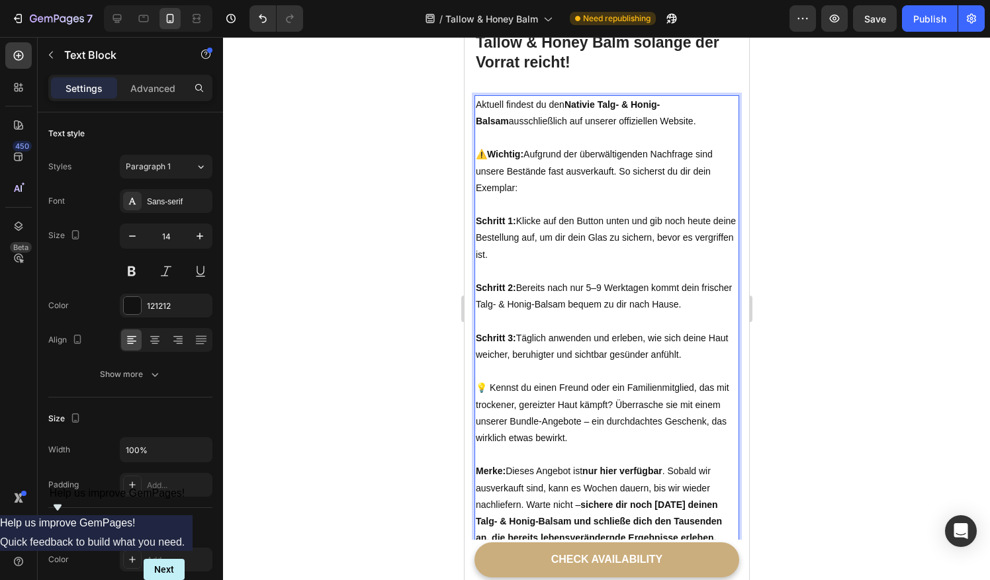
click at [615, 415] on p "💡 Kennst du einen Freund oder ein Familienmitglied, das mit trockener, gereizte…" at bounding box center [606, 421] width 262 height 83
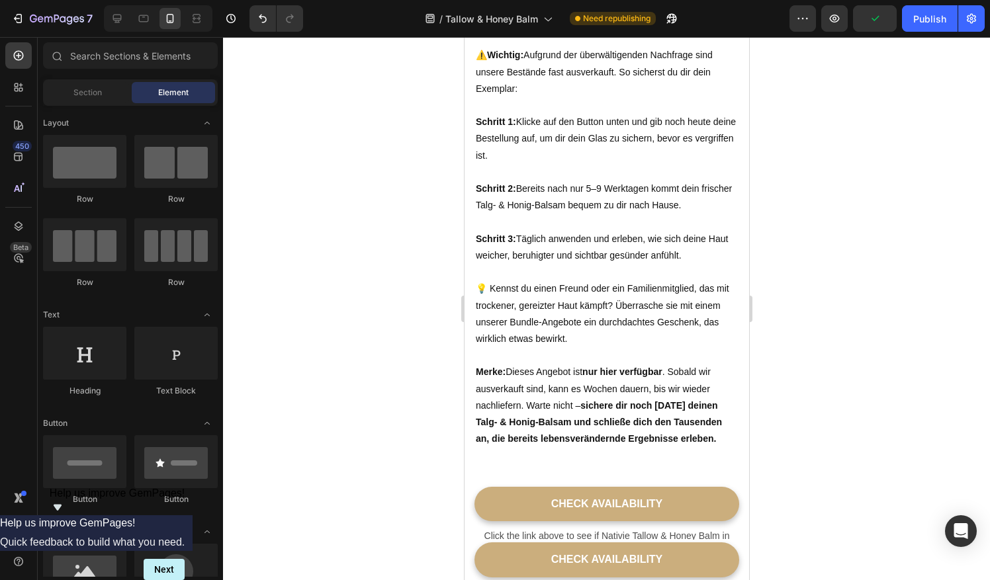
scroll to position [4474, 0]
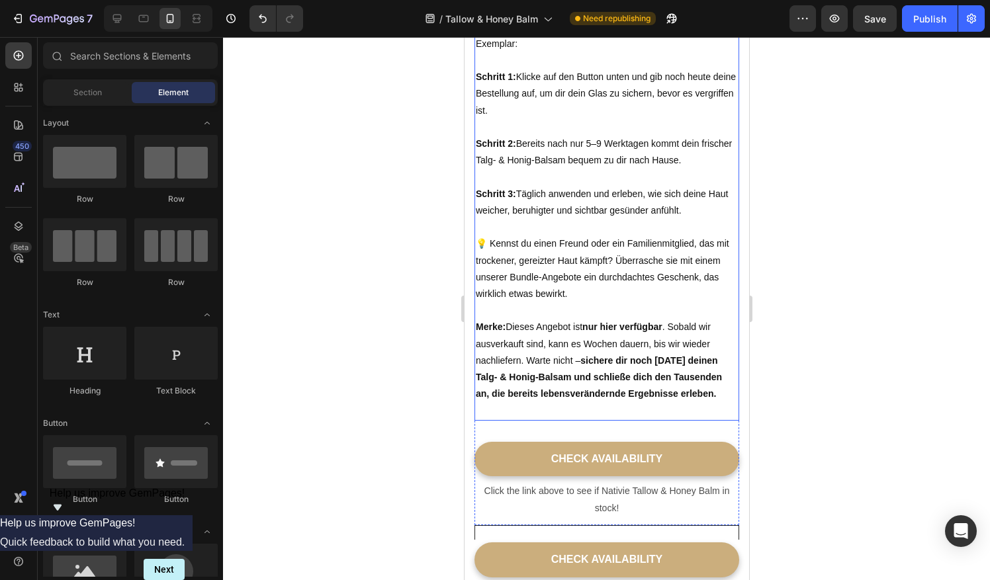
click at [584, 360] on strong "sichere dir noch heute deinen Talg- & [PERSON_NAME] und schließe dich den Tause…" at bounding box center [598, 377] width 246 height 44
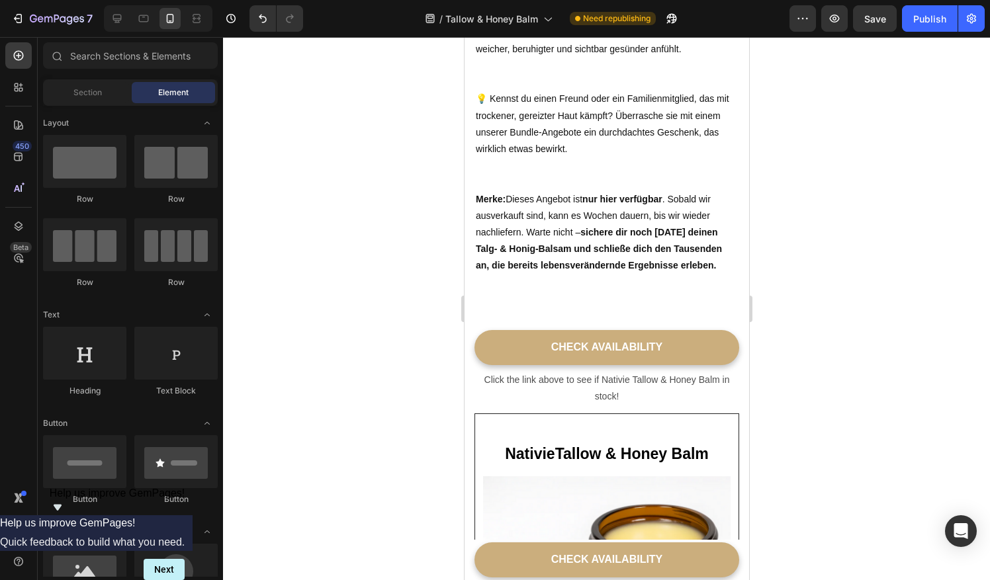
scroll to position [4723, 0]
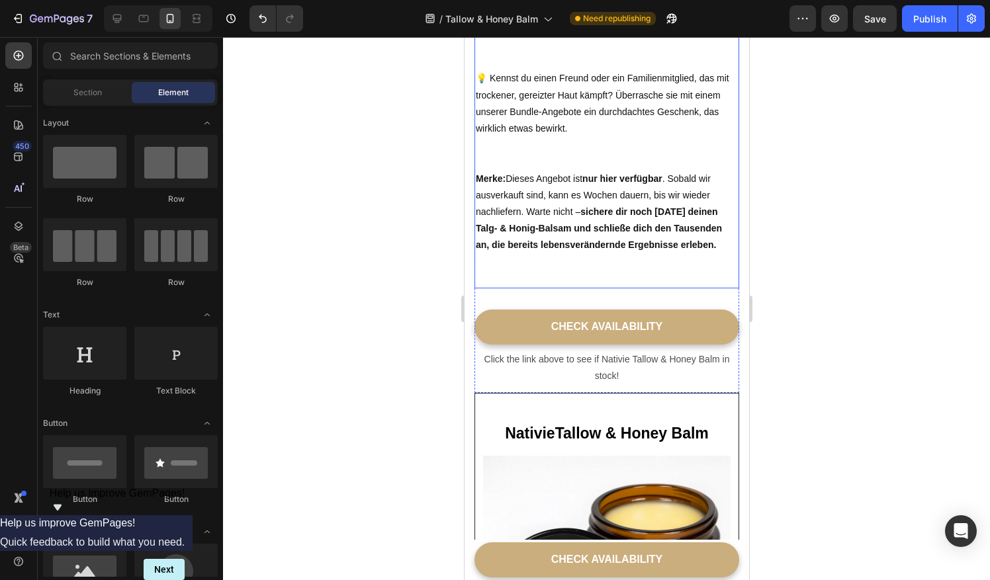
click at [583, 212] on strong "sichere dir noch heute deinen Talg- & [PERSON_NAME] und schließe dich den Tause…" at bounding box center [598, 228] width 246 height 44
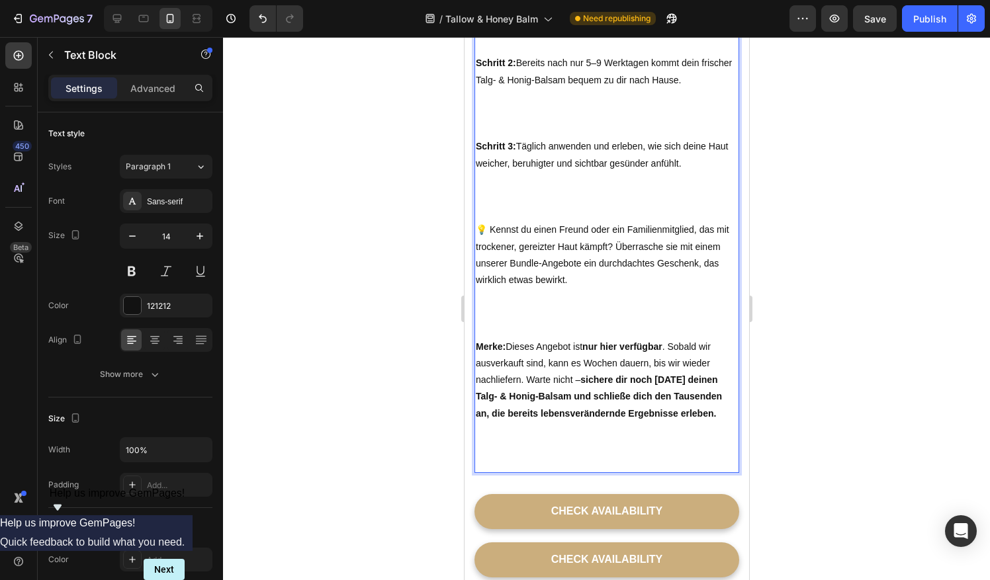
scroll to position [4650, 0]
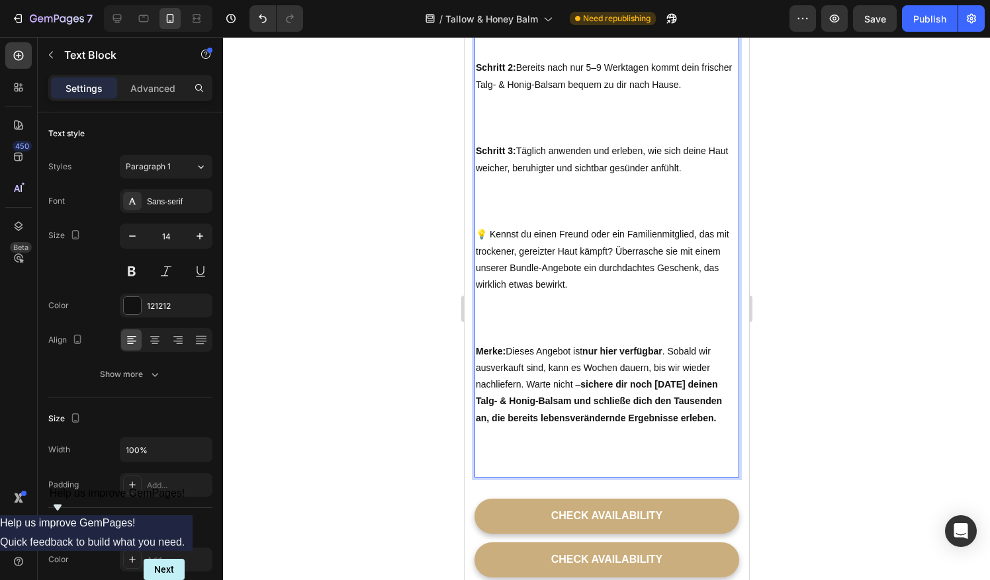
click at [582, 396] on strong "sichere dir noch heute deinen Talg- & [PERSON_NAME] und schließe dich den Tause…" at bounding box center [598, 401] width 246 height 44
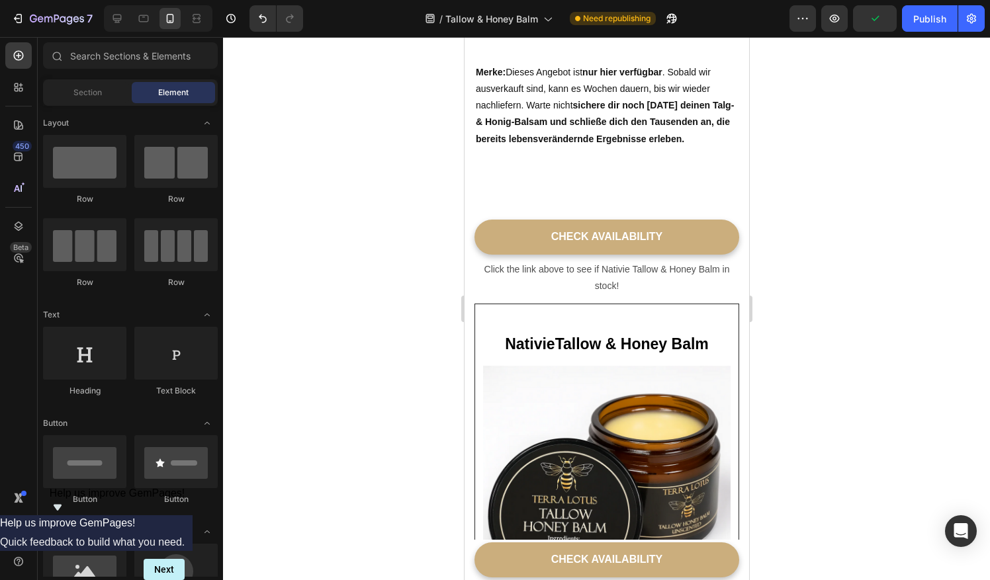
scroll to position [4960, 0]
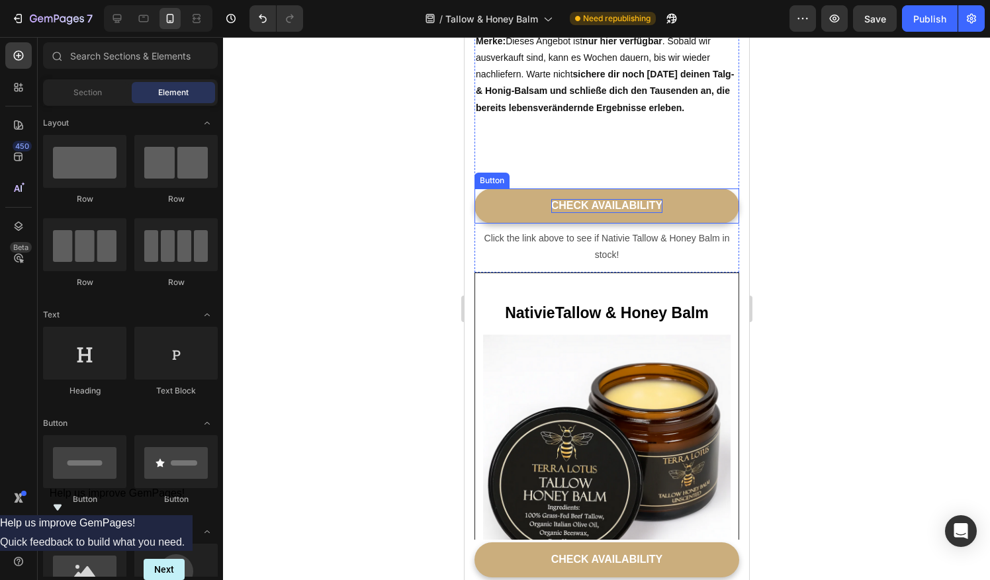
click at [610, 208] on div "CHECK AVAILABILITY" at bounding box center [607, 206] width 112 height 14
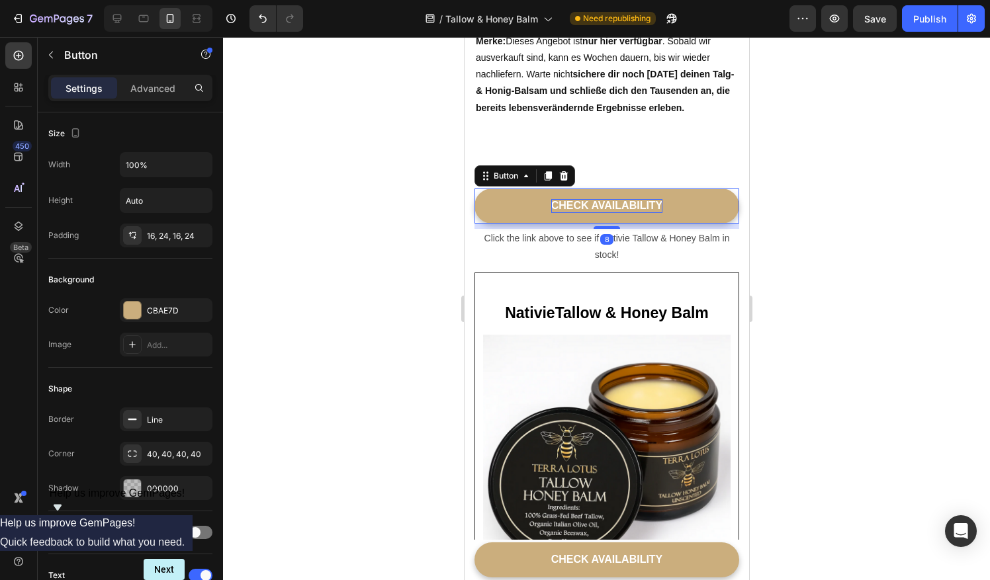
click at [603, 205] on div "CHECK AVAILABILITY" at bounding box center [607, 206] width 112 height 14
click at [603, 205] on p "CHECK AVAILABILITY" at bounding box center [607, 206] width 112 height 14
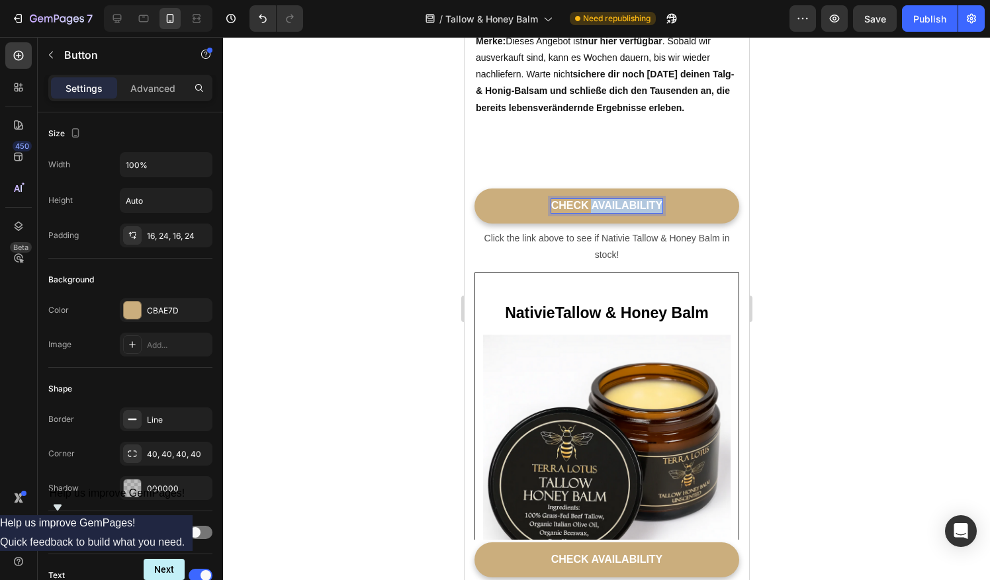
click at [603, 205] on p "CHECK AVAILABILITY" at bounding box center [607, 206] width 112 height 14
click at [603, 205] on link at bounding box center [606, 206] width 265 height 35
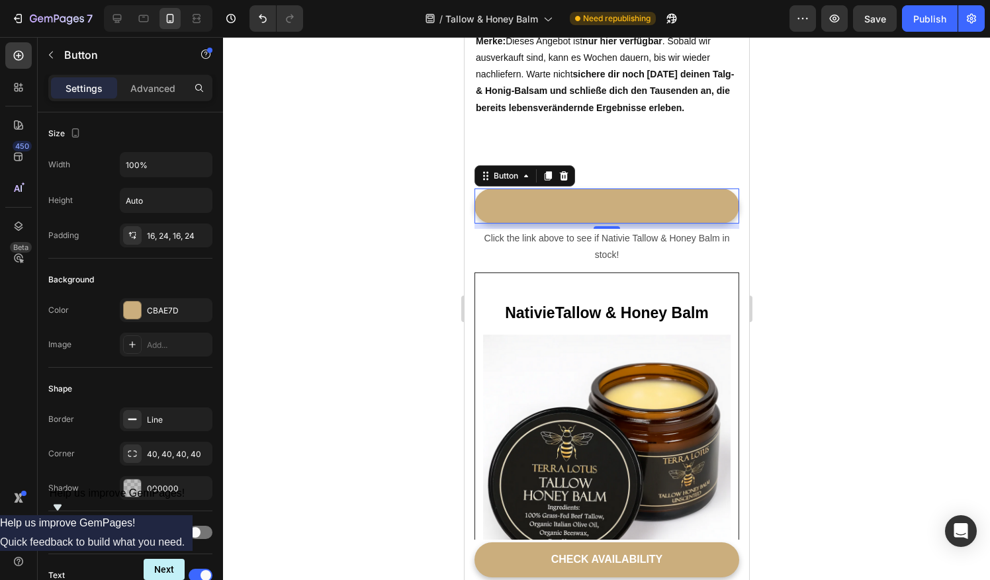
click at [603, 205] on link at bounding box center [606, 206] width 265 height 35
click at [266, 25] on button "Undo/Redo" at bounding box center [262, 18] width 26 height 26
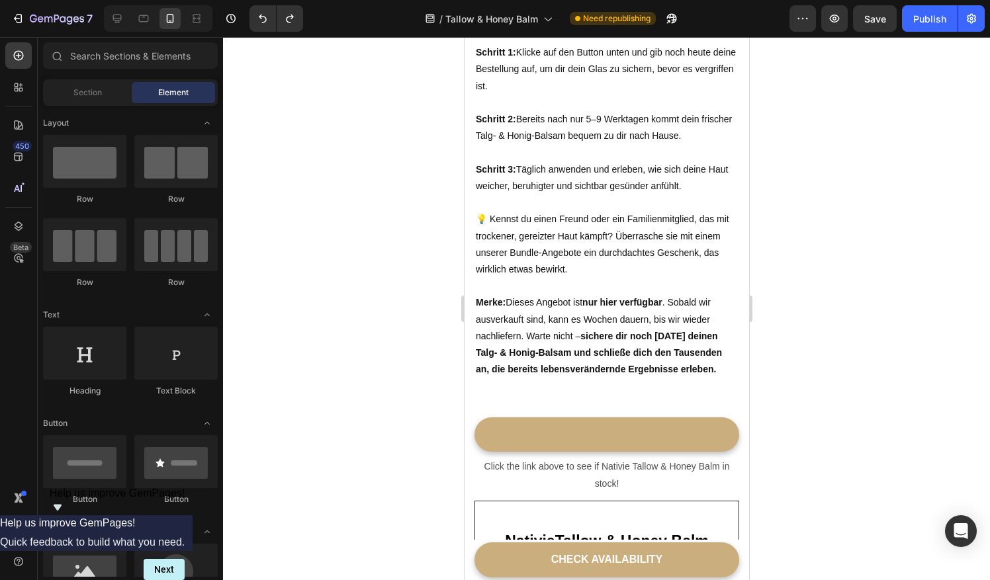
scroll to position [4484, 0]
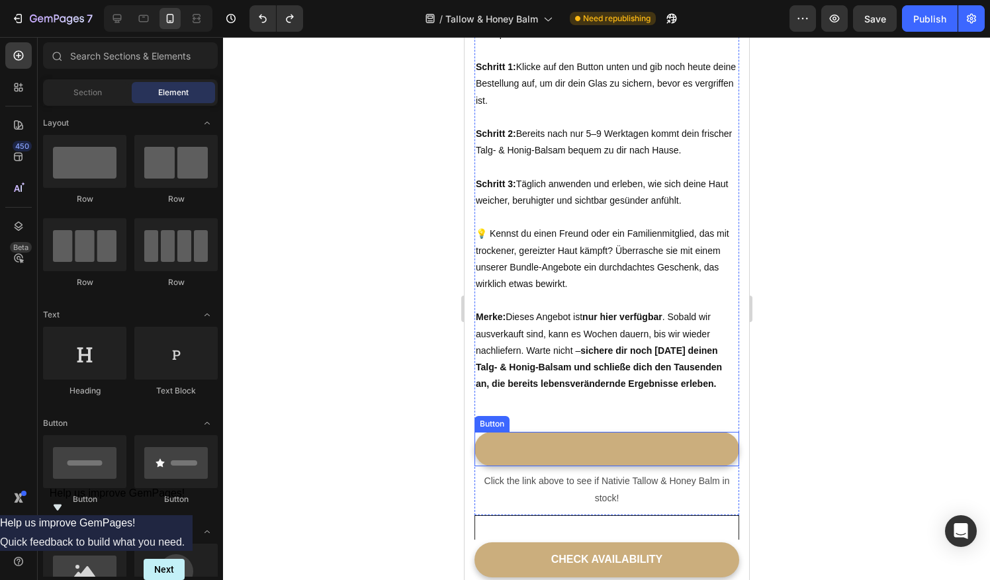
click at [603, 452] on link at bounding box center [606, 449] width 265 height 35
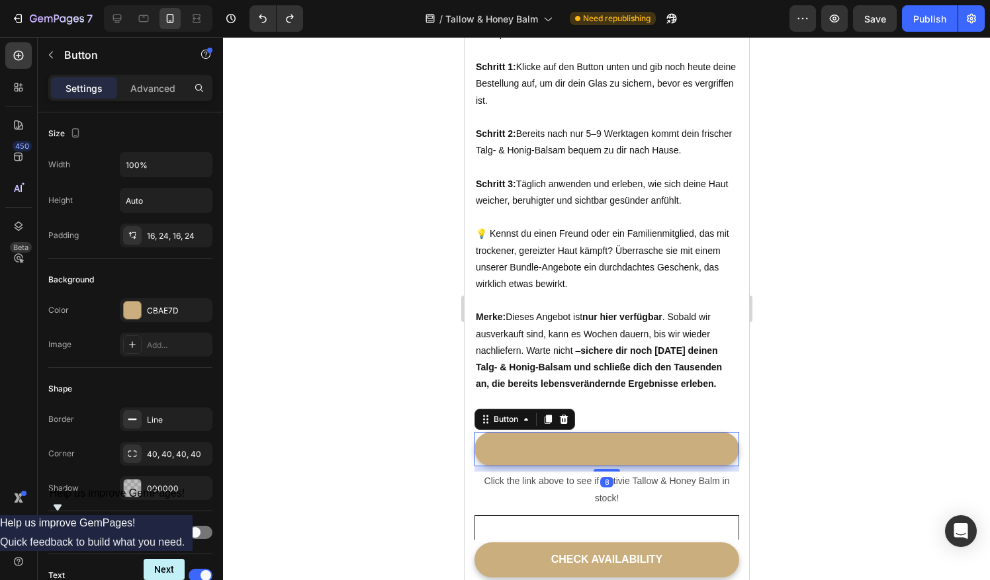
click at [602, 446] on link at bounding box center [606, 449] width 265 height 35
click at [585, 442] on link at bounding box center [606, 449] width 265 height 35
click at [261, 20] on icon "Undo/Redo" at bounding box center [262, 18] width 13 height 13
click at [261, 21] on icon "Undo/Redo" at bounding box center [262, 18] width 13 height 13
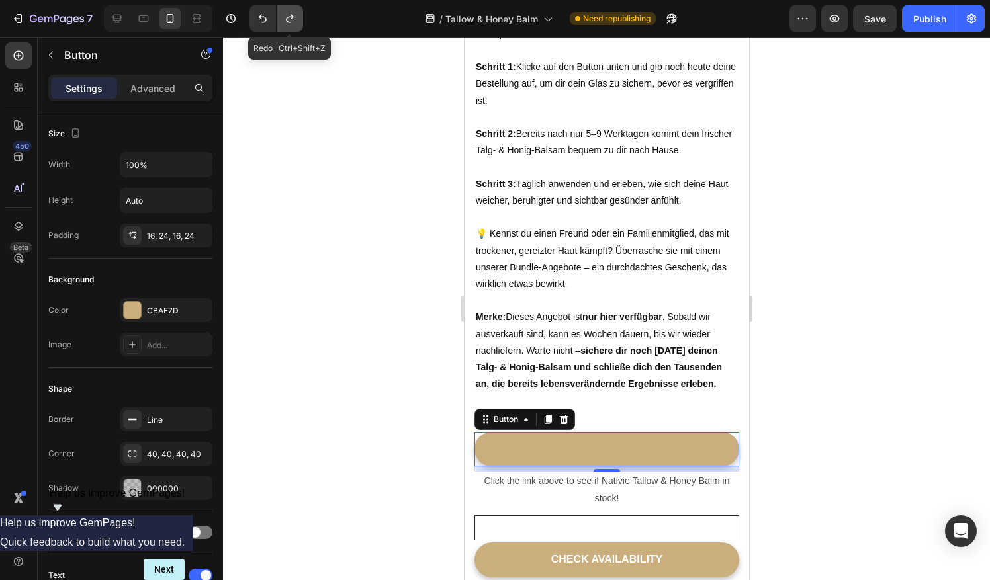
click at [294, 19] on icon "Undo/Redo" at bounding box center [289, 18] width 13 height 13
click at [287, 21] on icon "Undo/Redo" at bounding box center [289, 18] width 13 height 13
click at [269, 19] on icon "Undo/Redo" at bounding box center [262, 18] width 13 height 13
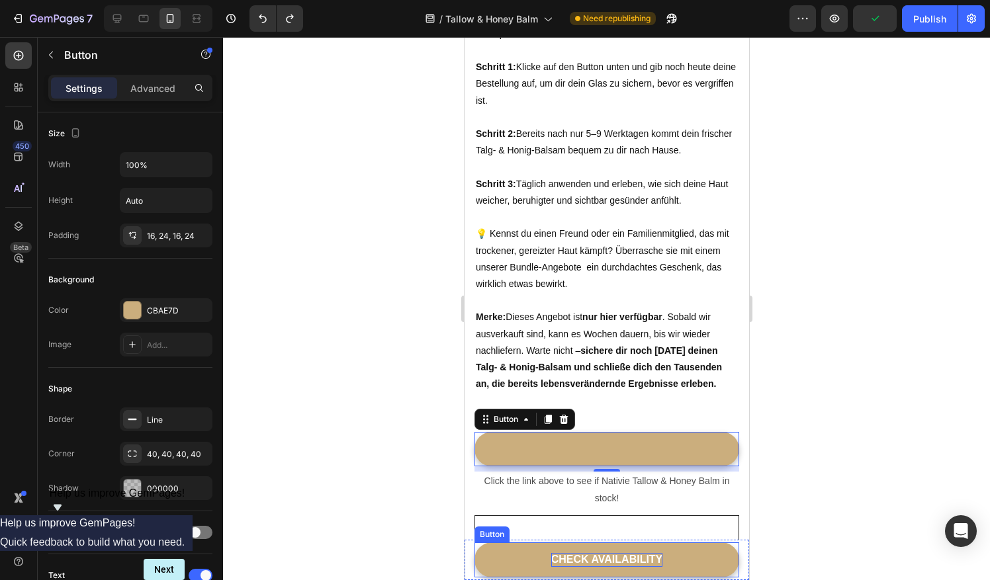
click at [611, 555] on div "CHECK AVAILABILITY" at bounding box center [607, 560] width 112 height 14
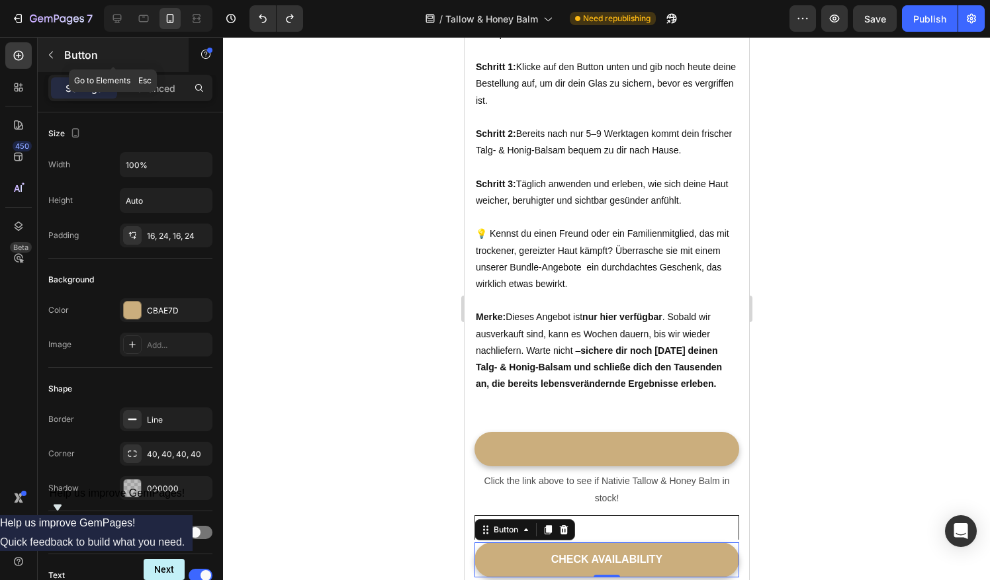
click at [49, 50] on icon "button" at bounding box center [51, 55] width 11 height 11
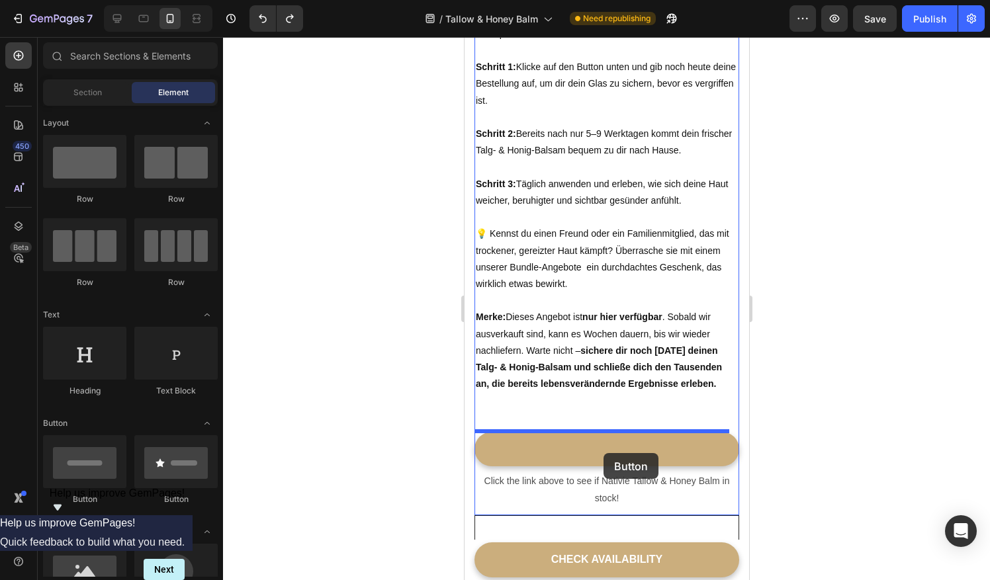
drag, startPoint x: 552, startPoint y: 500, endPoint x: 603, endPoint y: 453, distance: 68.9
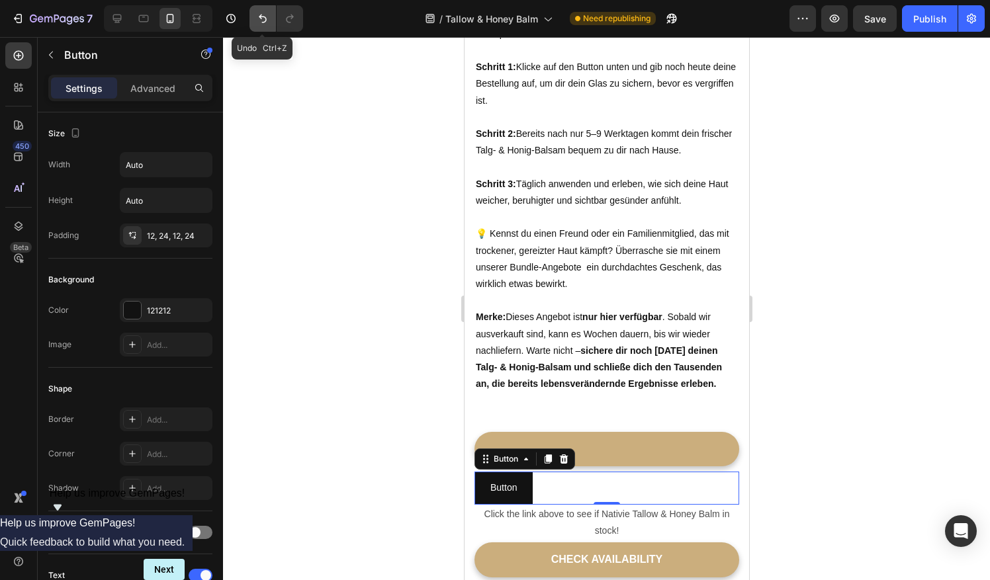
click at [259, 20] on icon "Undo/Redo" at bounding box center [262, 18] width 13 height 13
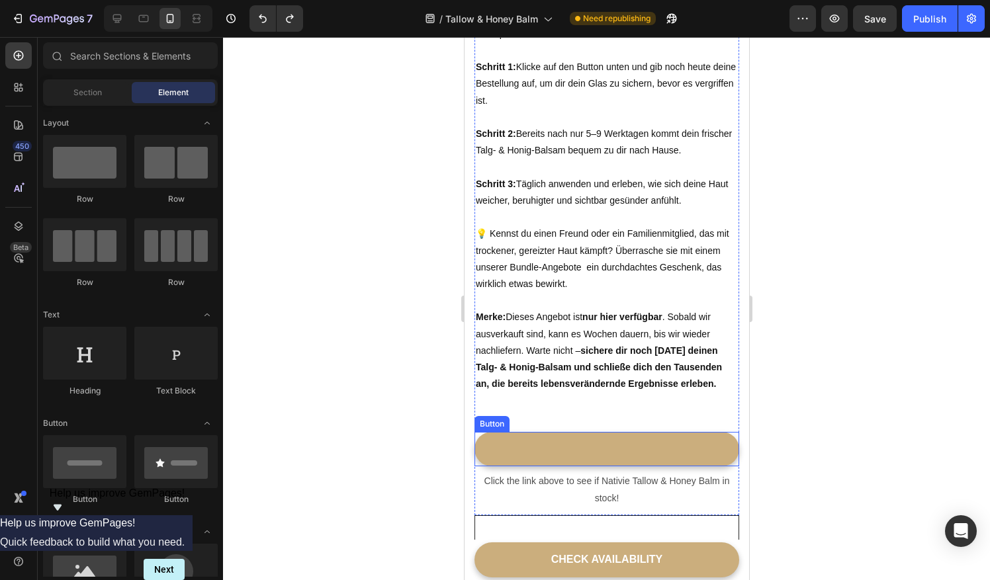
click at [555, 451] on link at bounding box center [606, 449] width 265 height 35
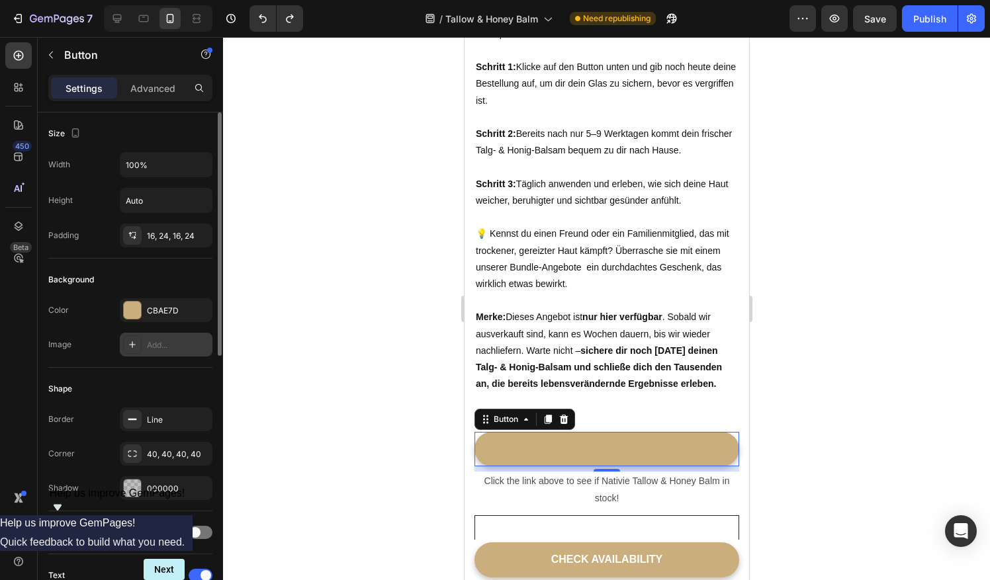
click at [166, 343] on div "Add..." at bounding box center [178, 345] width 62 height 12
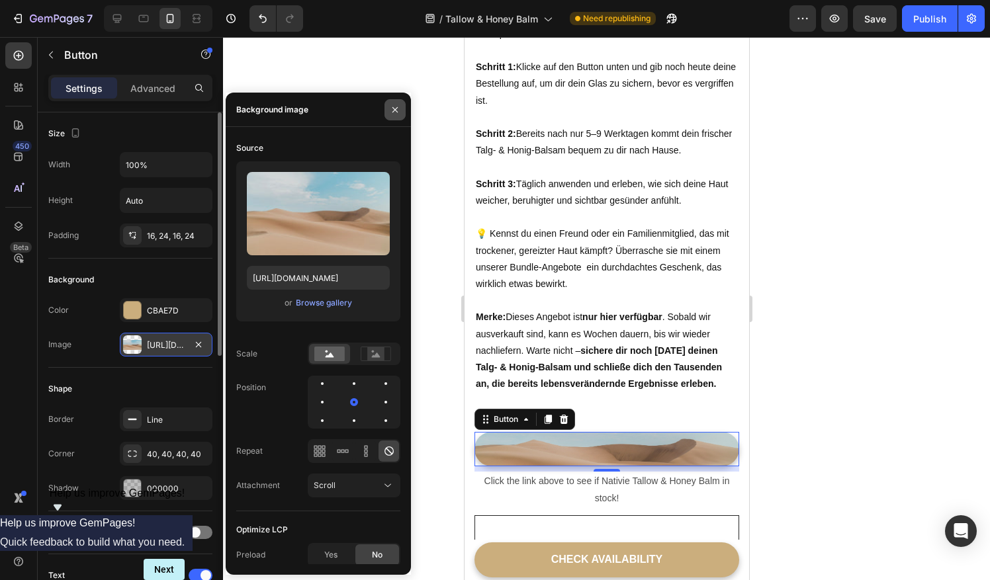
click at [394, 111] on icon "button" at bounding box center [395, 110] width 11 height 11
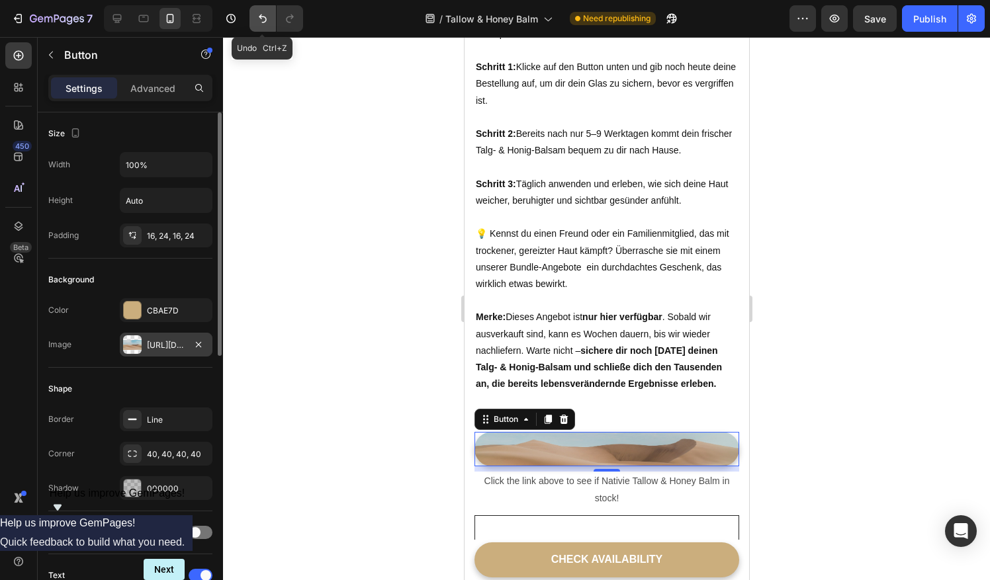
click at [259, 23] on icon "Undo/Redo" at bounding box center [262, 18] width 13 height 13
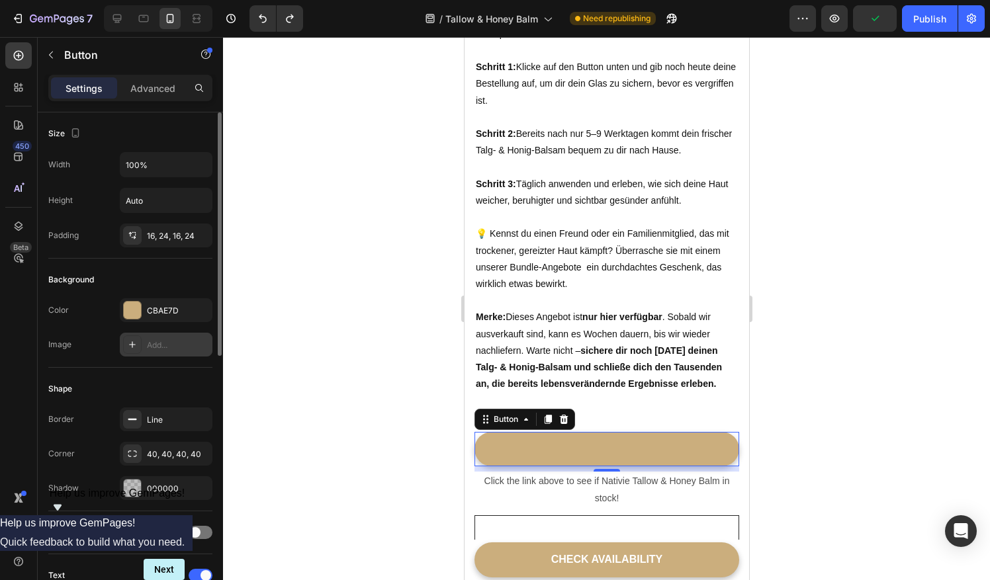
click at [598, 450] on link at bounding box center [606, 449] width 265 height 35
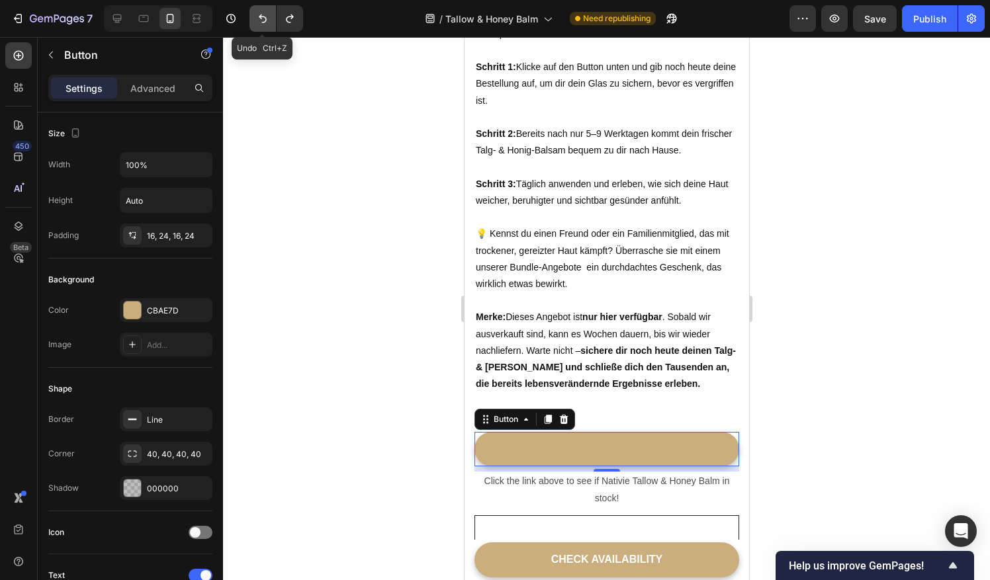
scroll to position [4484, 0]
click at [269, 25] on button "Undo/Redo" at bounding box center [262, 18] width 26 height 26
click at [292, 25] on button "Undo/Redo" at bounding box center [290, 18] width 26 height 26
click at [563, 414] on icon at bounding box center [563, 419] width 11 height 11
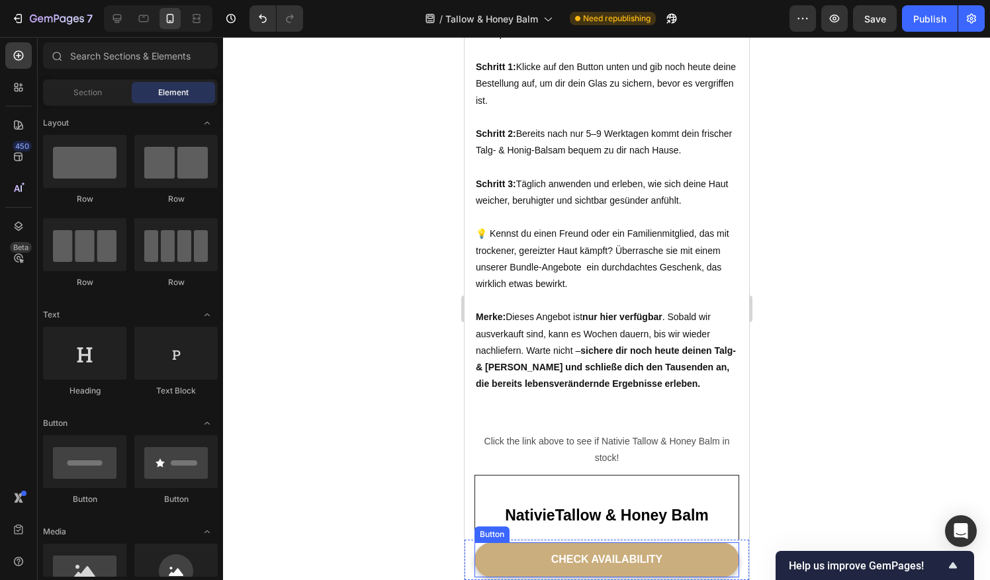
click at [515, 564] on link "CHECK AVAILABILITY" at bounding box center [606, 560] width 265 height 35
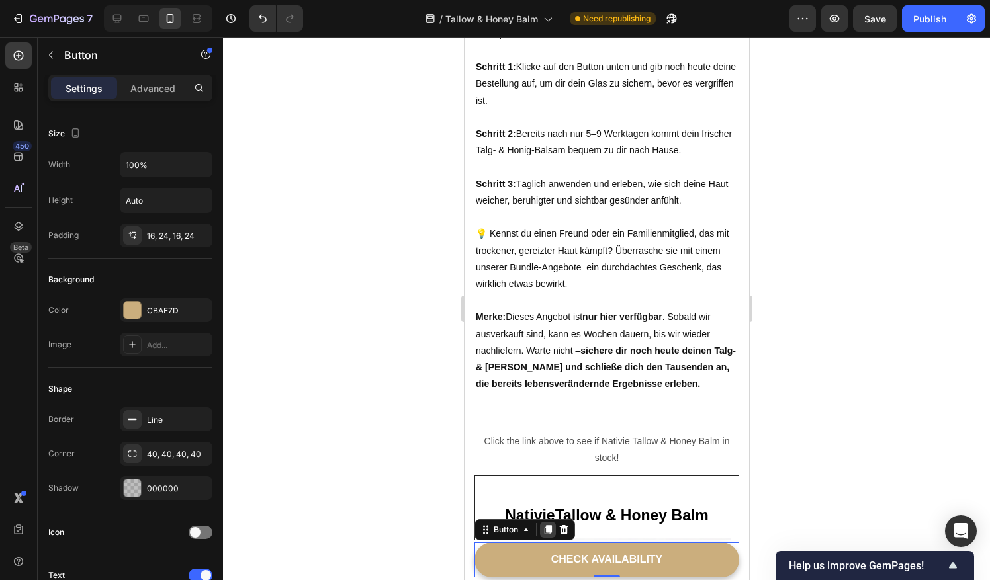
click at [550, 528] on icon at bounding box center [547, 529] width 7 height 9
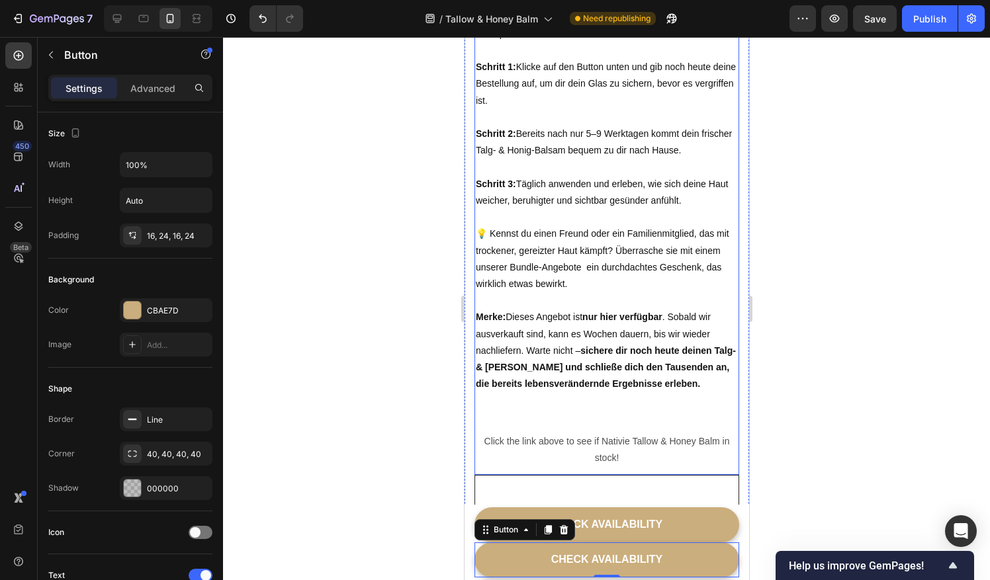
click at [535, 423] on div "Sichere dir noch heute dein Glas Tallow & Honey Balm solange der Vorrat reicht!…" at bounding box center [606, 145] width 265 height 574
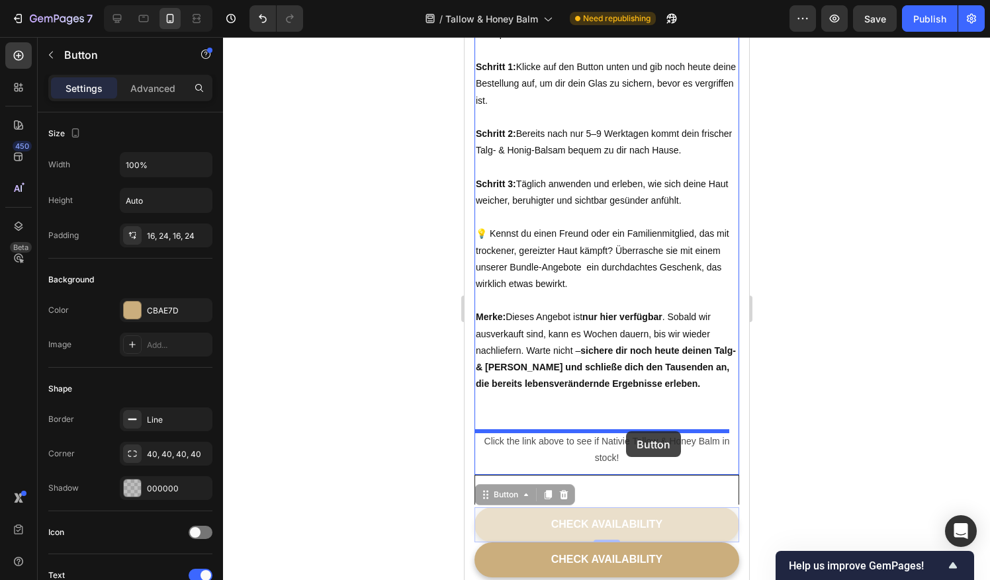
drag, startPoint x: 682, startPoint y: 514, endPoint x: 625, endPoint y: 431, distance: 100.0
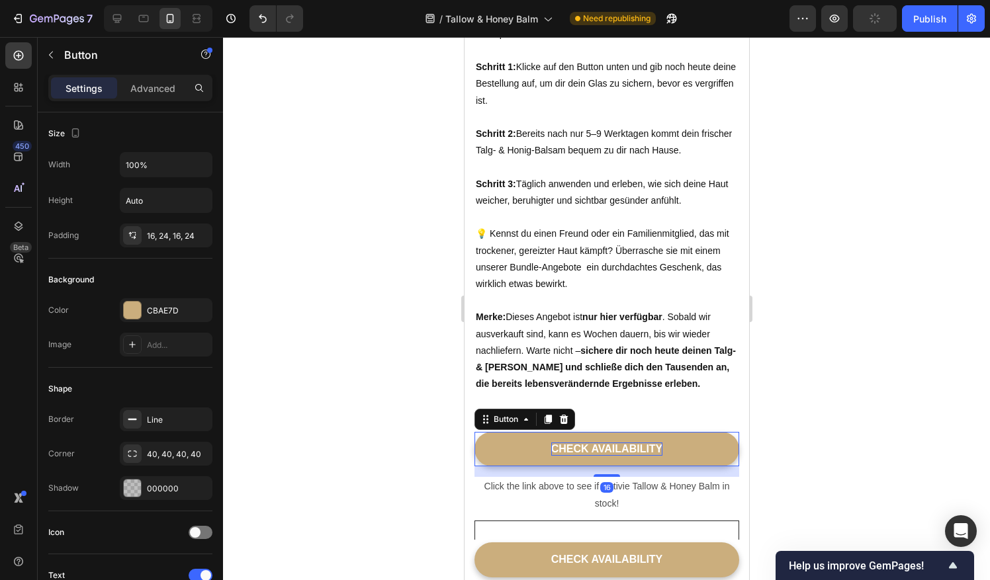
click at [607, 443] on div "CHECK AVAILABILITY" at bounding box center [607, 450] width 112 height 14
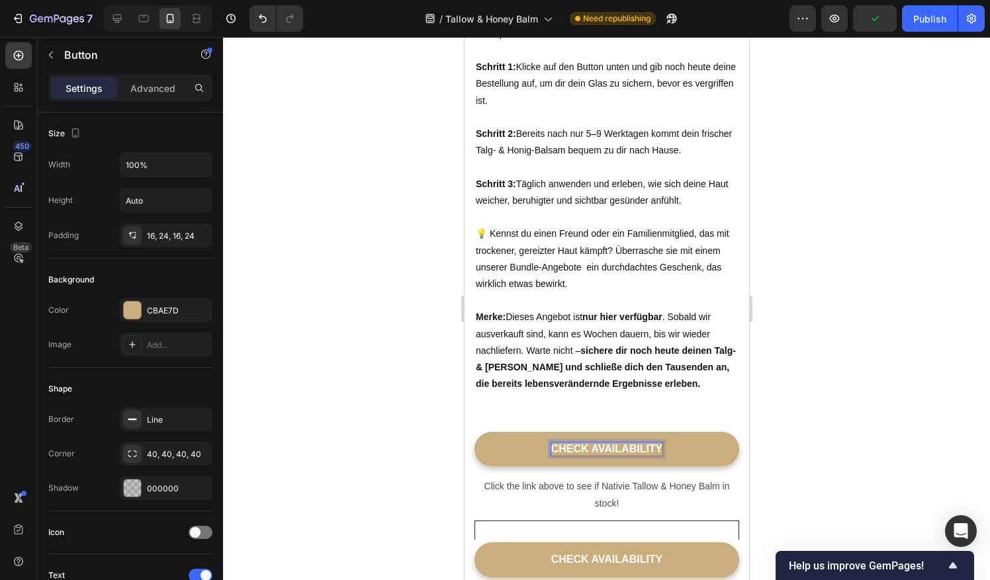
click at [602, 445] on p "CHECK AVAILABILITY" at bounding box center [607, 450] width 112 height 14
click at [553, 450] on p "CHECK VERFÜGBARKEIT PRÜFEN" at bounding box center [606, 450] width 178 height 14
click at [50, 53] on icon "button" at bounding box center [51, 55] width 11 height 11
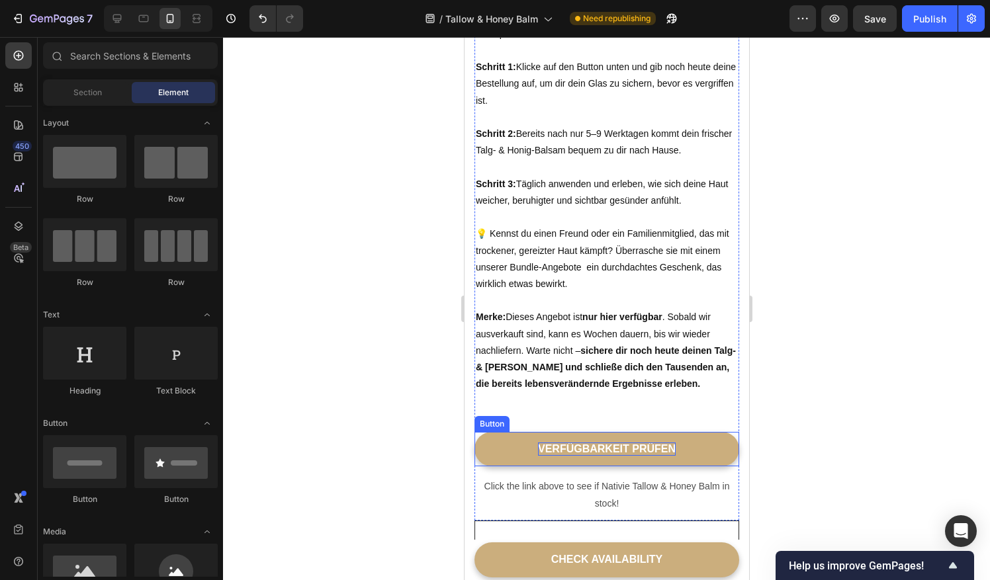
click at [519, 446] on link "VERFÜGBARKEIT PRÜFEN" at bounding box center [606, 449] width 265 height 35
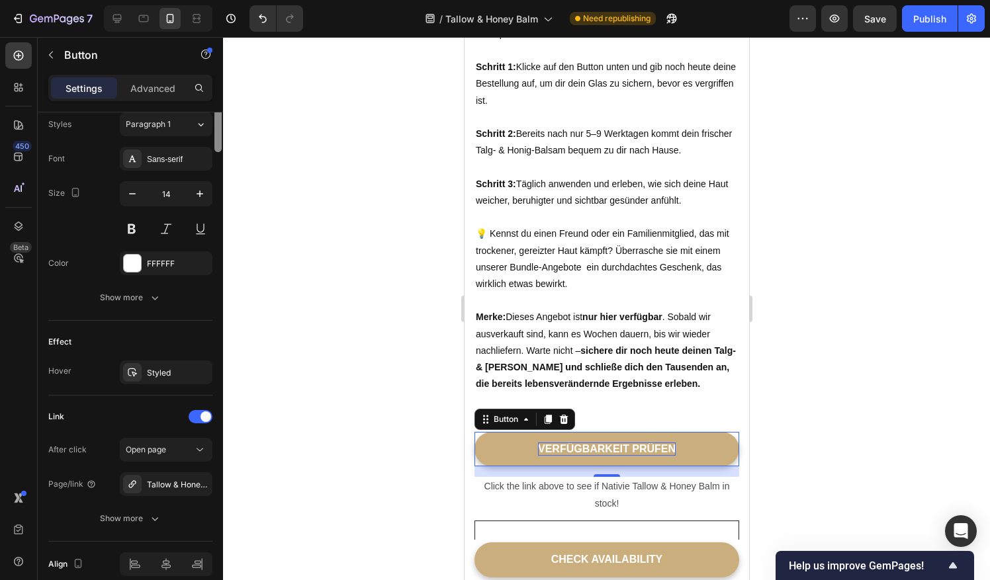
scroll to position [543, 0]
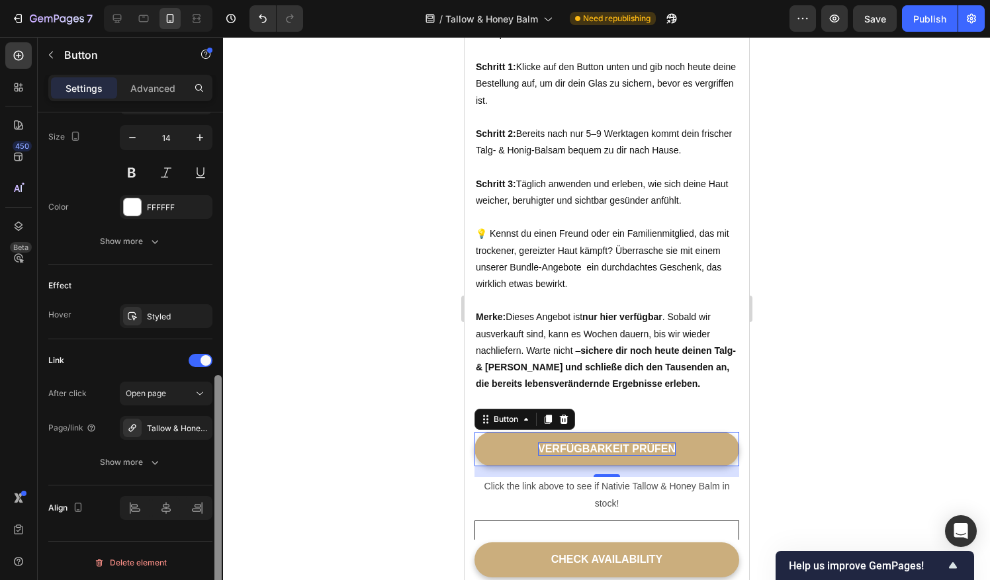
drag, startPoint x: 217, startPoint y: 142, endPoint x: 230, endPoint y: 522, distance: 380.7
click at [230, 0] on div "7 / Tallow & Honey Balm Need republishing Preview Save Publish 450 Beta Section…" at bounding box center [495, 0] width 990 height 0
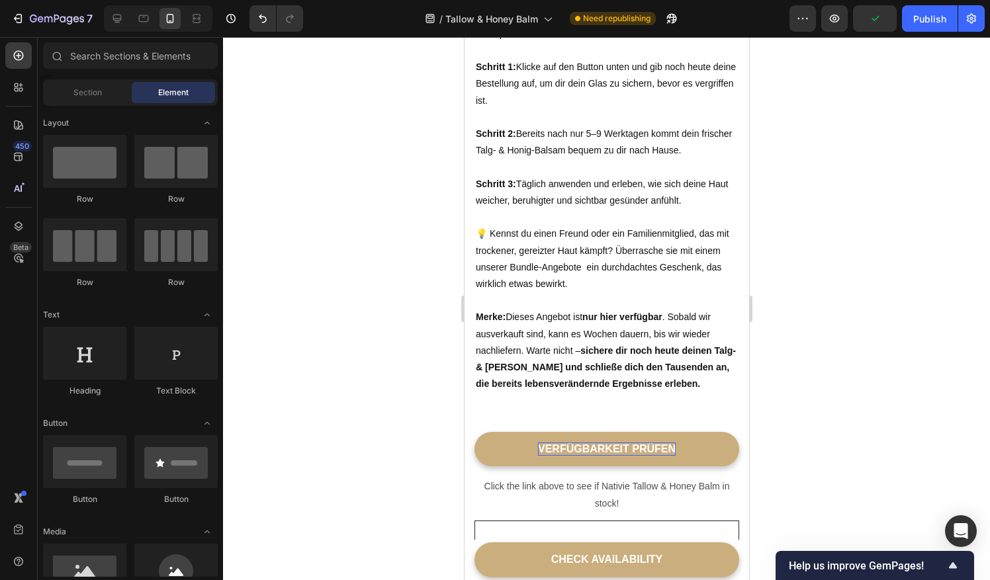
scroll to position [4617, 0]
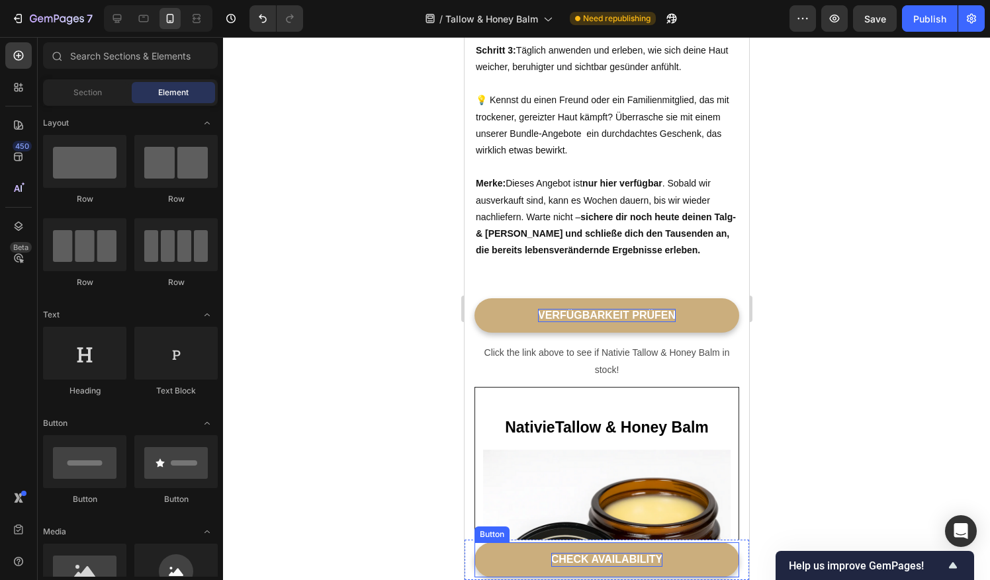
click at [607, 555] on div "CHECK AVAILABILITY" at bounding box center [607, 560] width 112 height 14
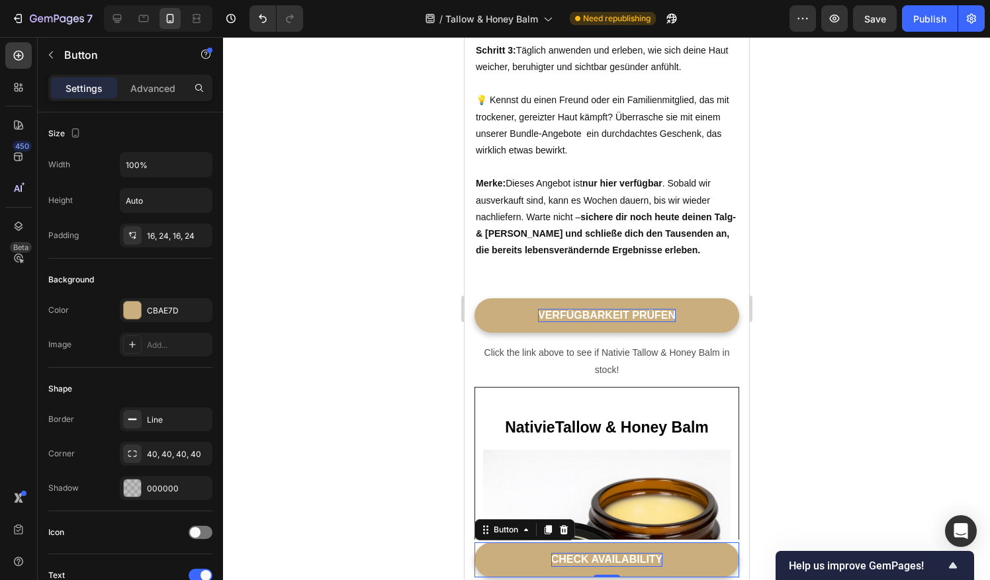
click at [607, 557] on div "CHECK AVAILABILITY" at bounding box center [607, 560] width 112 height 14
click at [656, 560] on p "CHECK AVAILABILITY" at bounding box center [607, 560] width 112 height 14
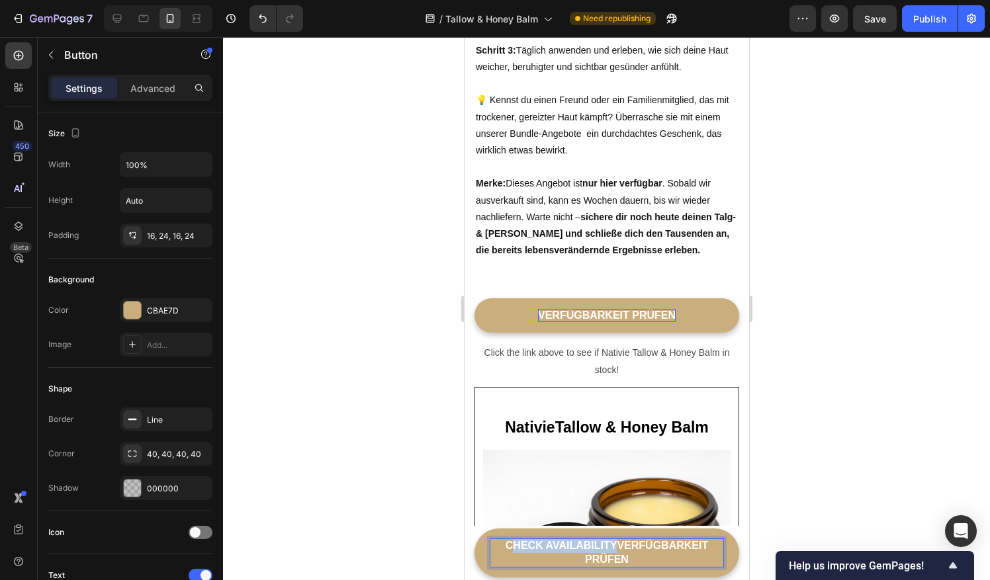
drag, startPoint x: 609, startPoint y: 549, endPoint x: 504, endPoint y: 551, distance: 104.6
click at [504, 551] on p "CHECK AVAILABILITYVERFÜGBARKEIT PRÜFEN" at bounding box center [606, 553] width 233 height 28
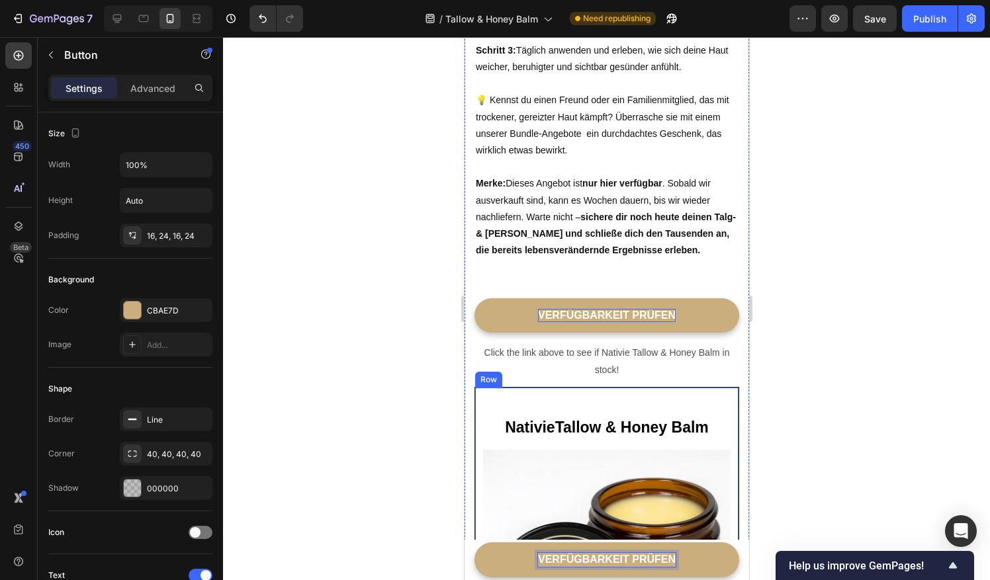
click at [602, 376] on p "Click the link above to see if Nativie Tallow & Honey Balm in stock!" at bounding box center [606, 361] width 262 height 33
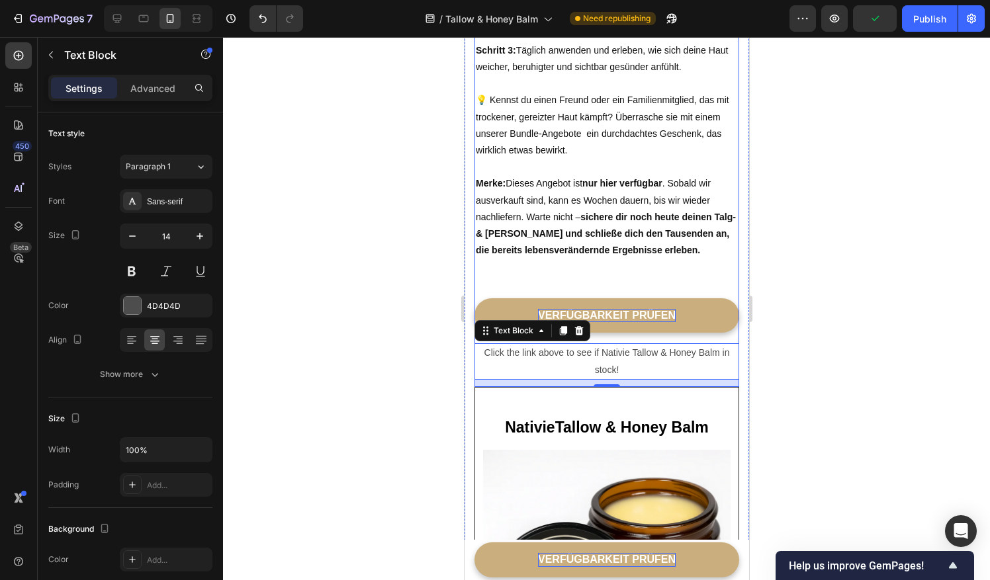
click at [594, 343] on div "Click the link above to see if Nativie Tallow & Honey Balm in stock!" at bounding box center [606, 361] width 265 height 36
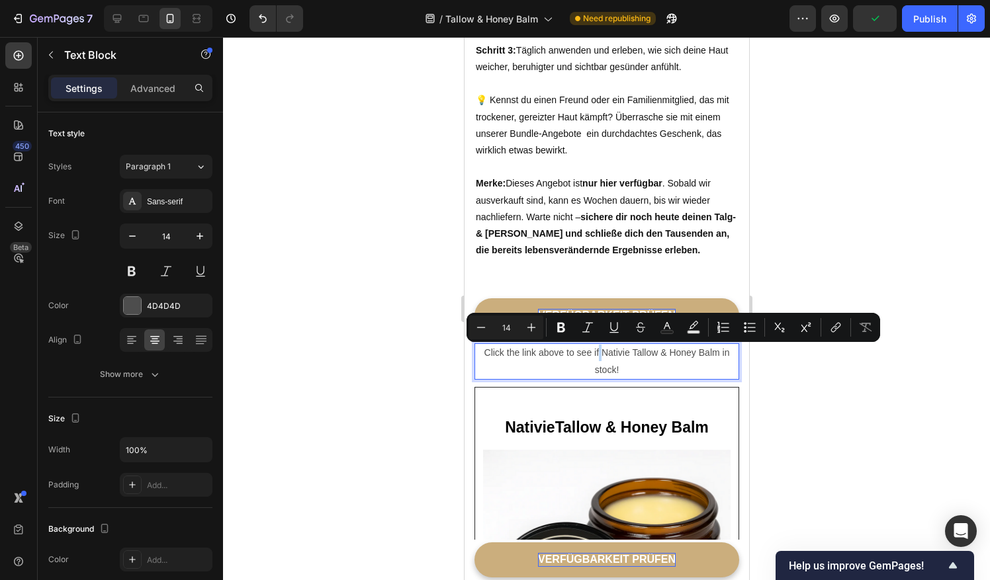
click at [597, 353] on p "Click the link above to see if Nativie Tallow & Honey Balm in stock!" at bounding box center [606, 361] width 262 height 33
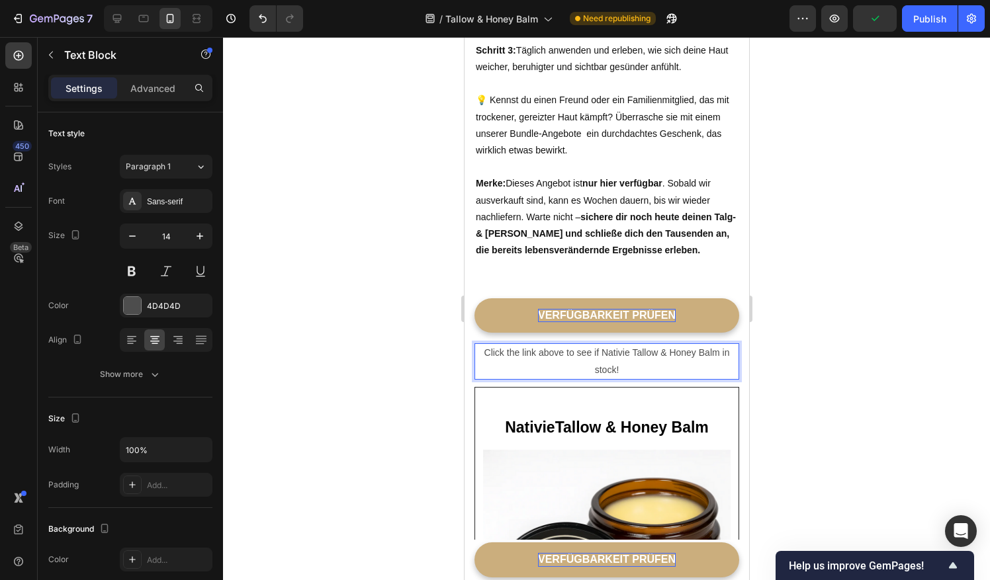
click at [597, 353] on p "Click the link above to see if Nativie Tallow & Honey Balm in stock!" at bounding box center [606, 361] width 262 height 33
drag, startPoint x: 705, startPoint y: 351, endPoint x: 719, endPoint y: 354, distance: 14.1
click at [719, 354] on strong "Nativie Talg- & Honig-Balsam" at bounding box center [640, 360] width 185 height 27
drag, startPoint x: 617, startPoint y: 369, endPoint x: 564, endPoint y: 367, distance: 53.6
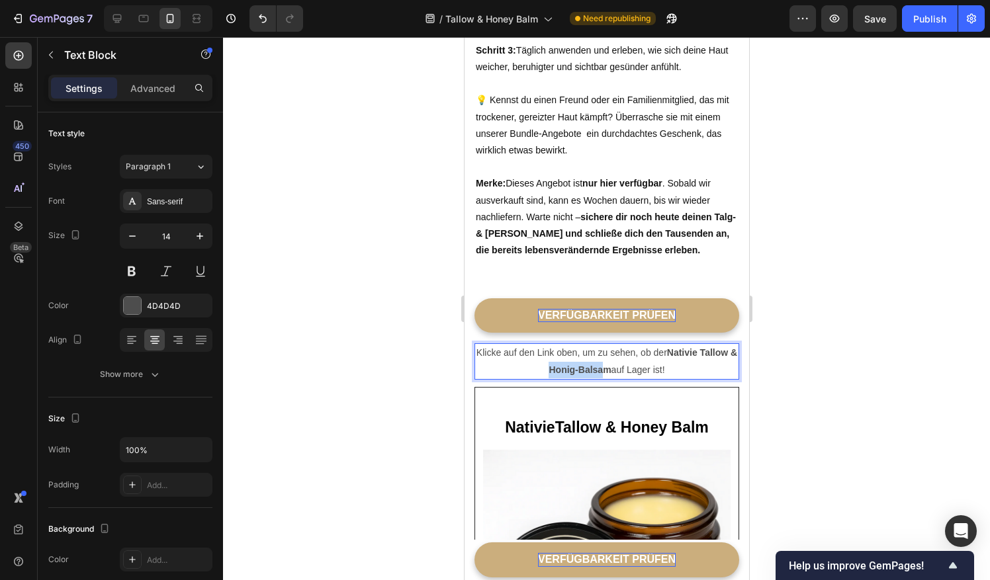
click at [564, 367] on strong "Nativie Tallow & Honig-Balsam" at bounding box center [642, 360] width 189 height 27
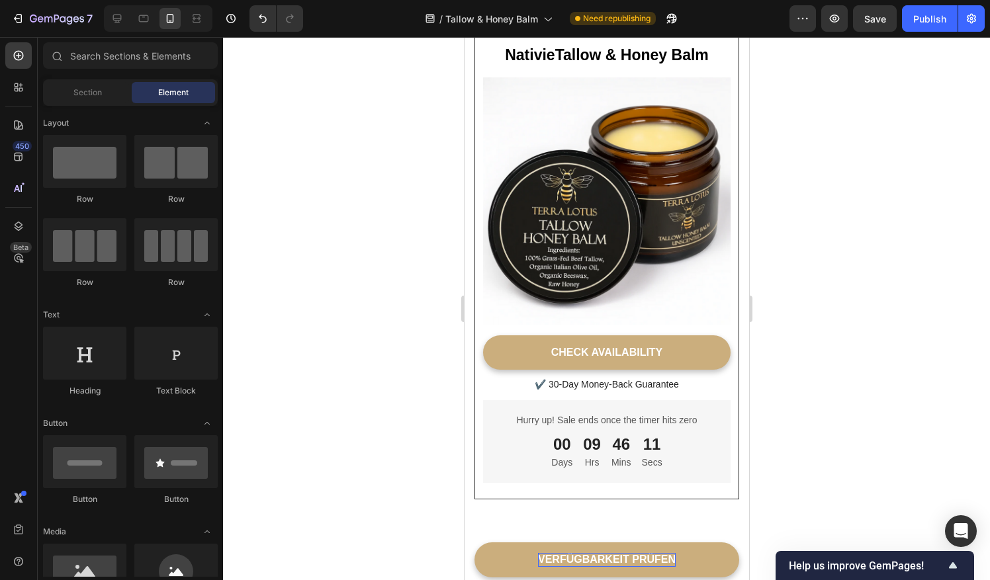
scroll to position [5015, 0]
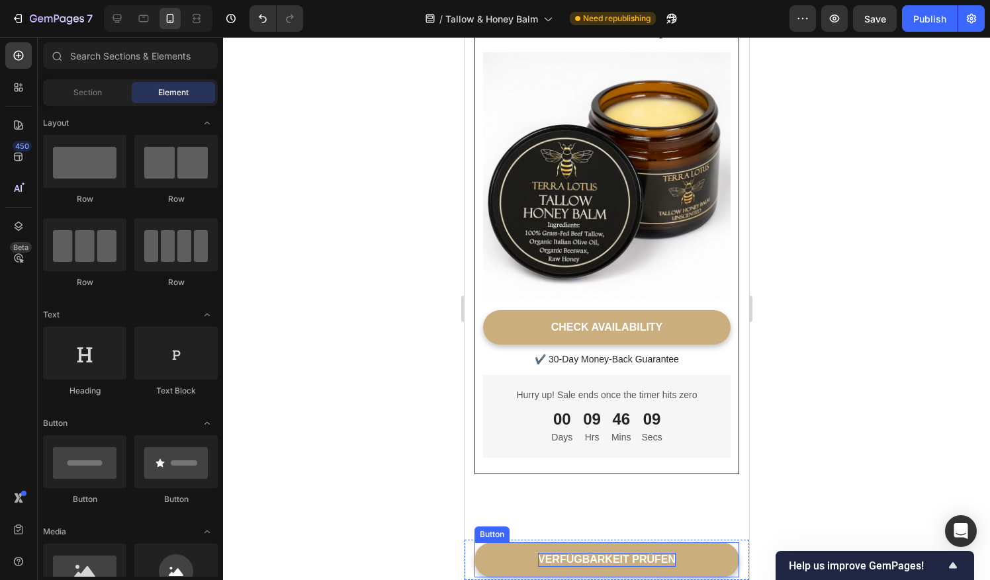
click at [571, 555] on p "VERFÜGBARKEIT PRÜFEN" at bounding box center [606, 560] width 138 height 14
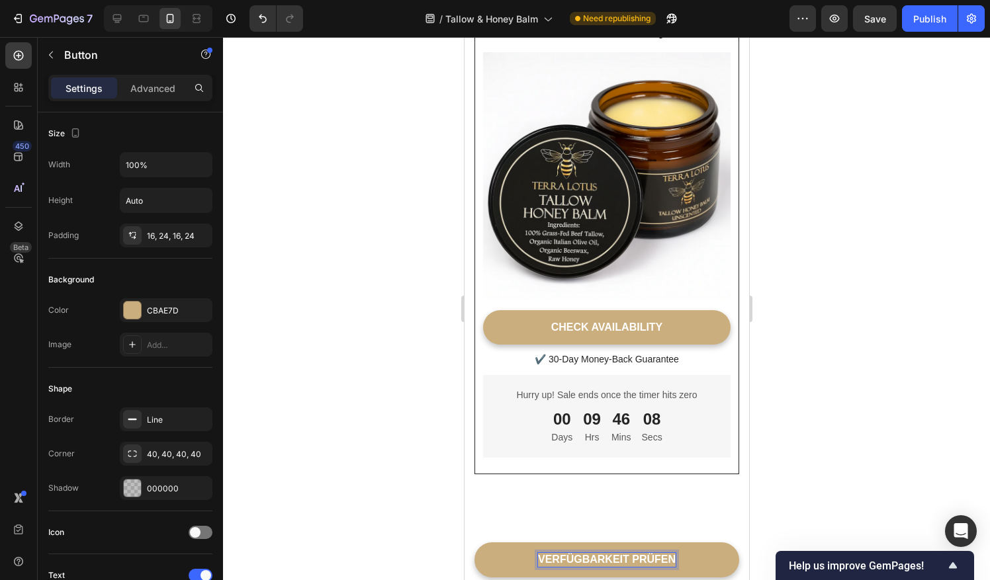
click at [579, 555] on p "VERFÜGBARKEIT PRÜFEN" at bounding box center [606, 560] width 138 height 14
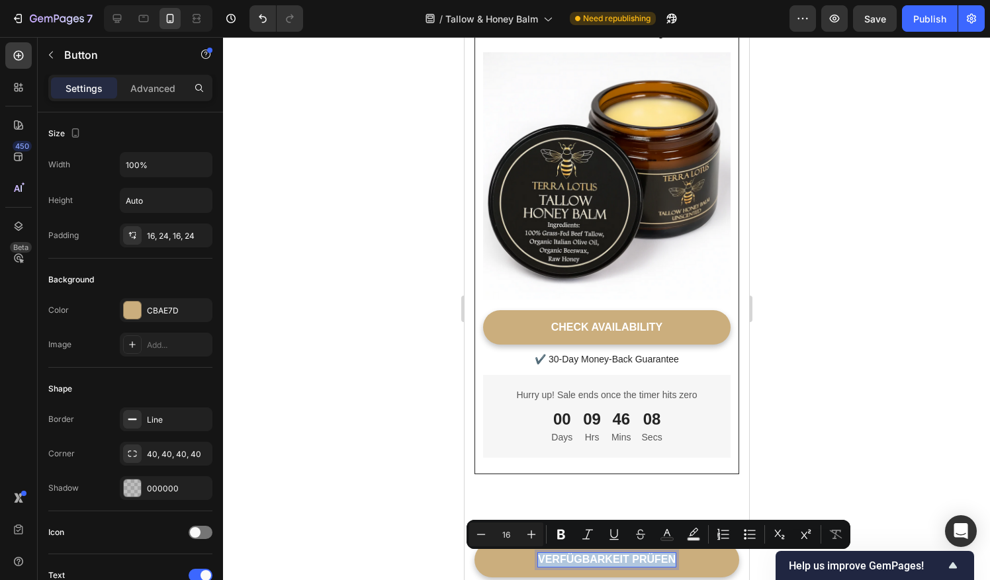
copy p "VERFÜGBARKEIT PRÜFEN"
click at [623, 321] on div "CHECK AVAILABILITY" at bounding box center [607, 328] width 112 height 14
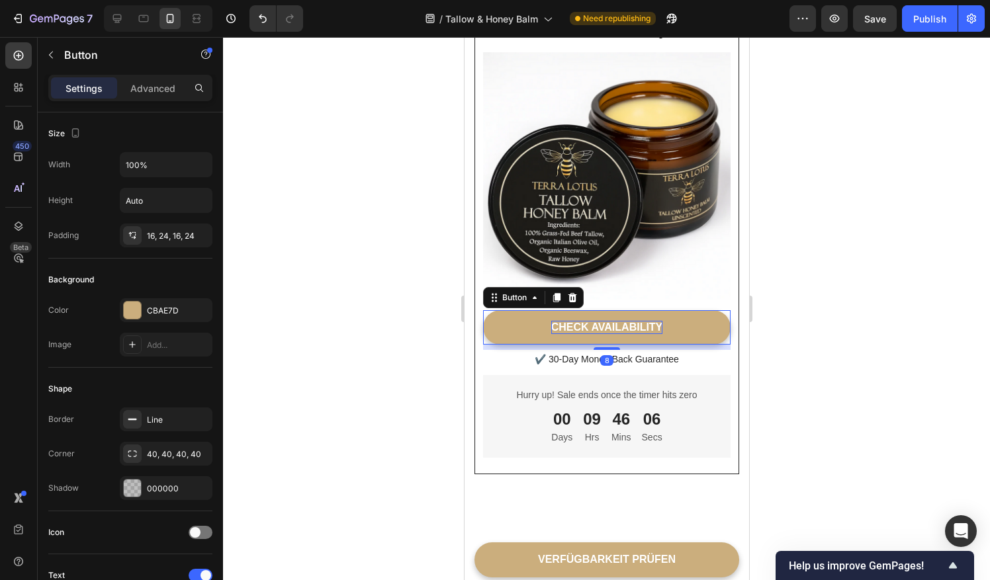
scroll to position [543, 0]
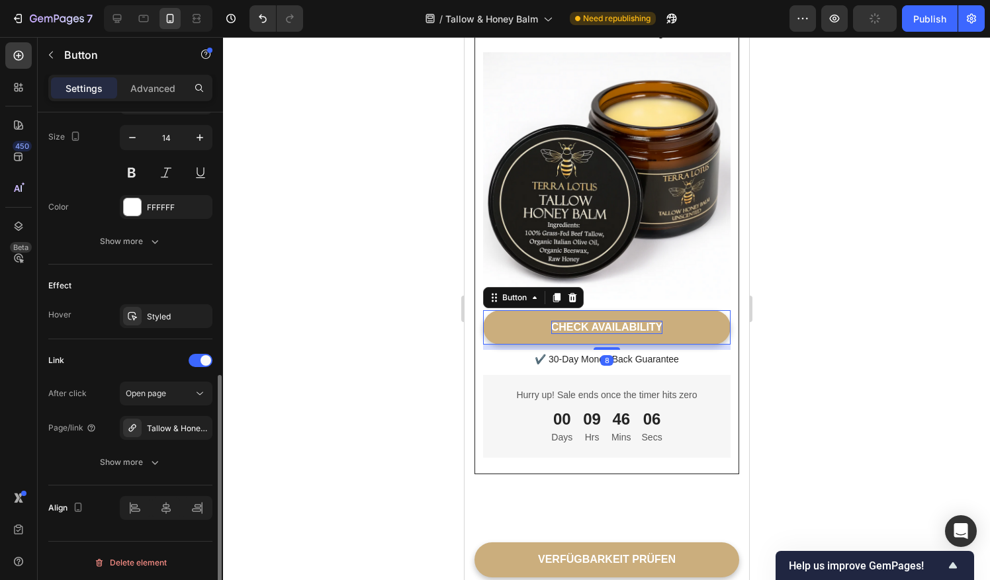
click at [614, 321] on div "CHECK AVAILABILITY" at bounding box center [607, 328] width 112 height 14
click at [614, 321] on p "CHECK AVAILABILITY" at bounding box center [607, 328] width 112 height 14
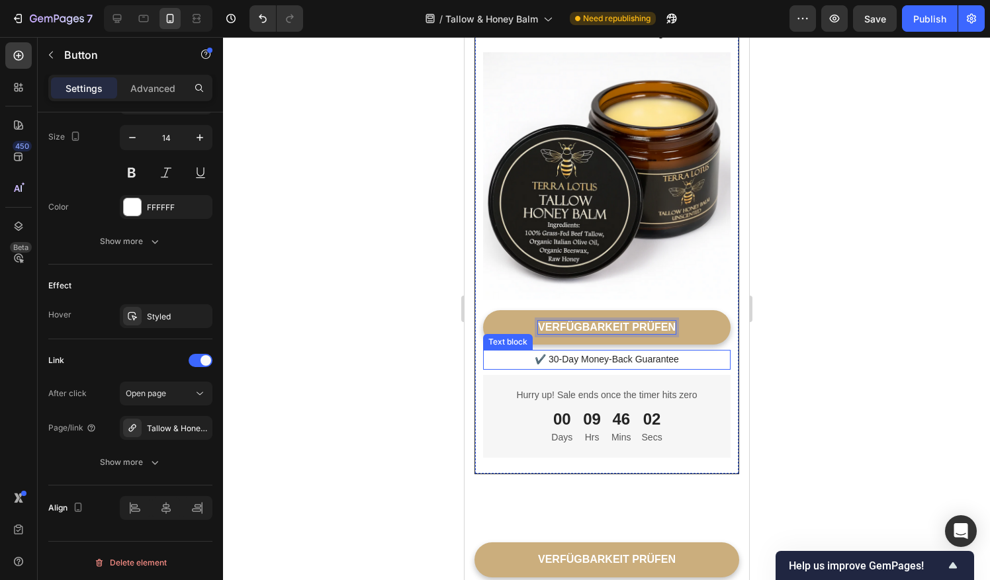
click at [603, 351] on p "✔️ 30-Day Money-Back Guarantee" at bounding box center [606, 359] width 245 height 17
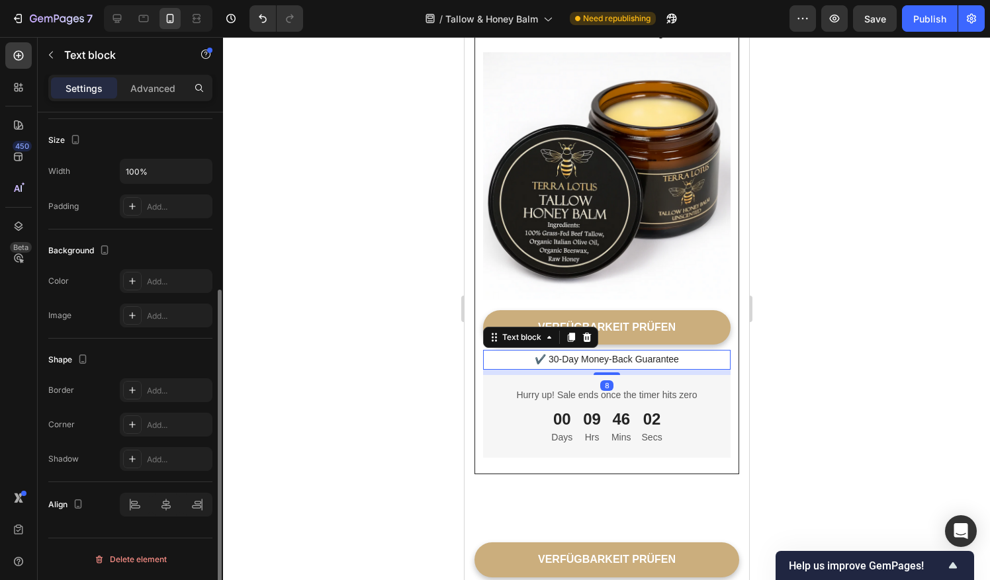
scroll to position [0, 0]
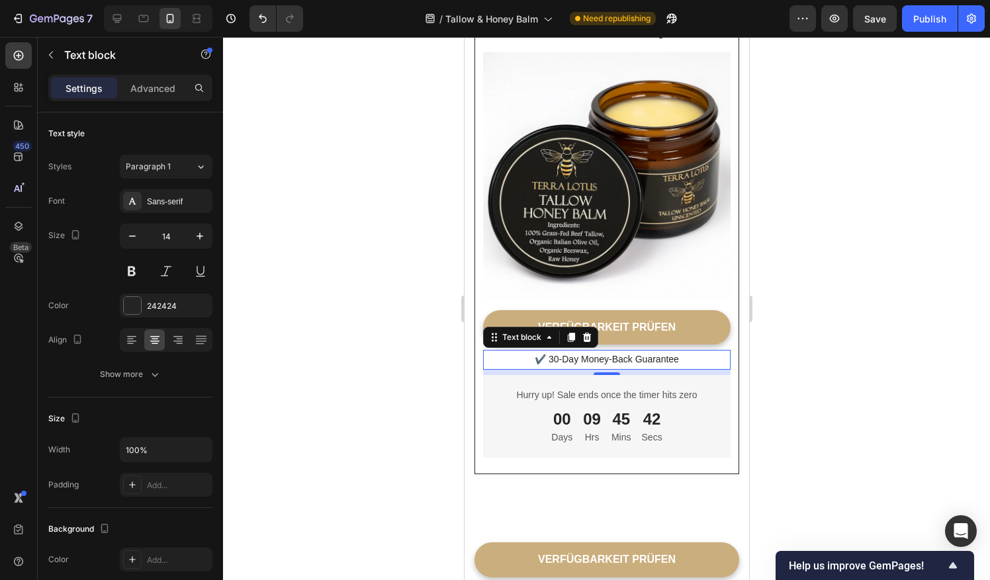
click at [585, 351] on p "✔️ 30-Day Money-Back Guarantee" at bounding box center [606, 359] width 245 height 17
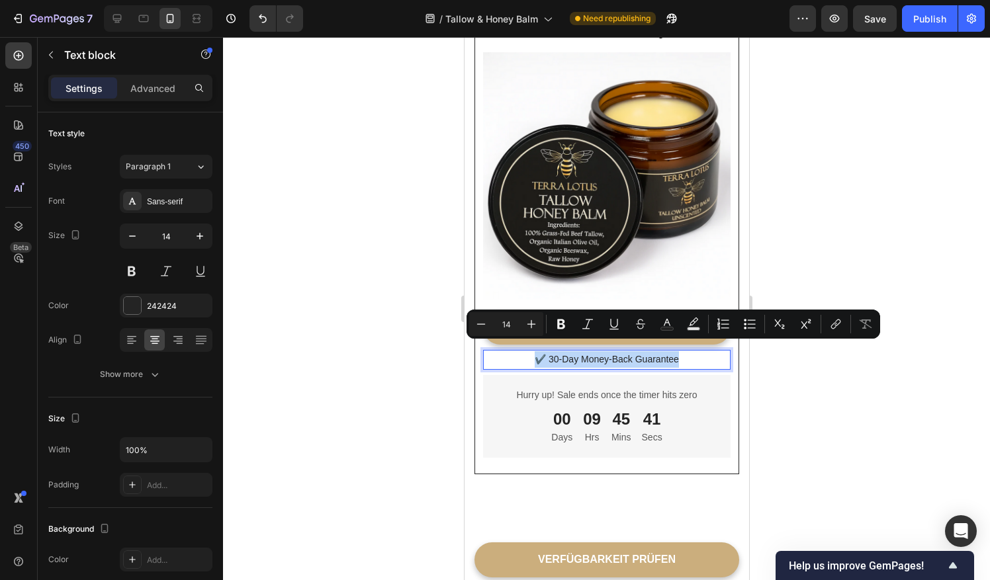
click at [678, 355] on p "✔️ 30-Day Money-Back Guarantee" at bounding box center [606, 359] width 245 height 17
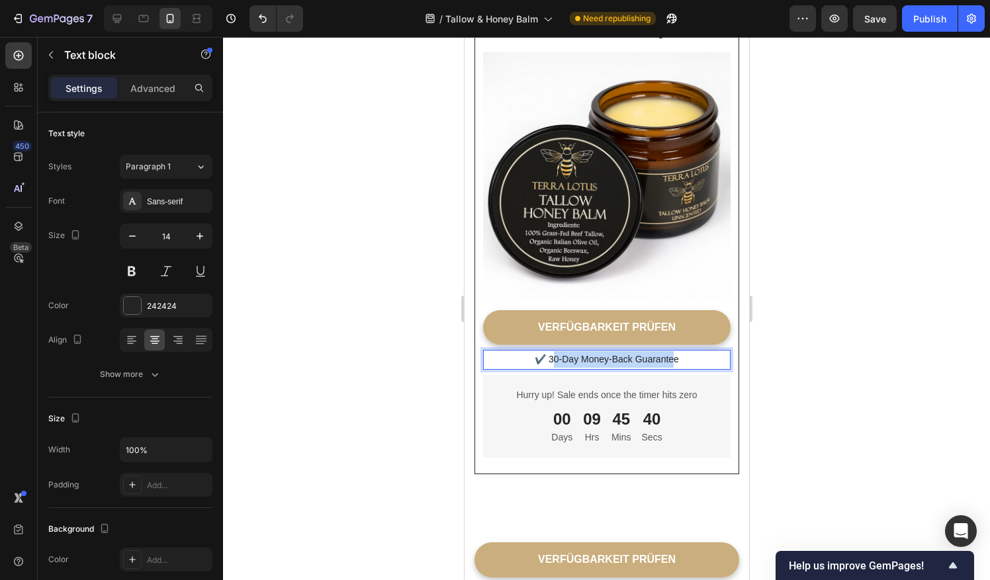
drag, startPoint x: 671, startPoint y: 347, endPoint x: 547, endPoint y: 344, distance: 124.4
click at [547, 351] on p "✔️ 30-Day Money-Back Guarantee" at bounding box center [606, 359] width 245 height 17
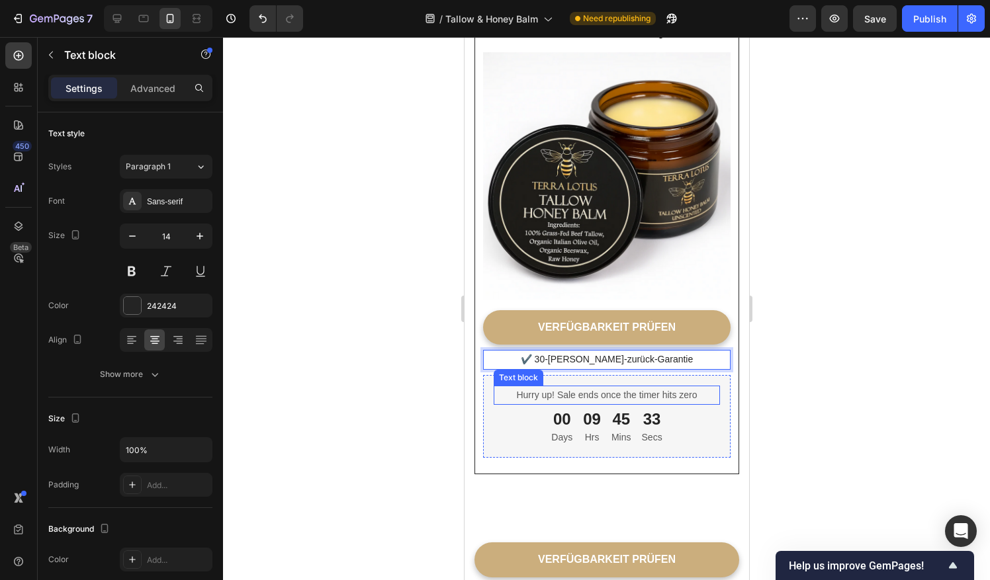
click at [568, 387] on p "Hurry up! Sale ends once the timer hits zero" at bounding box center [606, 395] width 224 height 17
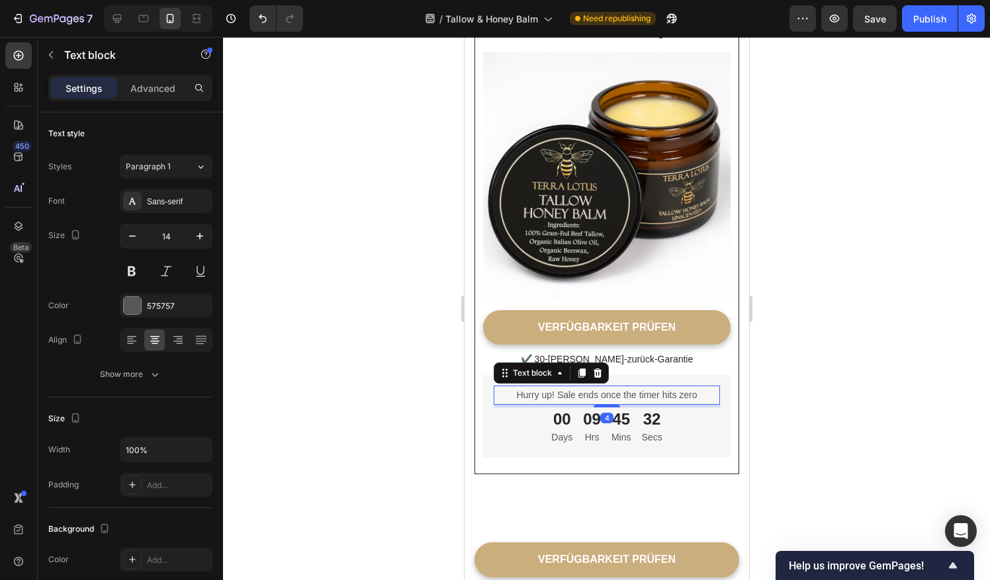
click at [568, 387] on p "Hurry up! Sale ends once the timer hits zero" at bounding box center [606, 395] width 224 height 17
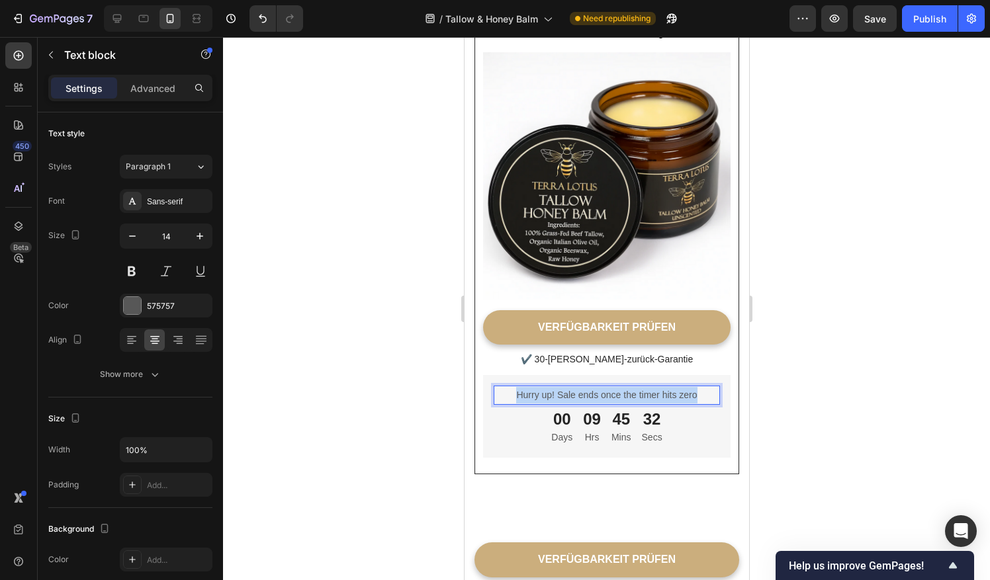
click at [568, 387] on p "Hurry up! Sale ends once the timer hits zero" at bounding box center [606, 395] width 224 height 17
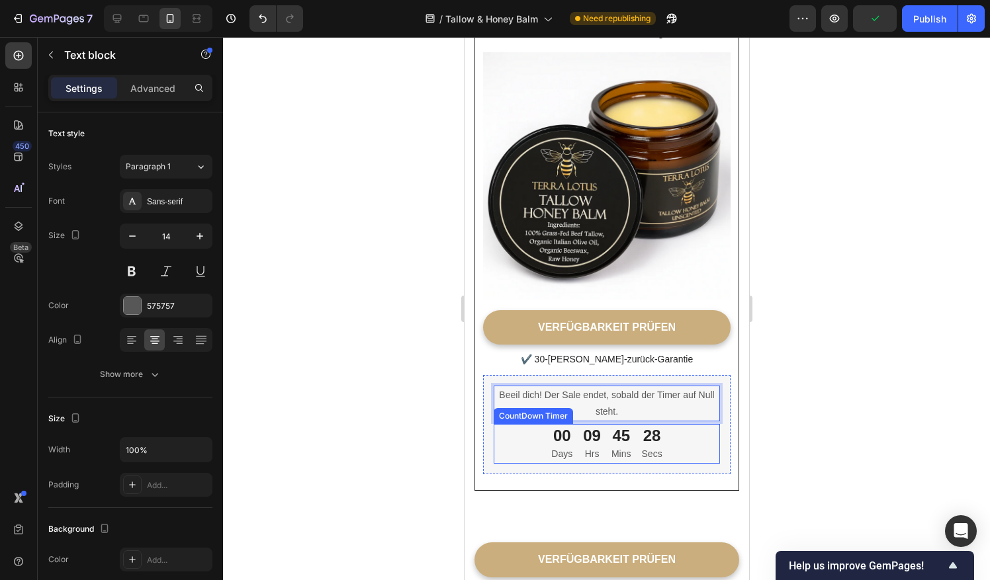
click at [567, 438] on div "00 Days" at bounding box center [561, 444] width 32 height 40
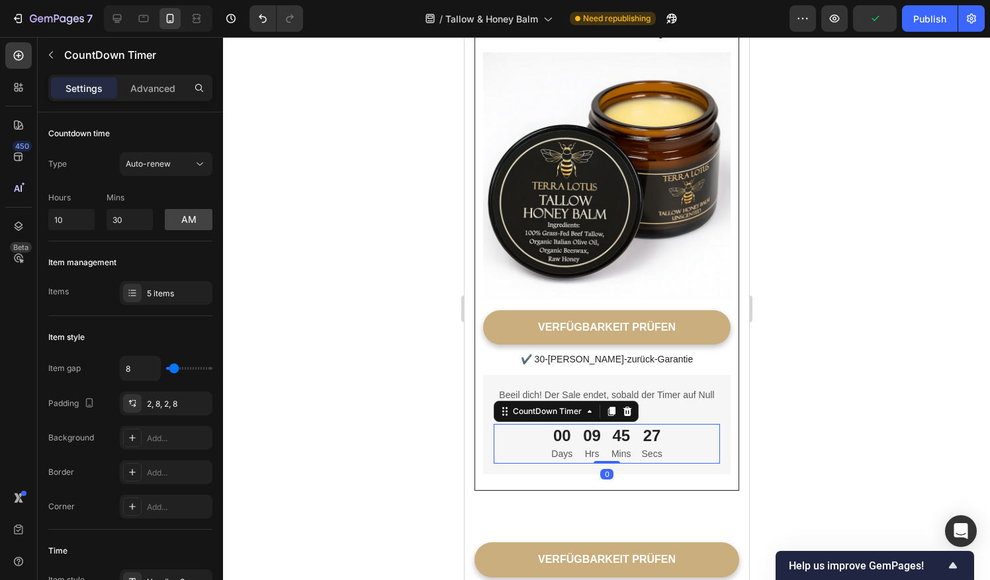
click at [561, 446] on p "Days" at bounding box center [561, 454] width 21 height 17
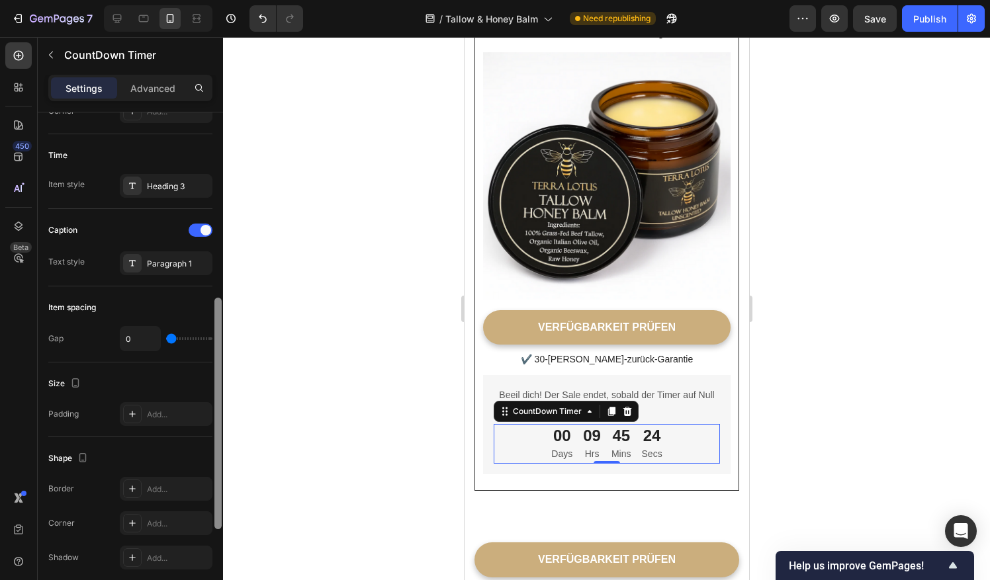
scroll to position [405, 0]
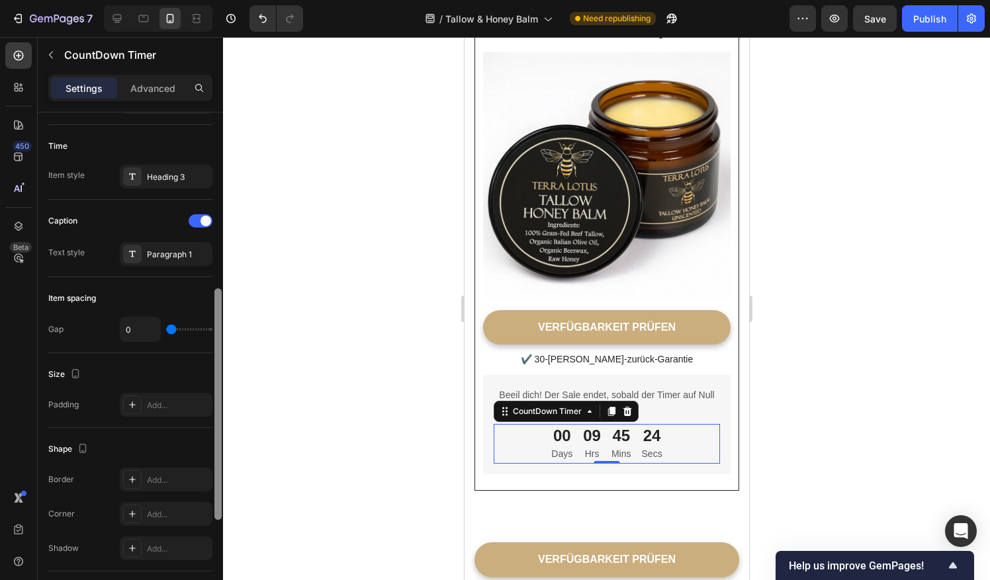
drag, startPoint x: 217, startPoint y: 204, endPoint x: 192, endPoint y: 389, distance: 187.0
click at [192, 389] on div "Countdown time Type Auto-renew Hours 10 Mins 30 am Item management Items 5 item…" at bounding box center [130, 365] width 185 height 506
click at [566, 446] on p "Days" at bounding box center [561, 454] width 21 height 17
click at [557, 446] on p "Days" at bounding box center [561, 454] width 21 height 17
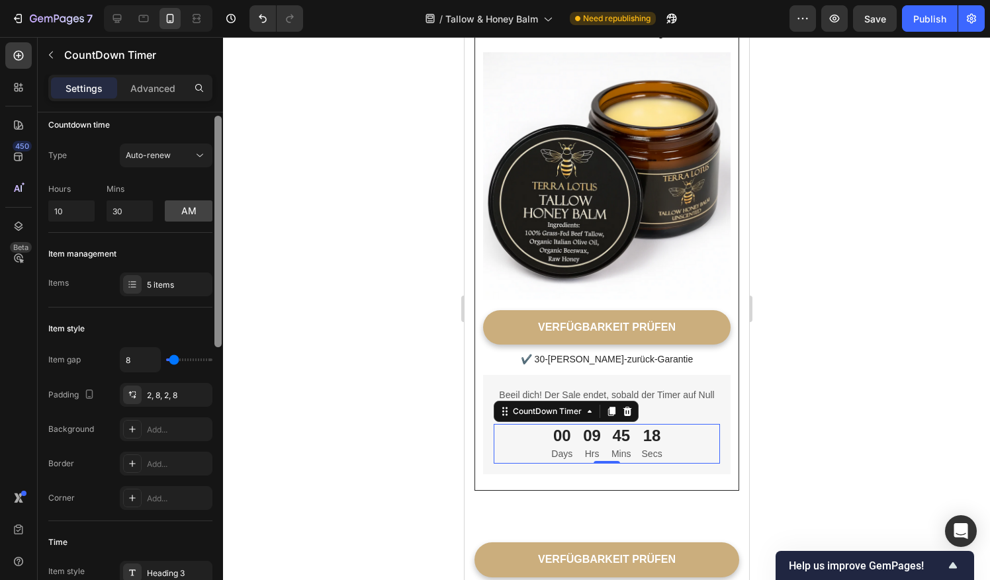
scroll to position [0, 0]
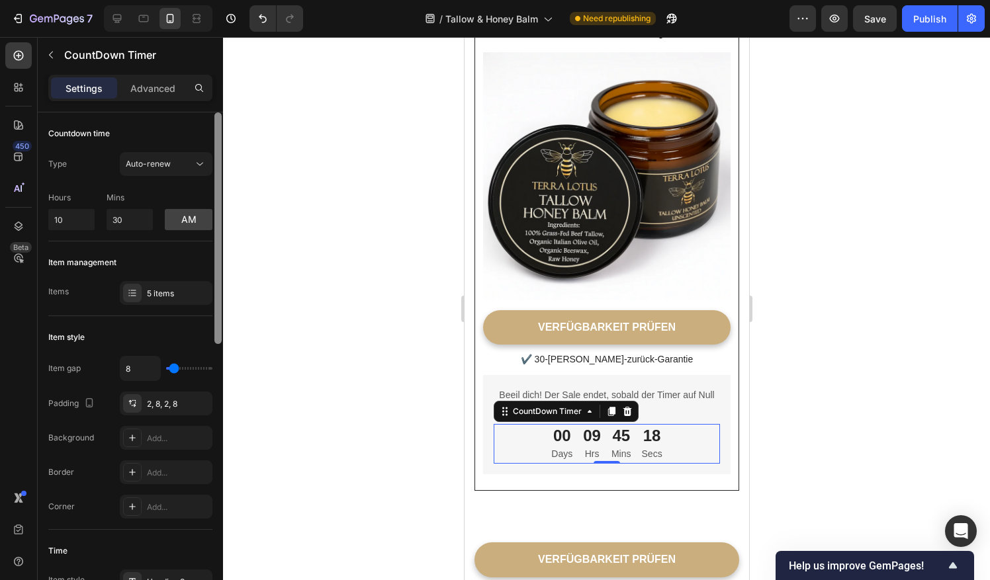
drag, startPoint x: 218, startPoint y: 337, endPoint x: 220, endPoint y: 131, distance: 206.5
click at [220, 131] on div at bounding box center [217, 228] width 7 height 232
click at [195, 220] on button "am" at bounding box center [189, 219] width 48 height 21
click at [195, 220] on button "pm" at bounding box center [189, 219] width 48 height 21
click at [193, 171] on button "Auto-renew" at bounding box center [166, 164] width 93 height 24
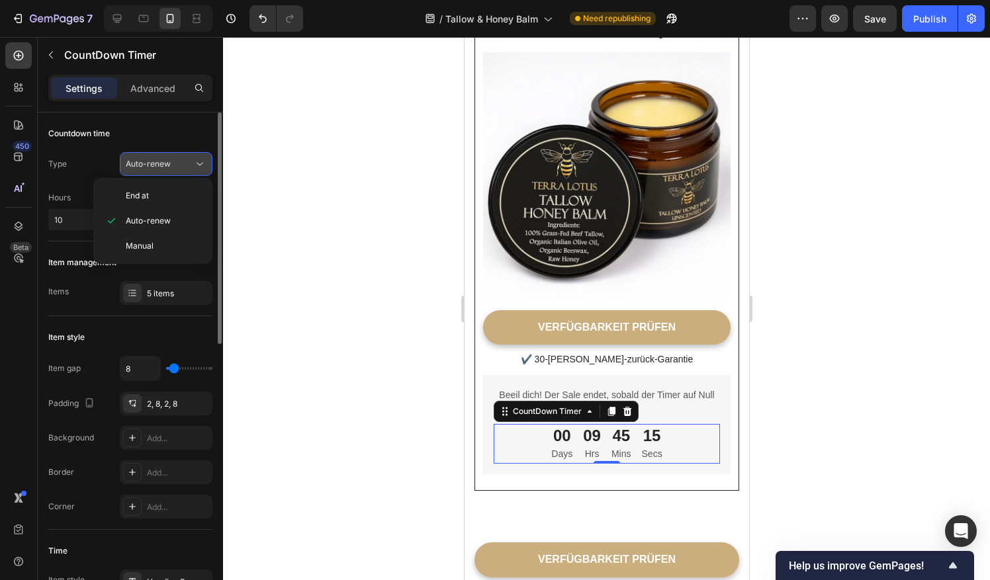
click at [193, 169] on icon at bounding box center [199, 163] width 13 height 13
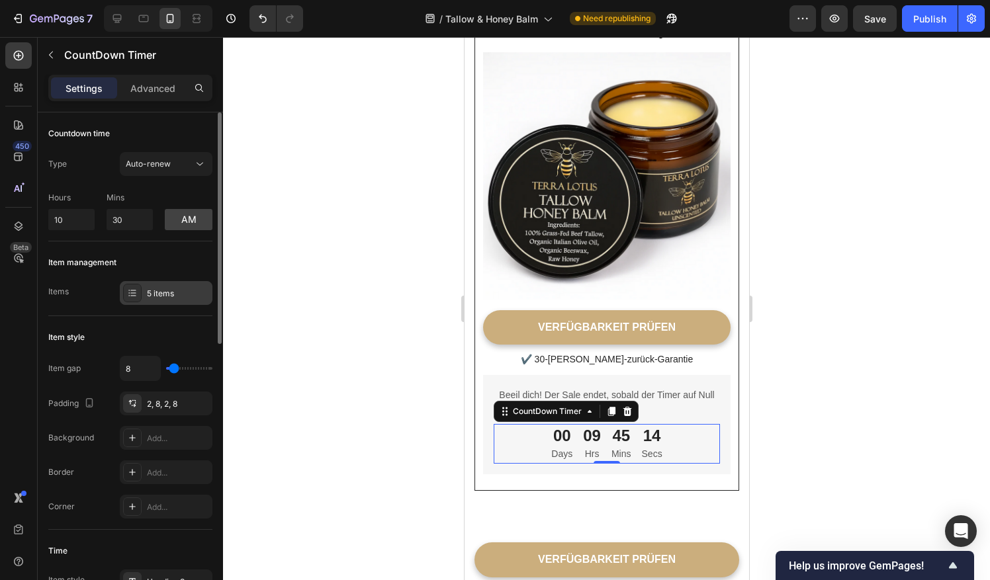
click at [175, 290] on div "5 items" at bounding box center [178, 294] width 62 height 12
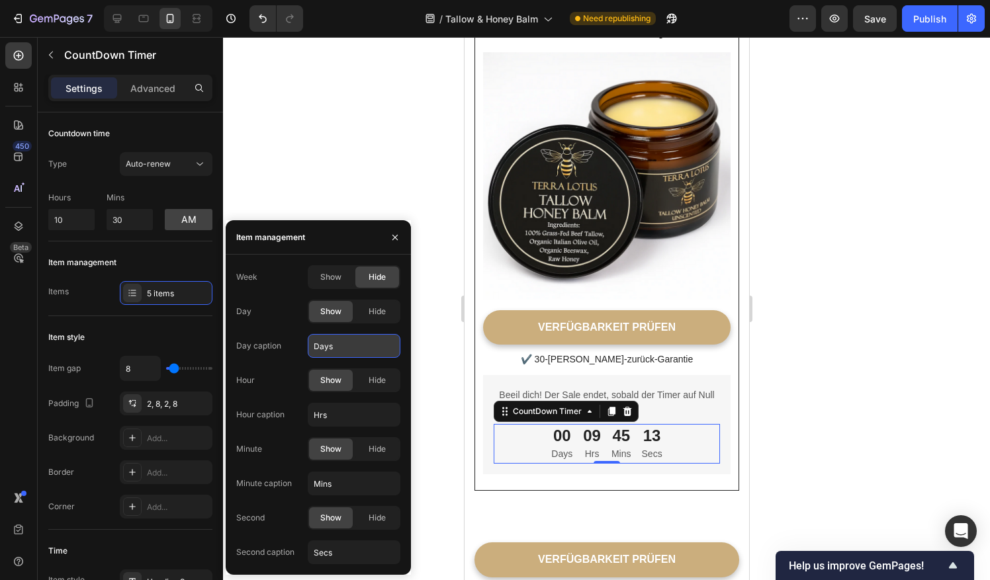
click at [335, 357] on input "Days" at bounding box center [354, 346] width 93 height 24
click at [344, 355] on input "Days" at bounding box center [354, 346] width 93 height 24
type input "Tage"
click at [344, 414] on input "Hrs" at bounding box center [354, 415] width 93 height 24
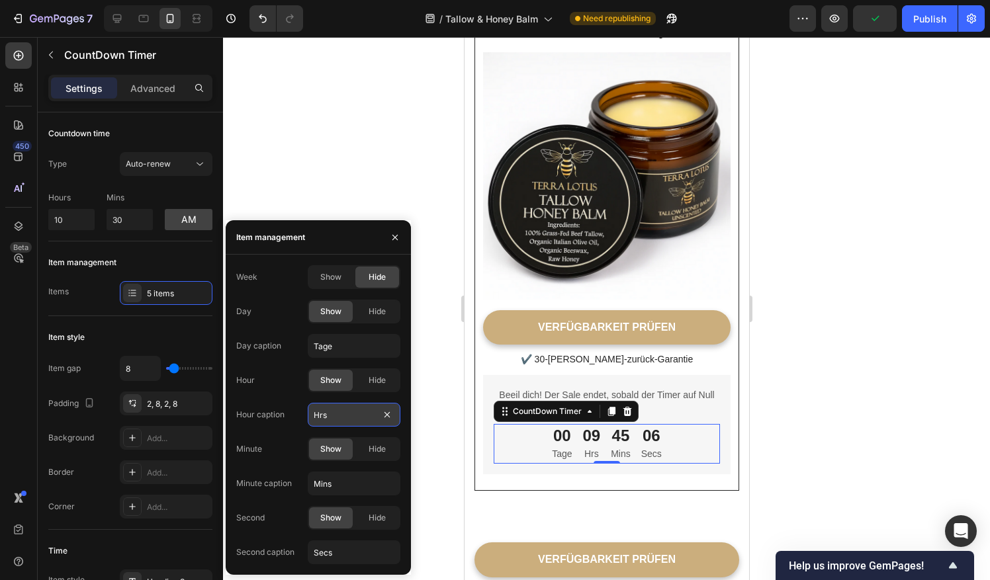
click at [344, 414] on input "Hrs" at bounding box center [354, 415] width 93 height 24
type input "Std"
click at [345, 484] on input "Mins" at bounding box center [354, 484] width 93 height 24
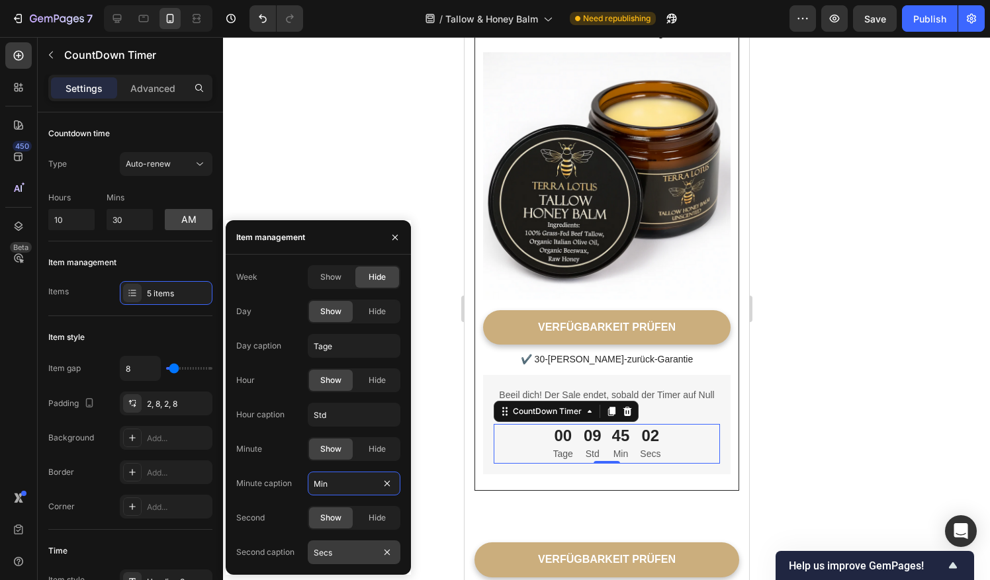
type input "Min"
click at [350, 551] on input "Secs" at bounding box center [354, 553] width 93 height 24
type input "Sek"
click at [430, 524] on div at bounding box center [606, 308] width 767 height 543
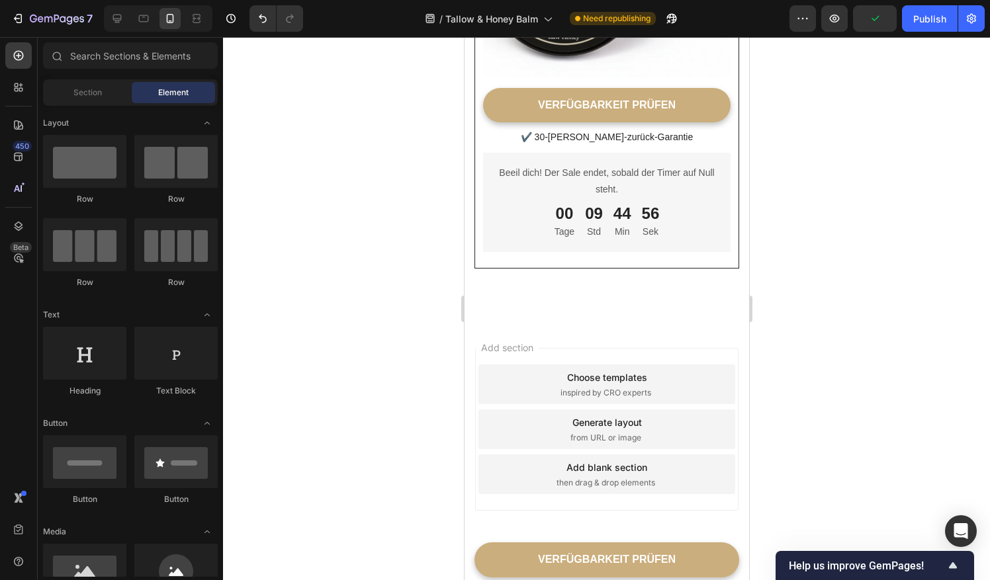
scroll to position [5247, 0]
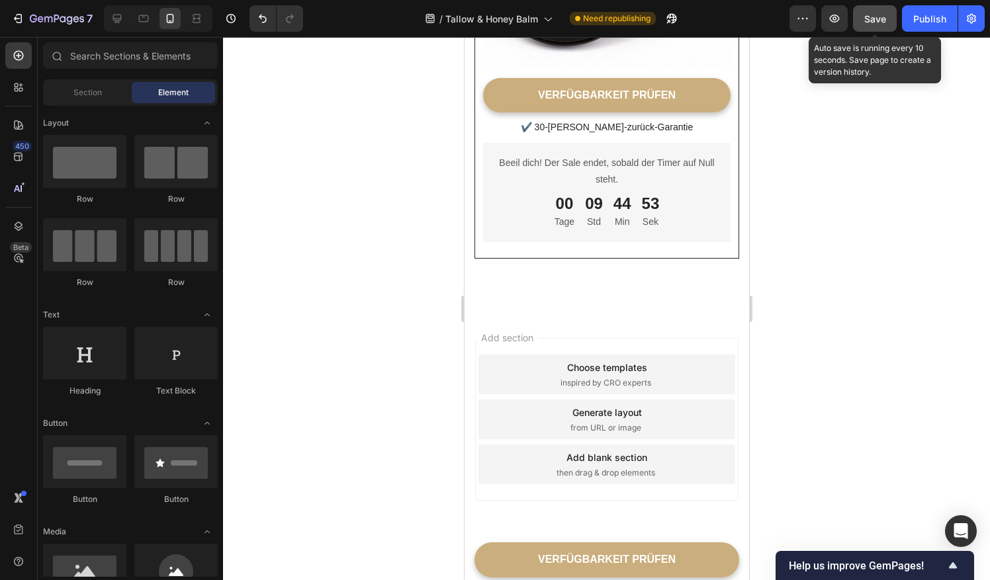
click at [888, 21] on button "Save" at bounding box center [875, 18] width 44 height 26
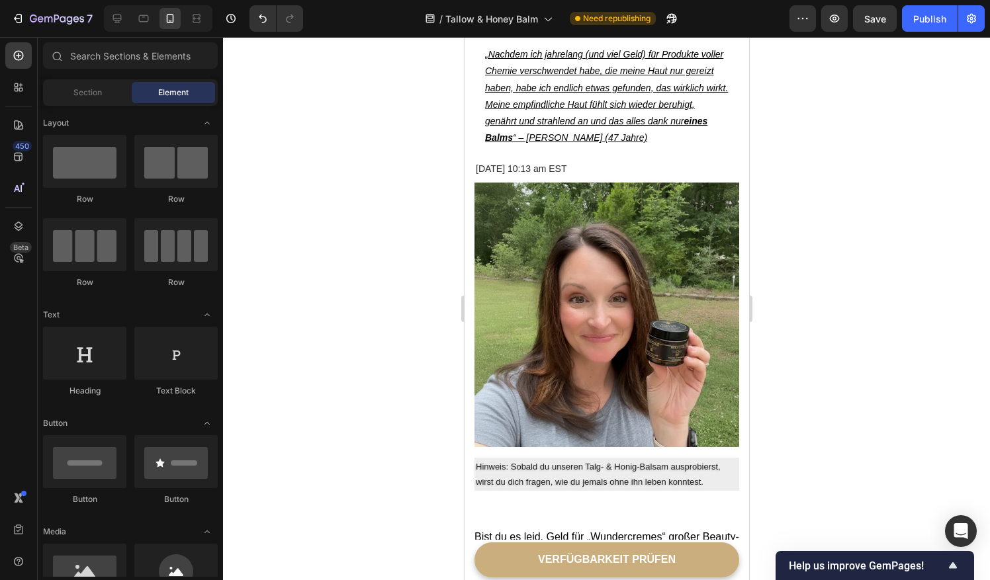
scroll to position [0, 0]
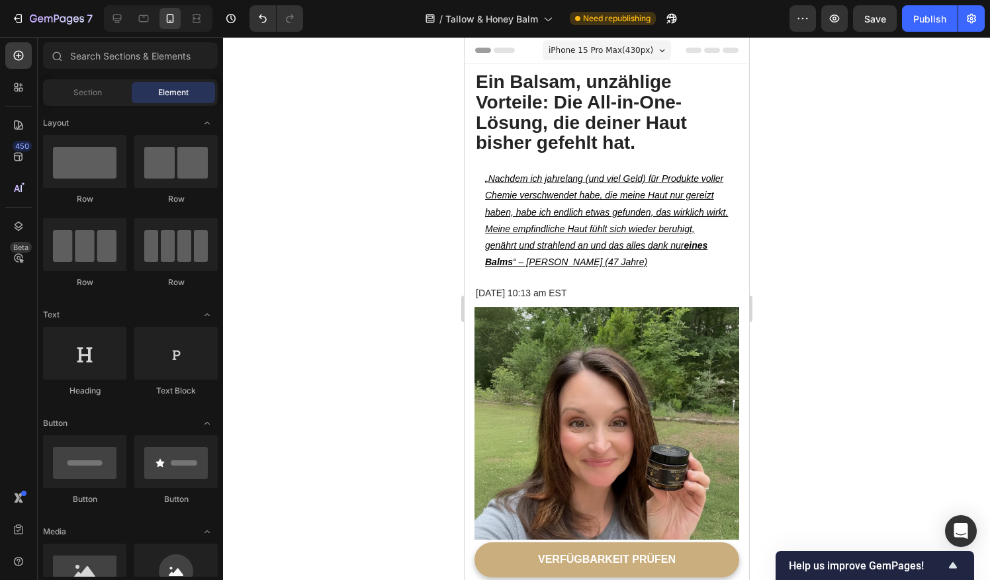
drag, startPoint x: 741, startPoint y: 537, endPoint x: 1218, endPoint y: 67, distance: 669.6
click at [124, 19] on div at bounding box center [117, 18] width 21 height 21
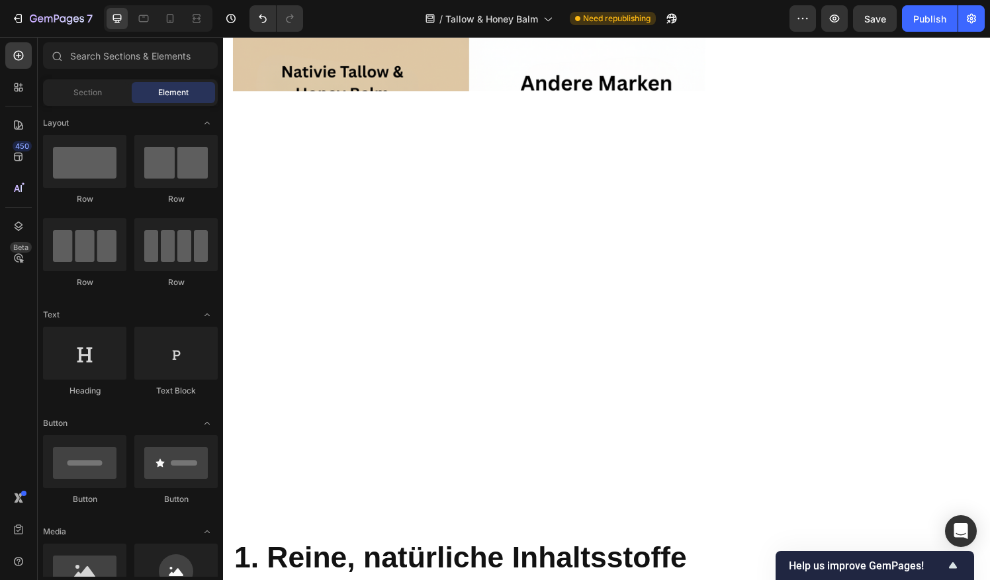
scroll to position [826, 0]
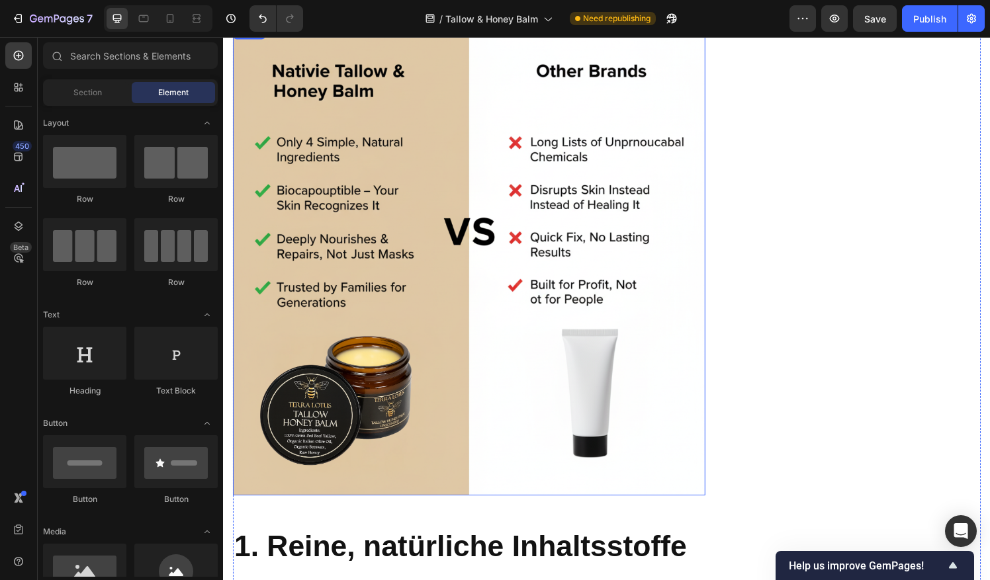
click at [558, 195] on img at bounding box center [477, 268] width 489 height 489
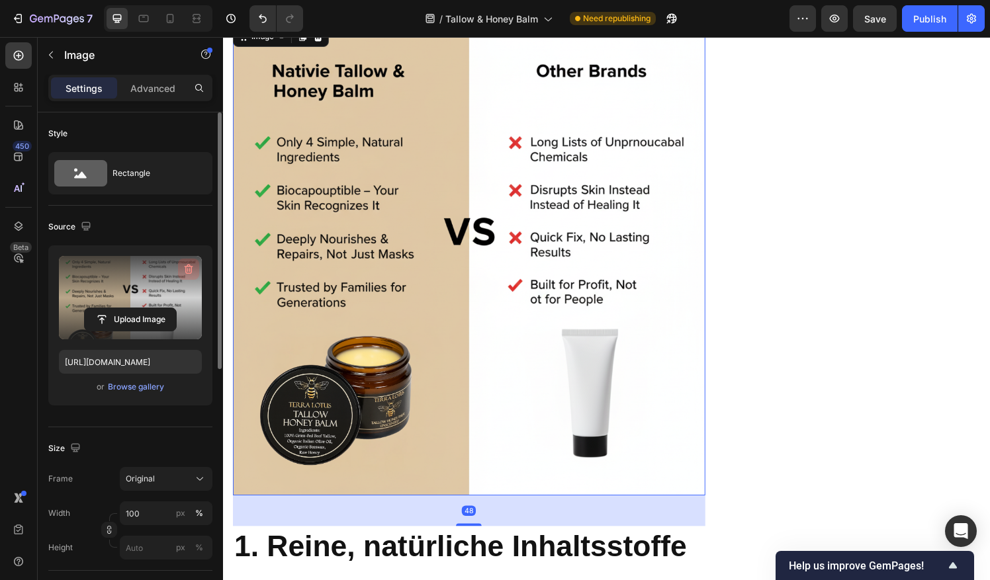
click at [189, 275] on button "button" at bounding box center [188, 269] width 21 height 21
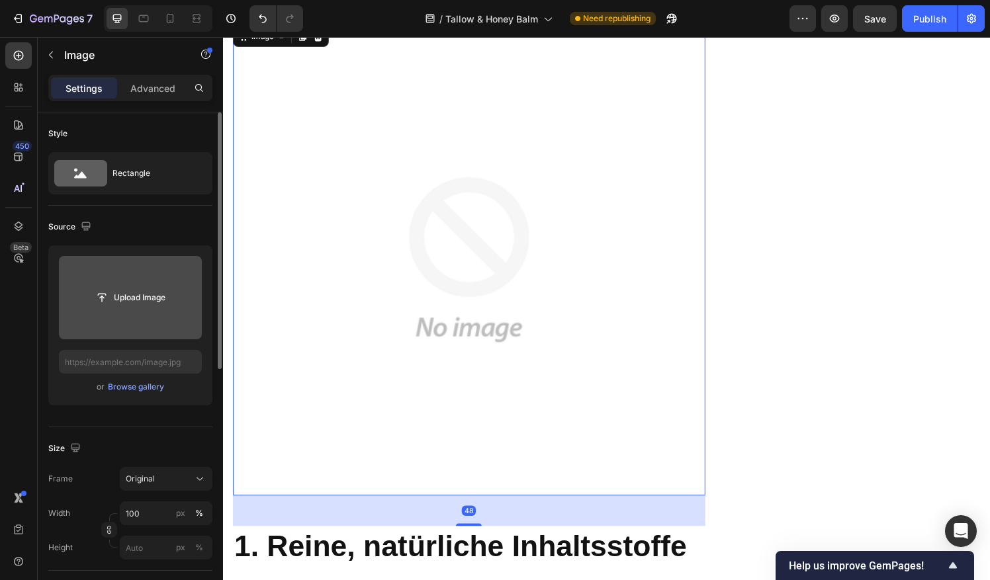
click at [130, 296] on input "file" at bounding box center [130, 298] width 91 height 22
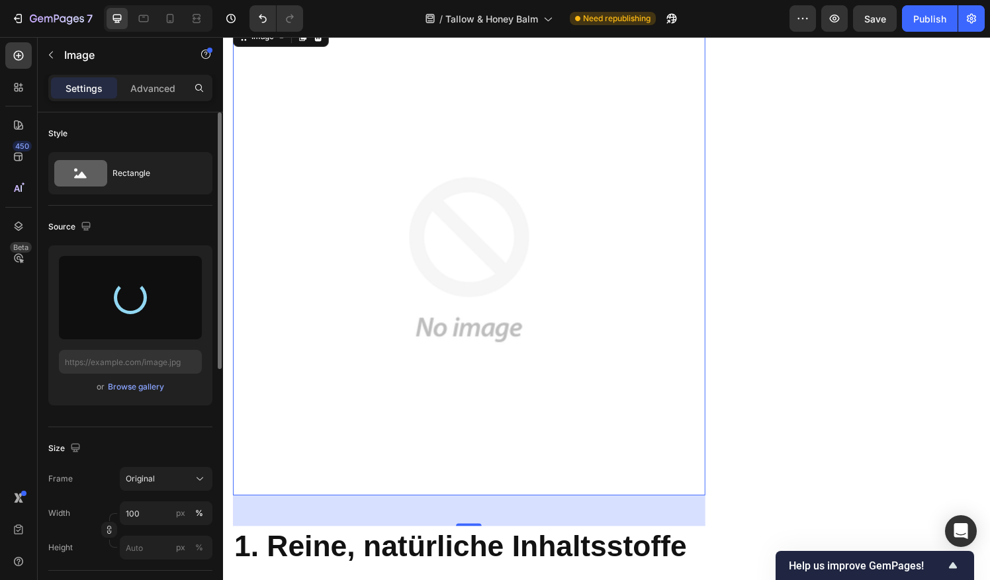
type input "[URL][DOMAIN_NAME]"
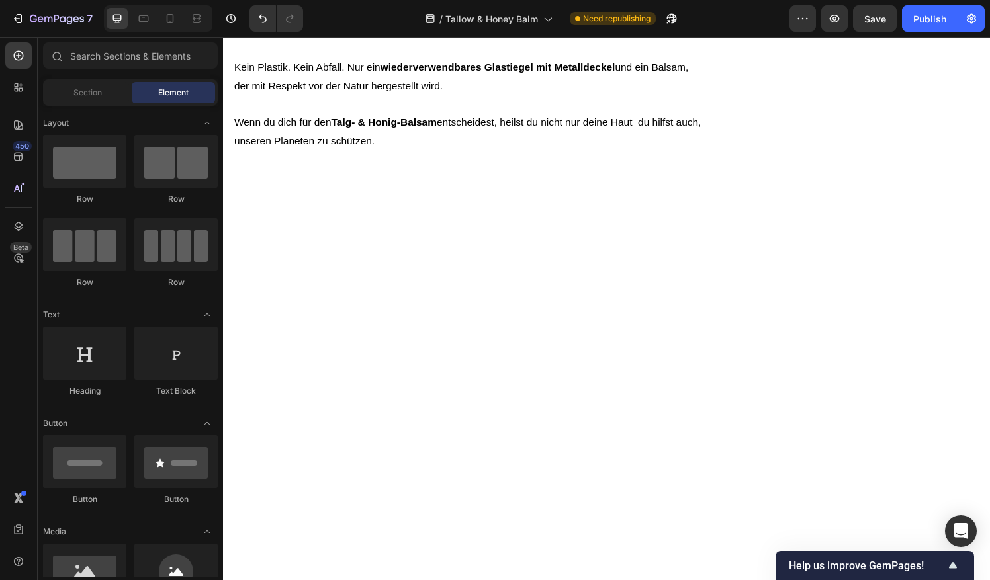
scroll to position [2938, 0]
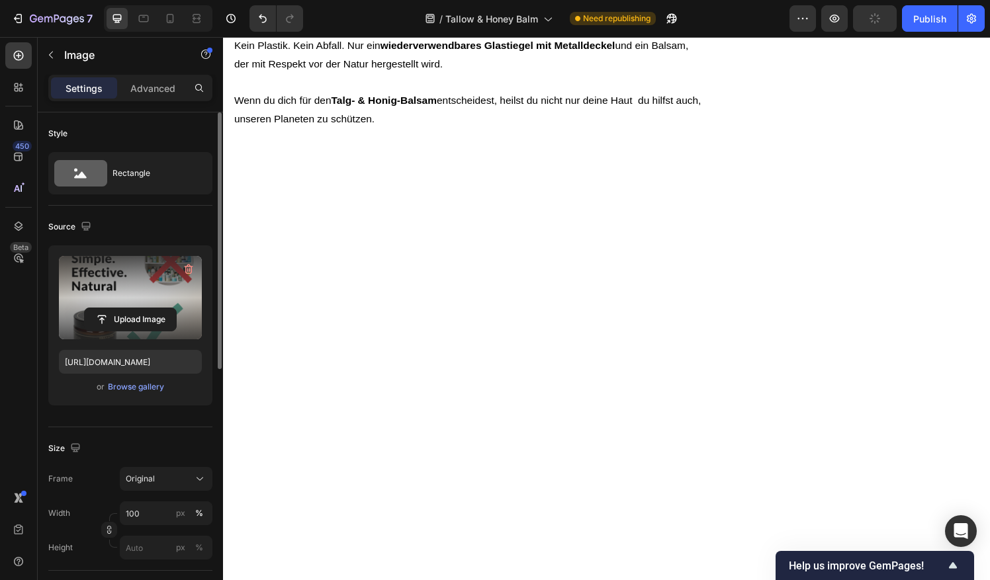
click at [133, 303] on label at bounding box center [130, 297] width 143 height 83
click at [133, 308] on input "file" at bounding box center [130, 319] width 91 height 22
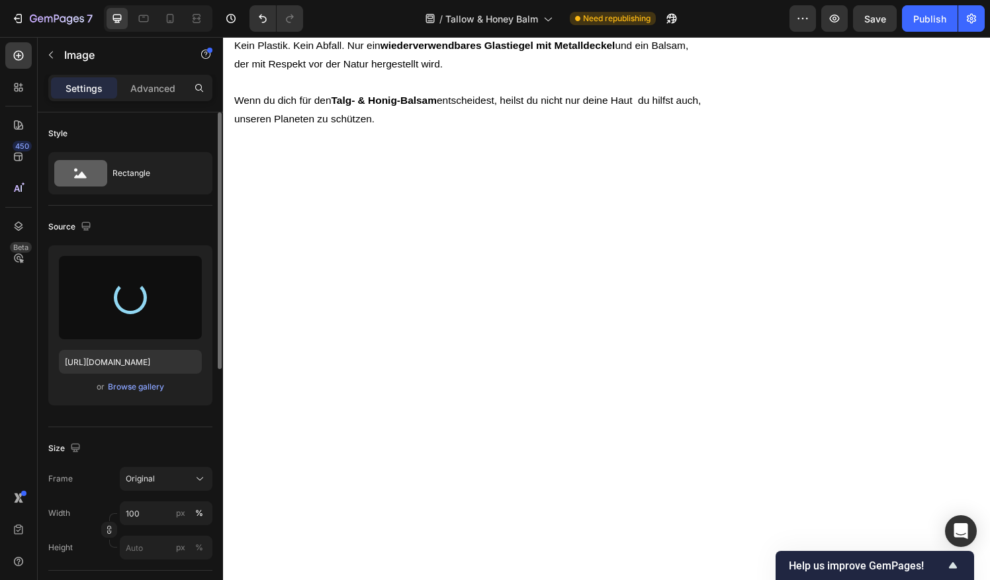
type input "[URL][DOMAIN_NAME]"
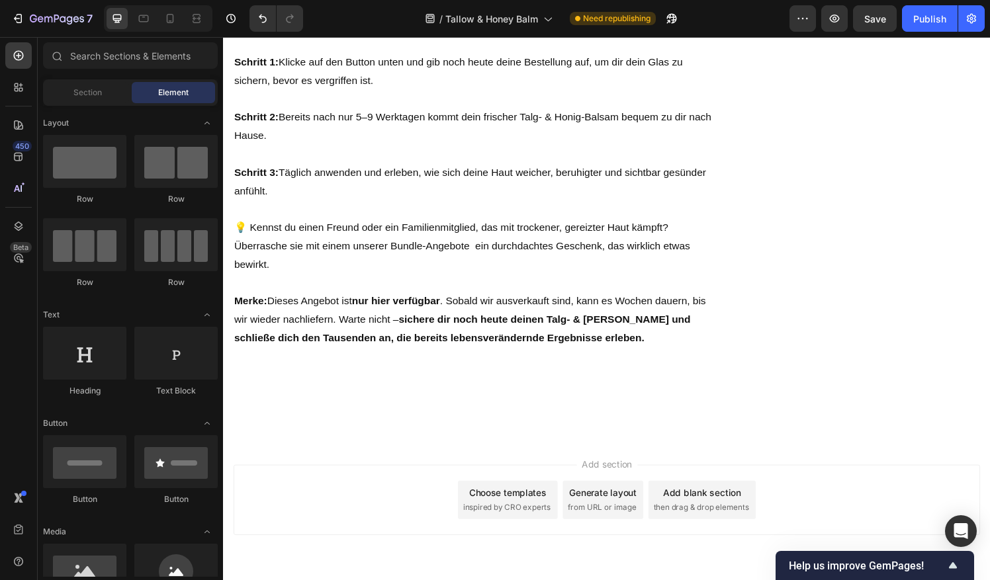
scroll to position [5247, 0]
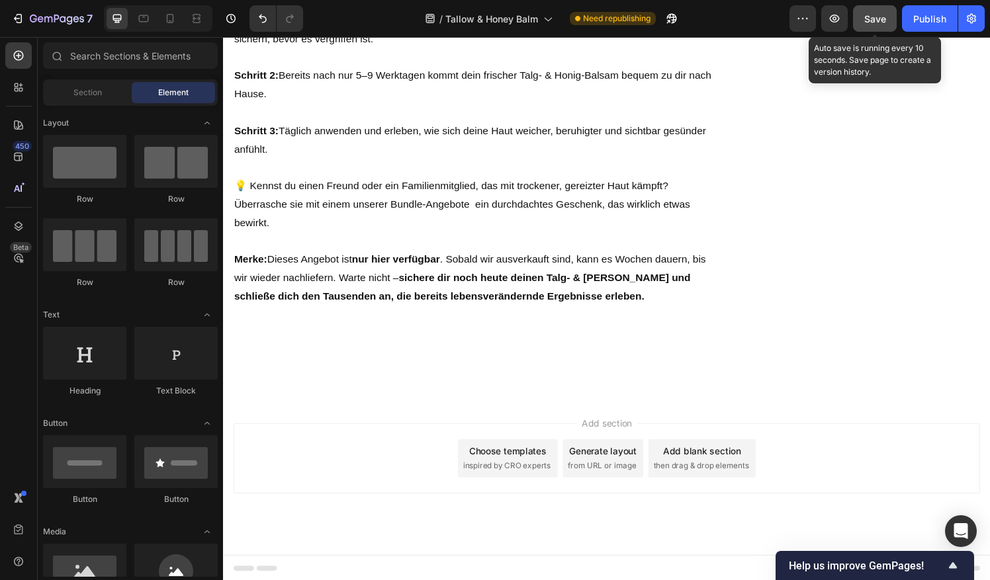
click at [874, 27] on button "Save" at bounding box center [875, 18] width 44 height 26
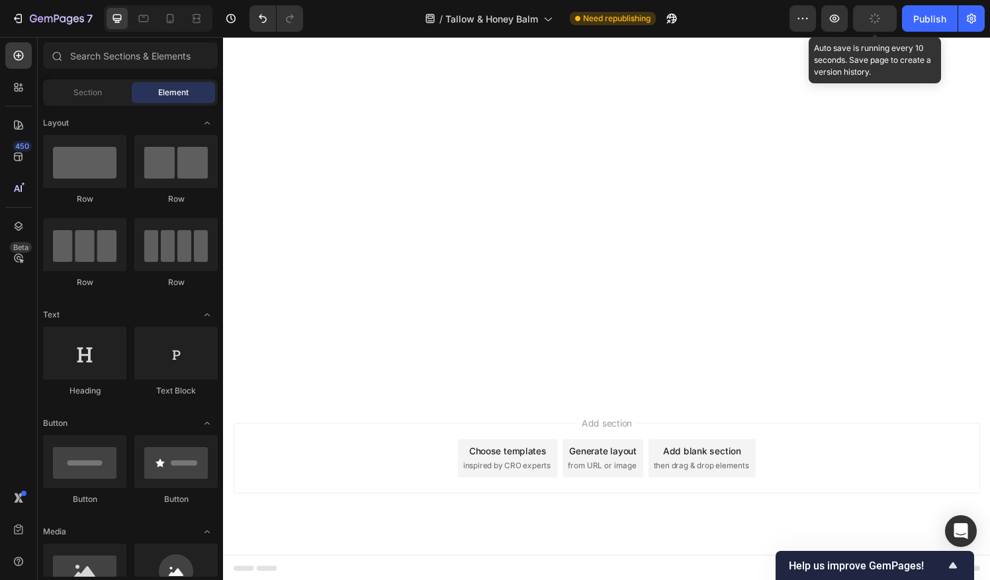
scroll to position [2038, 0]
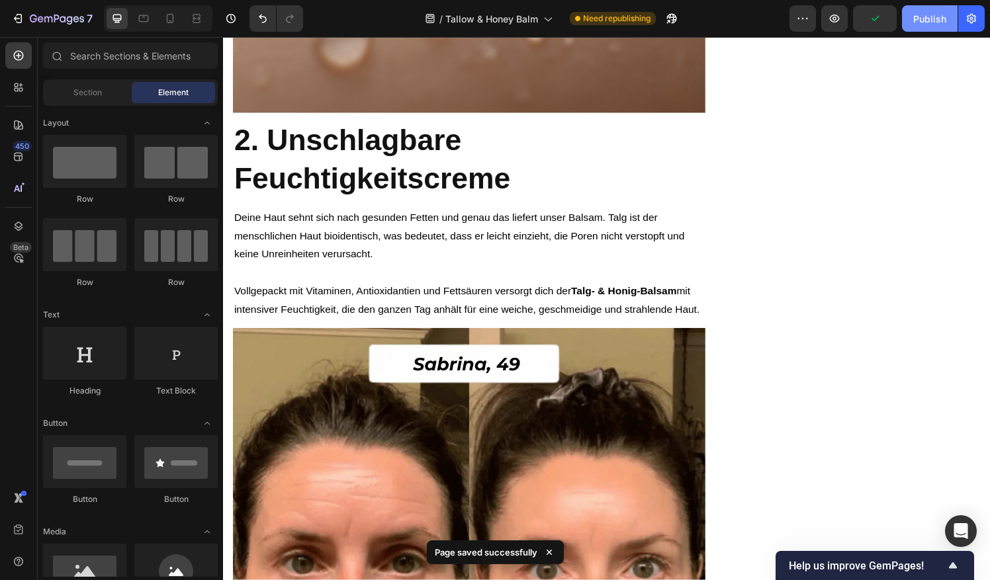
click at [934, 21] on div "Publish" at bounding box center [929, 19] width 33 height 14
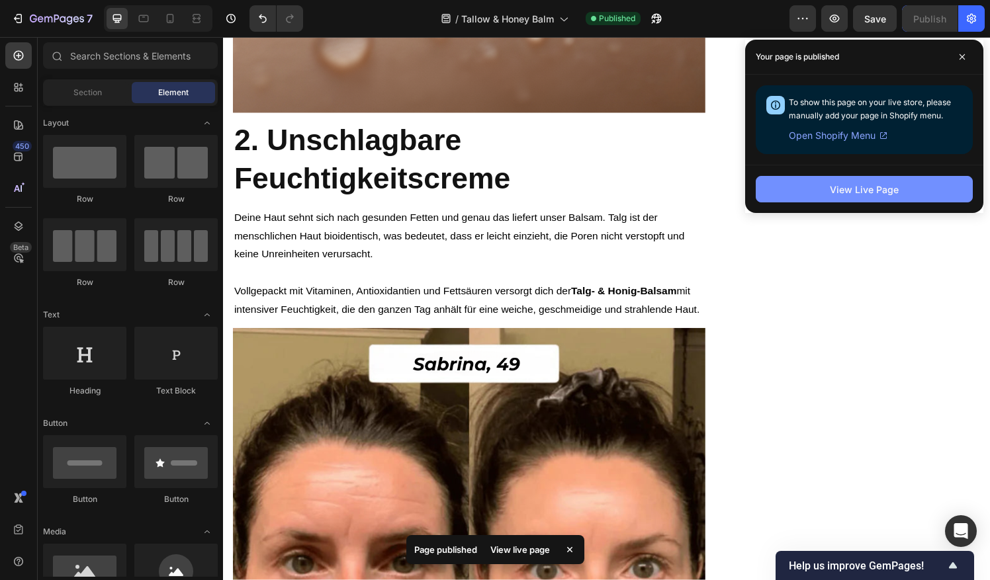
click at [850, 195] on div "View Live Page" at bounding box center [864, 190] width 69 height 14
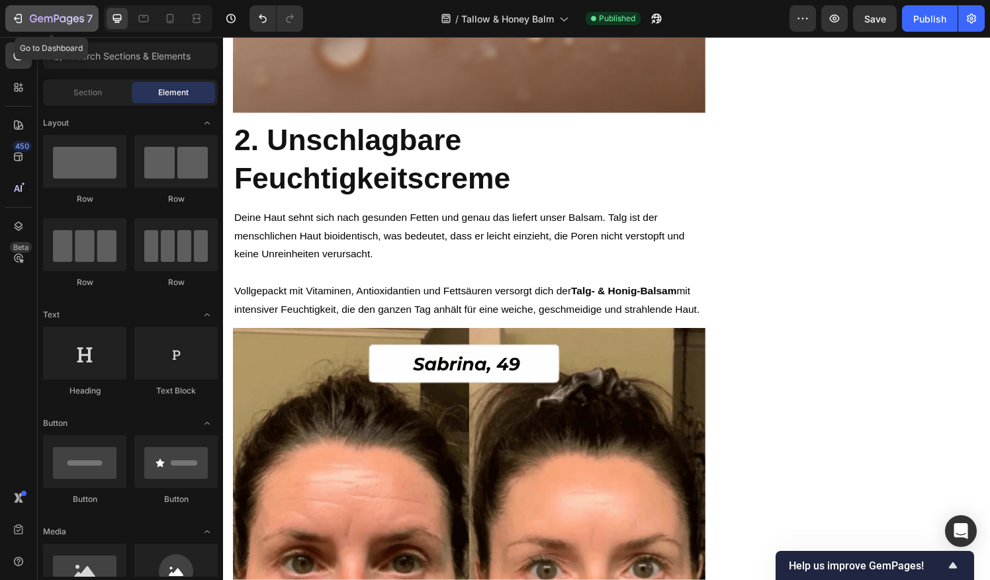
click at [22, 13] on icon "button" at bounding box center [17, 18] width 13 height 13
